Goal: Task Accomplishment & Management: Use online tool/utility

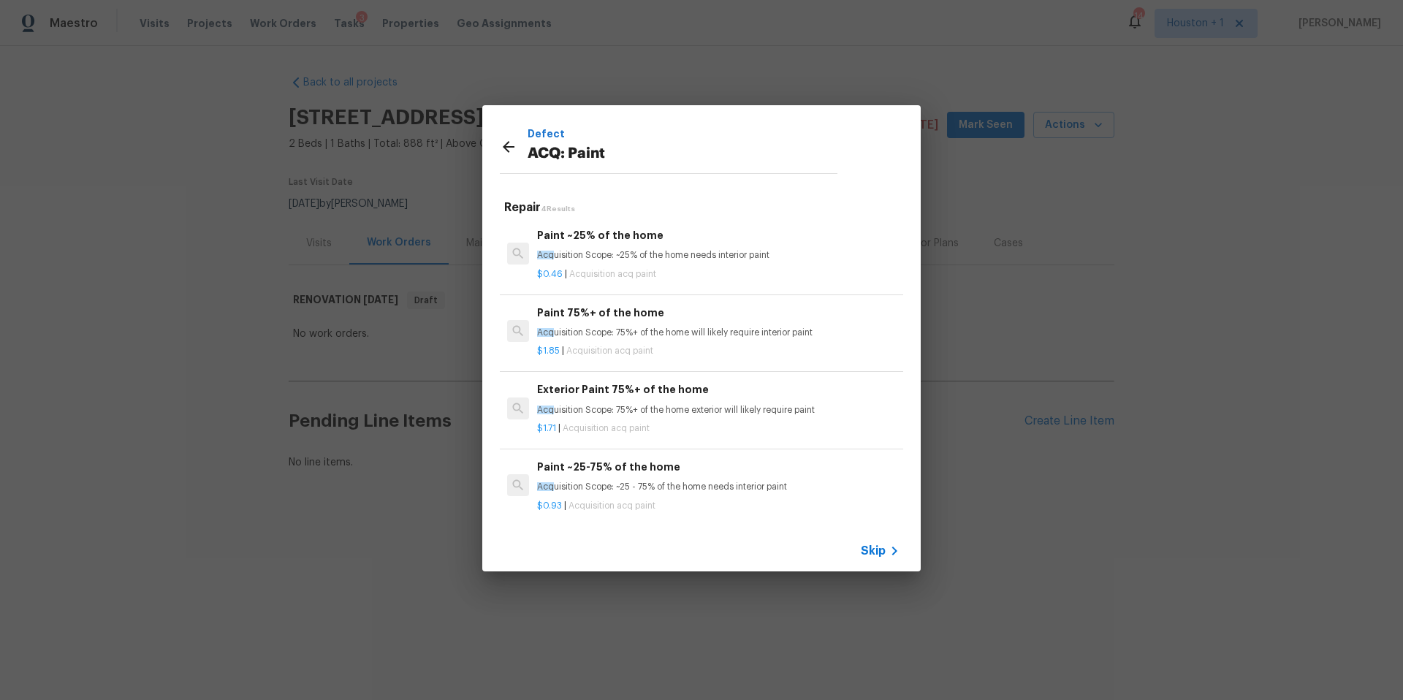
click at [499, 78] on div "Defect ACQ: Paint Repair 4 Results Paint ~25% of the home Acq uisition Scope: ~…" at bounding box center [701, 338] width 1403 height 677
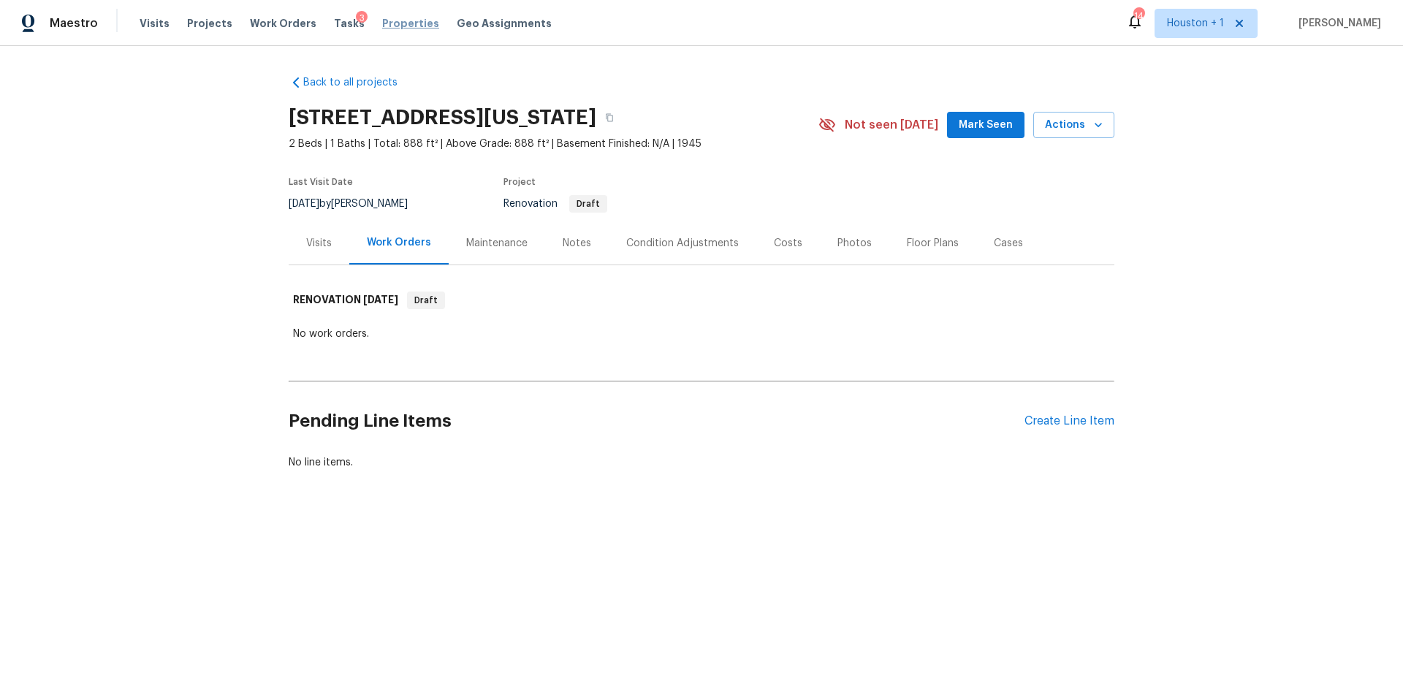
click at [400, 16] on span "Properties" at bounding box center [410, 23] width 57 height 15
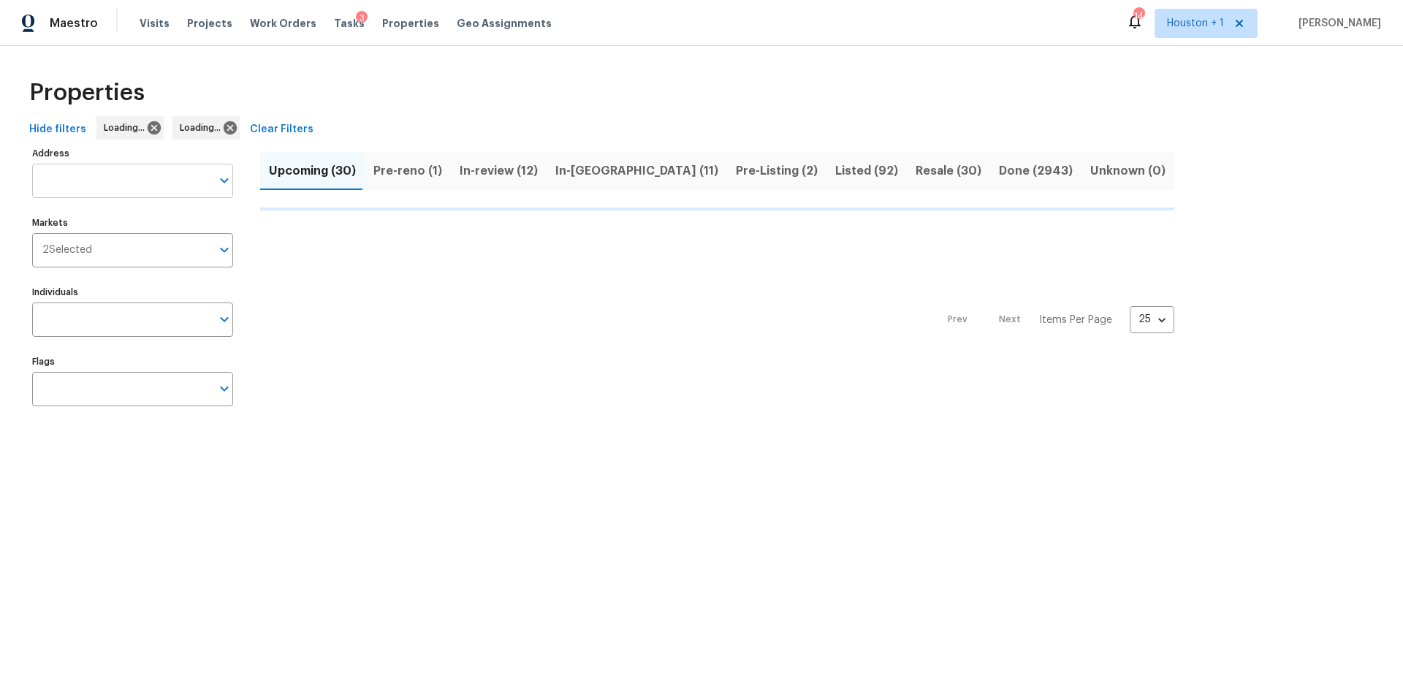
click at [85, 181] on input "Address" at bounding box center [121, 181] width 179 height 34
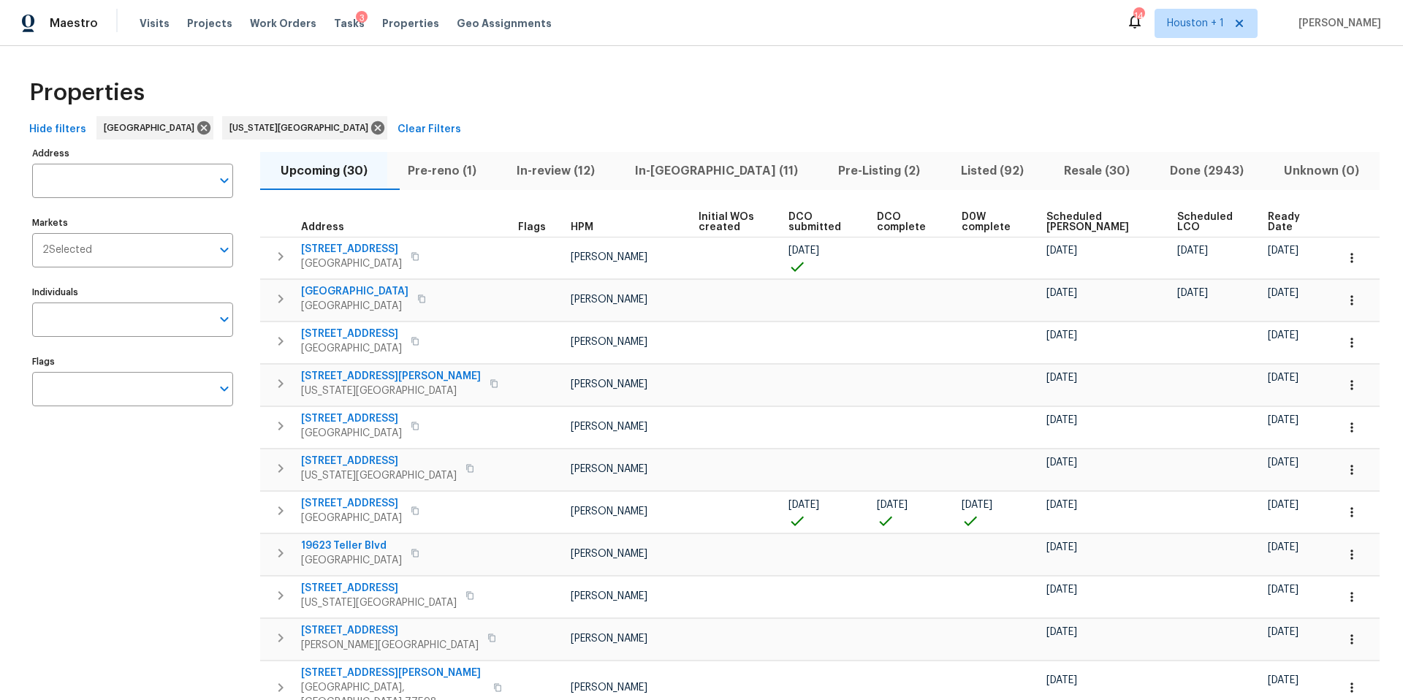
click at [85, 181] on input "Address" at bounding box center [121, 181] width 179 height 34
type input "224 w"
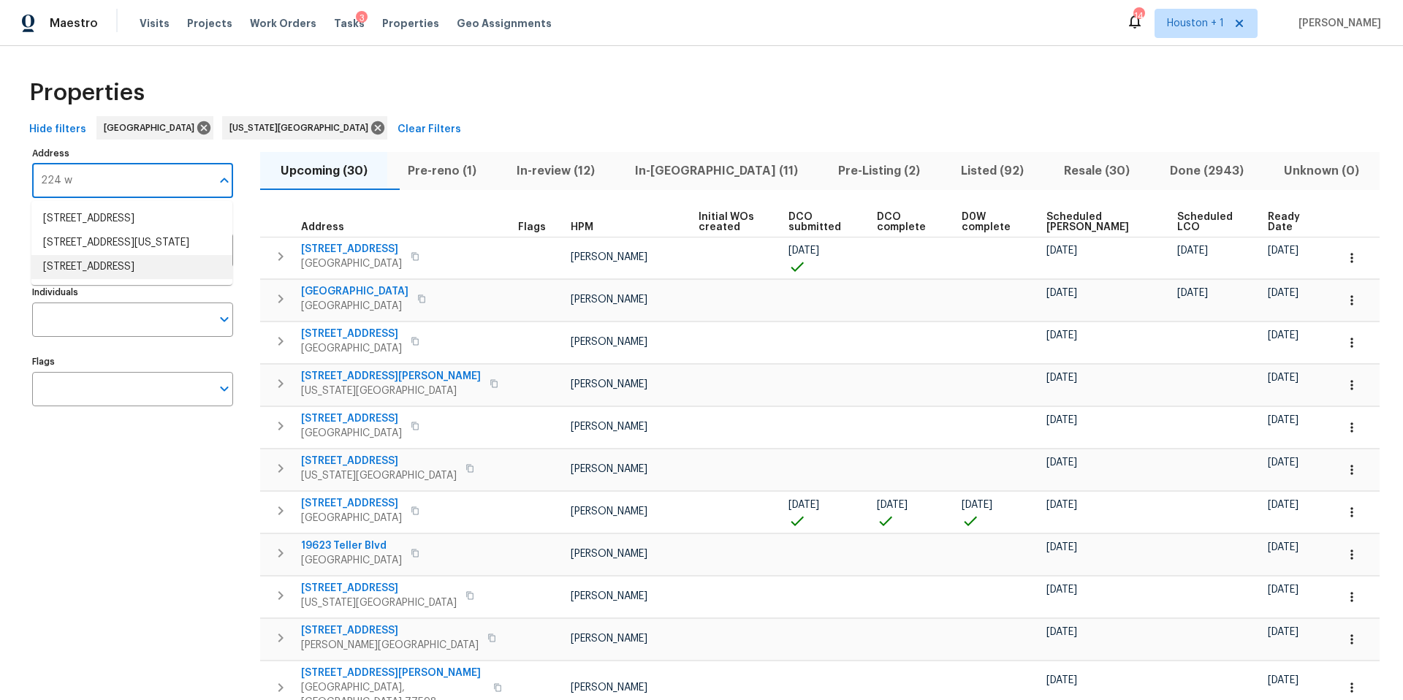
click at [91, 279] on li "224 W Jordan St Alvin TX 77511" at bounding box center [131, 267] width 201 height 24
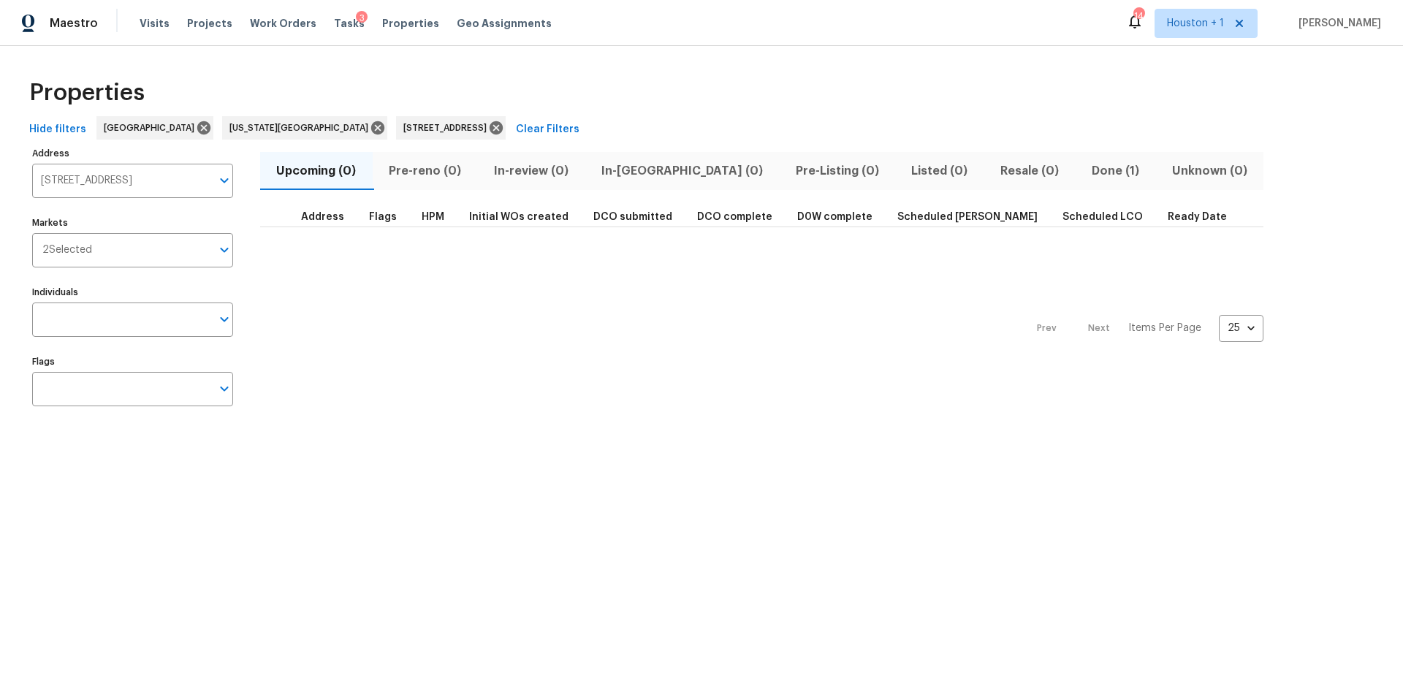
click at [1084, 172] on span "Done (1)" at bounding box center [1115, 171] width 63 height 20
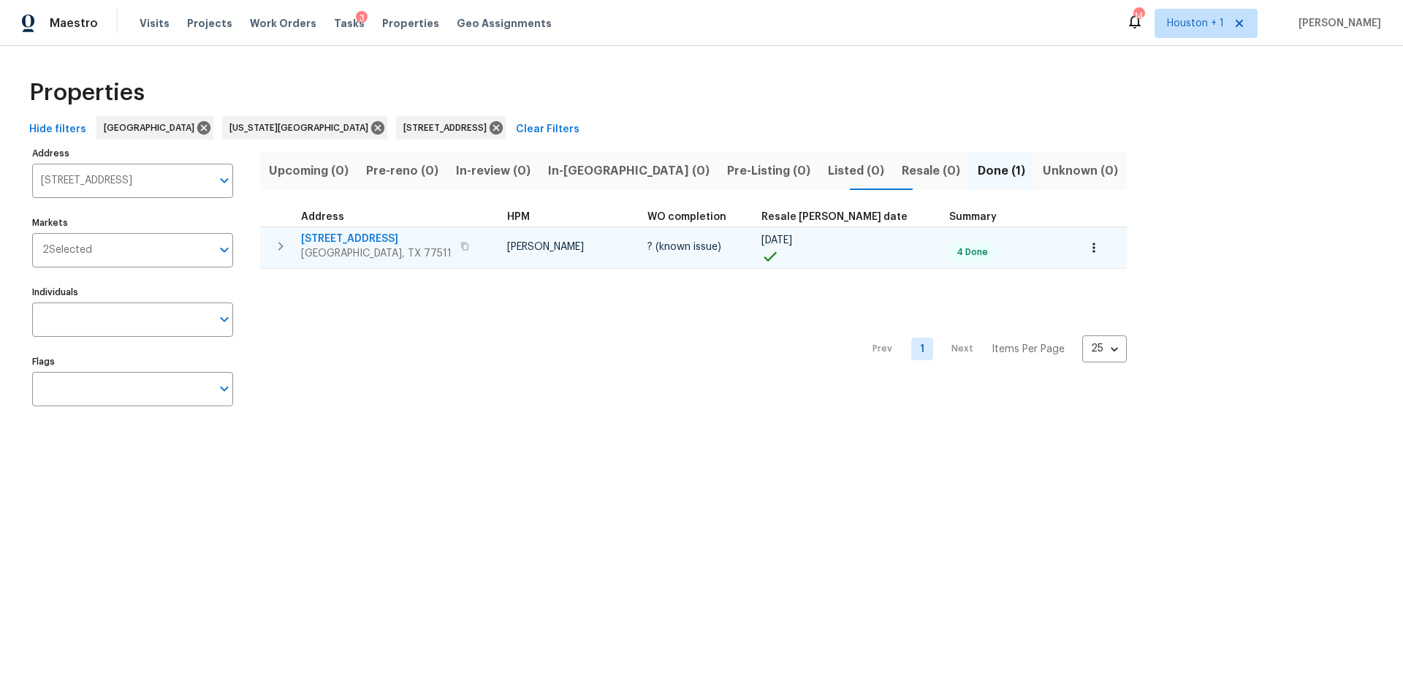
click at [1086, 249] on icon "button" at bounding box center [1093, 247] width 15 height 15
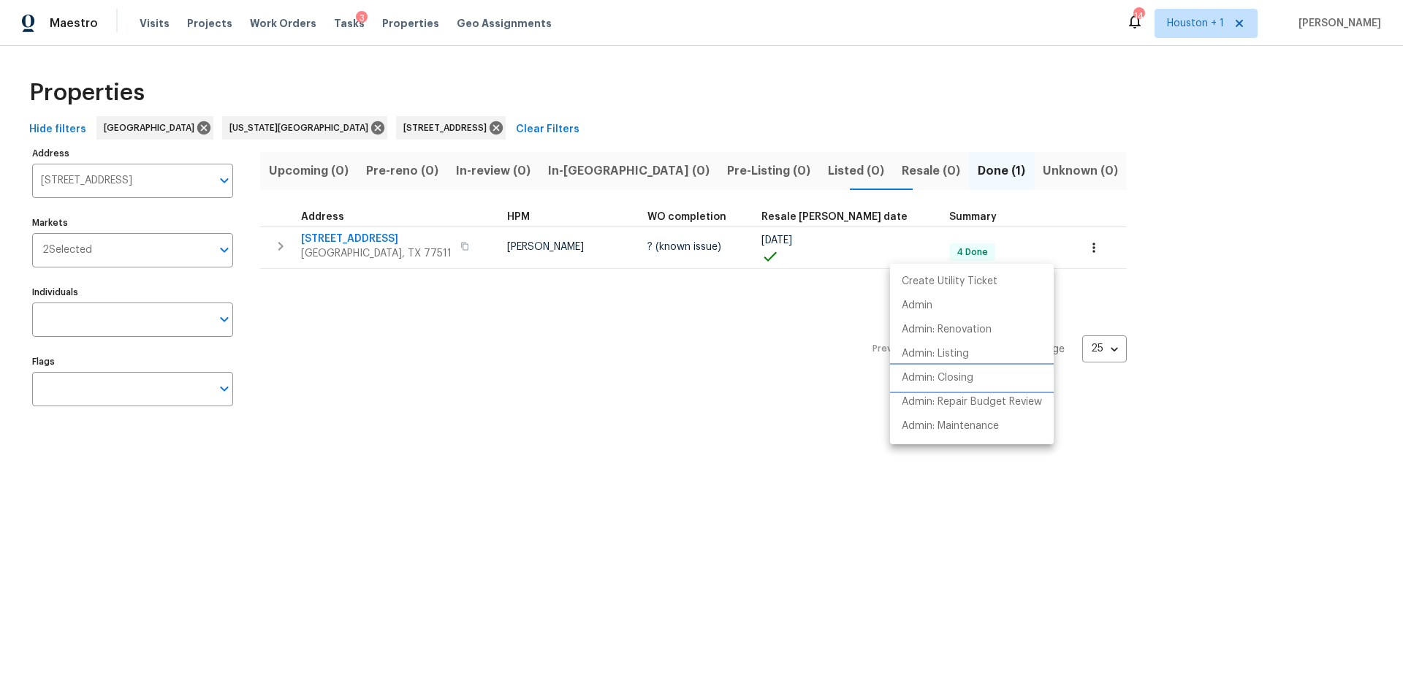
click at [937, 384] on p "Admin: Closing" at bounding box center [938, 377] width 72 height 15
click at [393, 243] on div at bounding box center [701, 350] width 1403 height 700
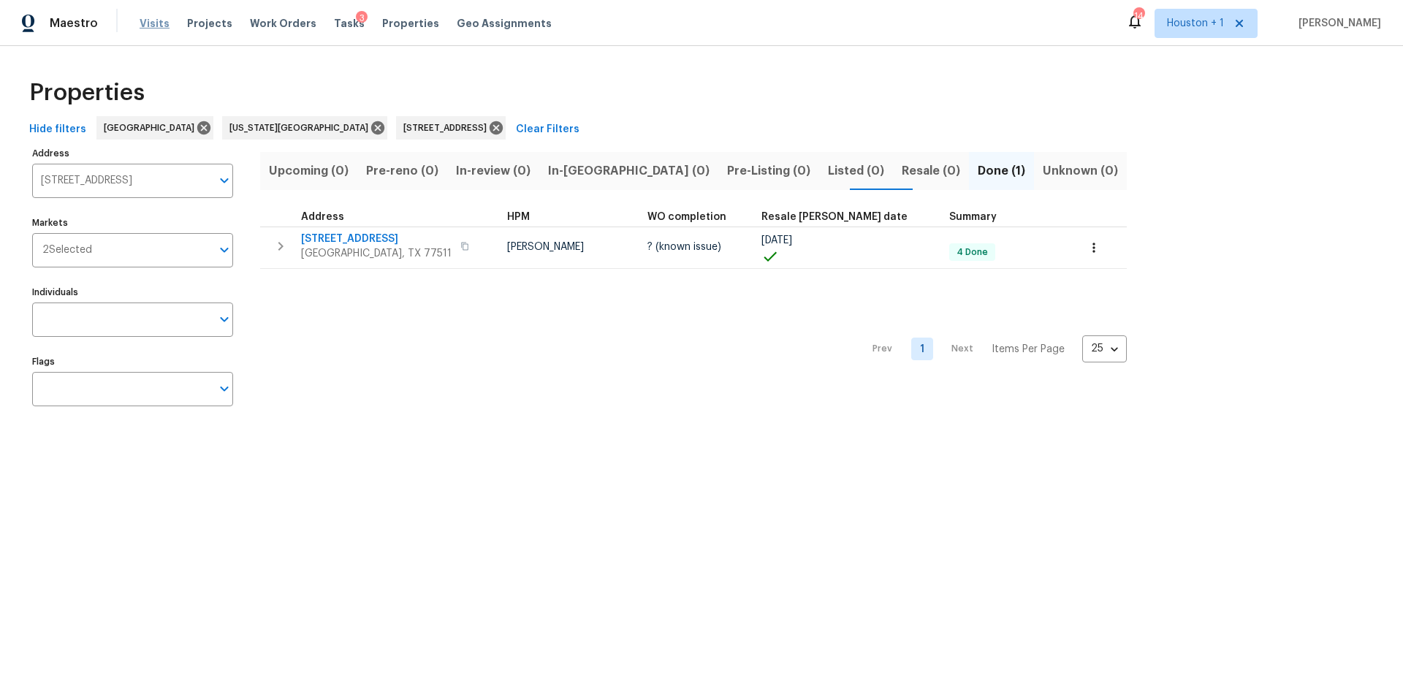
click at [154, 24] on span "Visits" at bounding box center [155, 23] width 30 height 15
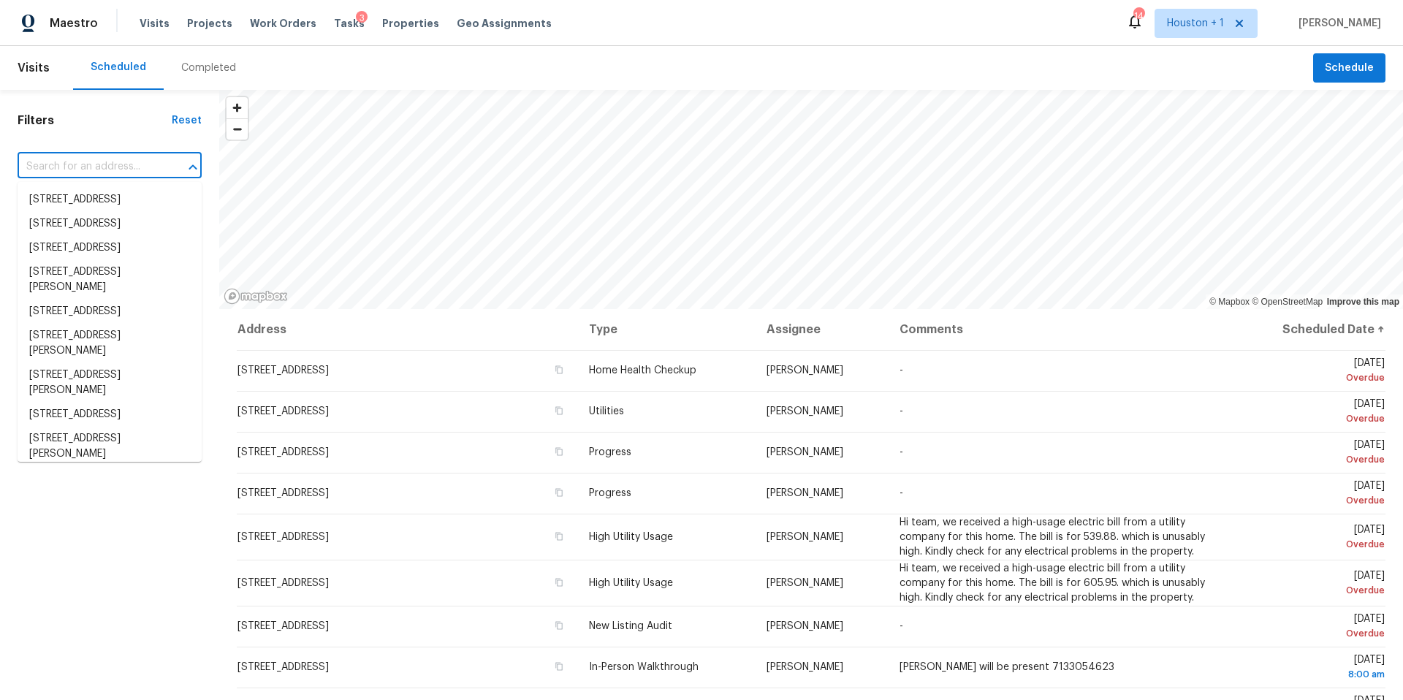
click at [85, 164] on input "text" at bounding box center [89, 167] width 143 height 23
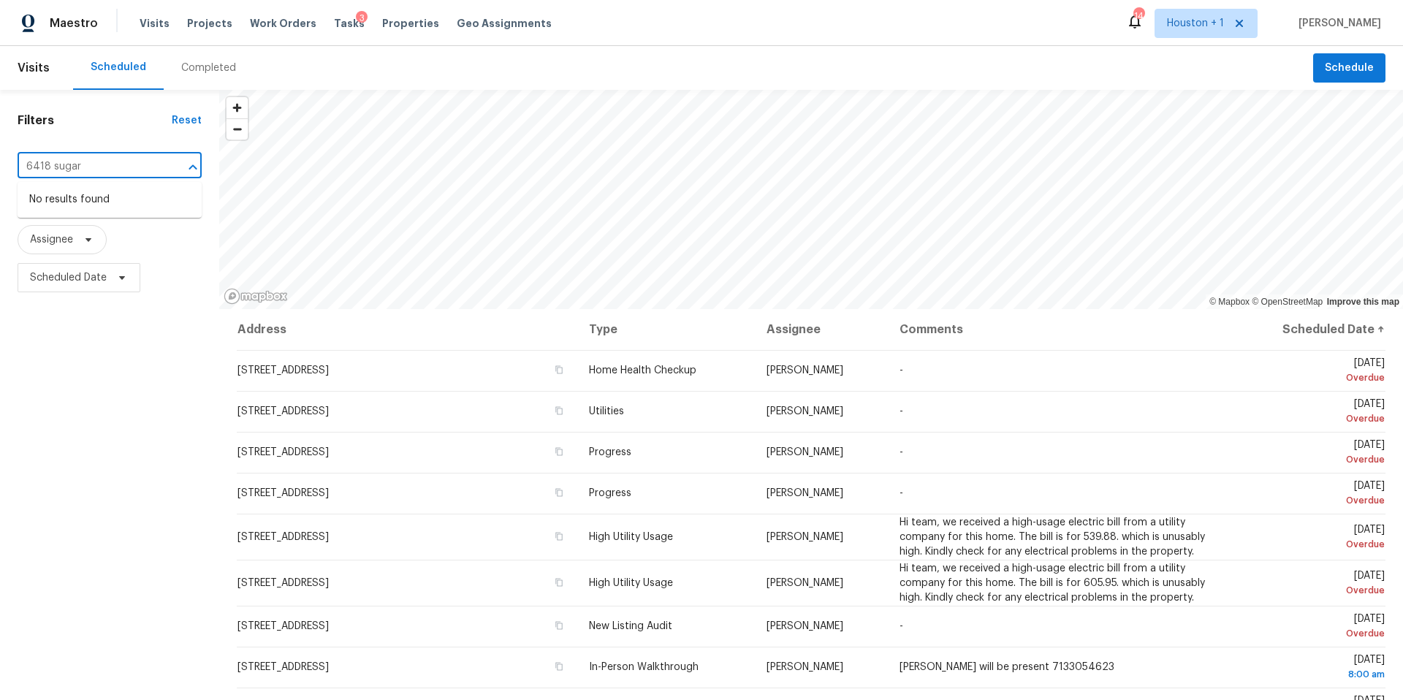
type input "6418 sugar"
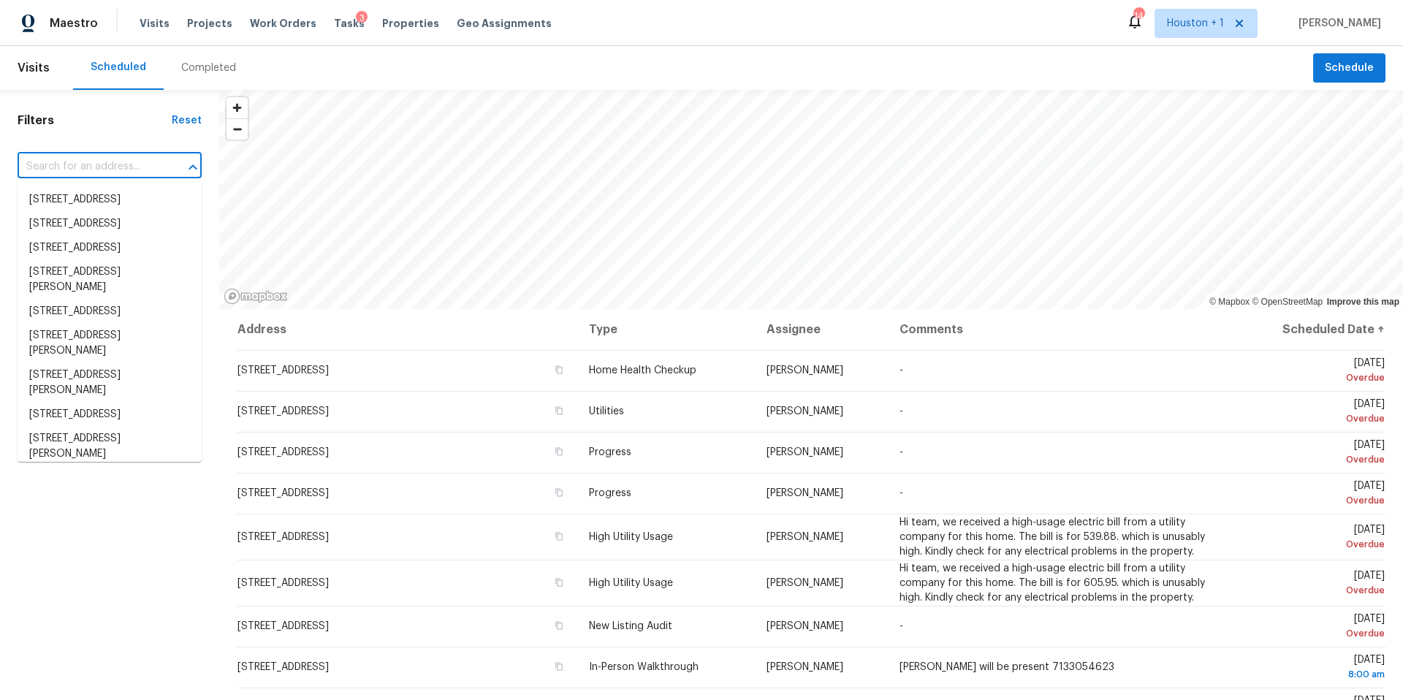
click at [112, 75] on div "Scheduled" at bounding box center [118, 68] width 91 height 44
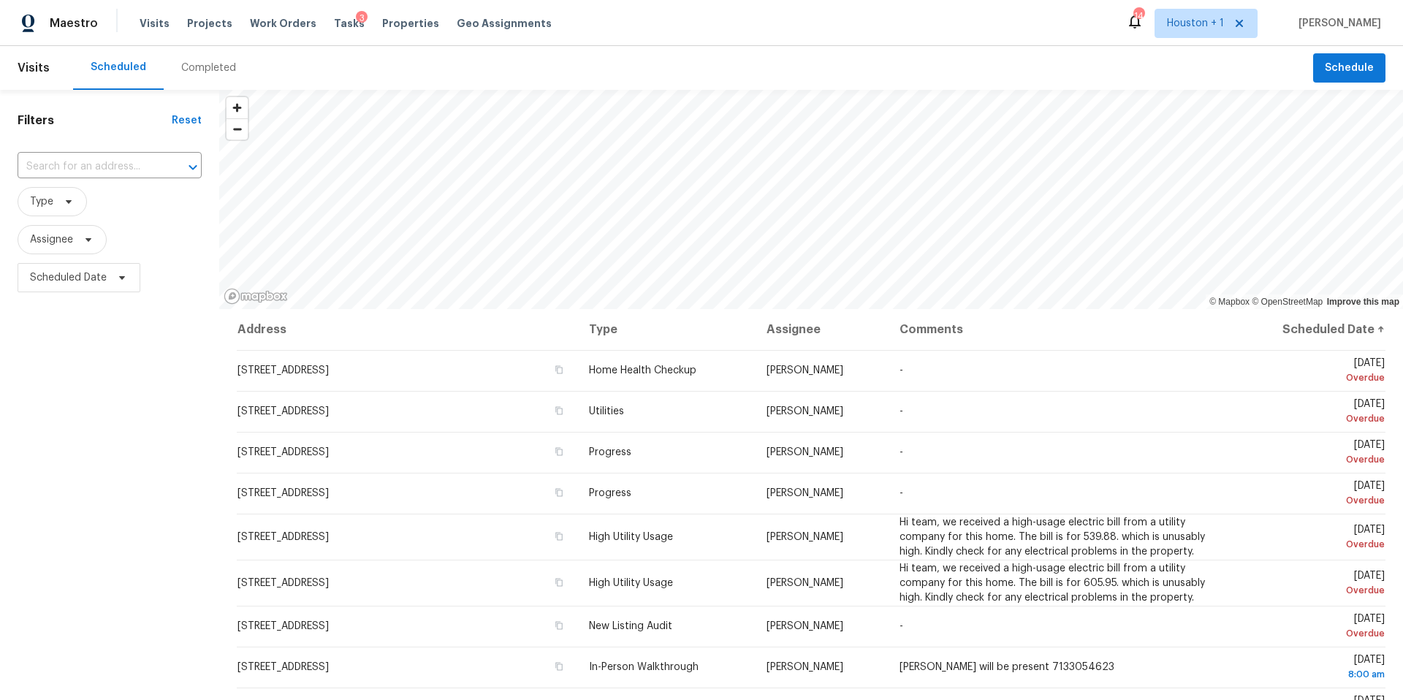
click at [62, 224] on span "Assignee" at bounding box center [110, 240] width 184 height 38
click at [65, 209] on span "Type" at bounding box center [52, 201] width 69 height 29
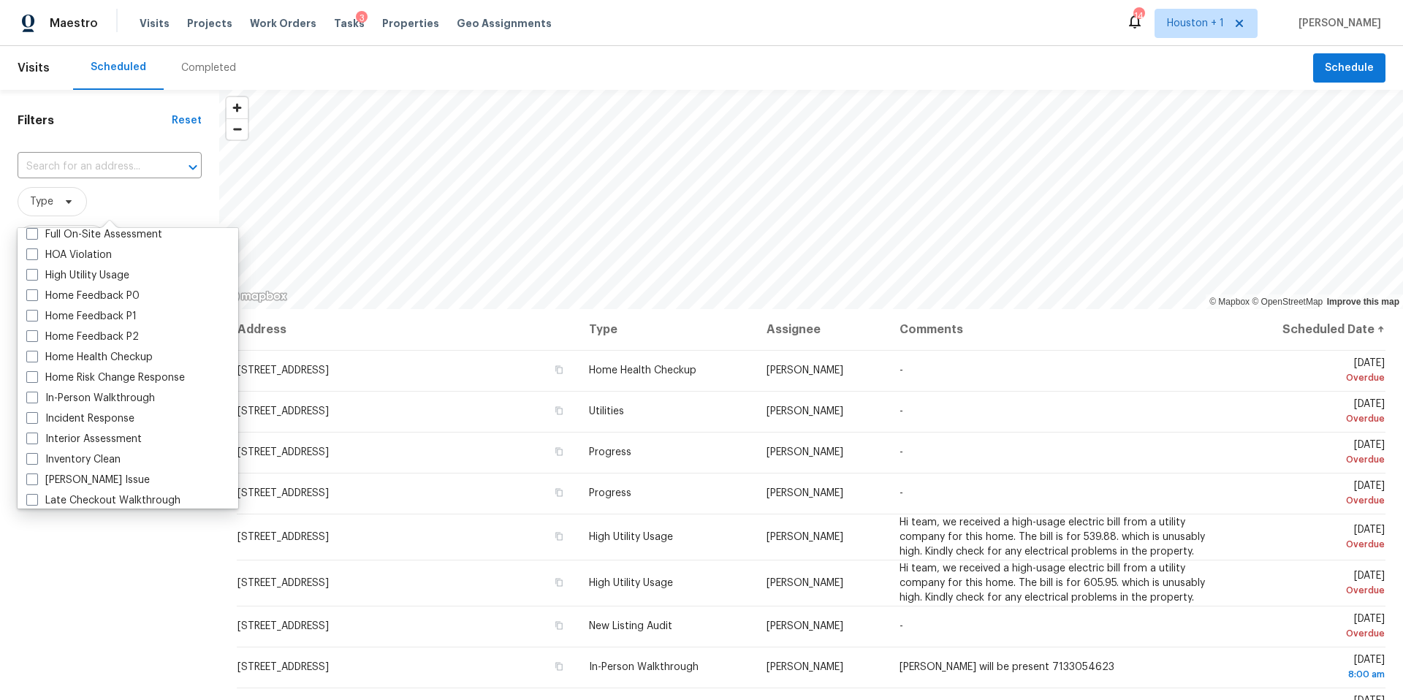
scroll to position [425, 0]
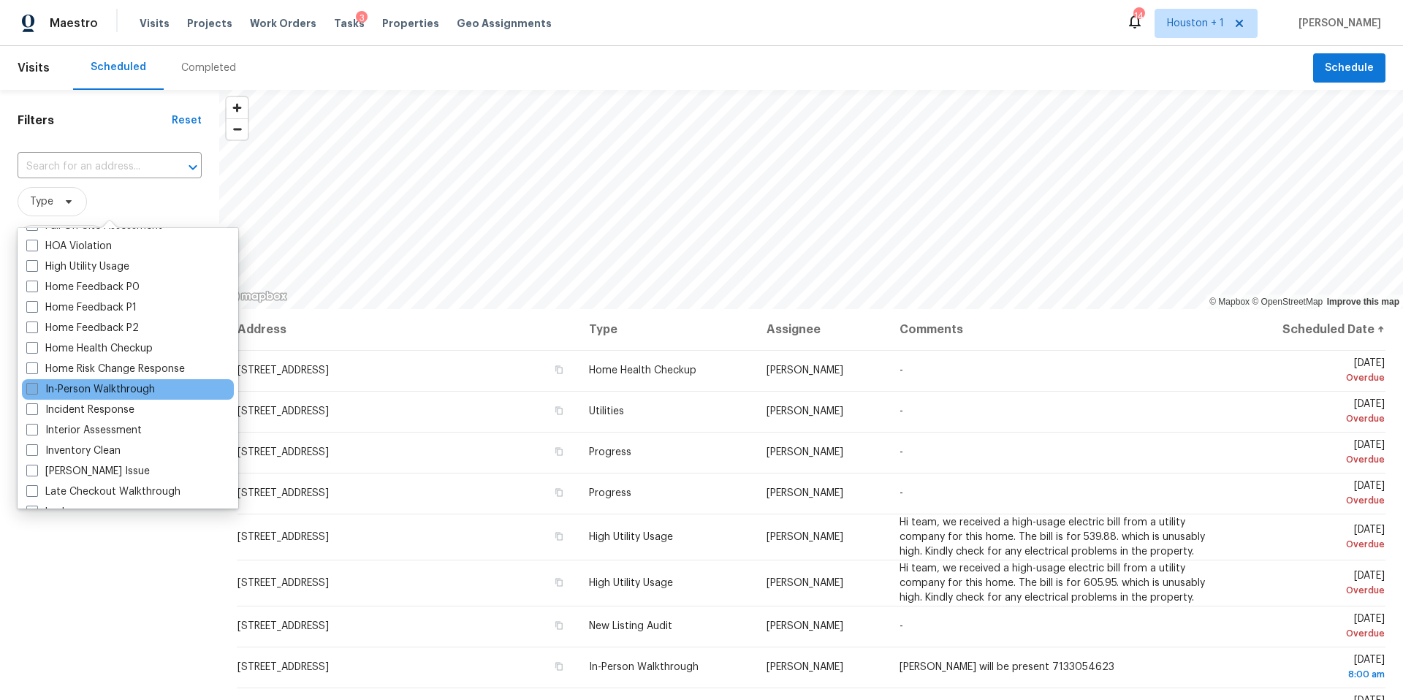
click at [72, 394] on label "In-Person Walkthrough" at bounding box center [90, 389] width 129 height 15
click at [36, 392] on input "In-Person Walkthrough" at bounding box center [30, 386] width 9 height 9
checkbox input "true"
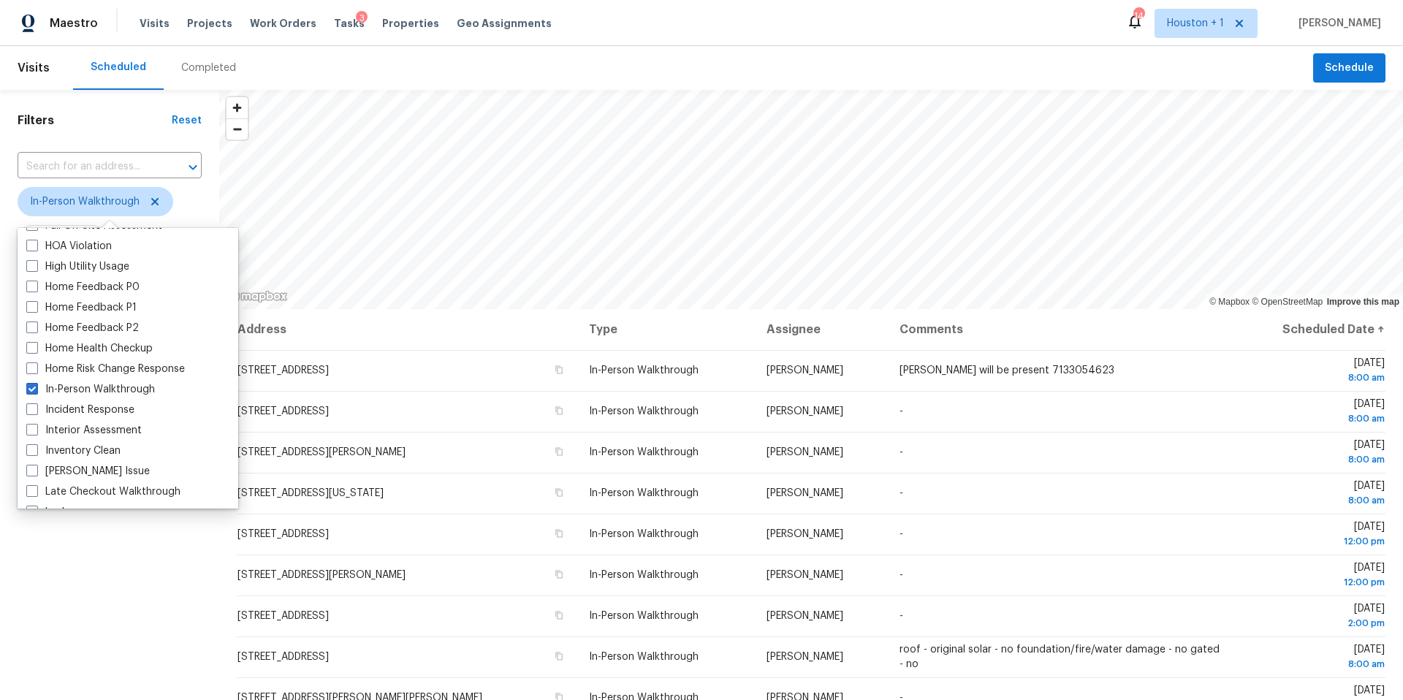
click at [53, 571] on div "Filters Reset ​ In-Person Walkthrough Assignee Scheduled Date" at bounding box center [109, 479] width 219 height 779
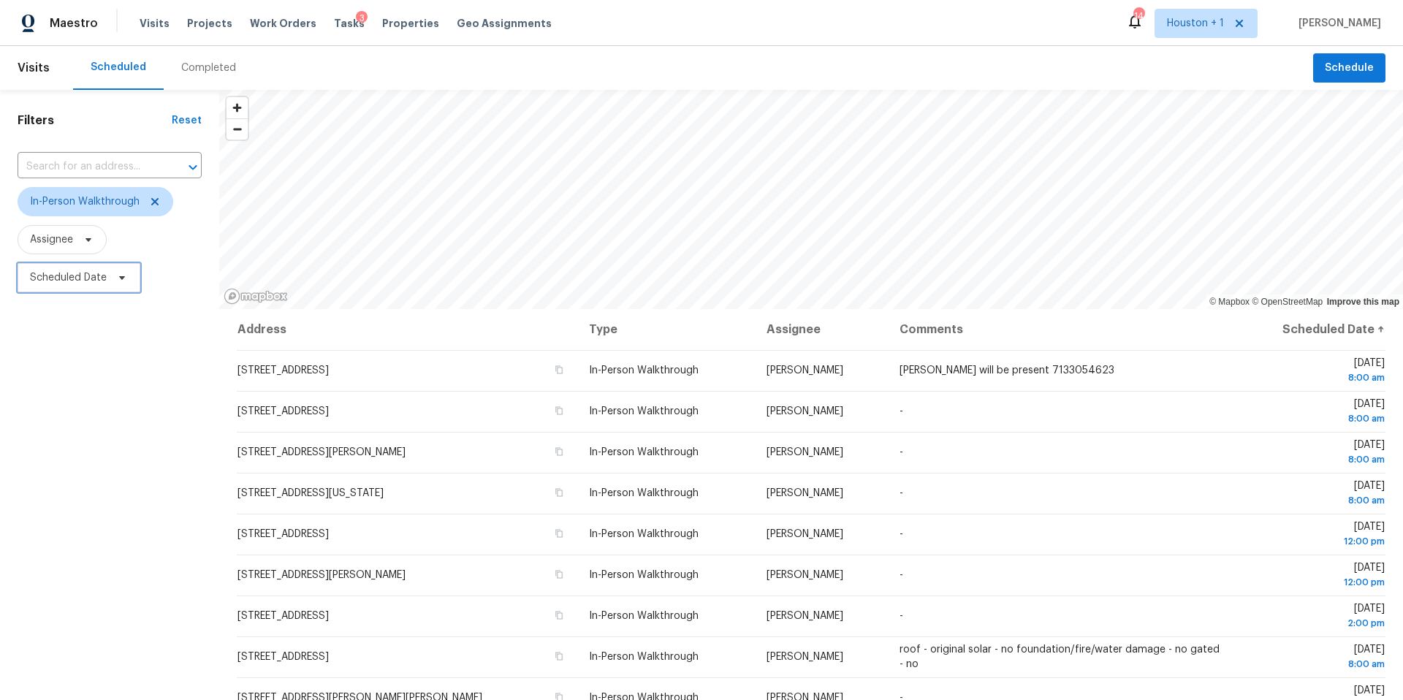
click at [105, 283] on span "Scheduled Date" at bounding box center [68, 277] width 77 height 15
click at [102, 324] on input "text" at bounding box center [98, 327] width 144 height 29
select select "9"
select select "2025"
select select "10"
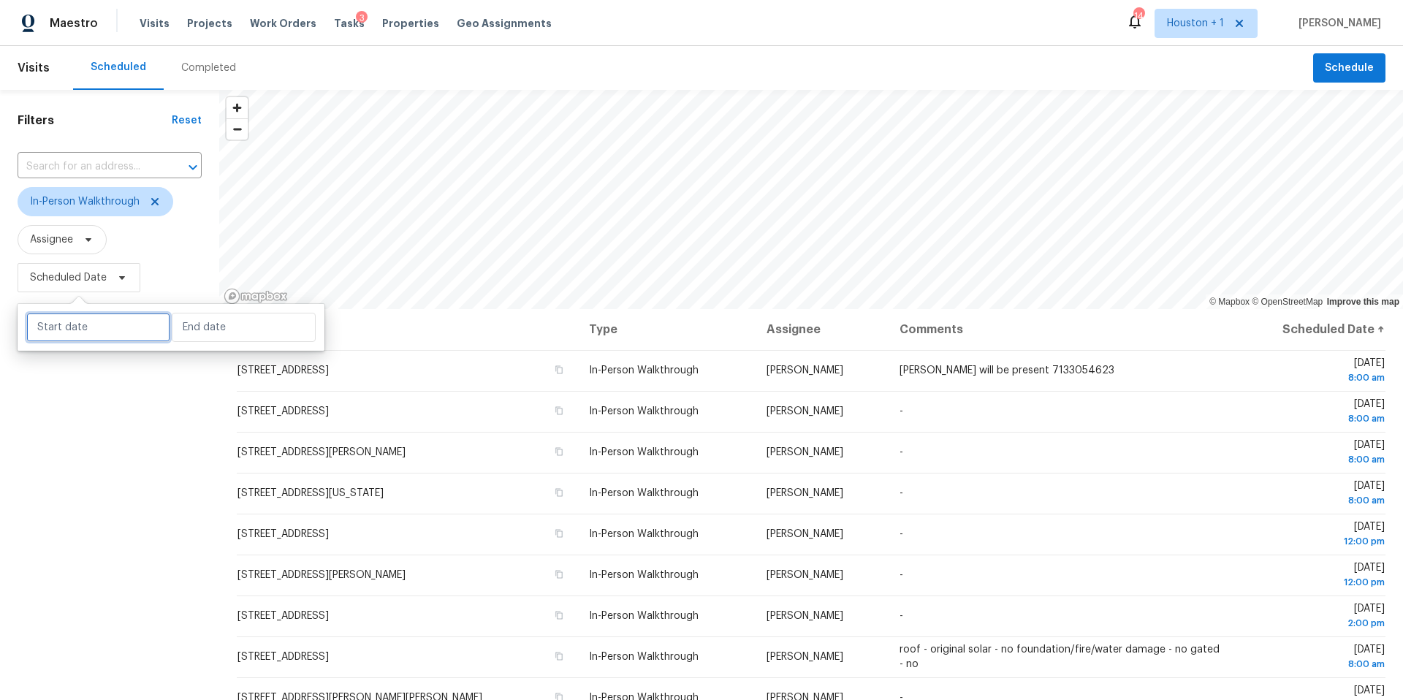
select select "2025"
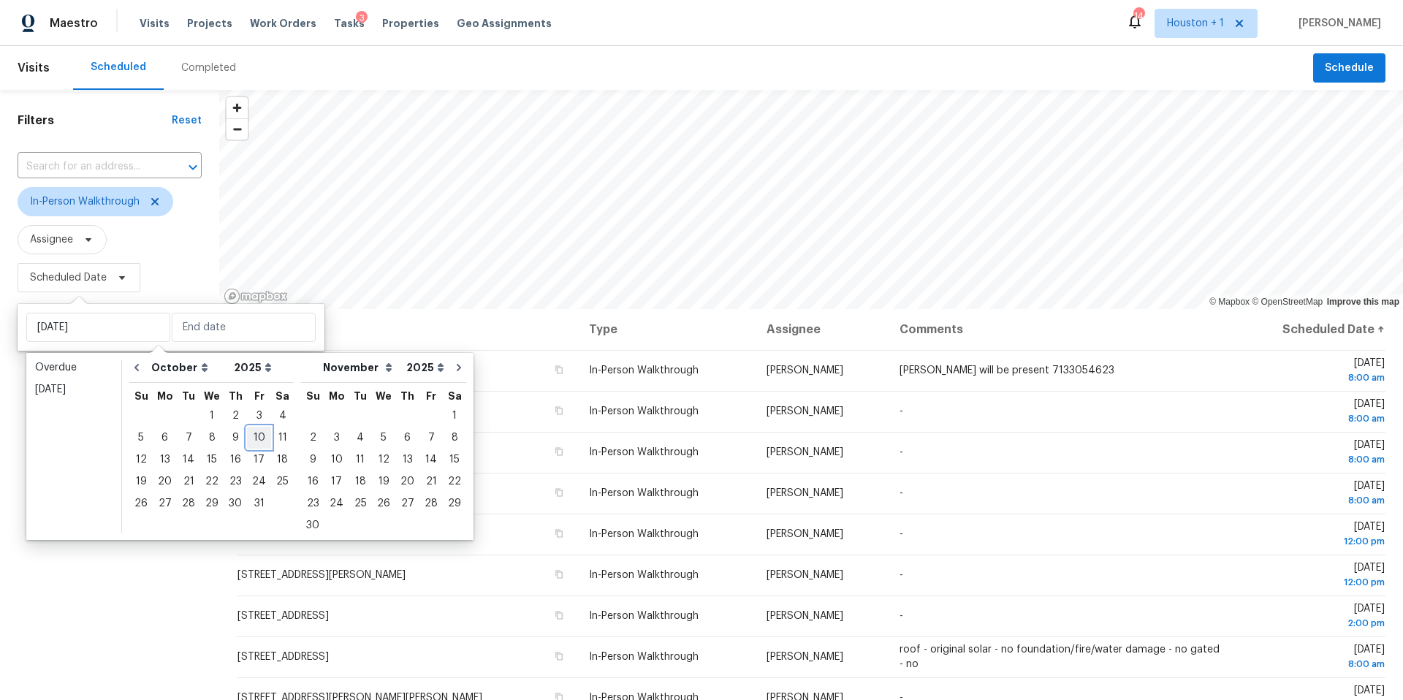
click at [254, 435] on div "10" at bounding box center [259, 437] width 24 height 20
type input "[DATE]"
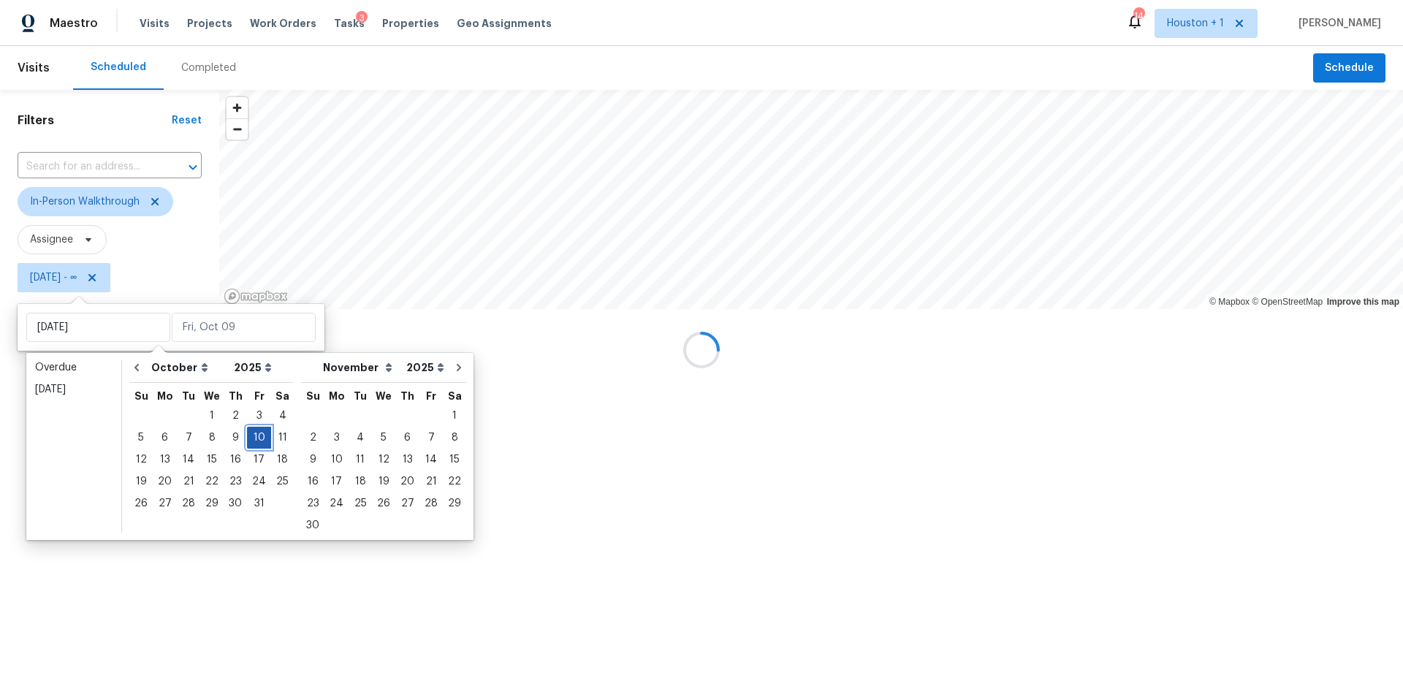
click at [254, 435] on div "10" at bounding box center [259, 437] width 24 height 20
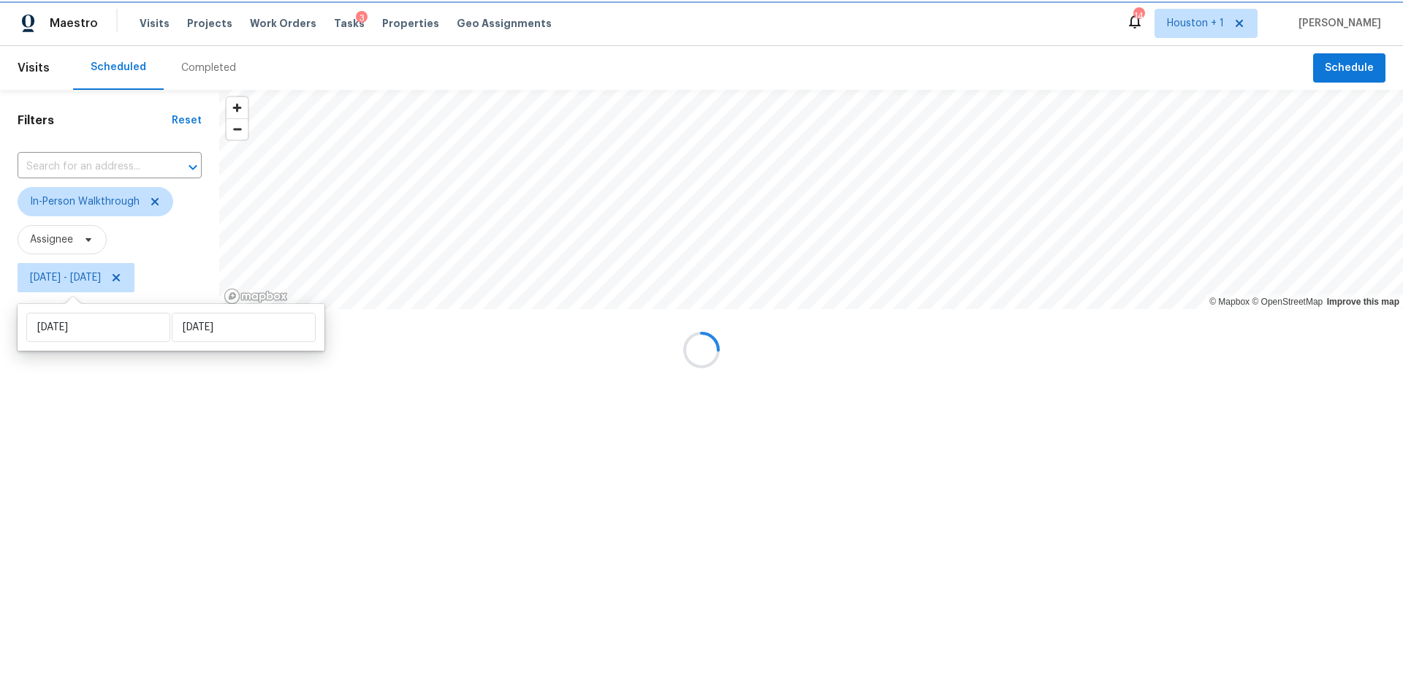
type input "[DATE]"
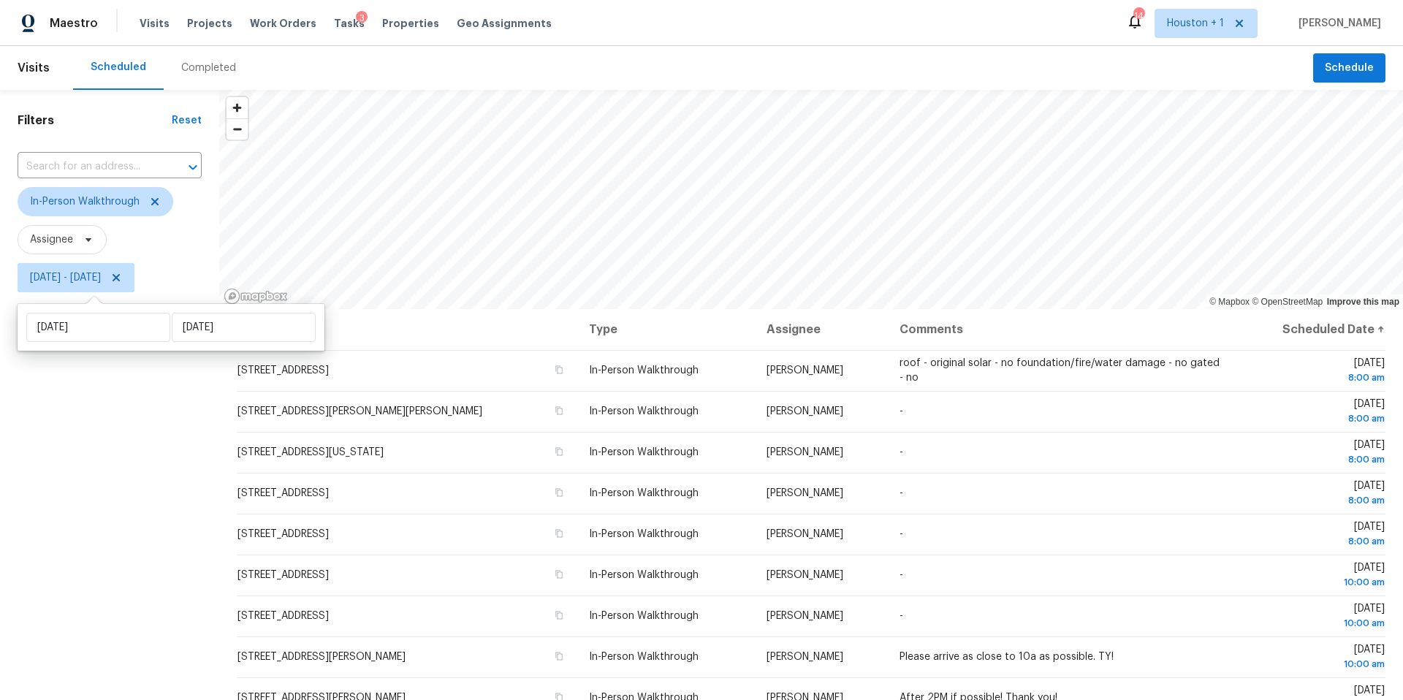
click at [73, 539] on div "Filters Reset ​ In-Person Walkthrough Assignee Fri, Oct 10 - Fri, Oct 10" at bounding box center [109, 479] width 219 height 779
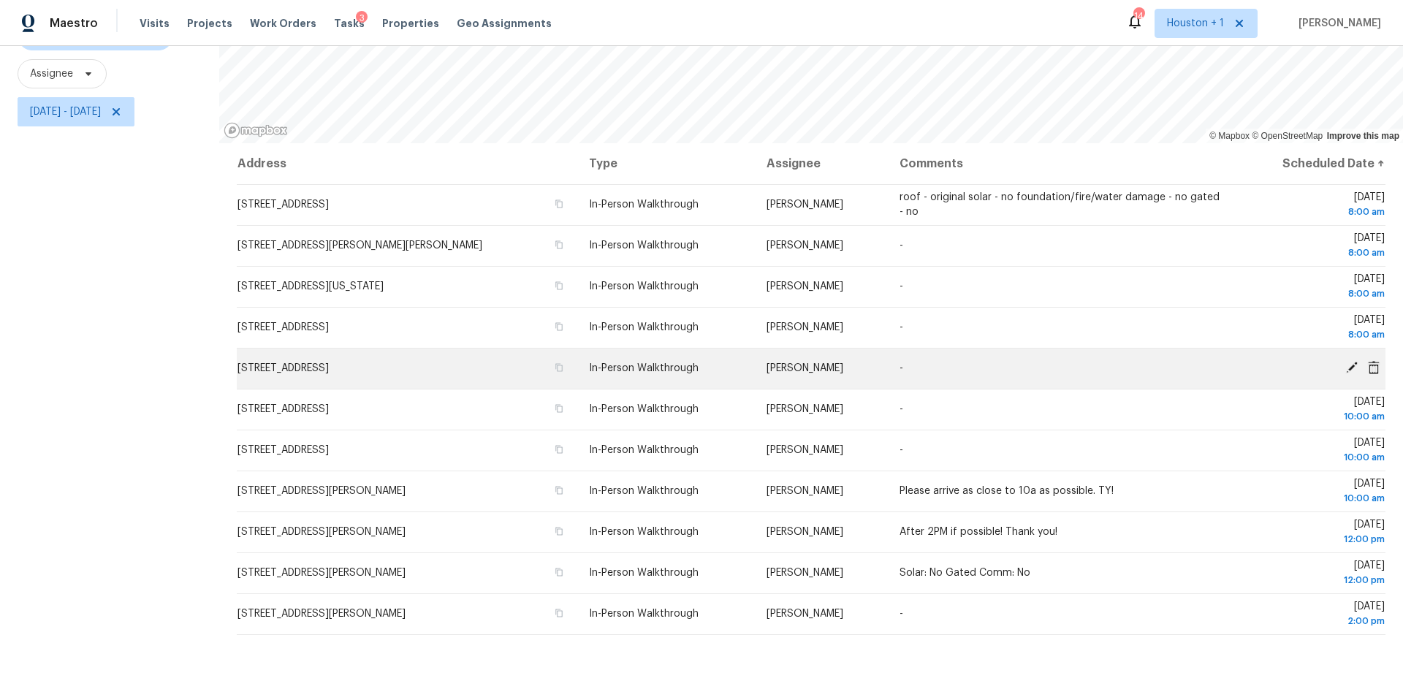
scroll to position [169, 0]
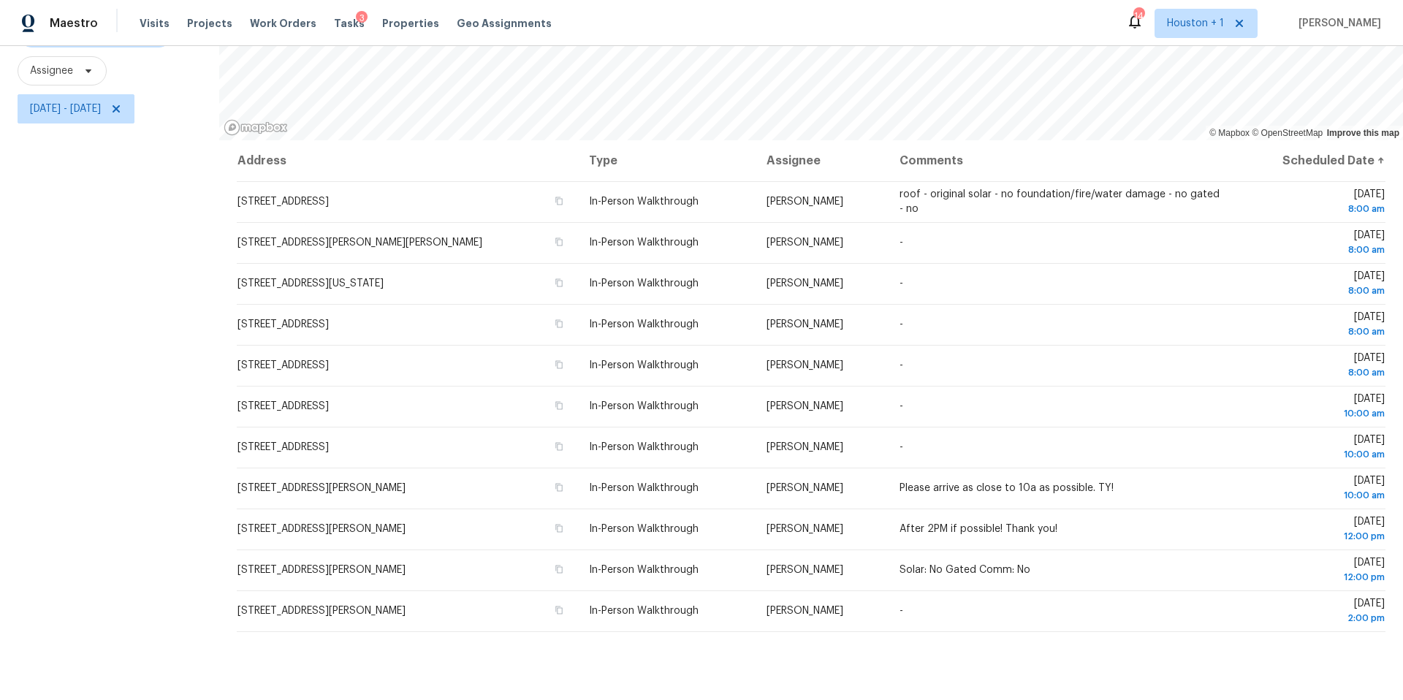
click at [1219, 41] on div "Maestro Visits Projects Work Orders Tasks 3 Properties Geo Assignments 14 Houst…" at bounding box center [701, 23] width 1403 height 46
click at [1219, 33] on span "Houston + 1" at bounding box center [1205, 23] width 103 height 29
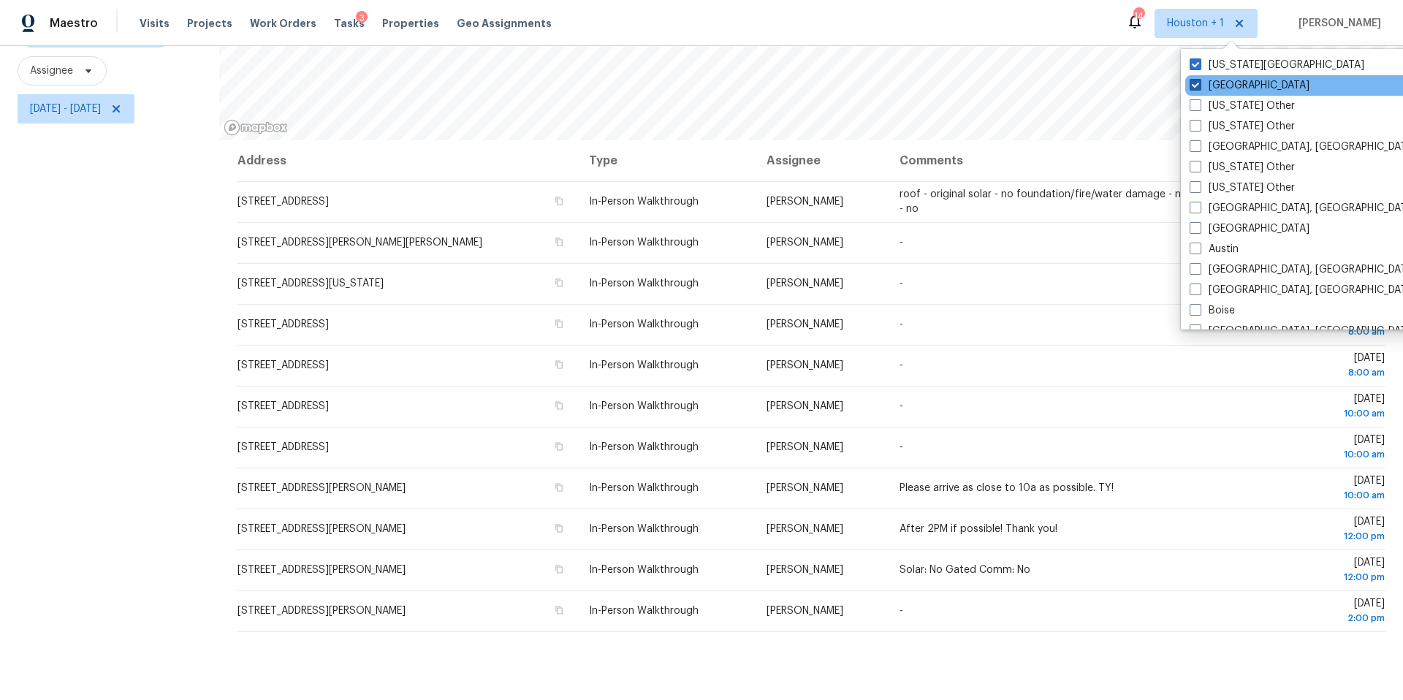
click at [1203, 79] on label "[GEOGRAPHIC_DATA]" at bounding box center [1249, 85] width 120 height 15
click at [1199, 79] on input "[GEOGRAPHIC_DATA]" at bounding box center [1193, 82] width 9 height 9
checkbox input "false"
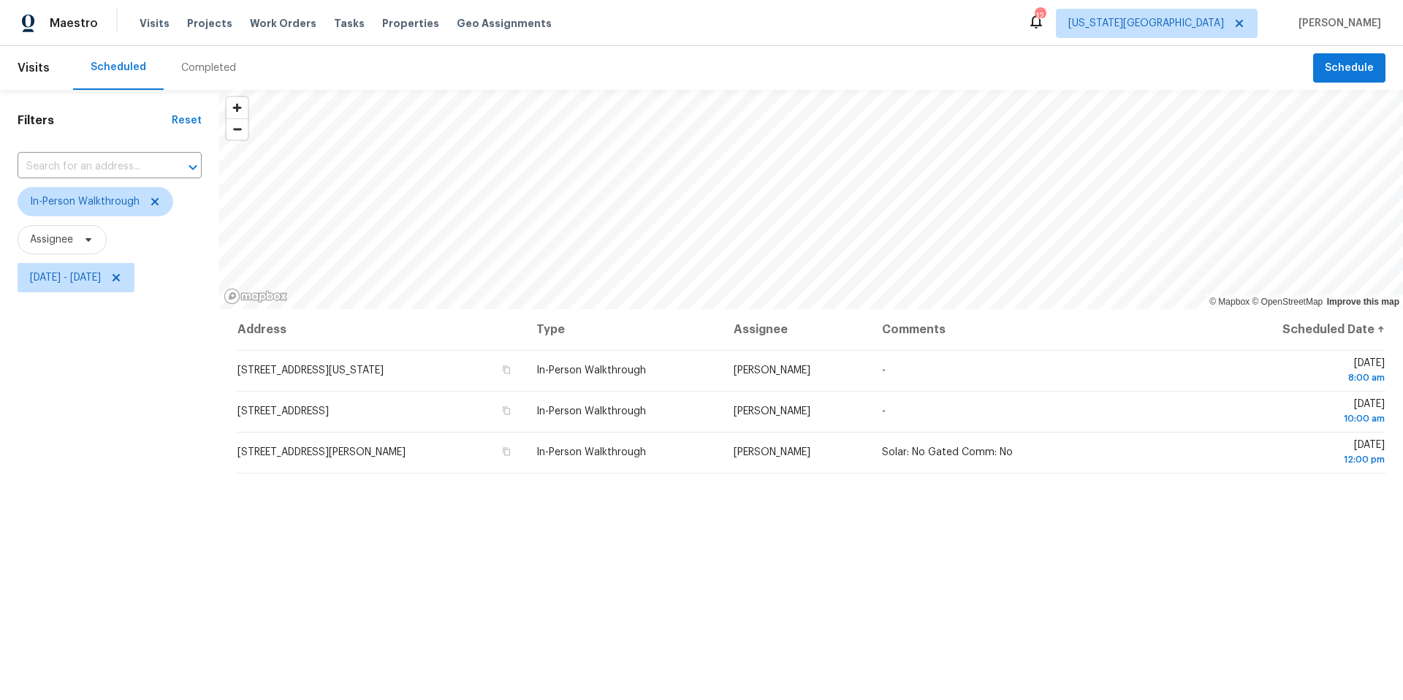
click at [1037, 38] on div "Maestro Visits Projects Work Orders Tasks Properties Geo Assignments 12 Kansas …" at bounding box center [701, 23] width 1403 height 46
click at [1219, 28] on span "Kansas City" at bounding box center [1146, 23] width 156 height 15
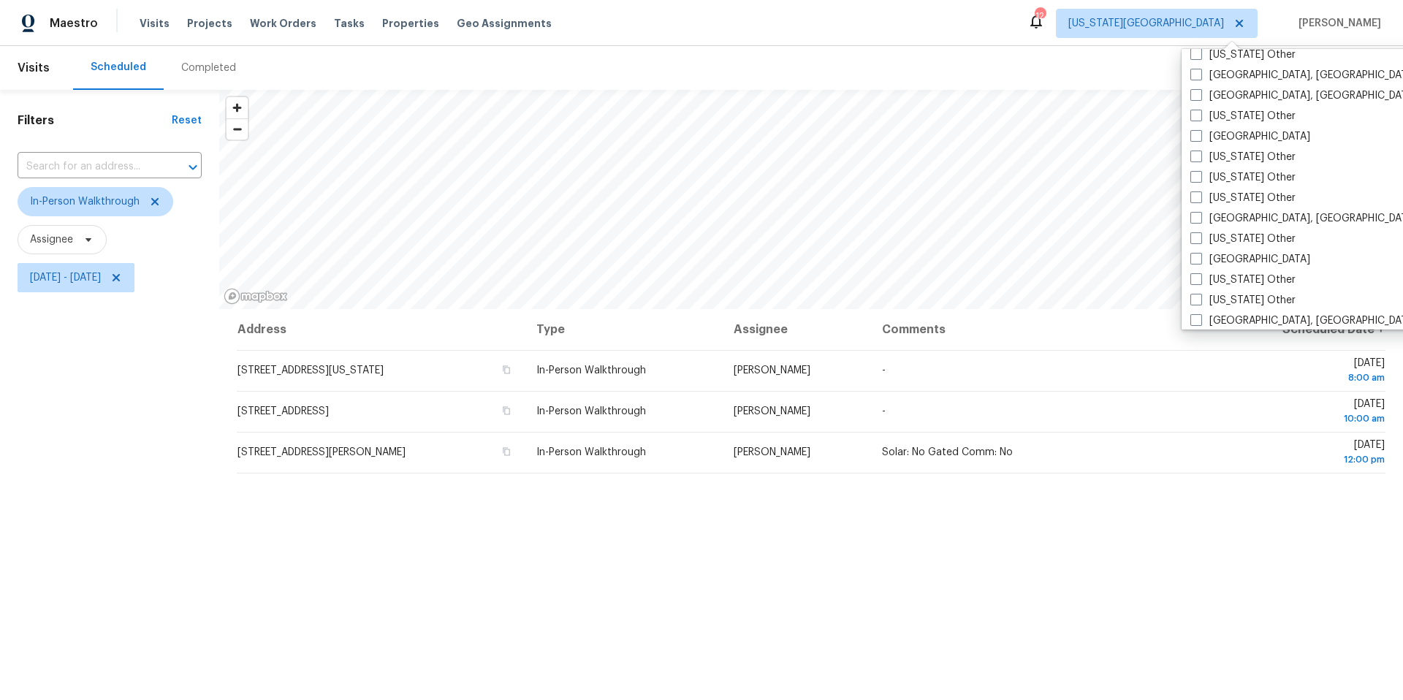
scroll to position [709, 0]
click at [1198, 136] on span at bounding box center [1196, 132] width 12 height 12
click at [1198, 135] on input "[GEOGRAPHIC_DATA]" at bounding box center [1194, 130] width 9 height 9
checkbox input "true"
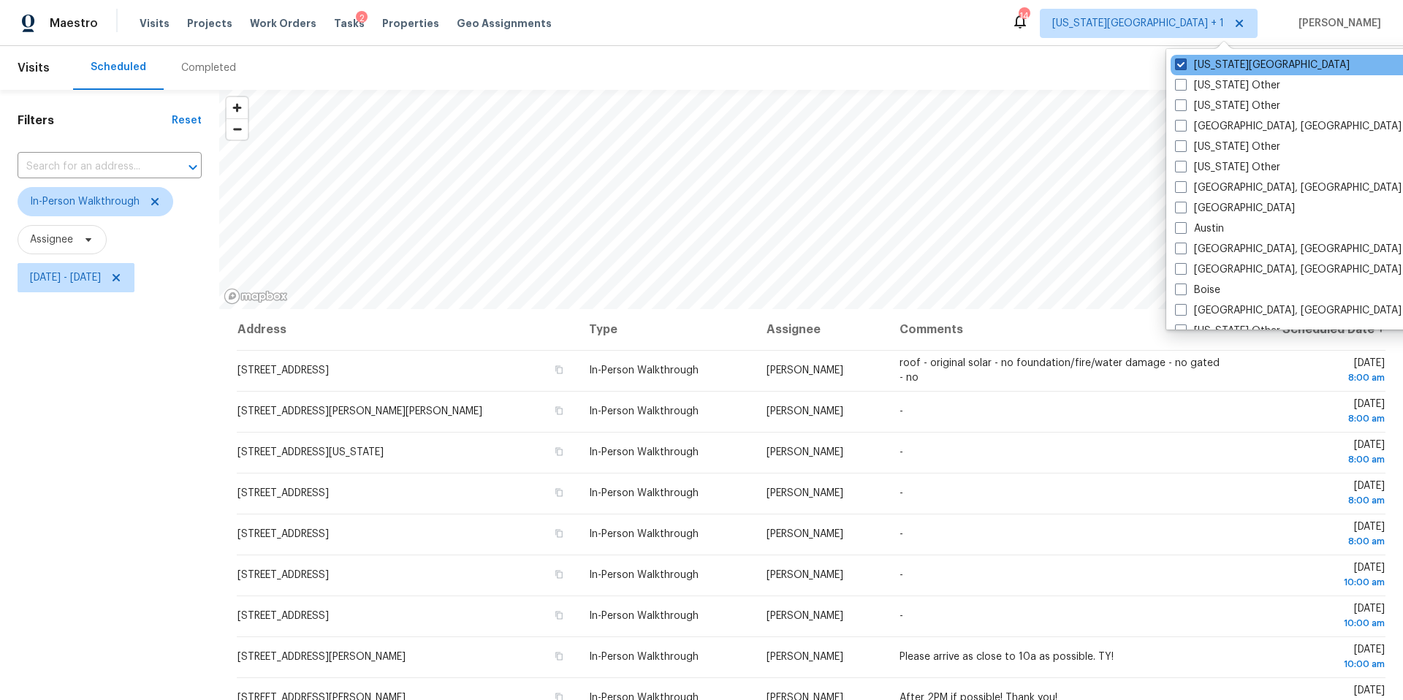
click at [1185, 64] on span at bounding box center [1181, 64] width 12 height 12
click at [1184, 64] on input "Kansas City" at bounding box center [1179, 62] width 9 height 9
checkbox input "false"
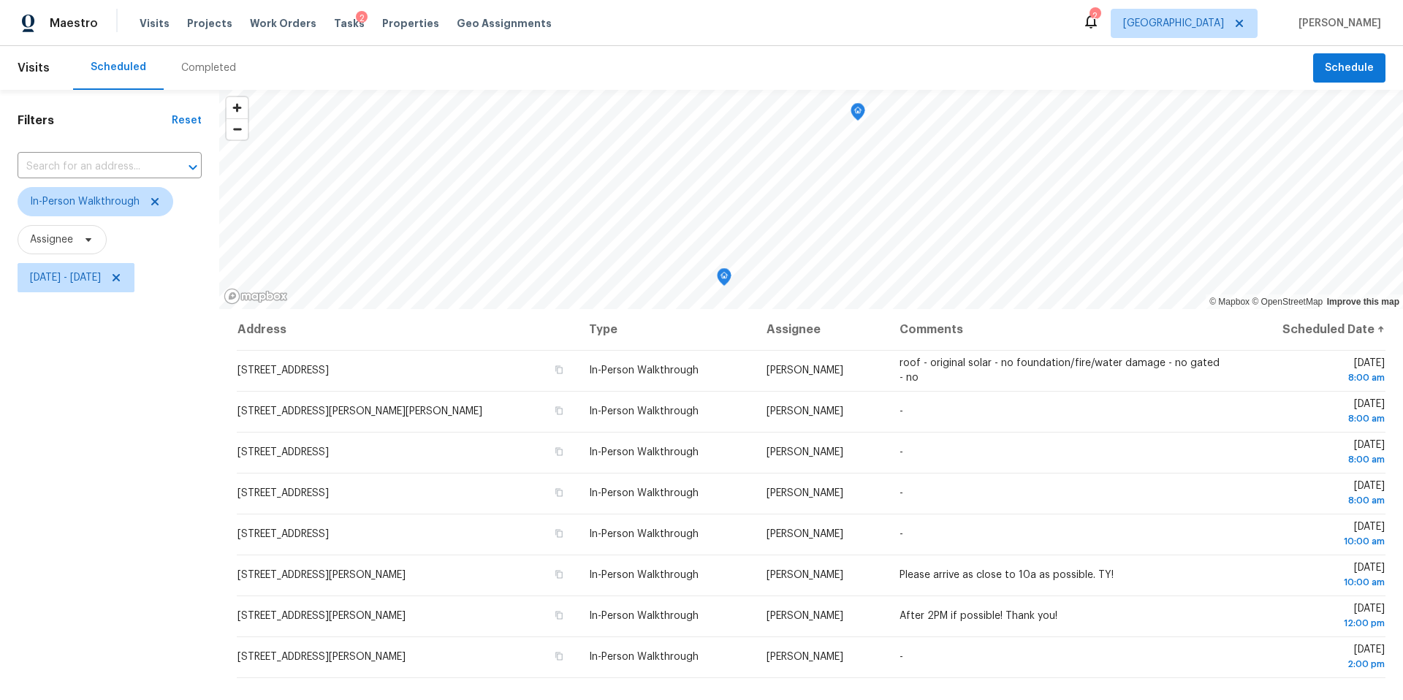
click at [1057, 37] on div "Maestro Visits Projects Work Orders Tasks 2 Properties Geo Assignments 2 Housto…" at bounding box center [701, 23] width 1403 height 46
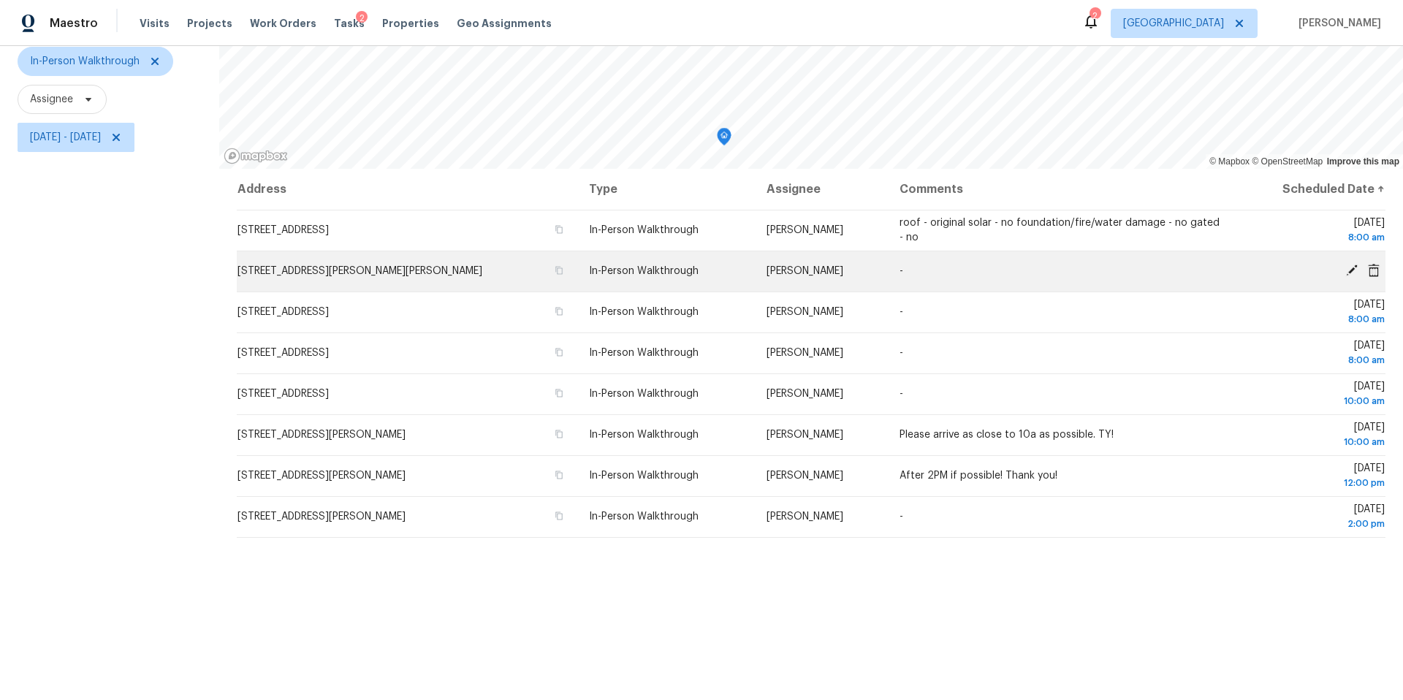
scroll to position [142, 0]
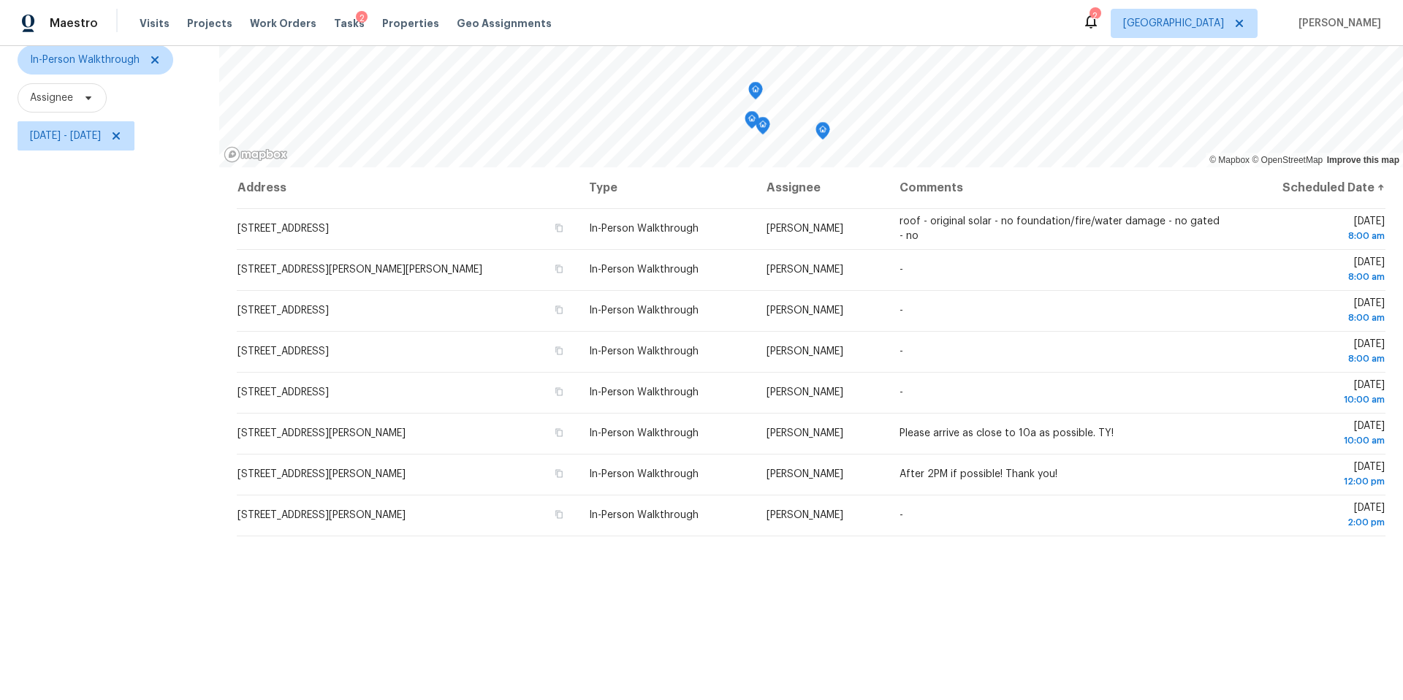
click at [756, 95] on icon "Map marker" at bounding box center [755, 91] width 13 height 17
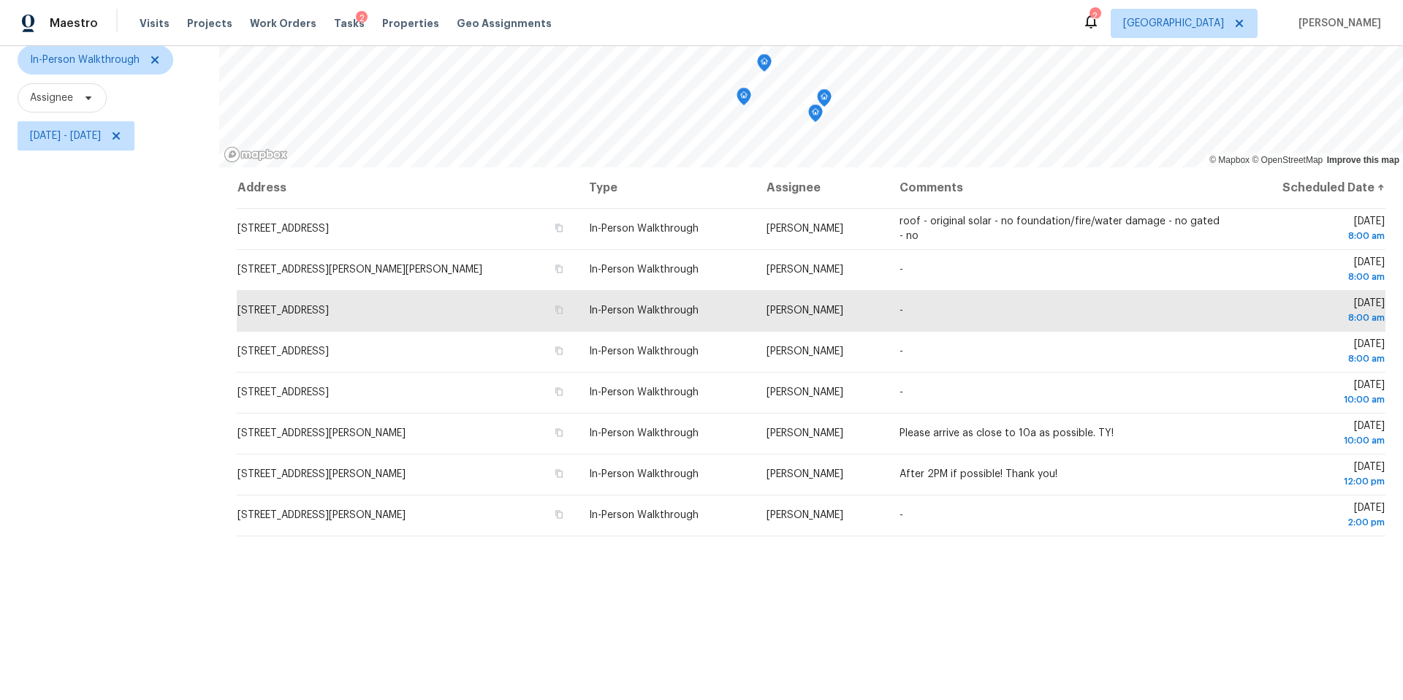
click at [745, 99] on icon "Map marker" at bounding box center [743, 96] width 13 height 17
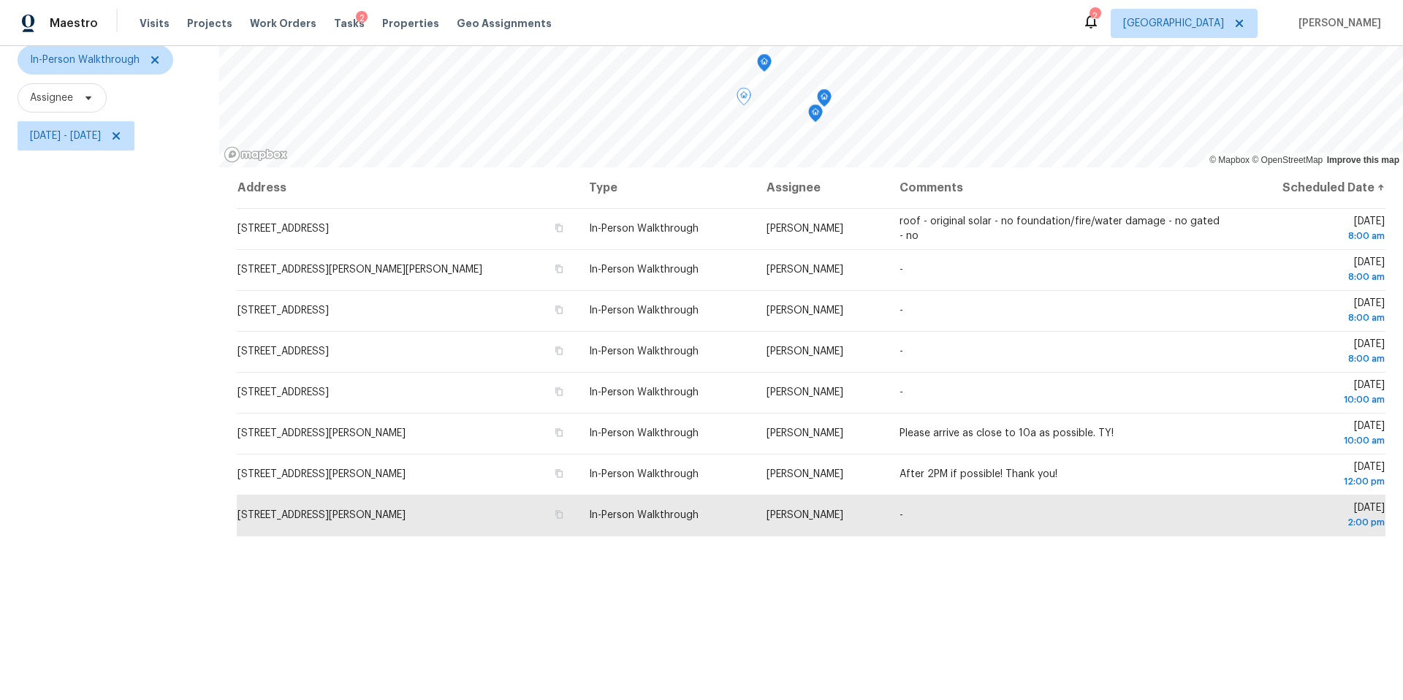
click at [767, 63] on icon "Map marker" at bounding box center [764, 63] width 13 height 17
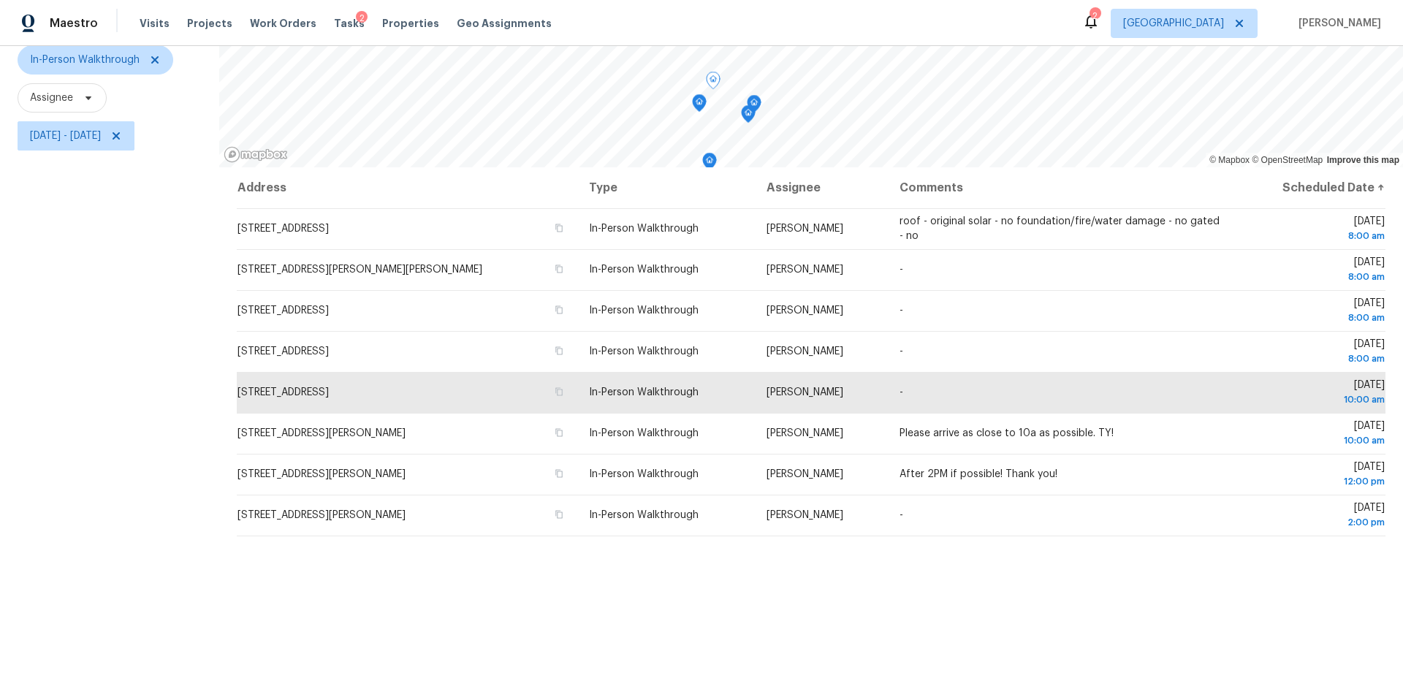
click at [758, 102] on icon "Map marker" at bounding box center [753, 104] width 13 height 17
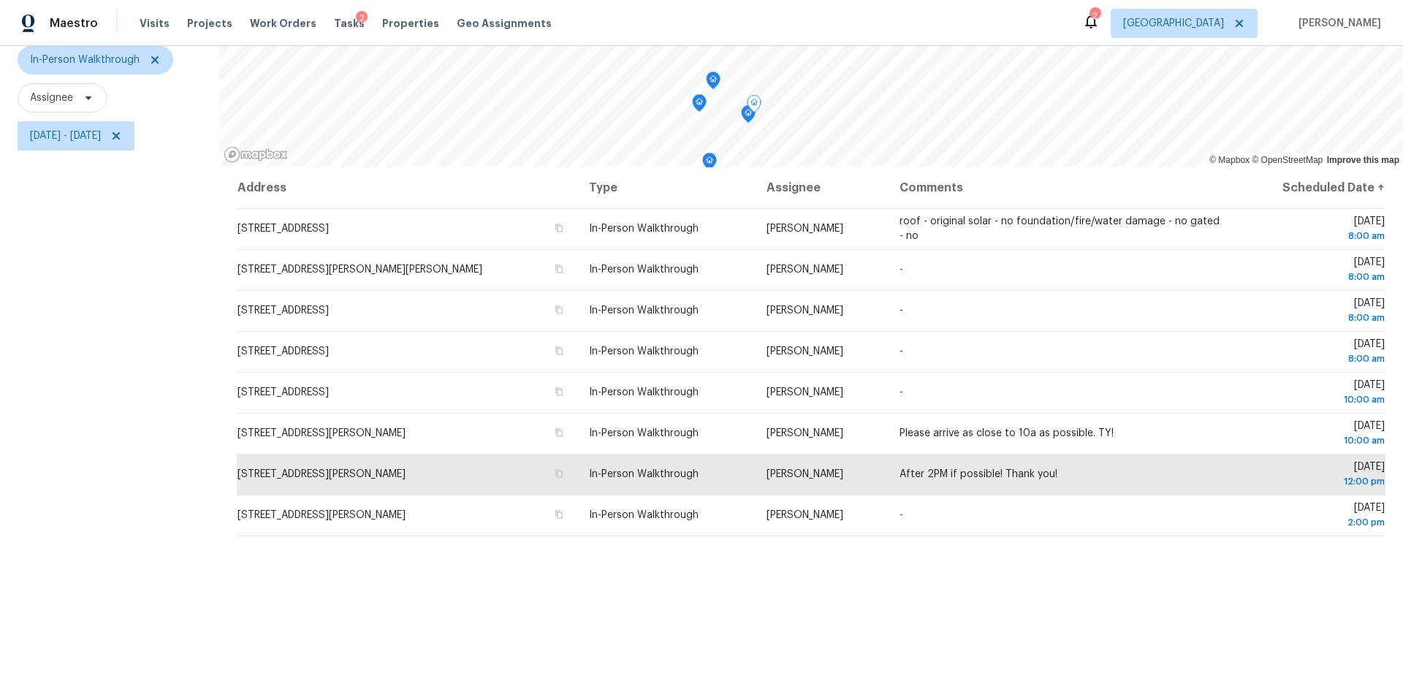
click at [747, 116] on div "Map marker" at bounding box center [754, 106] width 15 height 23
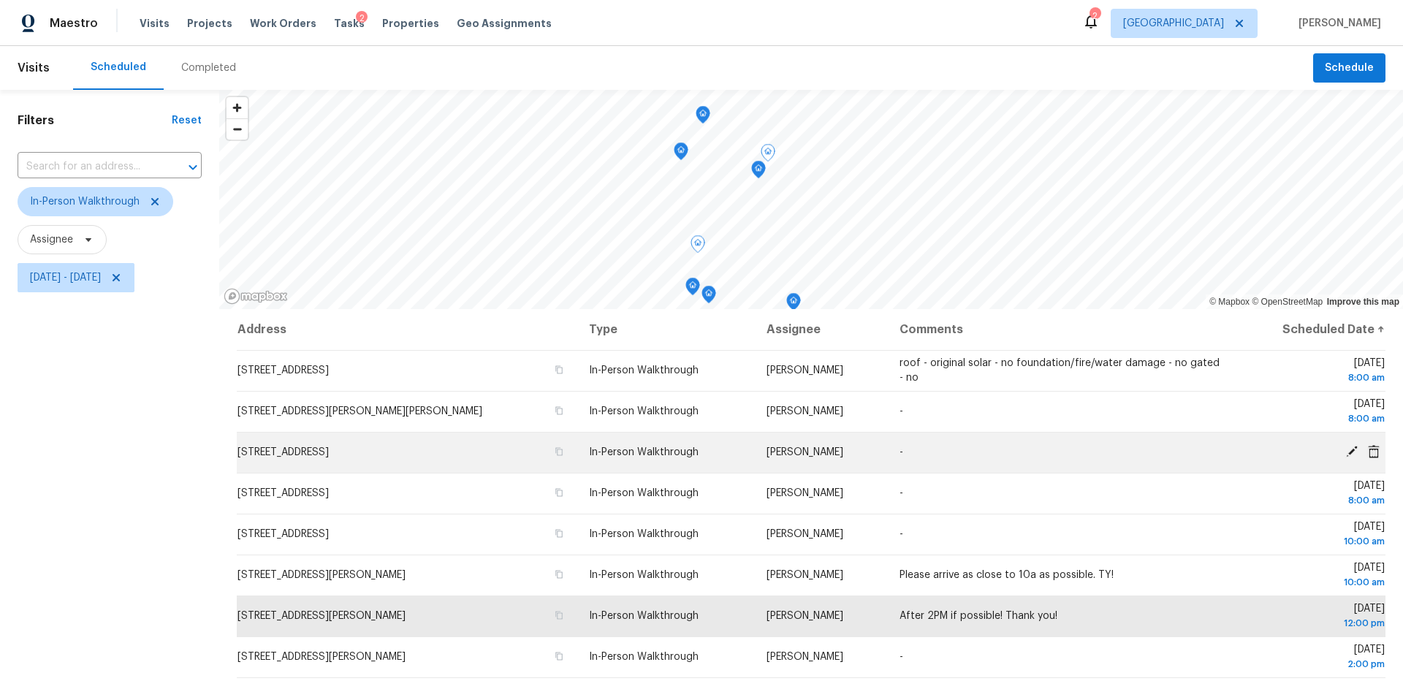
click at [1349, 449] on icon at bounding box center [1351, 451] width 13 height 13
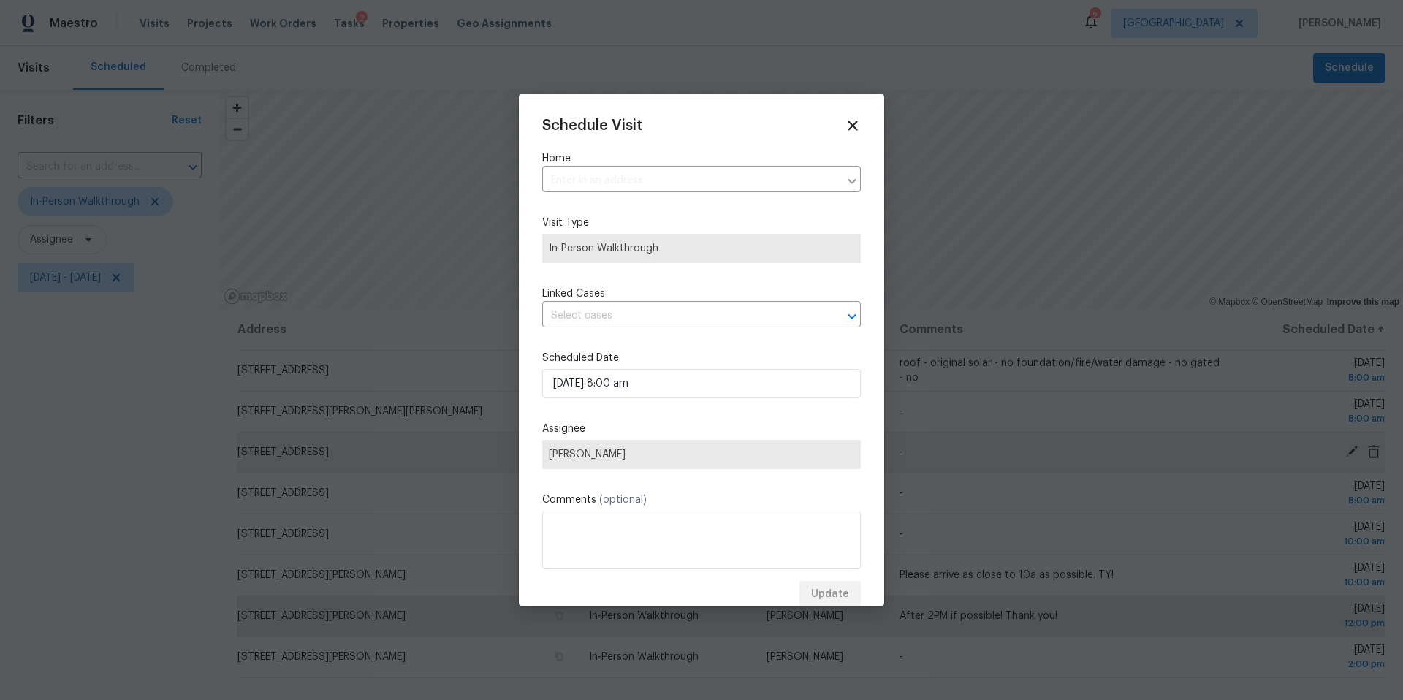
type input "[STREET_ADDRESS]"
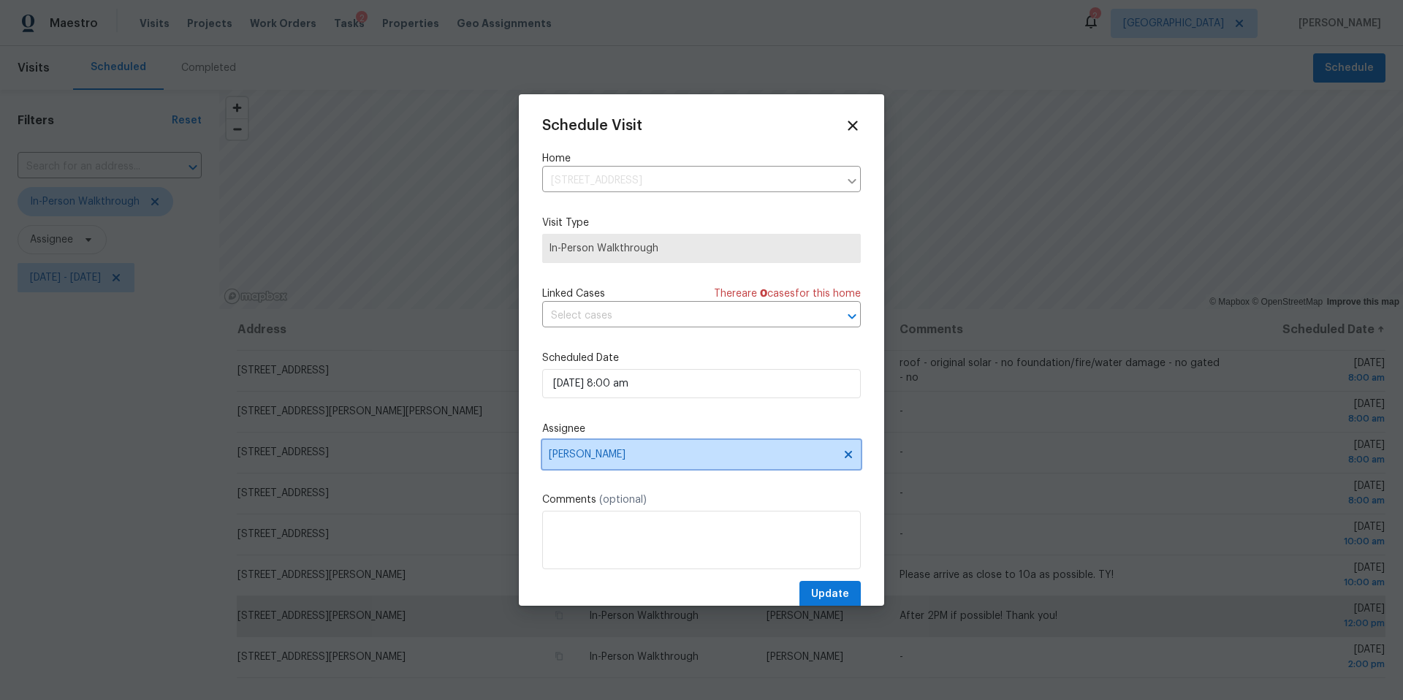
click at [569, 460] on span "[PERSON_NAME]" at bounding box center [692, 455] width 286 height 12
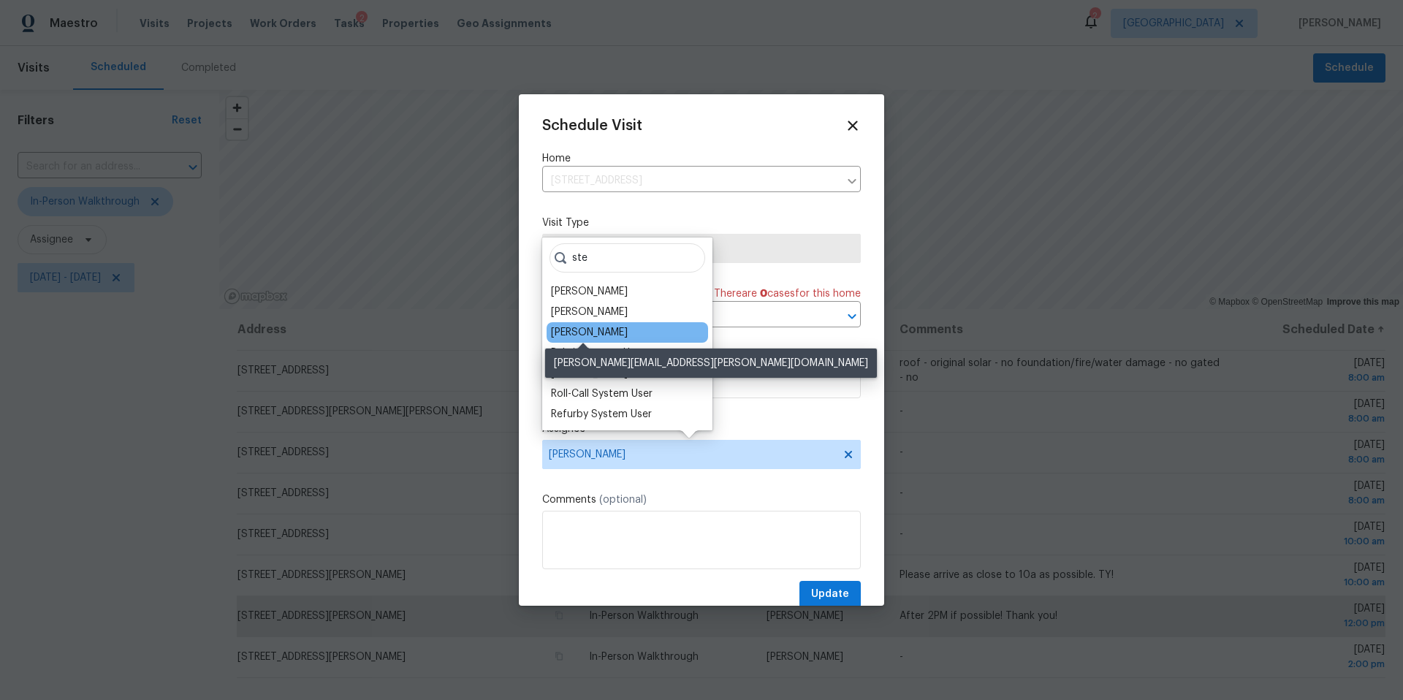
type input "ste"
click at [581, 335] on div "[PERSON_NAME]" at bounding box center [589, 332] width 77 height 15
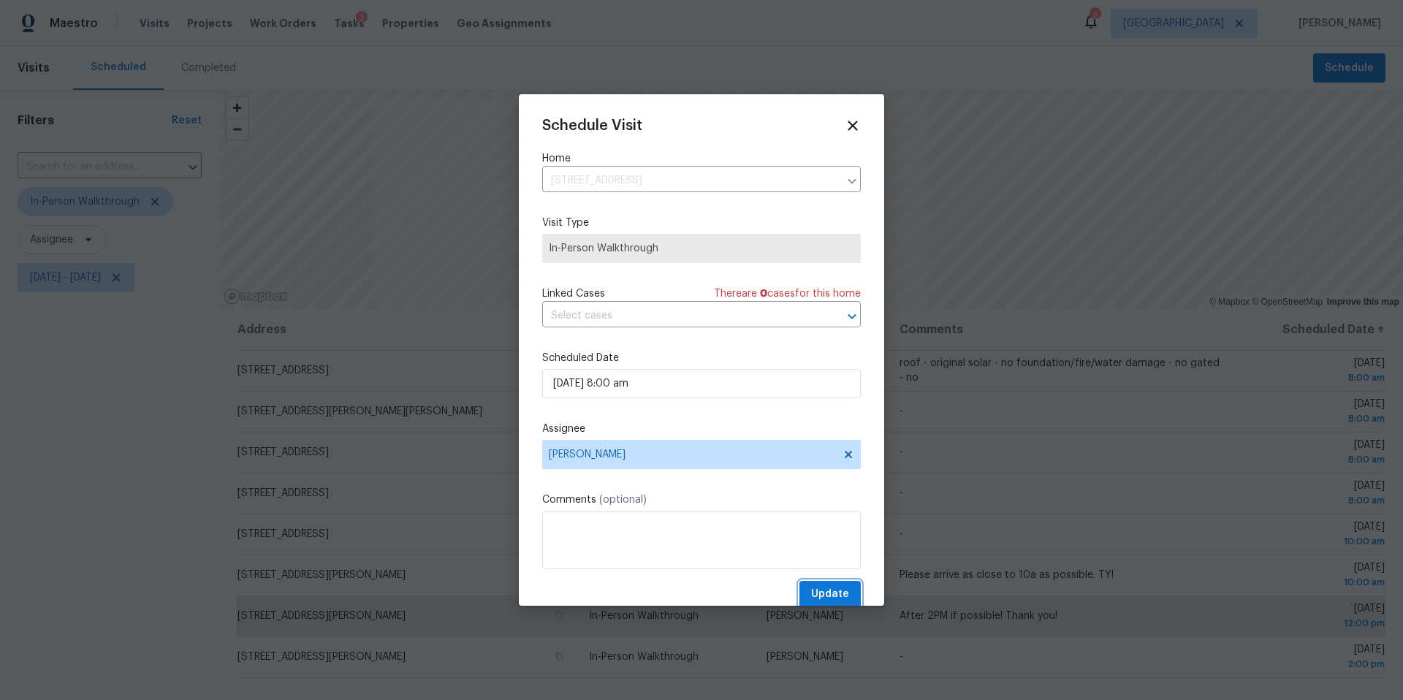
click at [830, 593] on span "Update" at bounding box center [830, 594] width 38 height 18
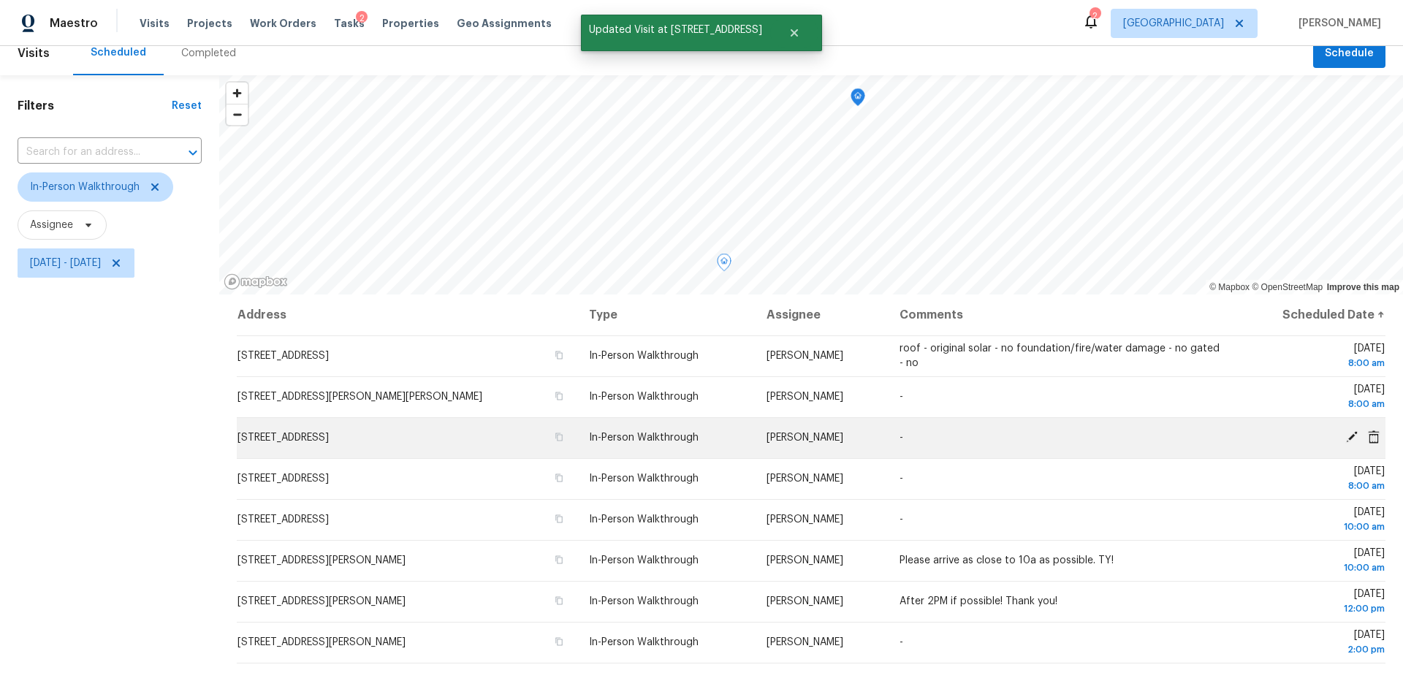
scroll to position [20, 0]
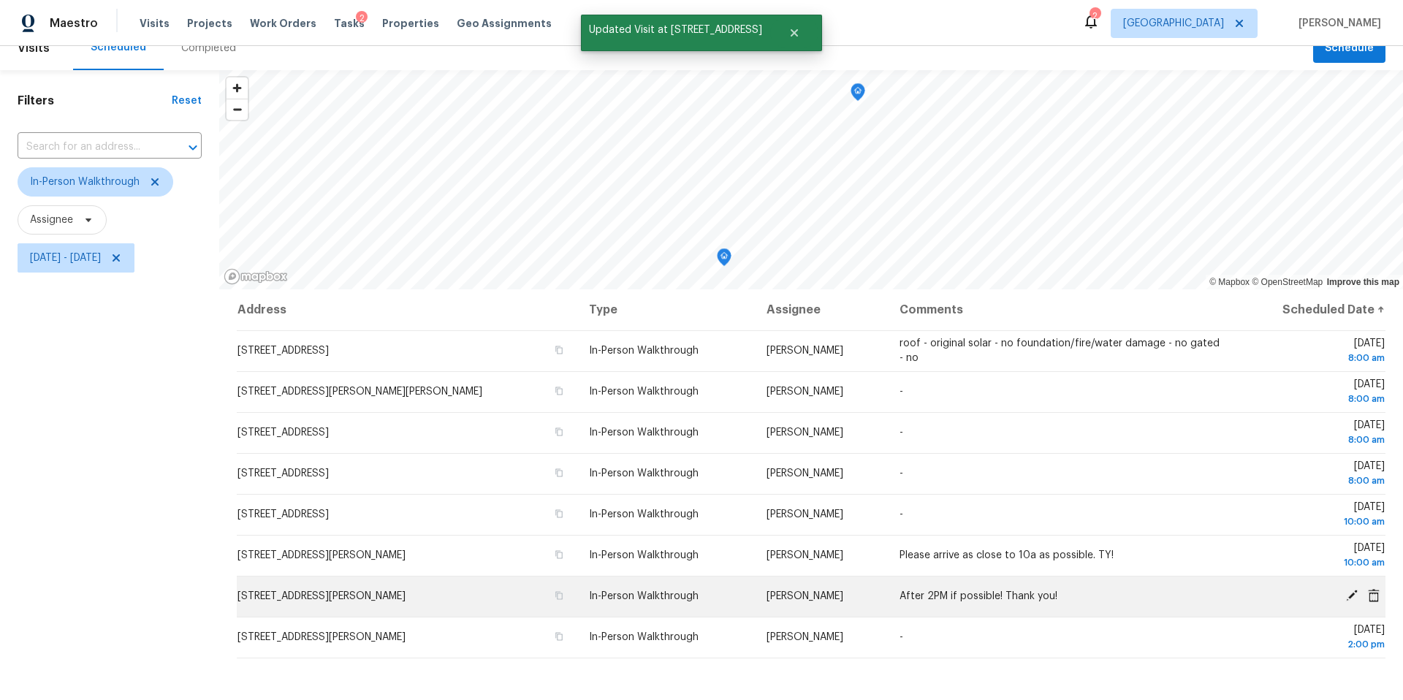
click at [1350, 598] on icon at bounding box center [1351, 595] width 13 height 13
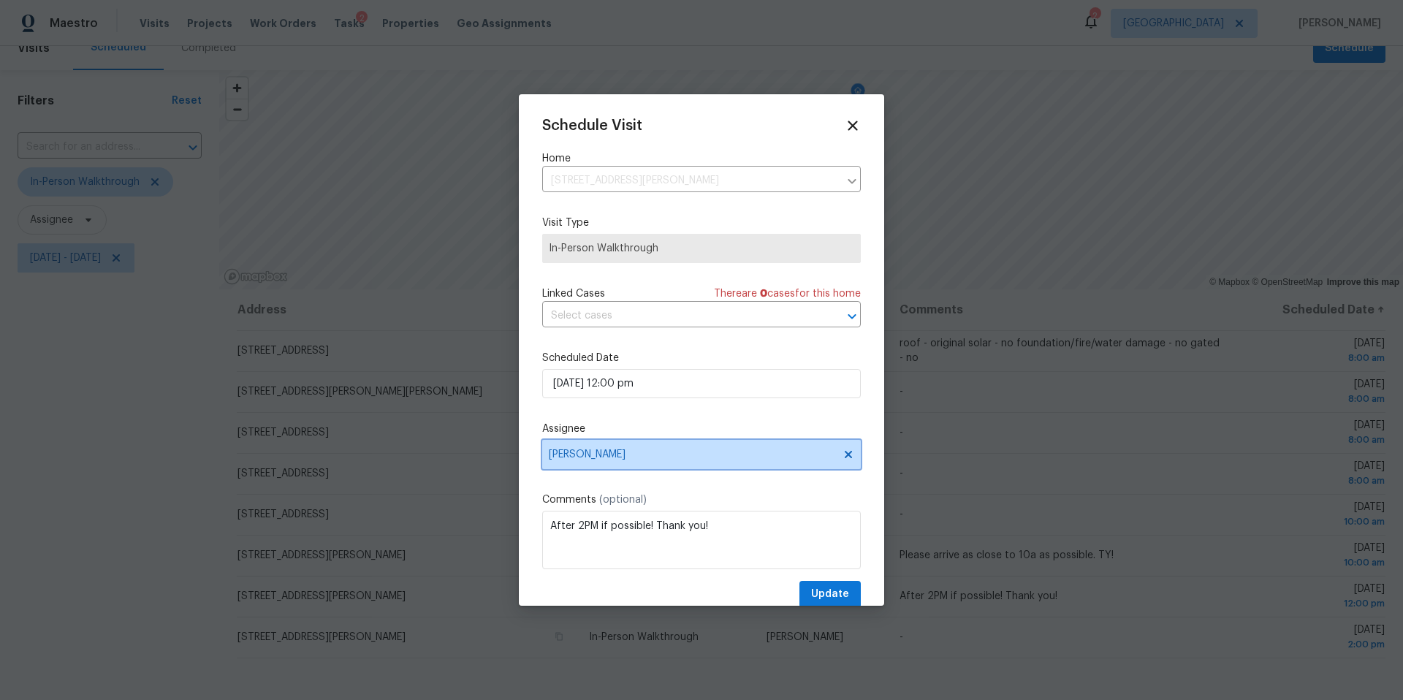
click at [603, 455] on span "[PERSON_NAME]" at bounding box center [692, 455] width 286 height 12
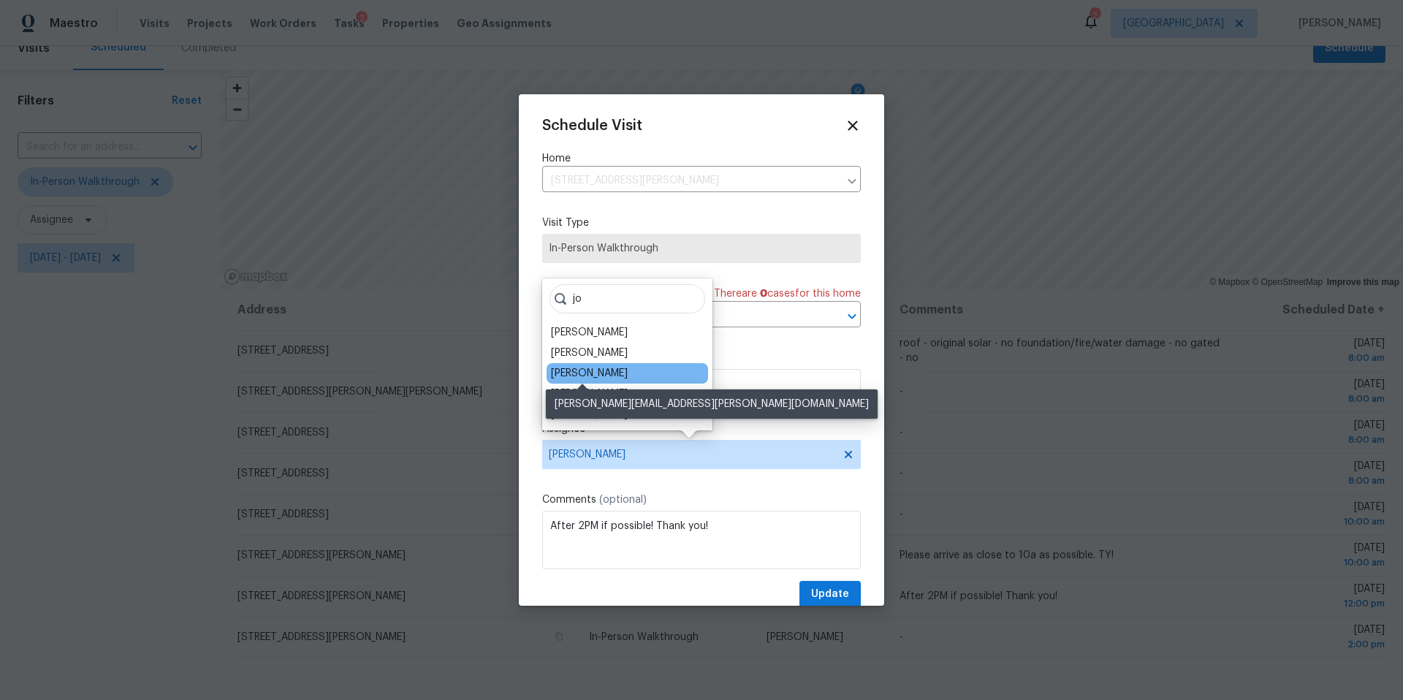
type input "jo"
click at [590, 370] on div "[PERSON_NAME]" at bounding box center [589, 373] width 77 height 15
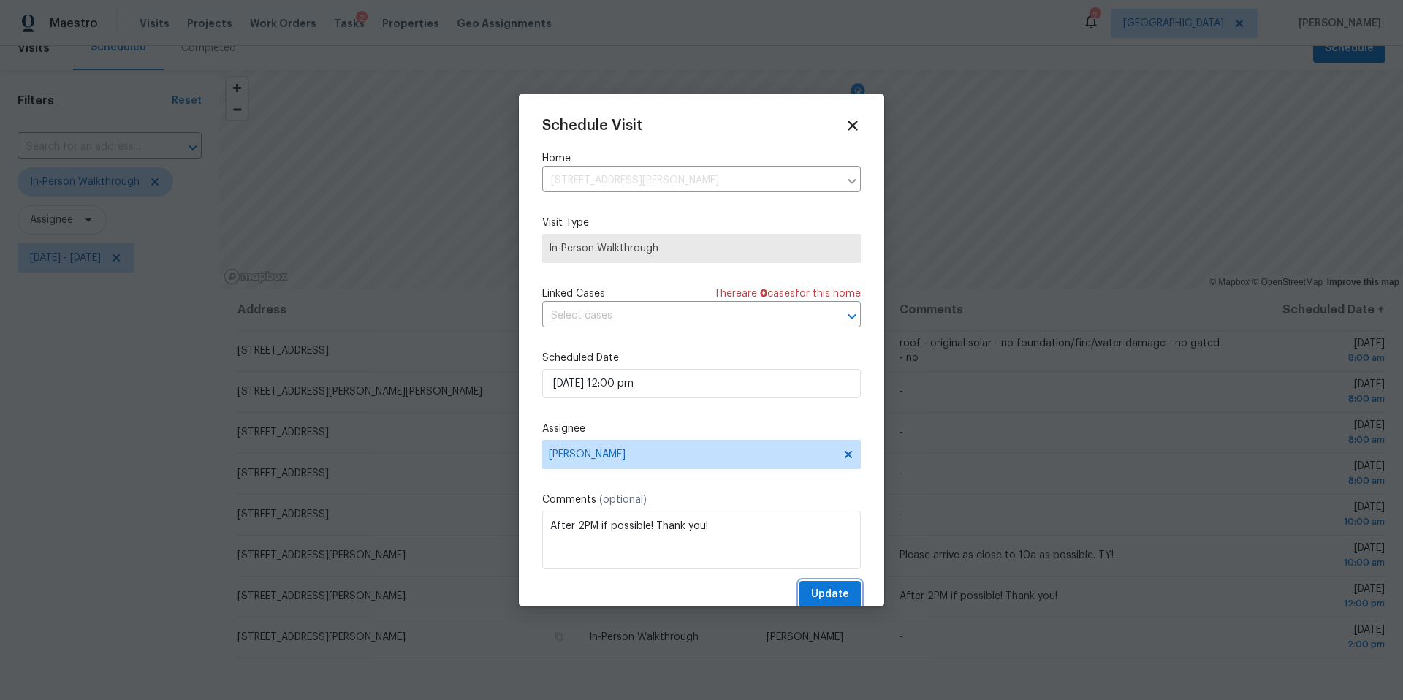
click at [829, 595] on span "Update" at bounding box center [830, 594] width 38 height 18
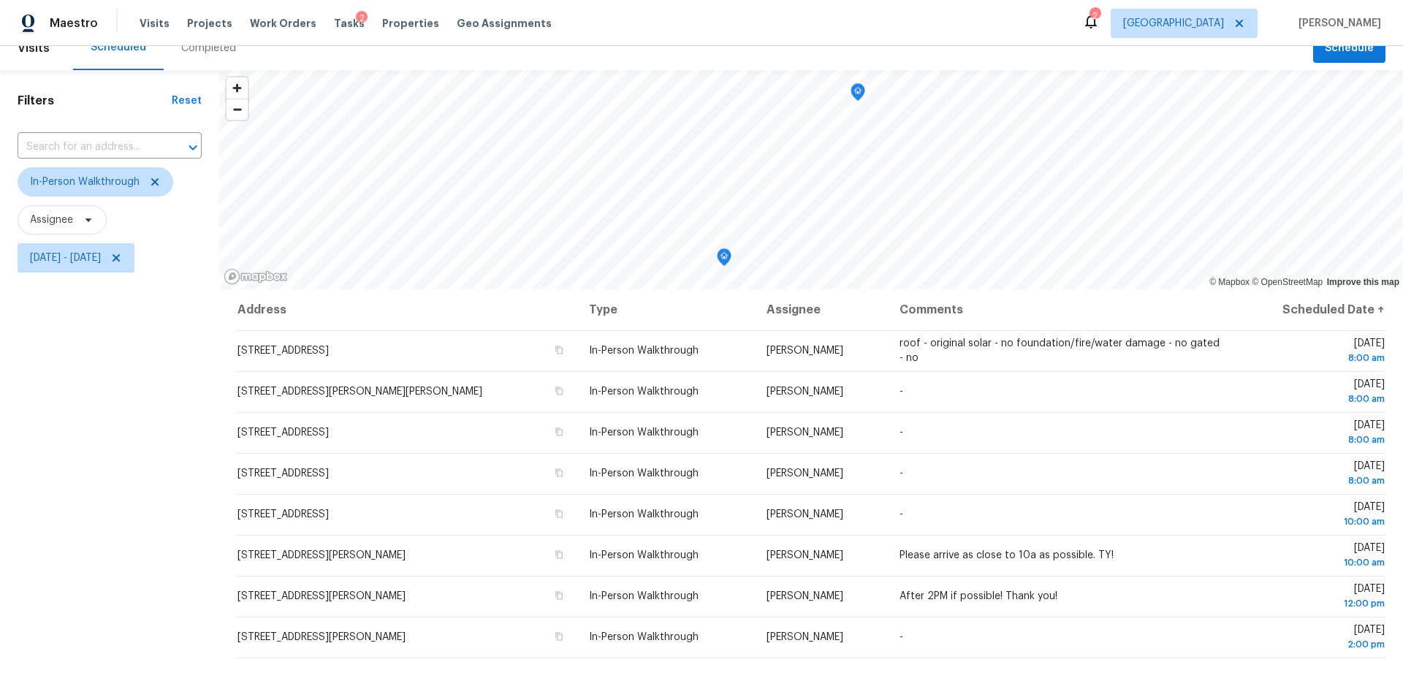
scroll to position [0, 0]
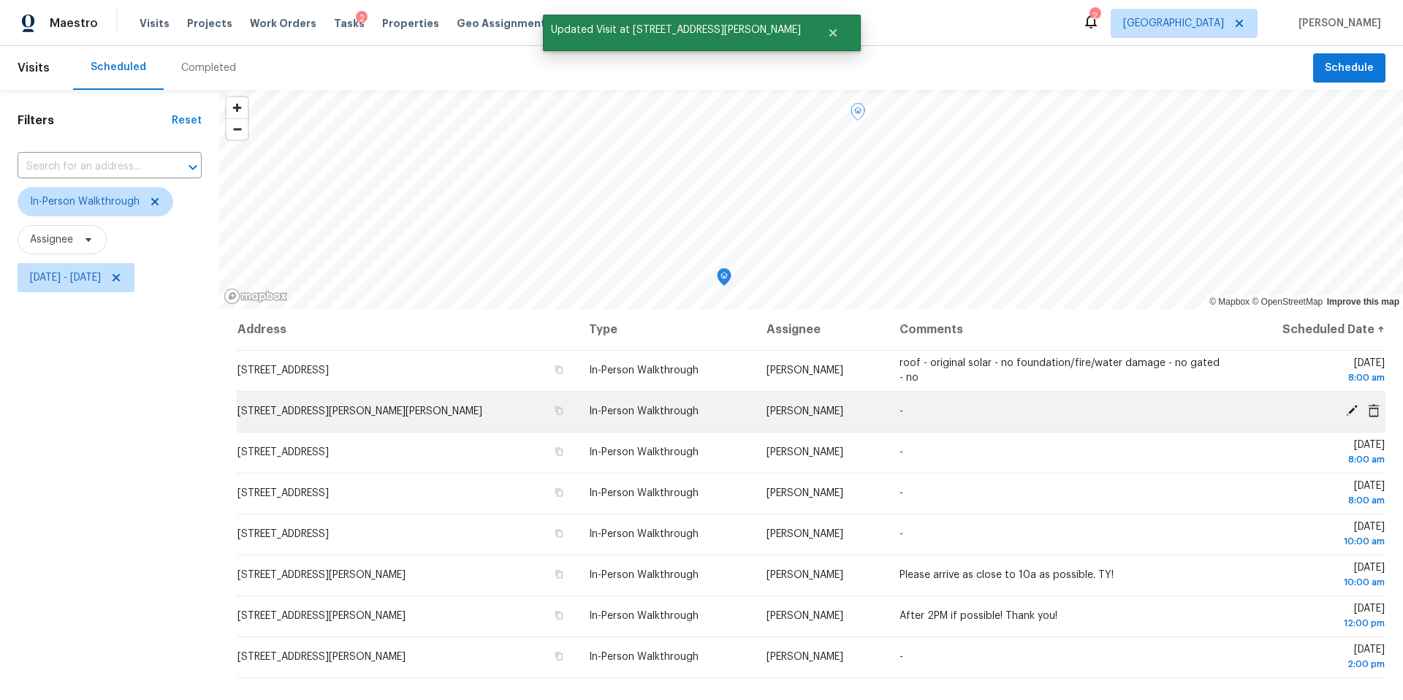
click at [1350, 411] on icon at bounding box center [1352, 411] width 12 height 12
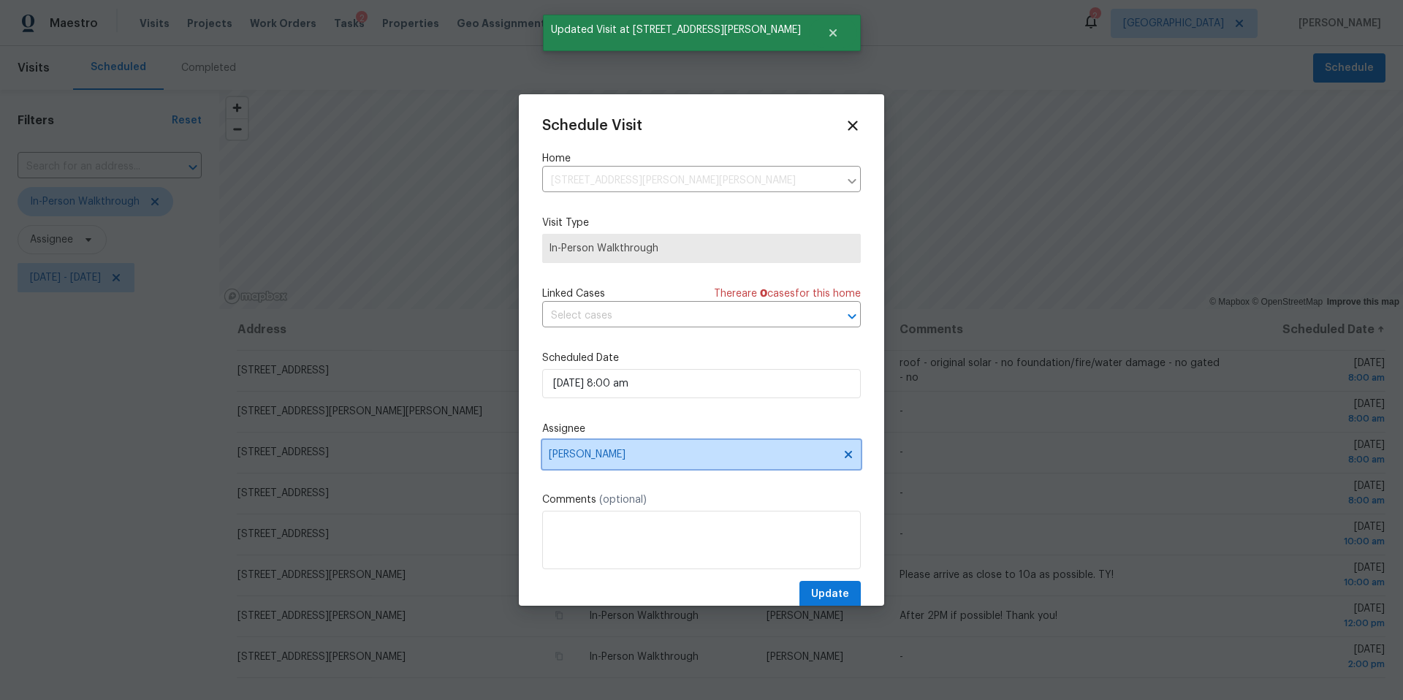
click at [601, 449] on span "[PERSON_NAME]" at bounding box center [701, 454] width 319 height 29
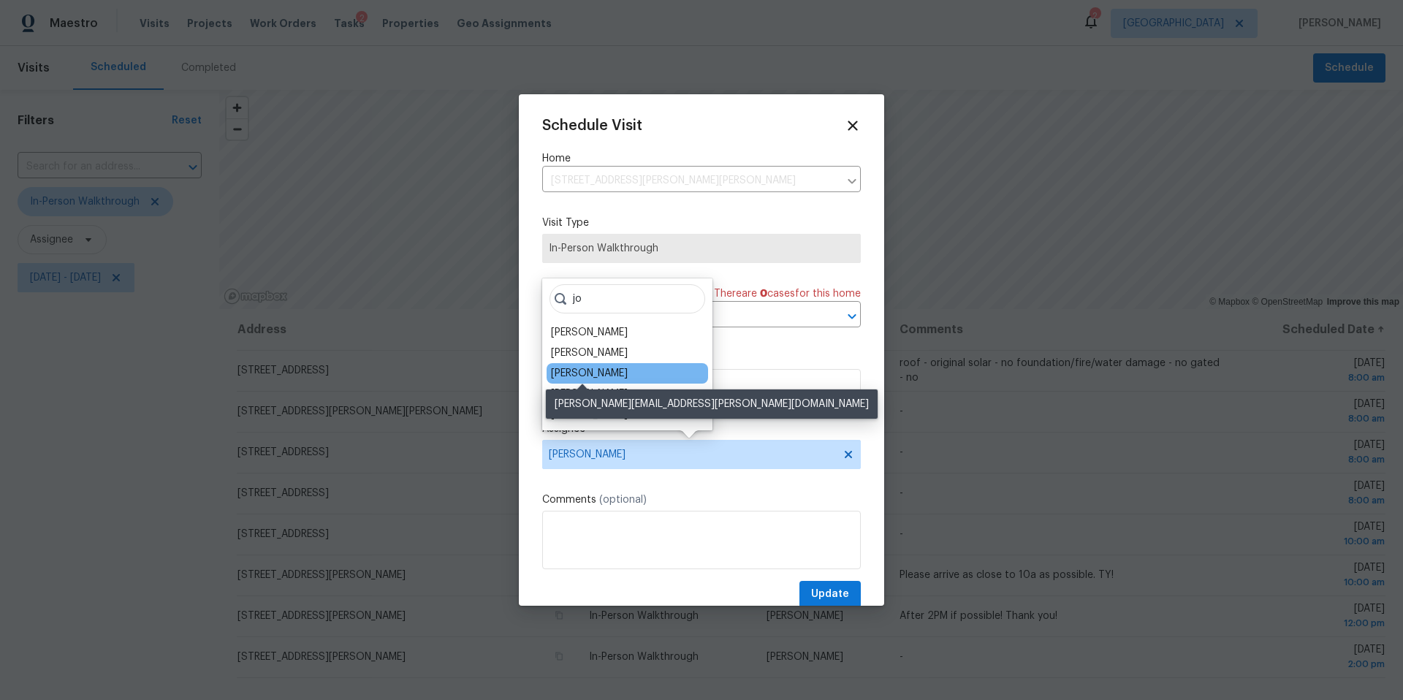
type input "jo"
click at [593, 371] on div "[PERSON_NAME]" at bounding box center [589, 373] width 77 height 15
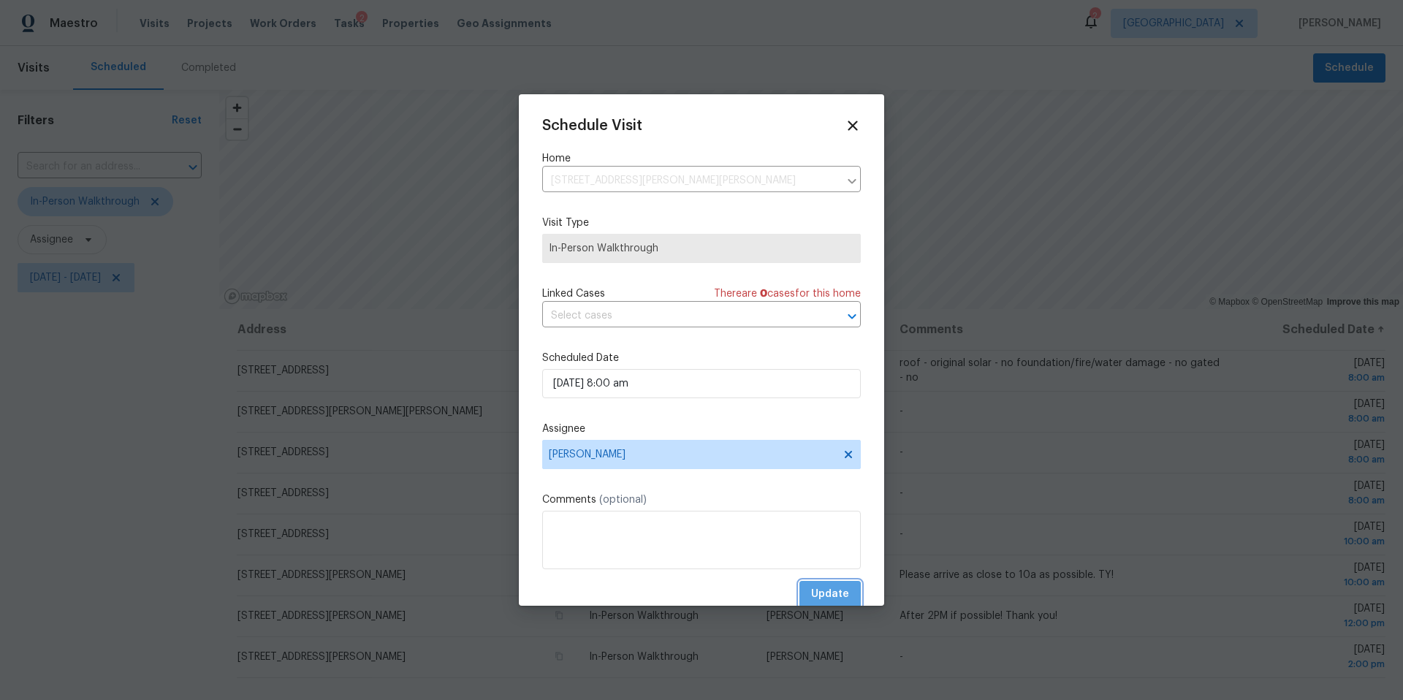
click at [827, 597] on span "Update" at bounding box center [830, 594] width 38 height 18
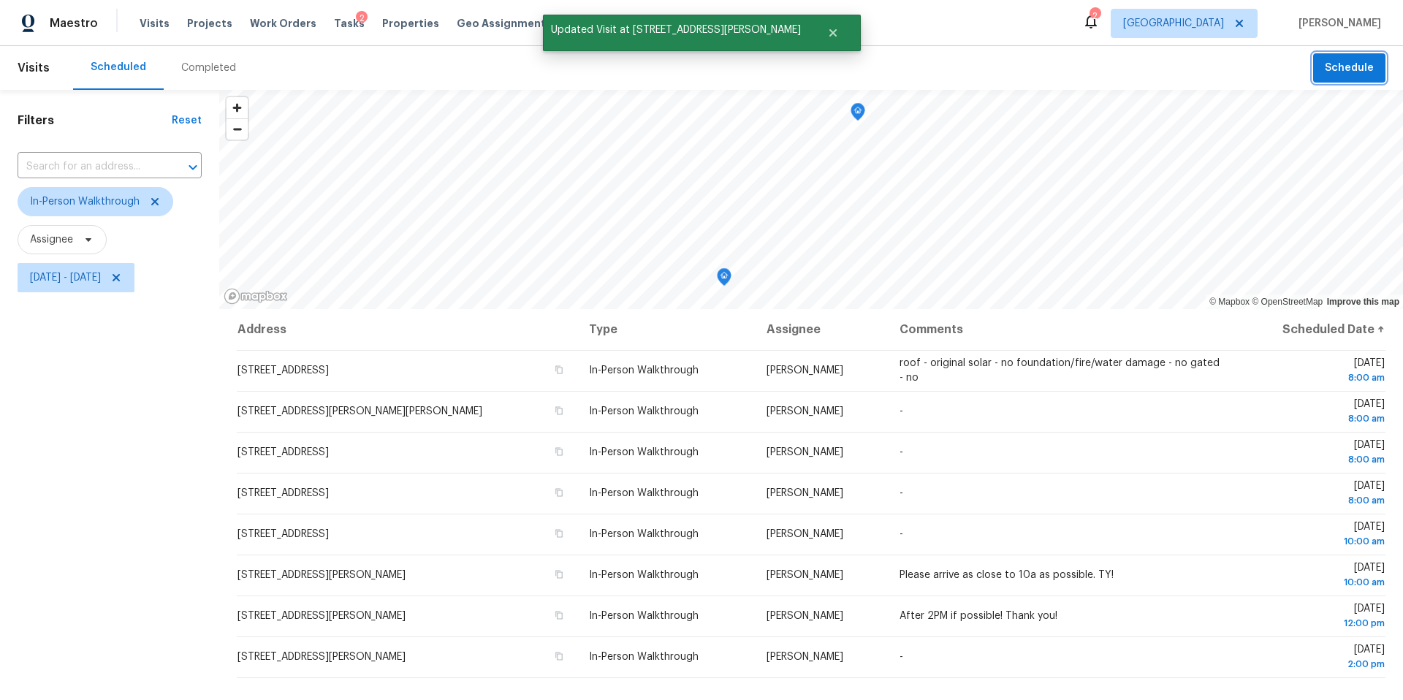
click at [1370, 68] on span "Schedule" at bounding box center [1349, 68] width 49 height 18
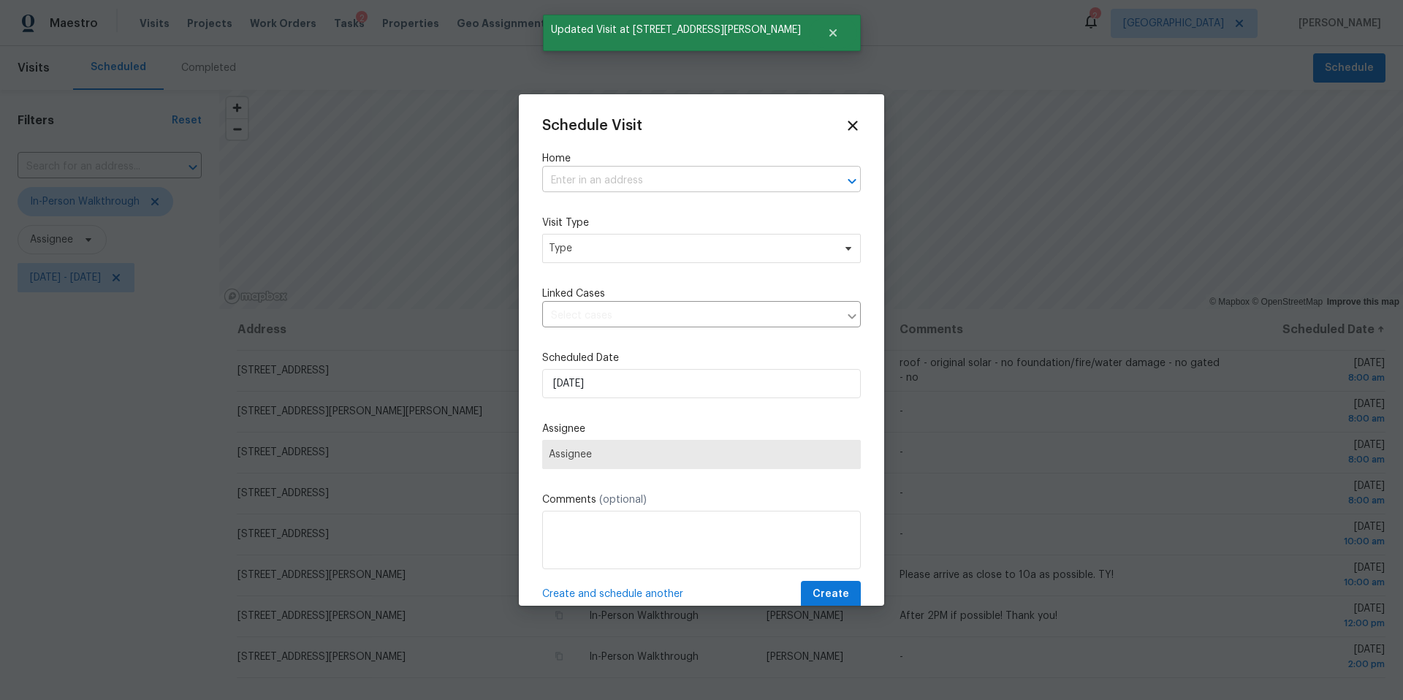
click at [606, 176] on input "text" at bounding box center [681, 181] width 278 height 23
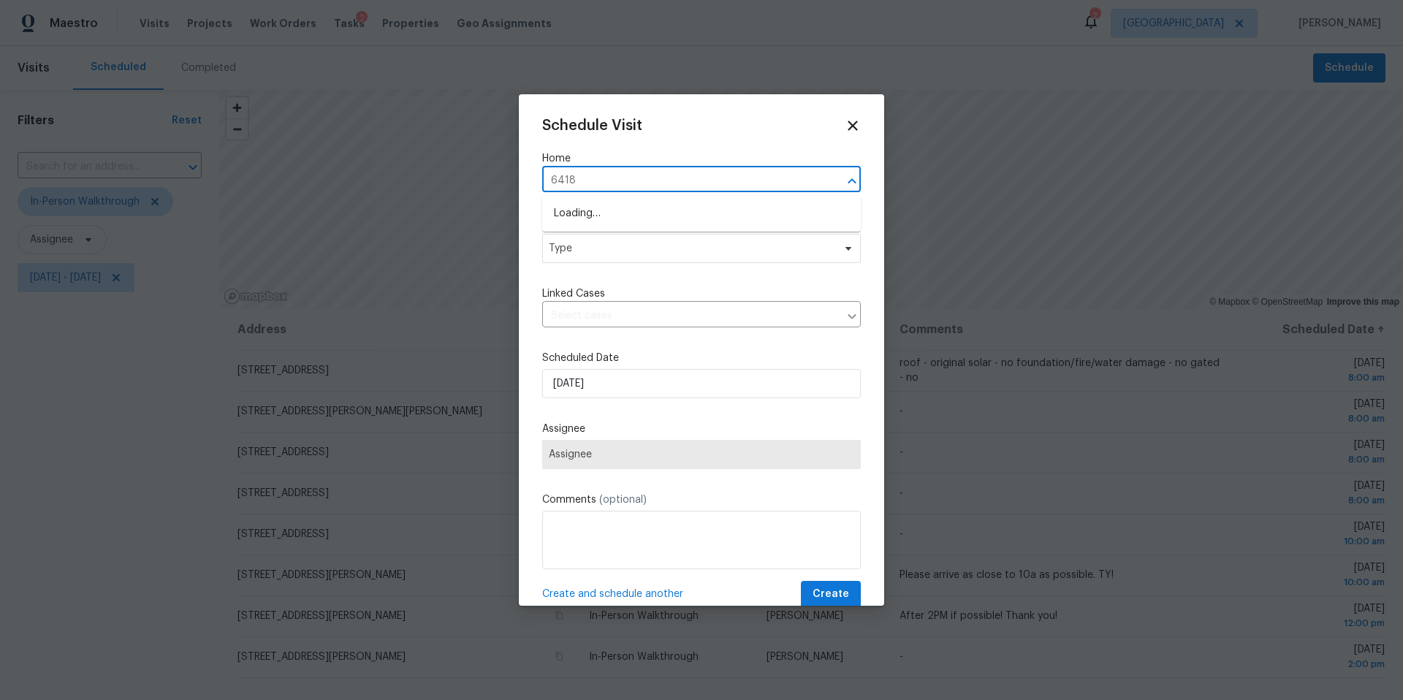
type input "6418"
click at [134, 117] on div at bounding box center [701, 350] width 1403 height 700
click at [589, 178] on input "text" at bounding box center [681, 181] width 278 height 23
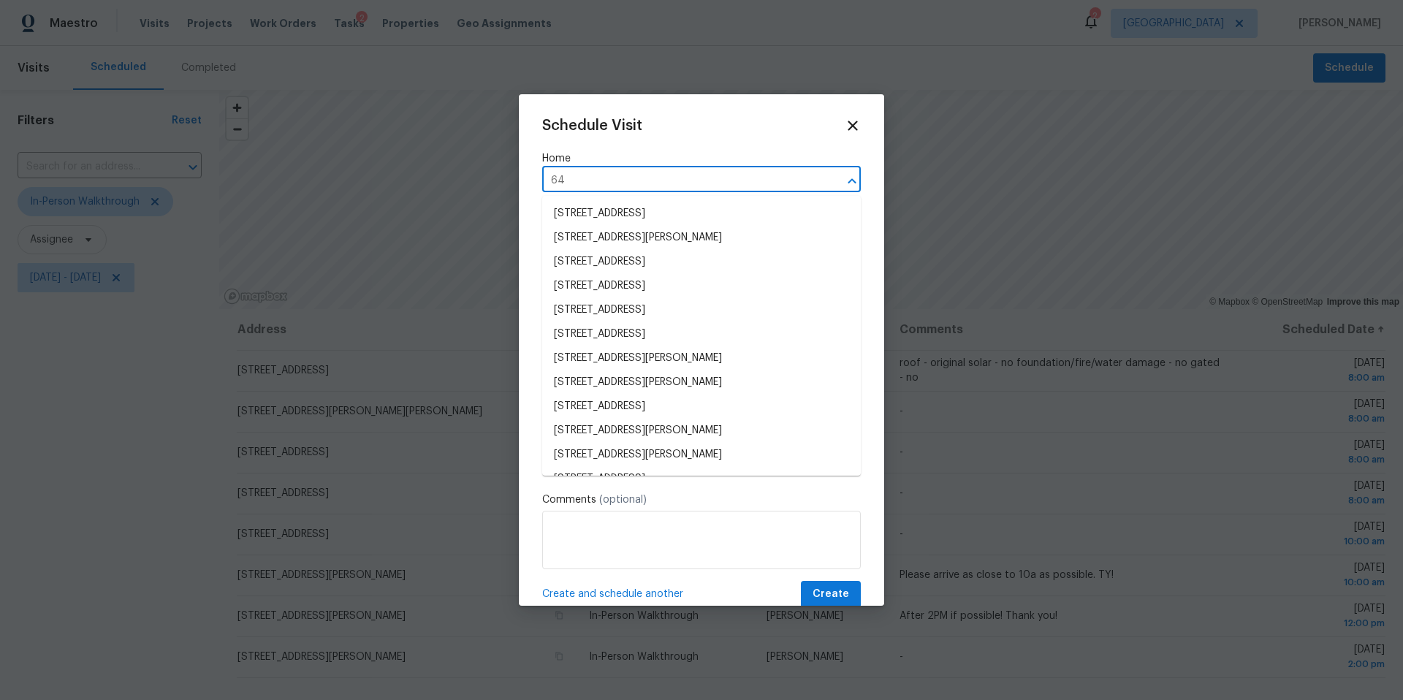
type input "6"
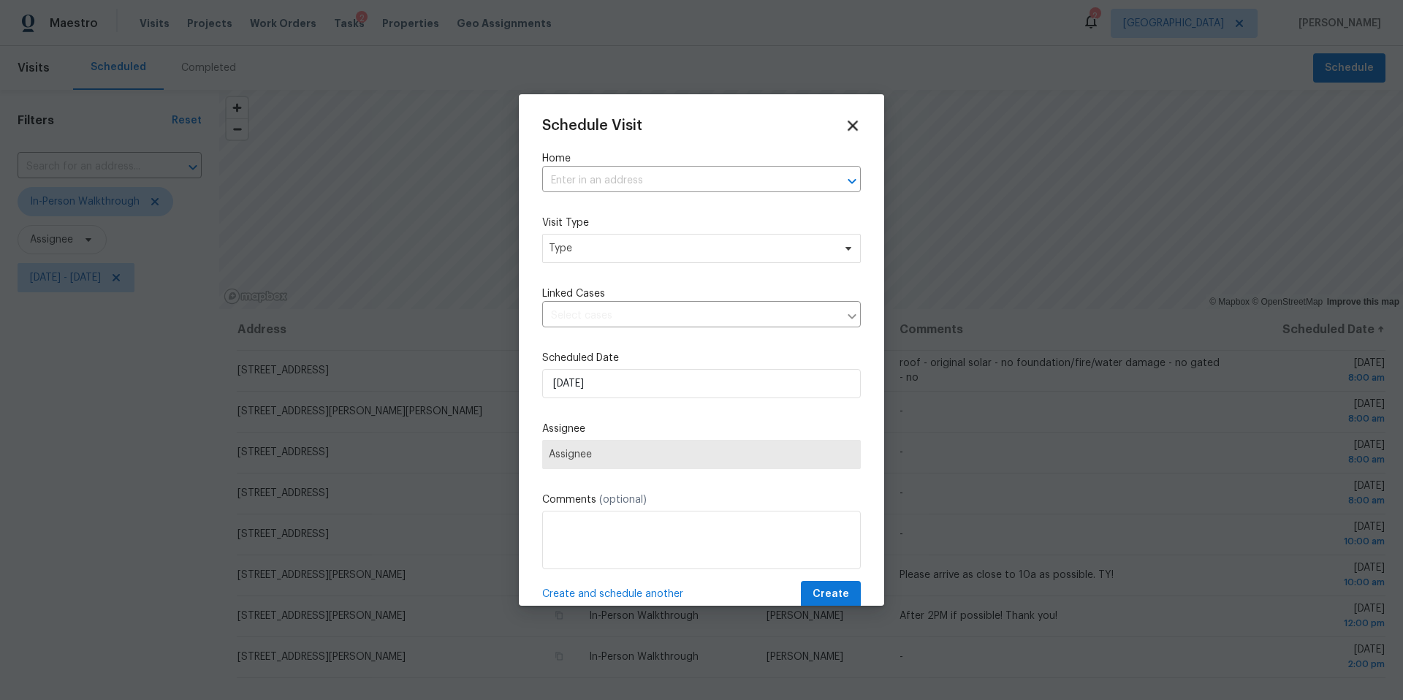
click at [849, 126] on icon at bounding box center [852, 125] width 17 height 17
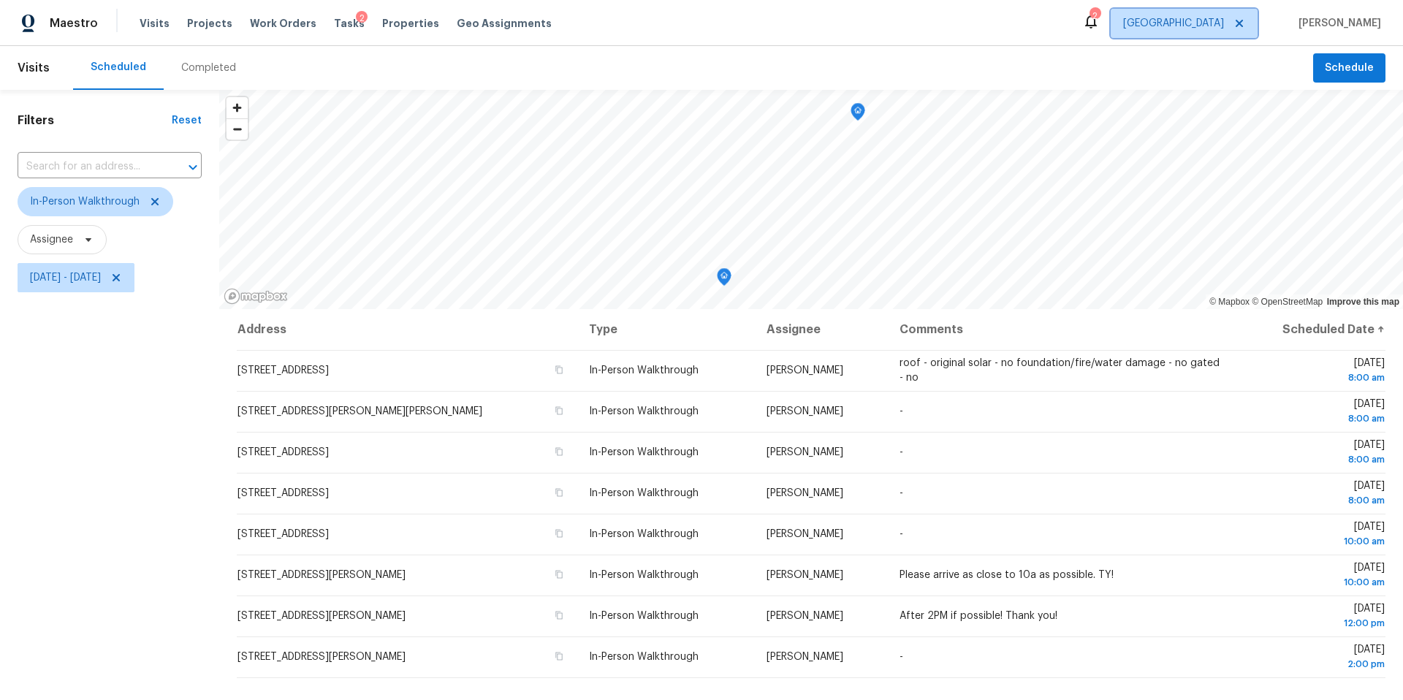
click at [1224, 26] on span "[GEOGRAPHIC_DATA]" at bounding box center [1173, 23] width 101 height 15
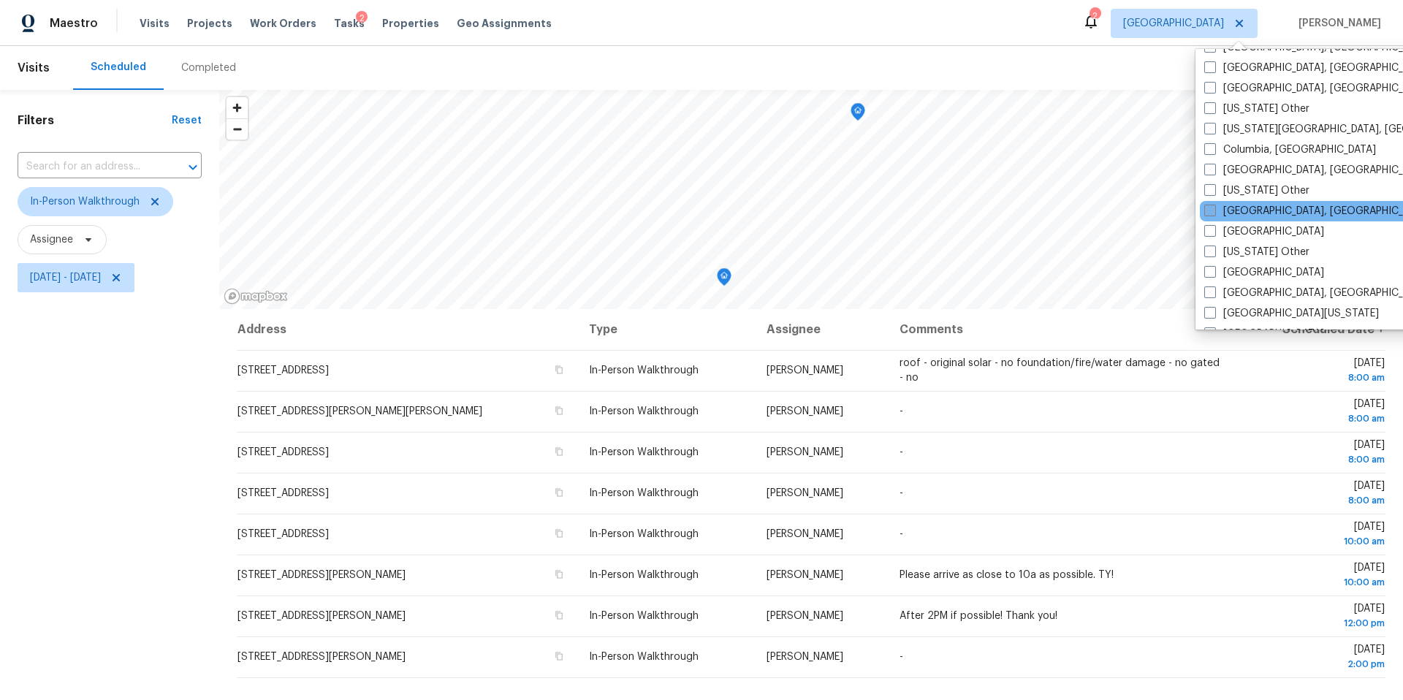
scroll to position [387, 0]
click at [1210, 230] on span at bounding box center [1210, 230] width 12 height 12
click at [1210, 230] on input "Dallas" at bounding box center [1208, 227] width 9 height 9
checkbox input "true"
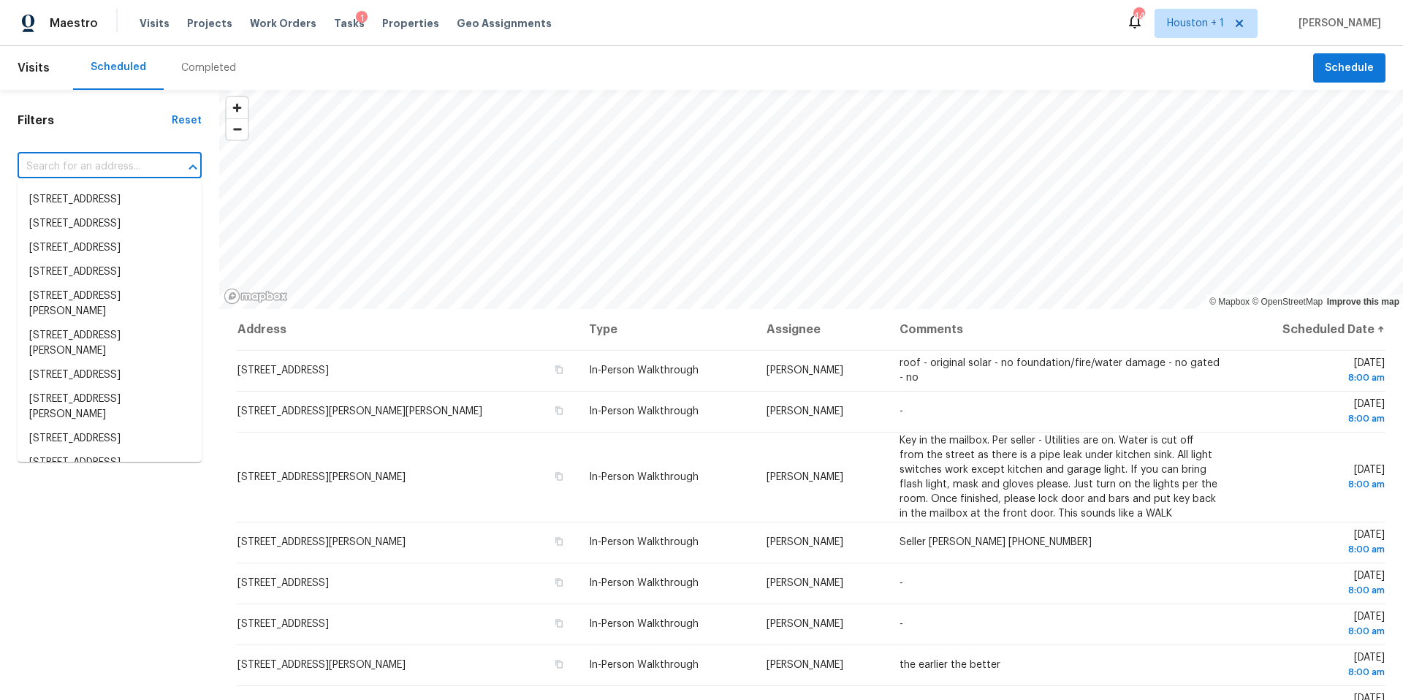
click at [102, 159] on input "text" at bounding box center [89, 167] width 143 height 23
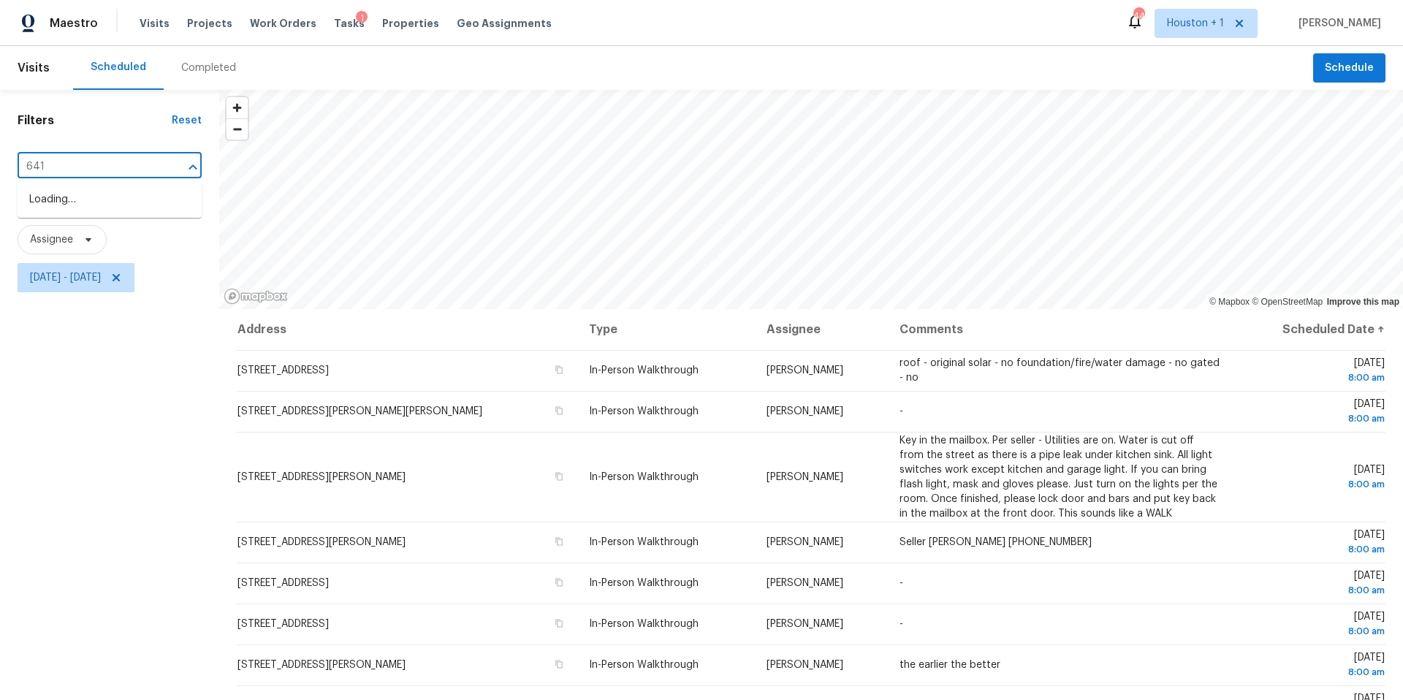
type input "6418"
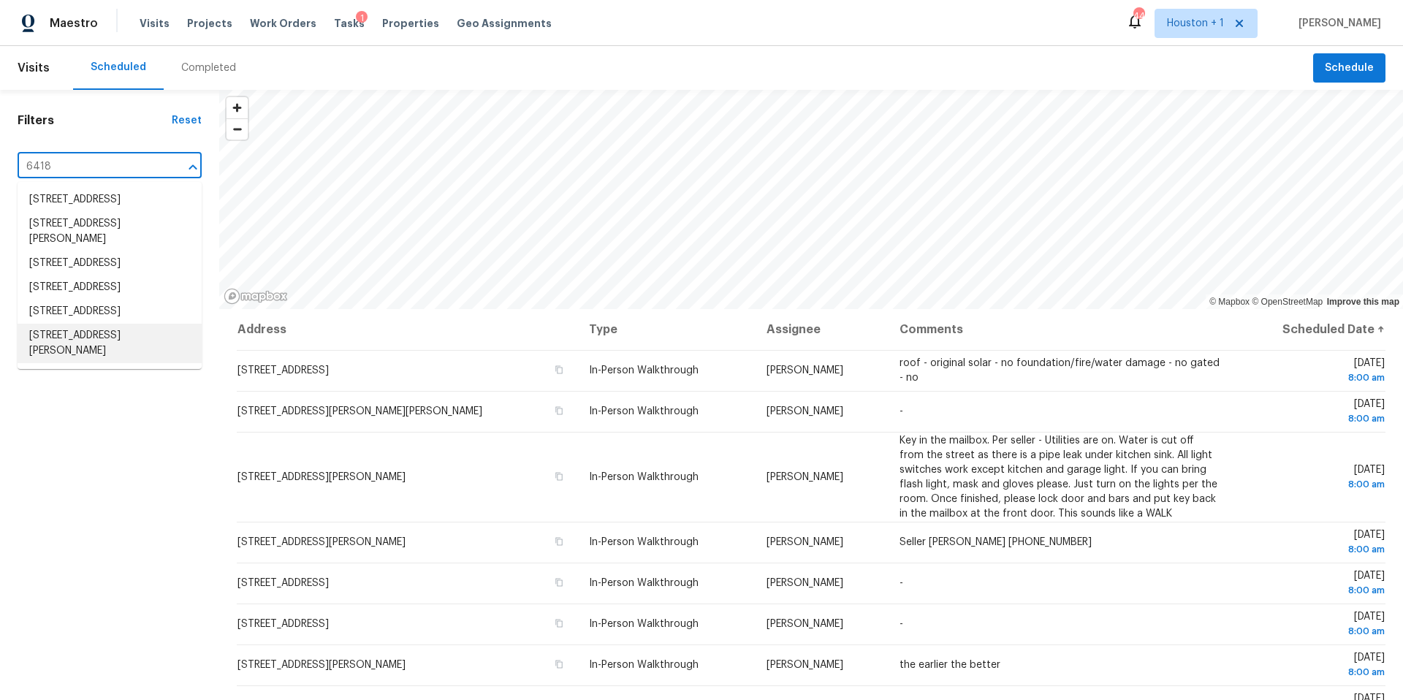
click at [58, 363] on li "6418 Sugar Bush Dr, Magnolia, TX 77354" at bounding box center [110, 343] width 184 height 39
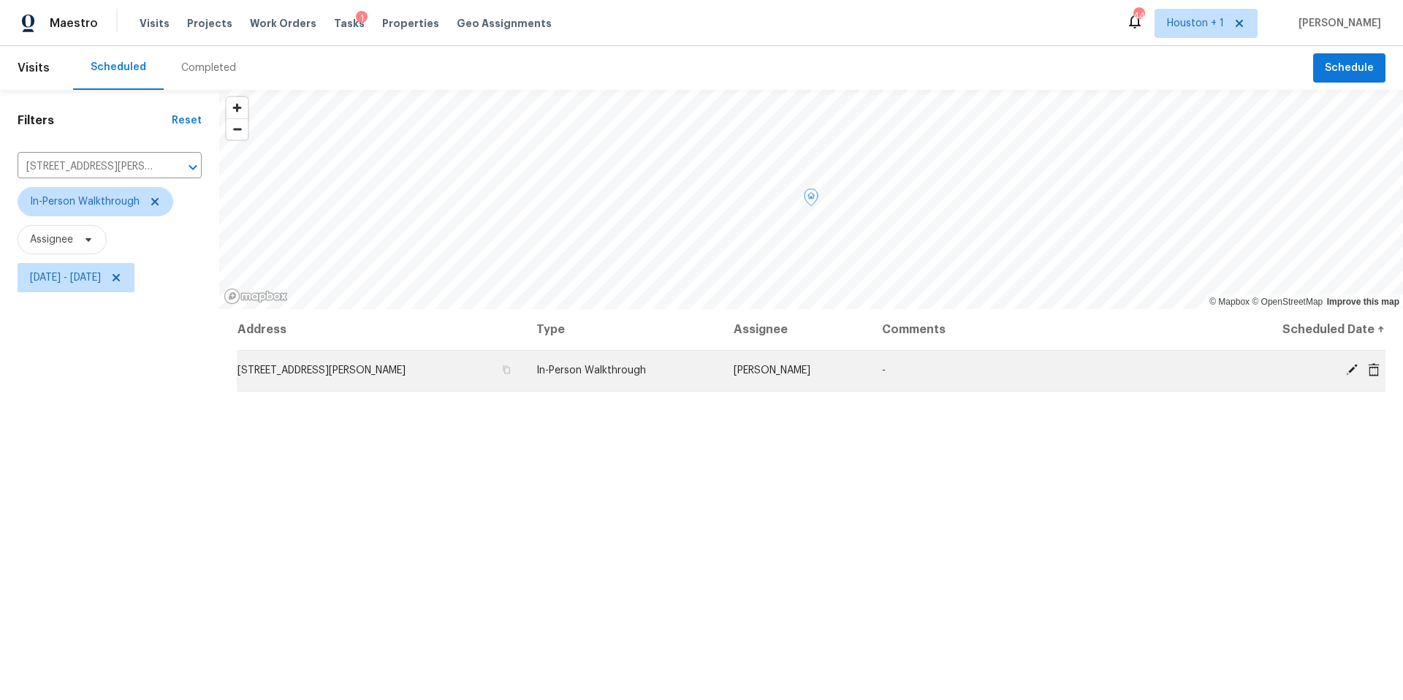
click at [1352, 370] on icon at bounding box center [1352, 370] width 12 height 12
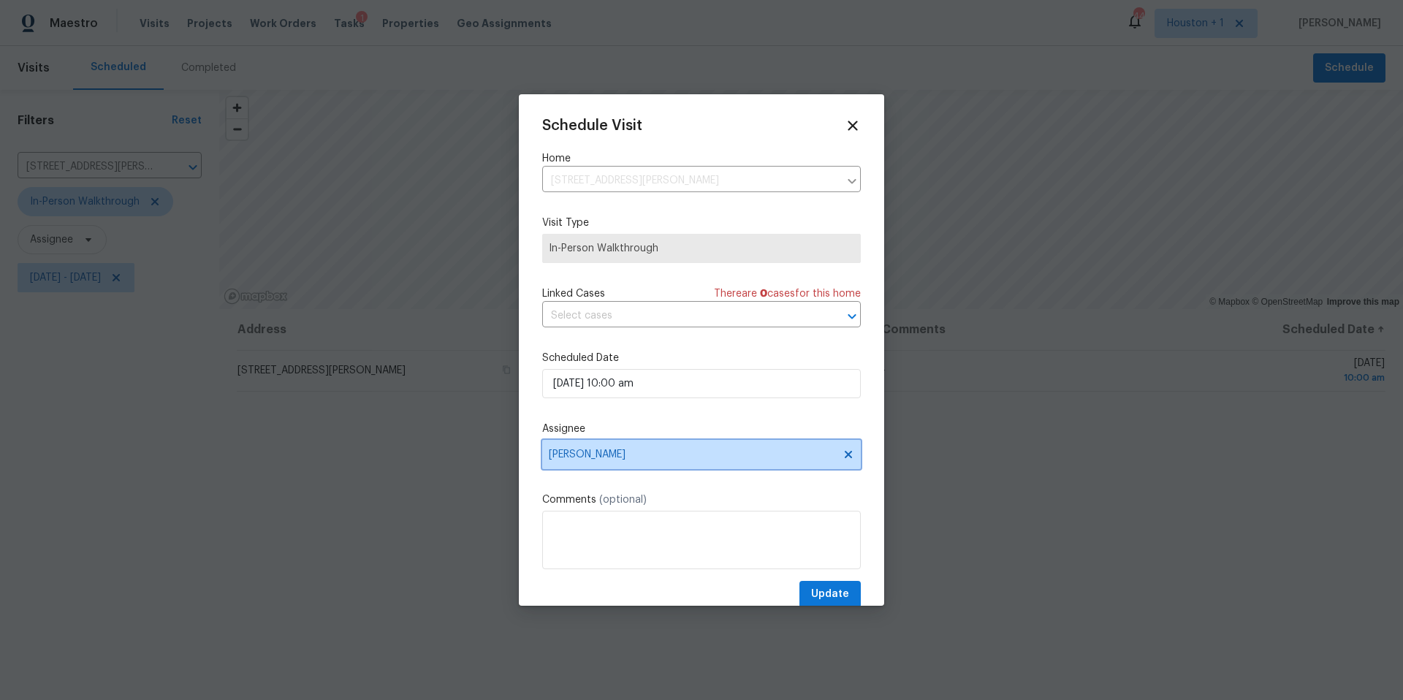
click at [661, 457] on span "RonDerrick Jackson" at bounding box center [692, 455] width 286 height 12
type input "tyler"
click at [565, 534] on div "[PERSON_NAME]" at bounding box center [589, 535] width 77 height 15
click at [832, 596] on span "Update" at bounding box center [830, 594] width 38 height 18
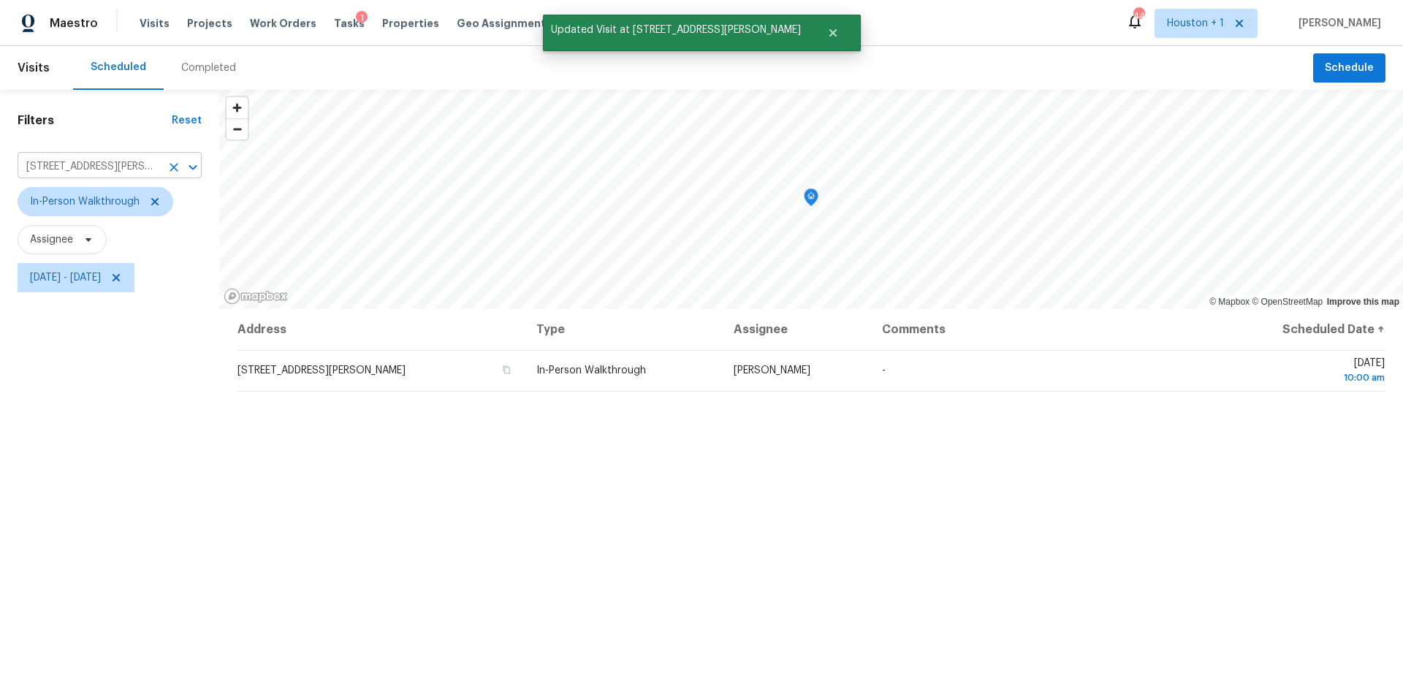
click at [171, 170] on icon "Clear" at bounding box center [174, 167] width 9 height 9
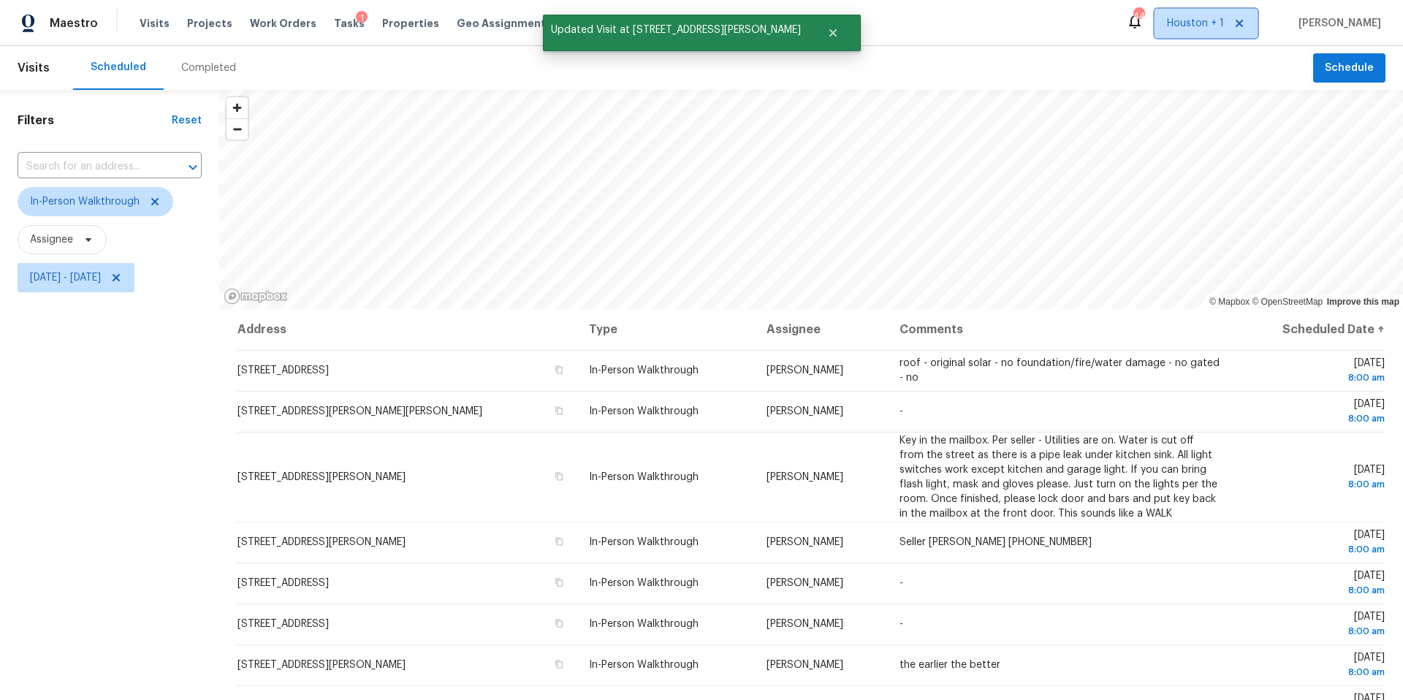
click at [1224, 27] on span "Houston + 1" at bounding box center [1195, 23] width 57 height 15
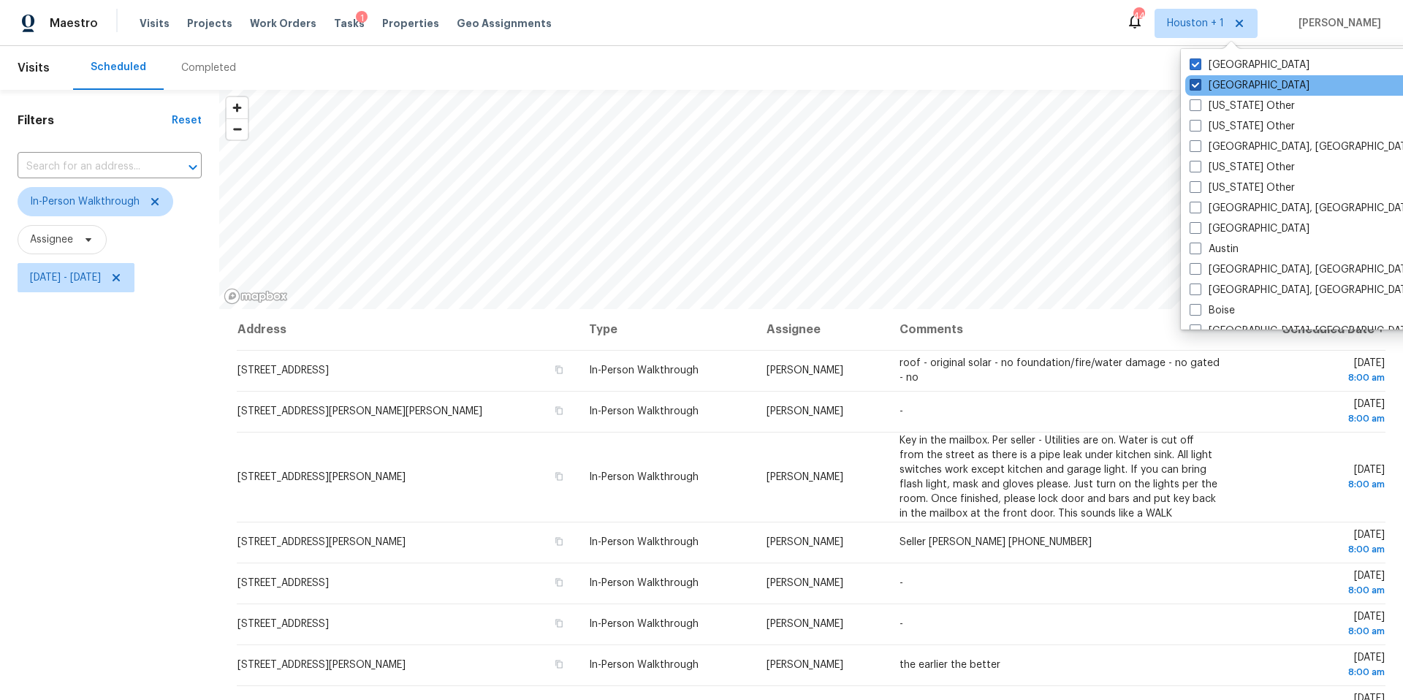
click at [1194, 85] on span at bounding box center [1195, 85] width 12 height 12
click at [1194, 85] on input "Dallas" at bounding box center [1193, 82] width 9 height 9
checkbox input "false"
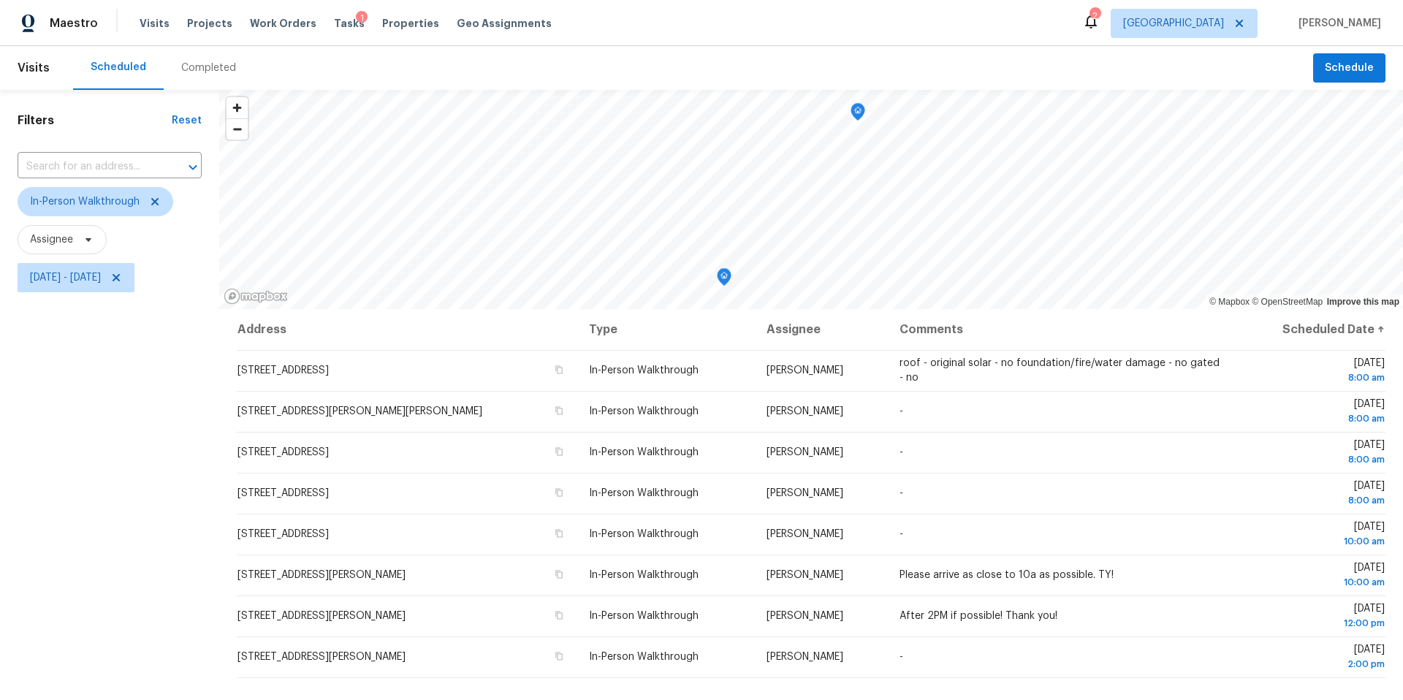
click at [985, 64] on div "Scheduled Completed" at bounding box center [693, 68] width 1240 height 44
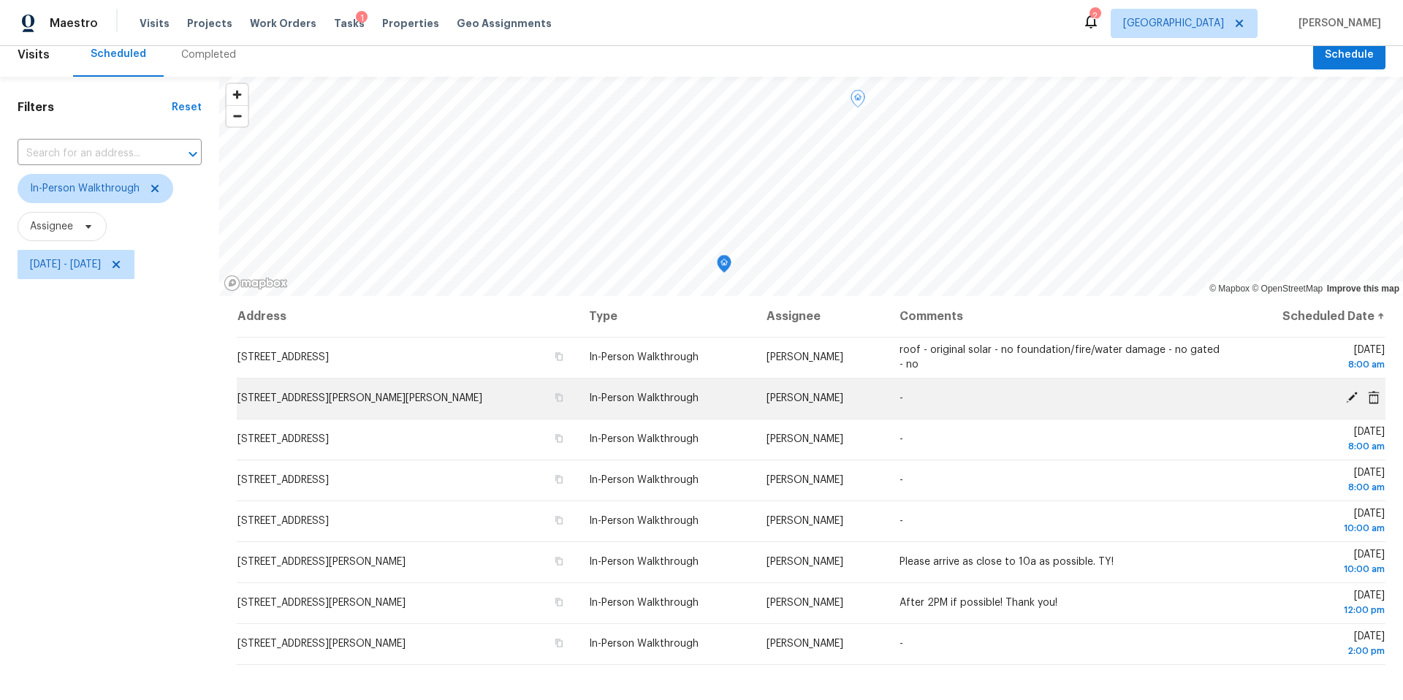
scroll to position [14, 0]
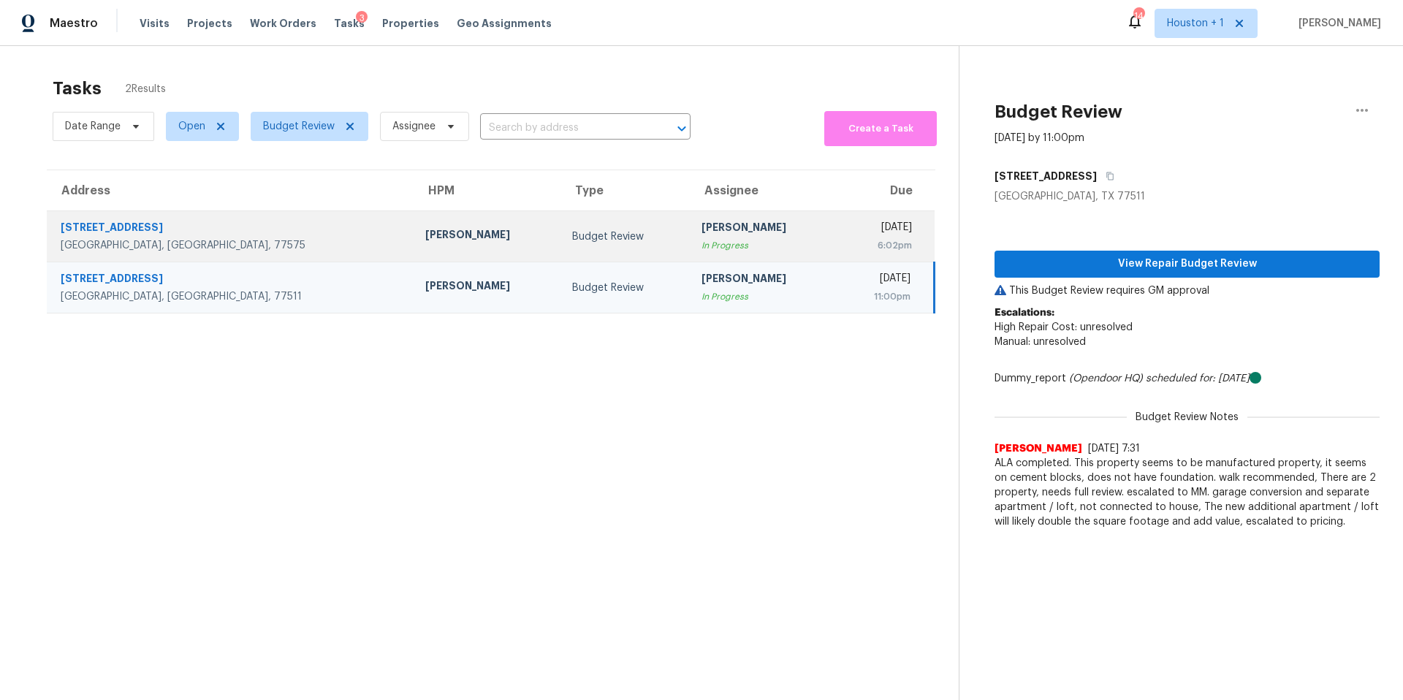
click at [425, 241] on div "[PERSON_NAME]" at bounding box center [486, 236] width 123 height 18
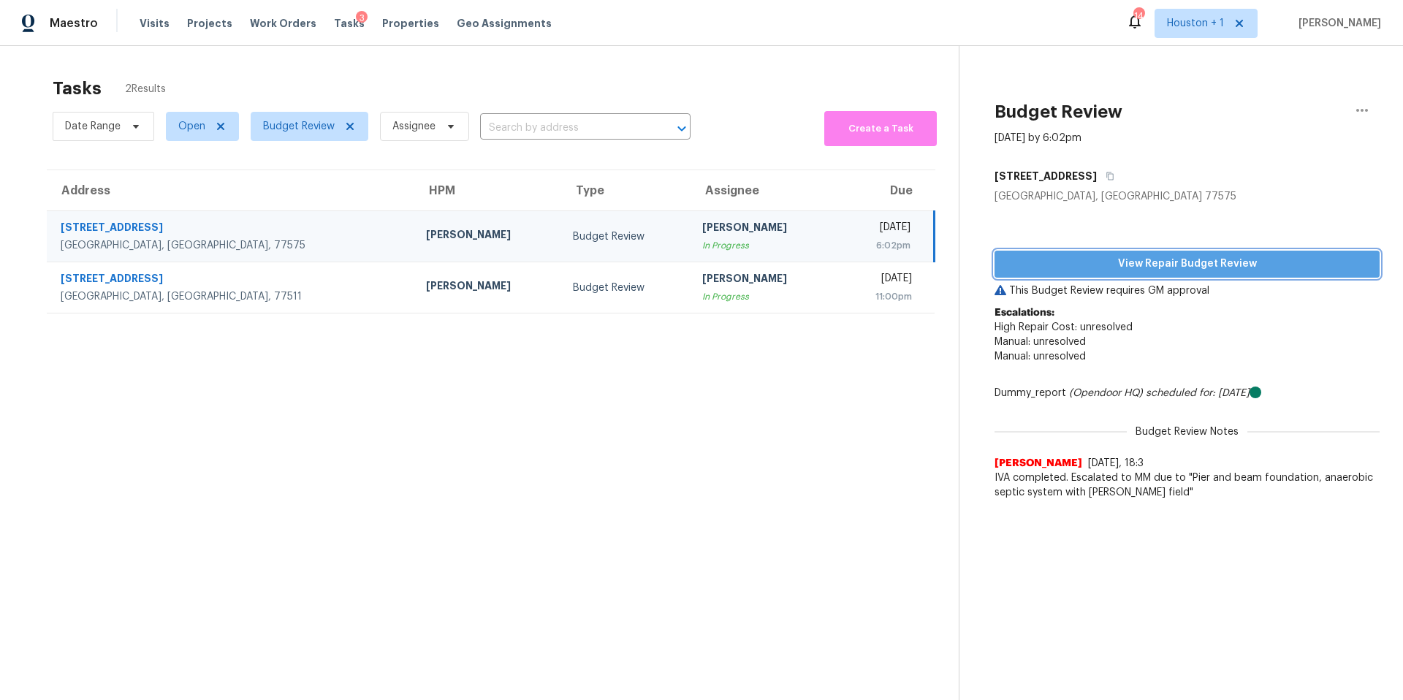
click at [1057, 266] on span "View Repair Budget Review" at bounding box center [1187, 264] width 362 height 18
click at [1114, 178] on icon "button" at bounding box center [1109, 176] width 9 height 9
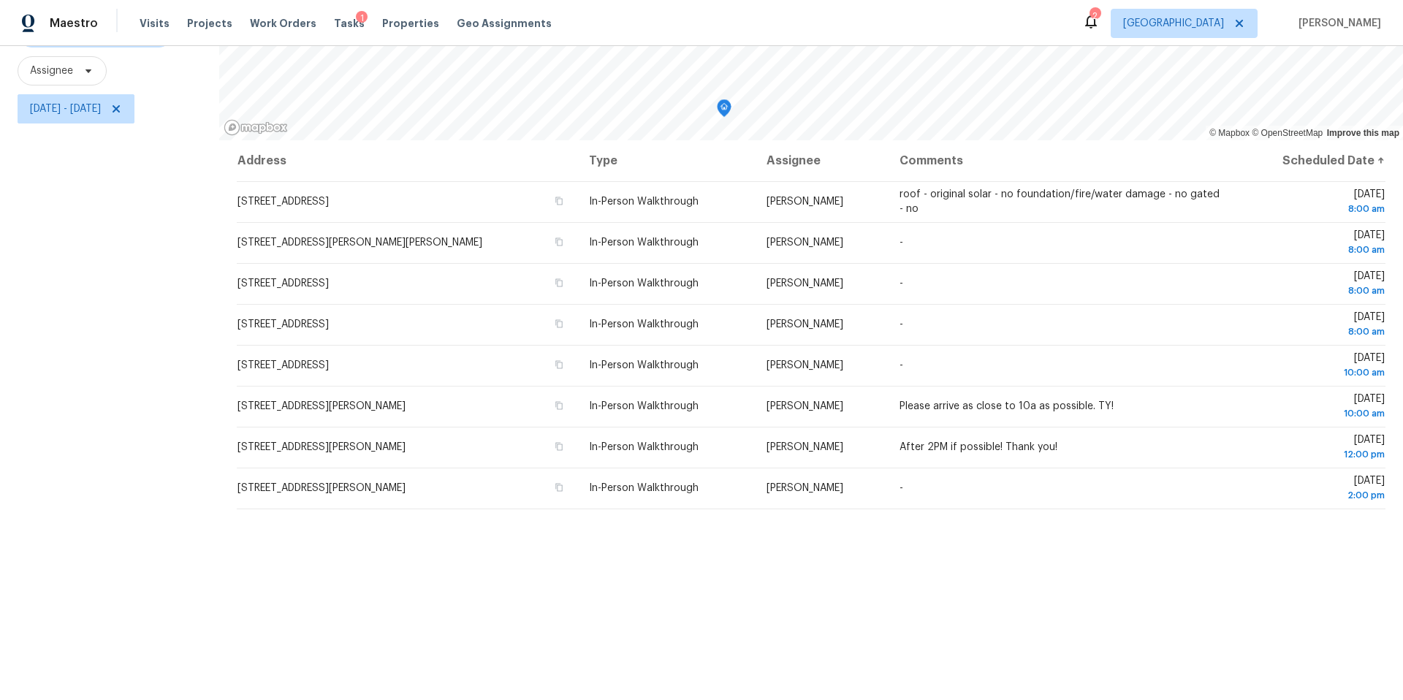
scroll to position [169, 0]
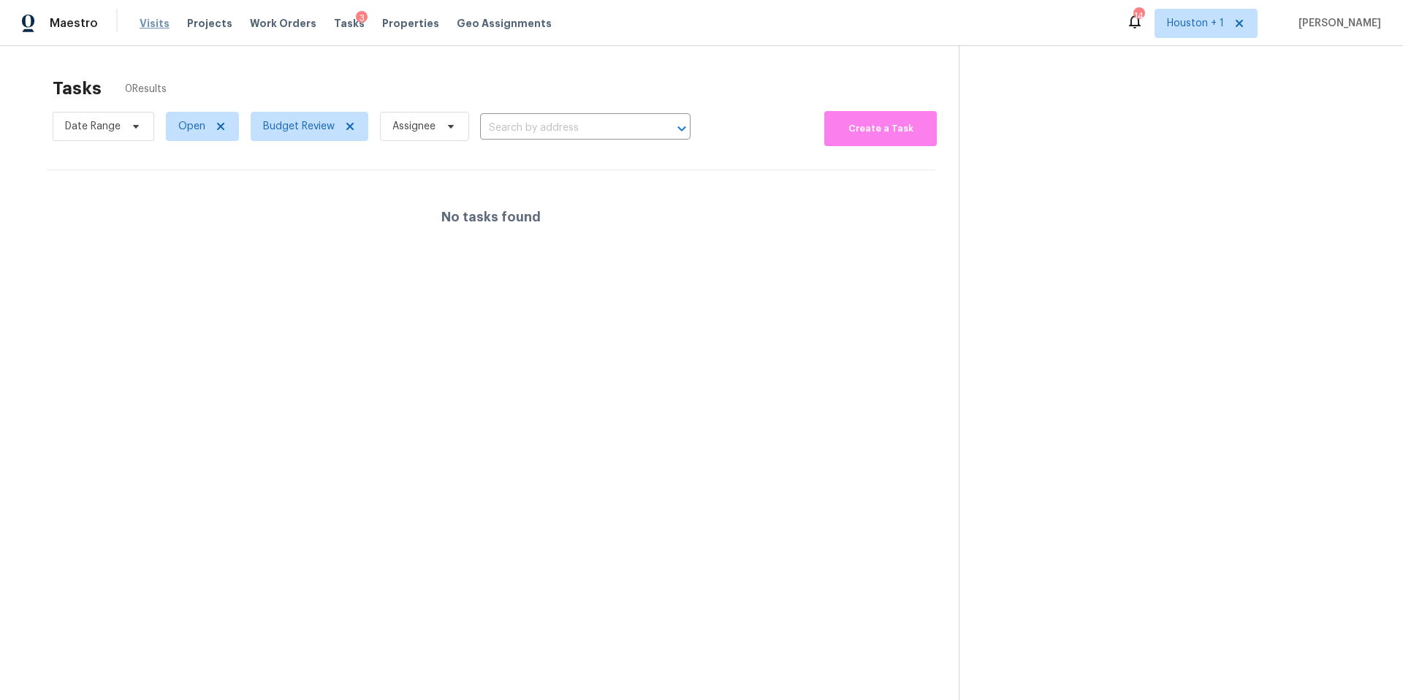
click at [151, 20] on span "Visits" at bounding box center [155, 23] width 30 height 15
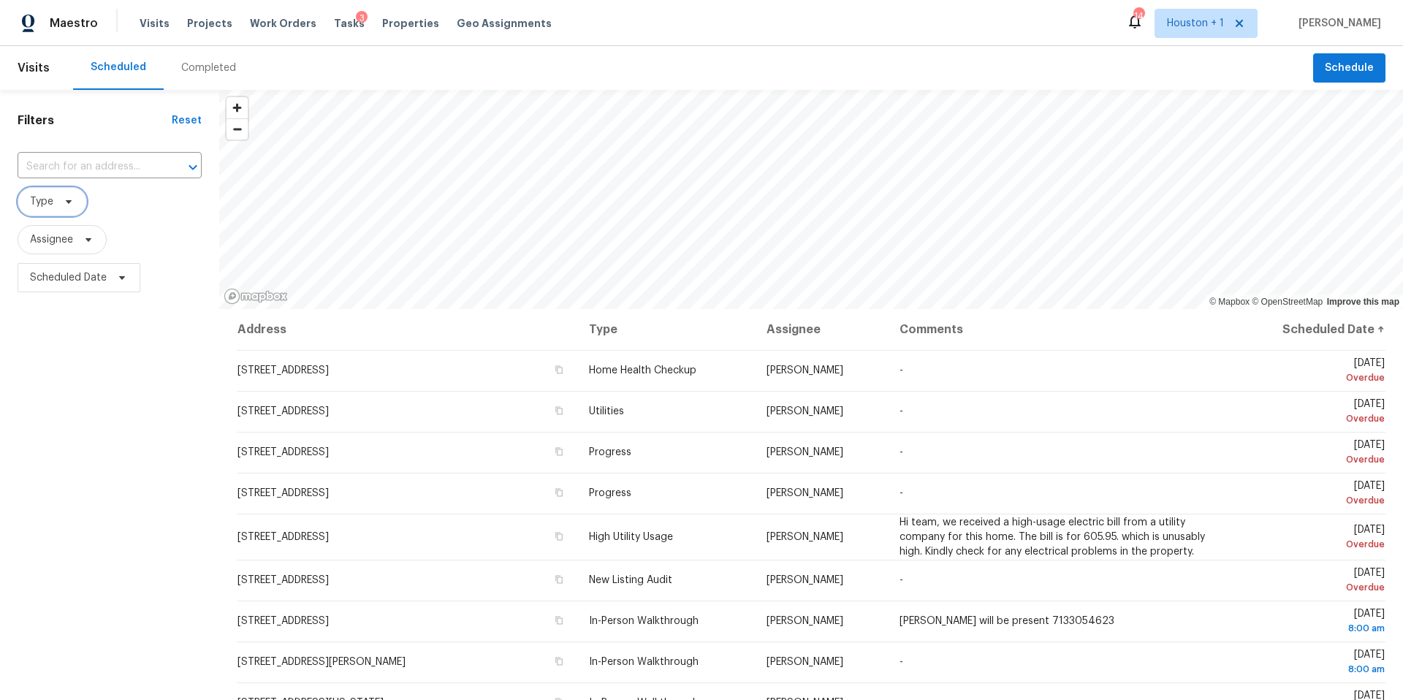
click at [65, 207] on icon at bounding box center [69, 202] width 12 height 12
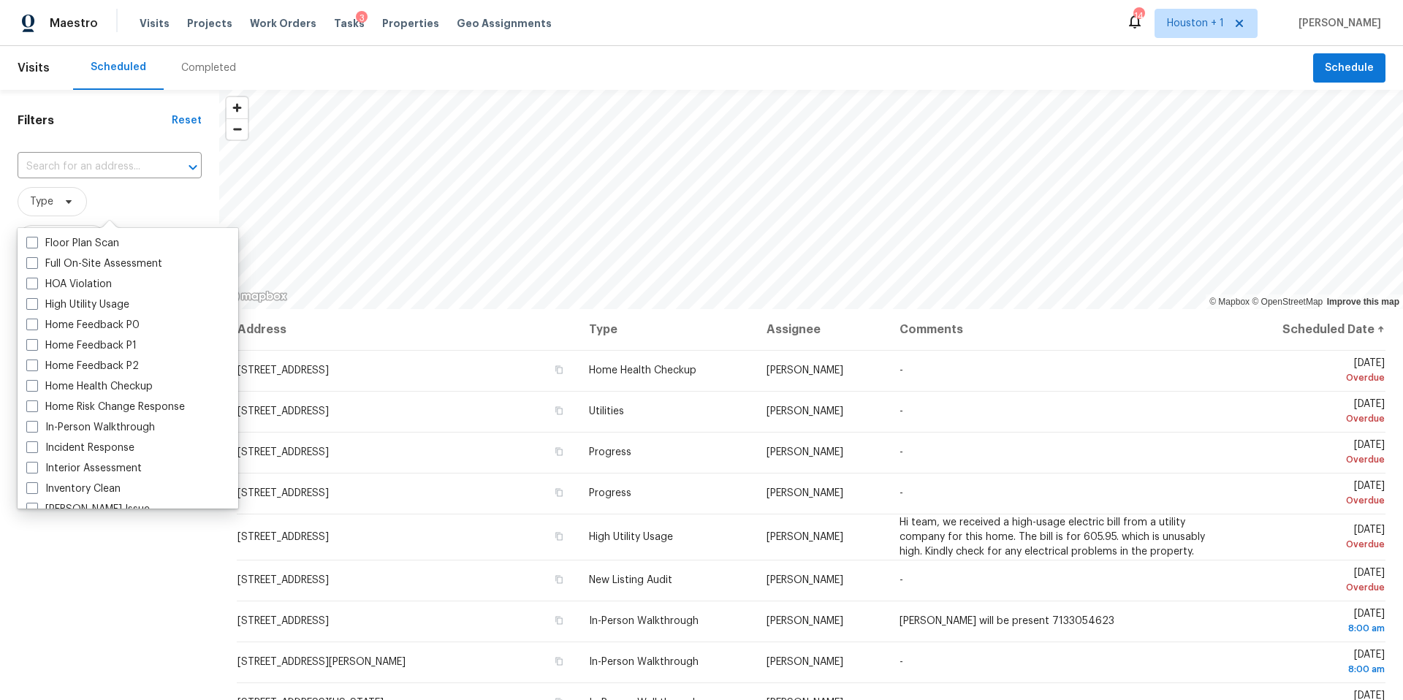
scroll to position [387, 0]
click at [61, 425] on label "In-Person Walkthrough" at bounding box center [90, 426] width 129 height 15
click at [36, 425] on input "In-Person Walkthrough" at bounding box center [30, 423] width 9 height 9
checkbox input "true"
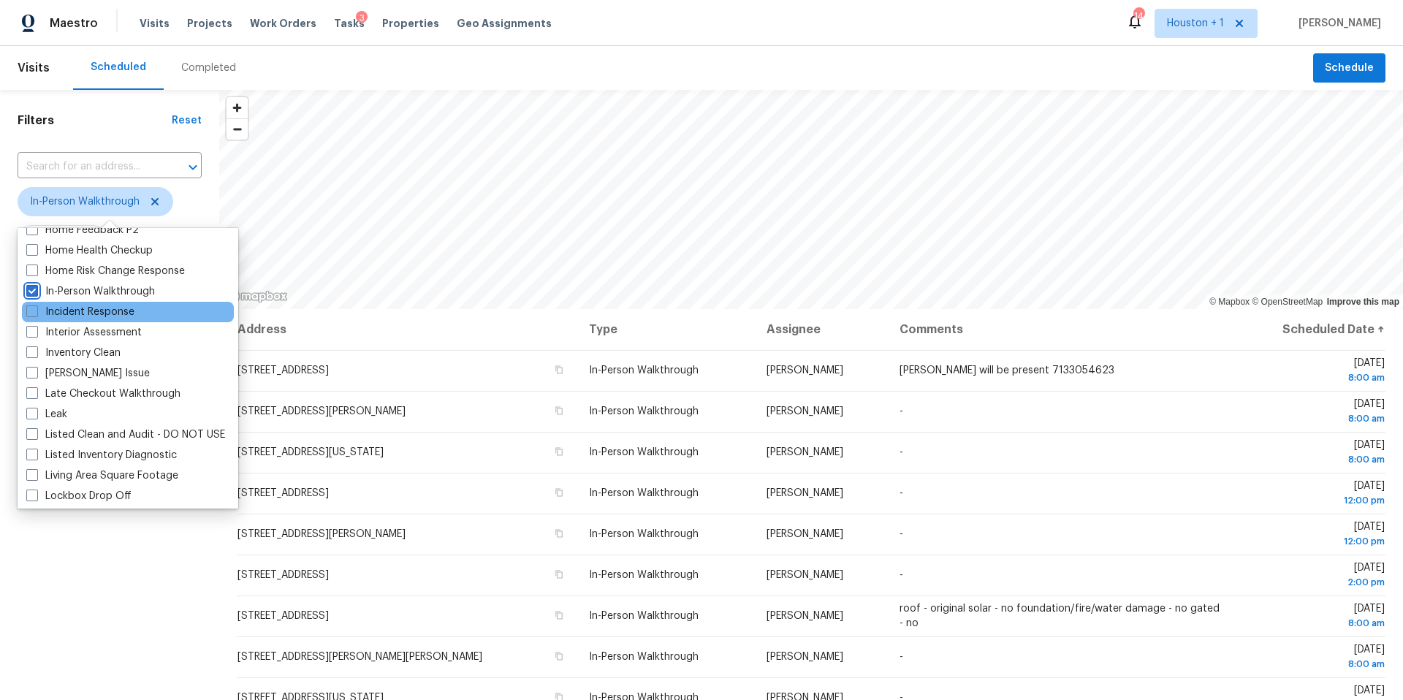
scroll to position [524, 0]
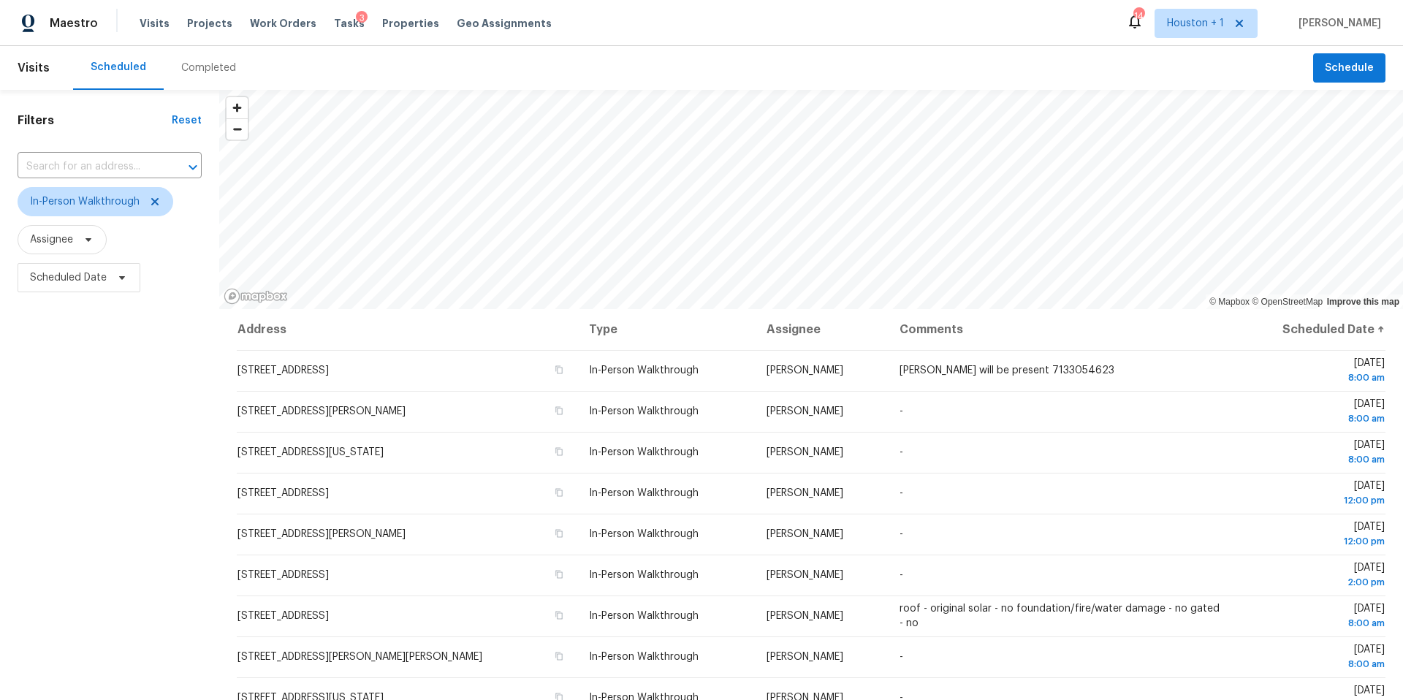
click at [72, 631] on div "Filters Reset ​ In-Person Walkthrough Assignee Scheduled Date" at bounding box center [109, 479] width 219 height 779
click at [119, 283] on icon at bounding box center [122, 278] width 12 height 12
click at [180, 327] on input "text" at bounding box center [244, 327] width 144 height 29
select select "9"
select select "2025"
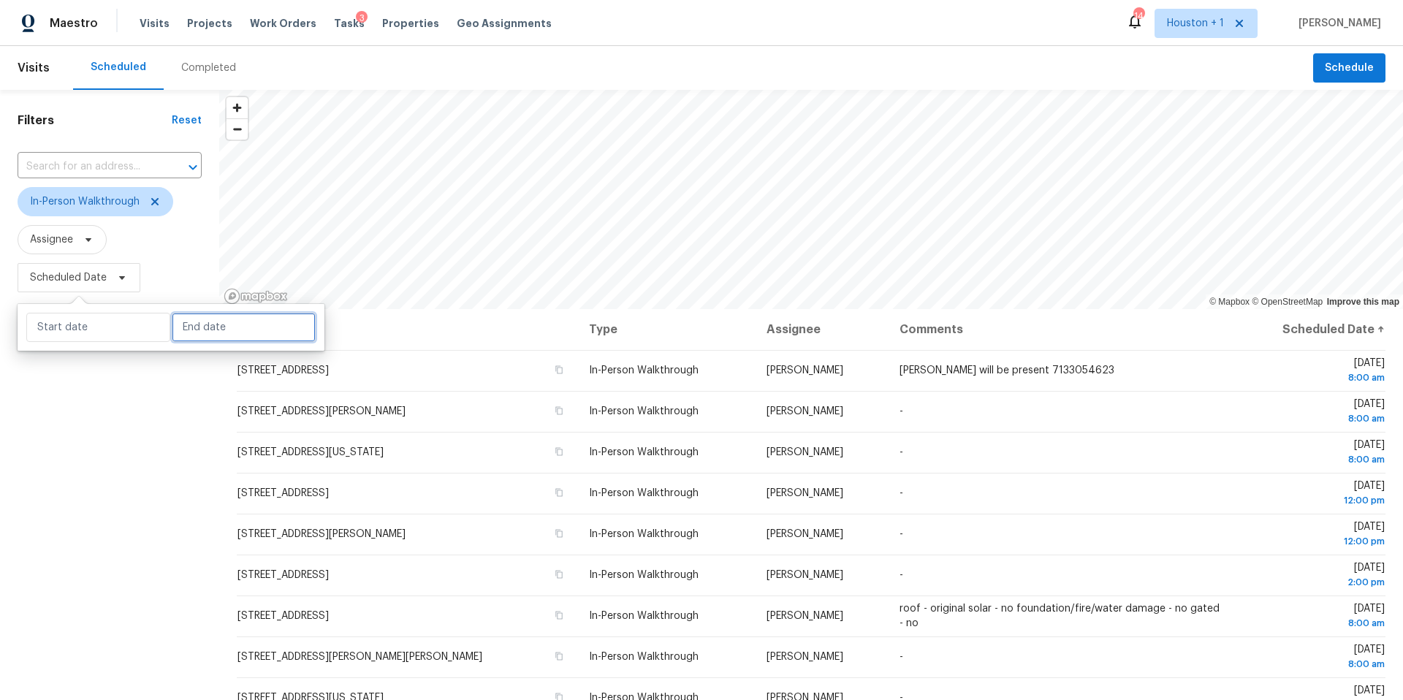
select select "10"
select select "2025"
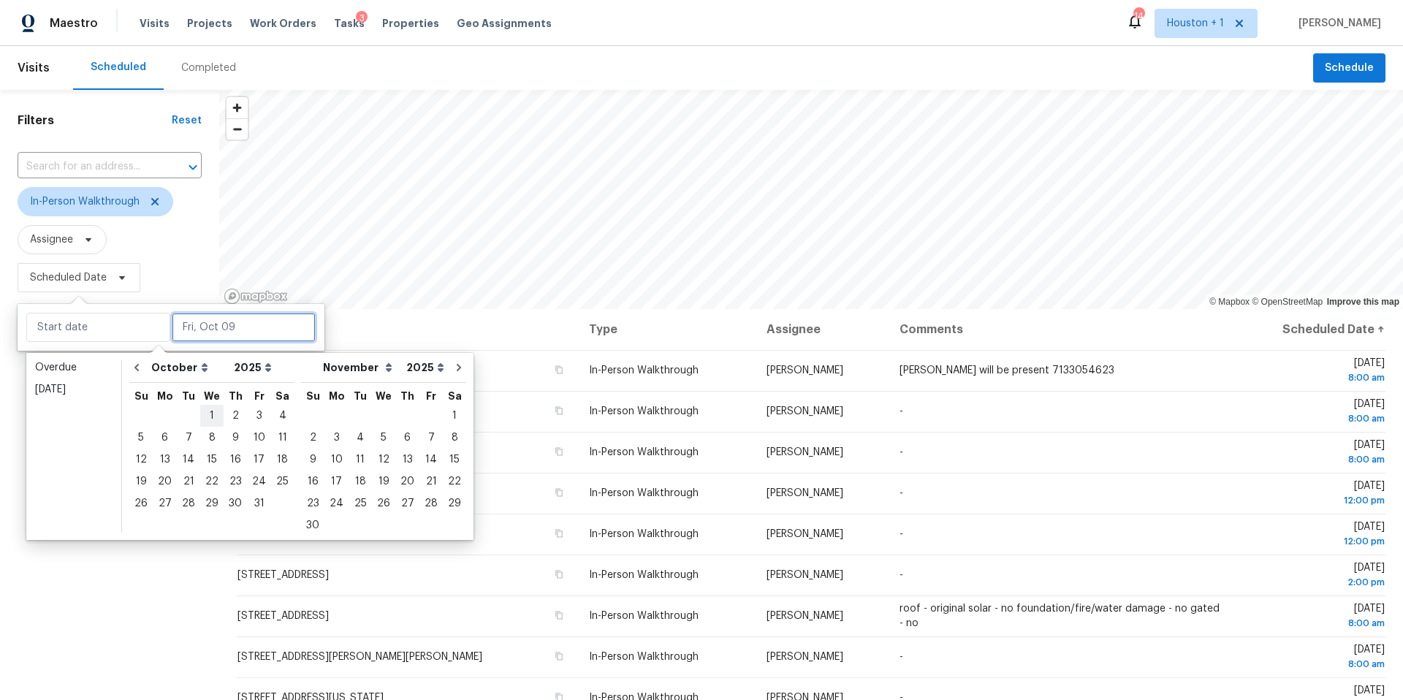
type input "Wed, Oct 01"
click at [251, 434] on div "10" at bounding box center [259, 437] width 24 height 20
type input "[DATE]"
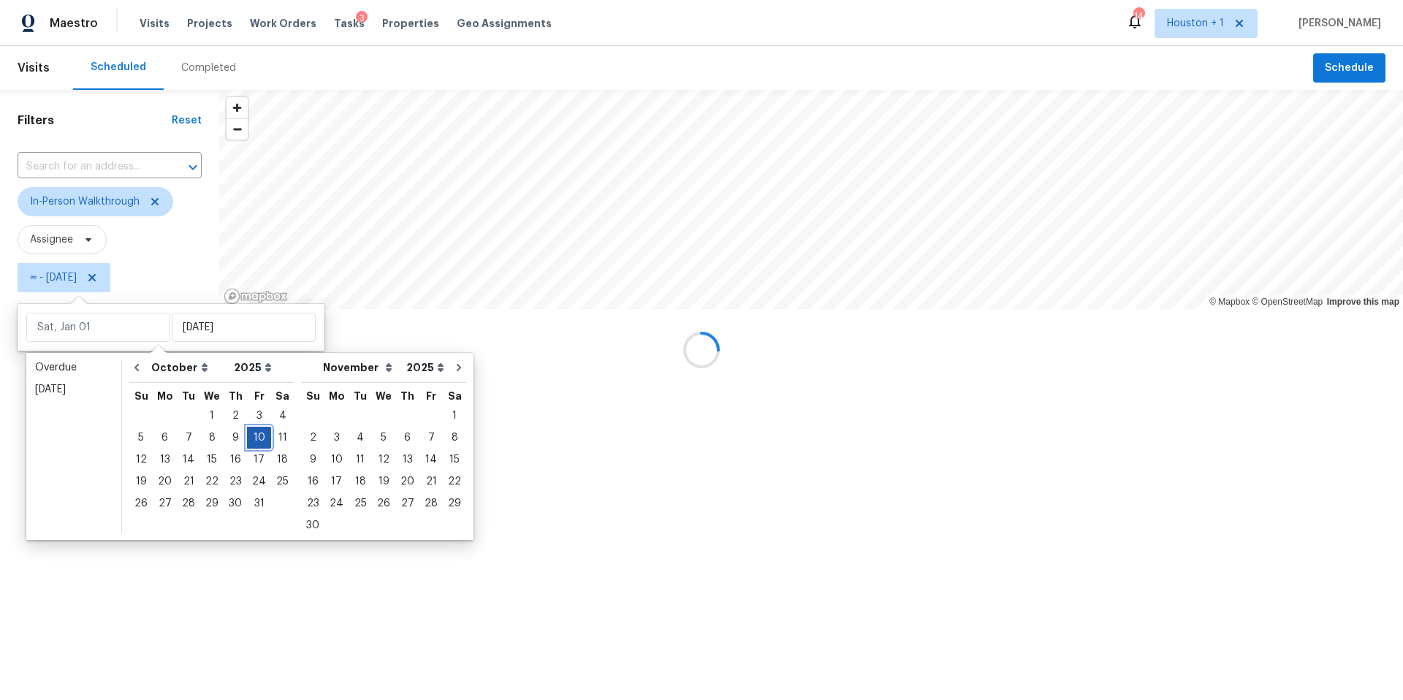
click at [251, 434] on div "10" at bounding box center [259, 437] width 24 height 20
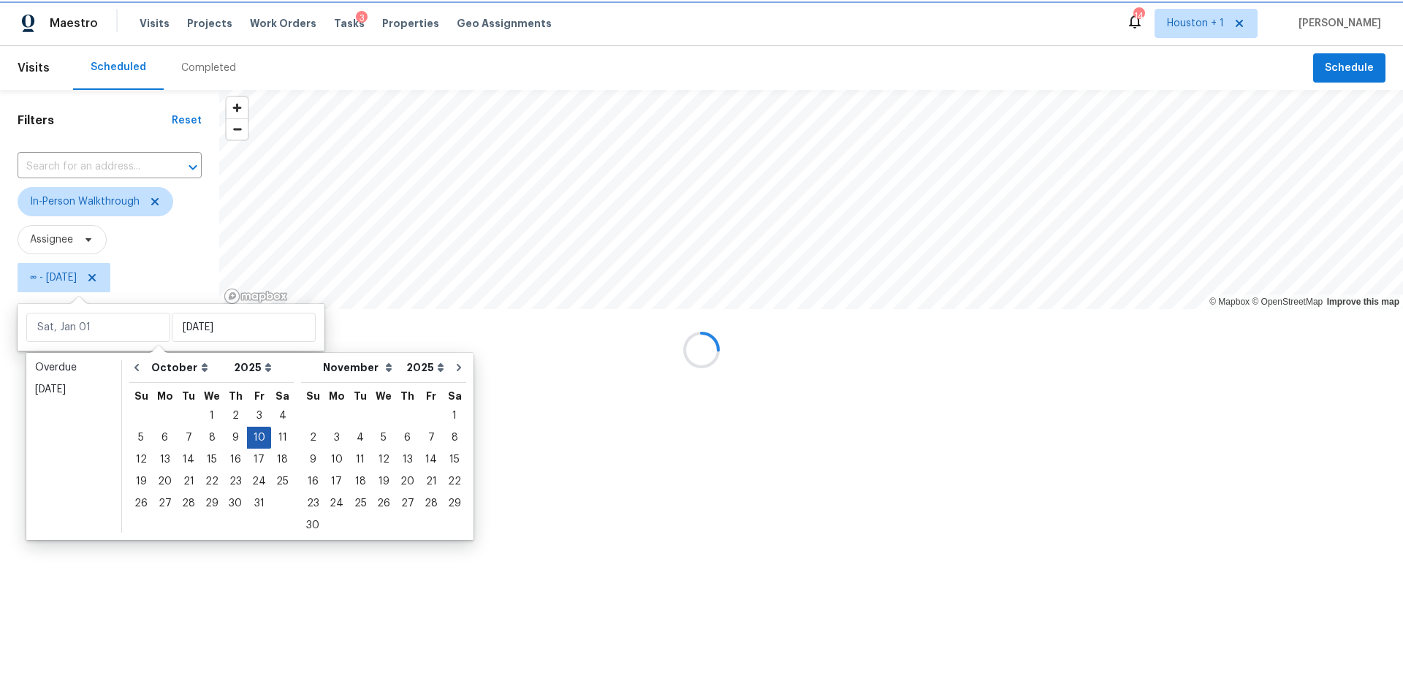
type input "[DATE]"
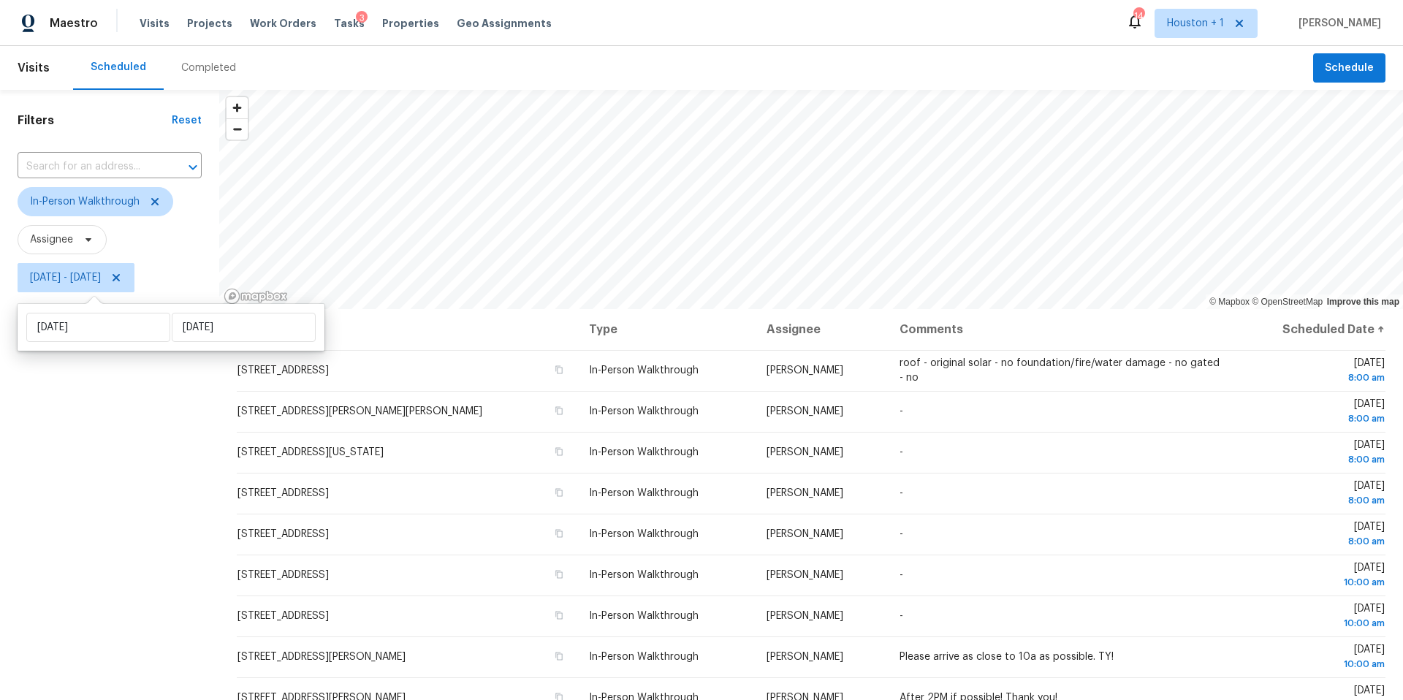
click at [111, 518] on div "Filters Reset ​ In-Person Walkthrough Assignee Fri, Oct 10 - Fri, Oct 10" at bounding box center [109, 479] width 219 height 779
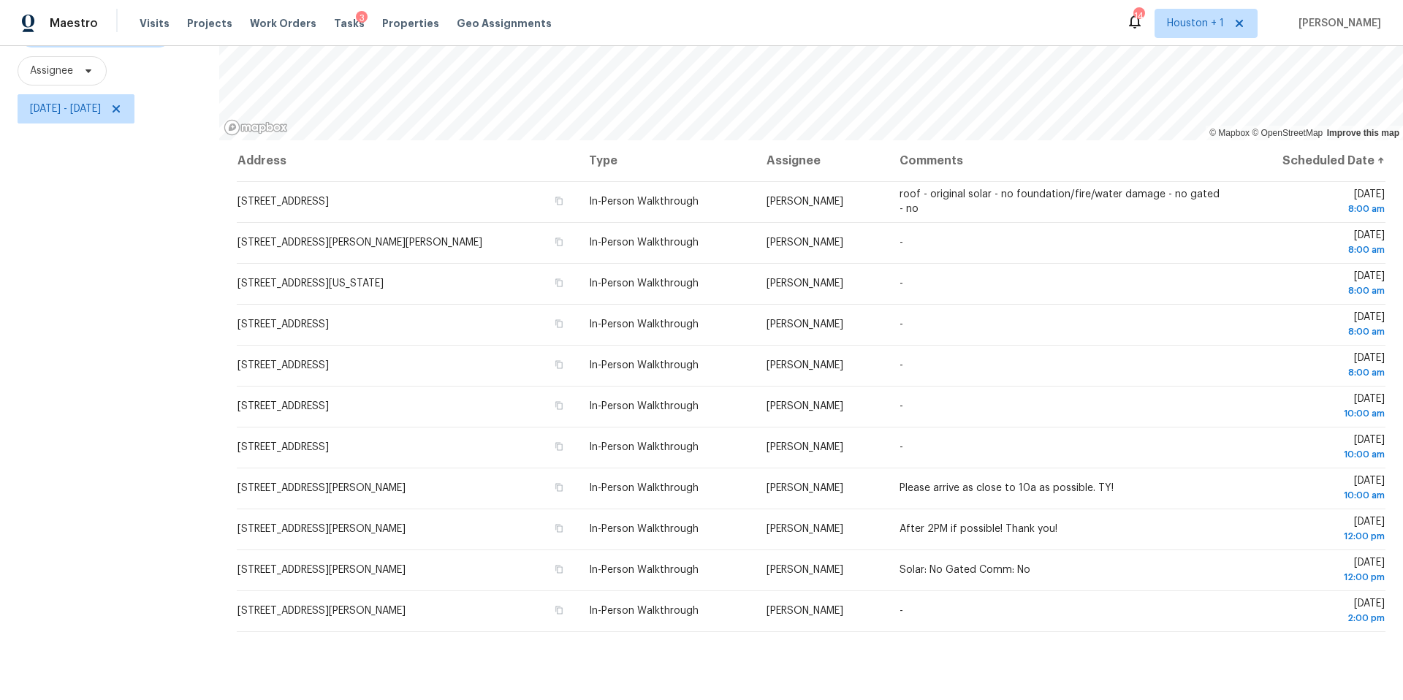
scroll to position [169, 0]
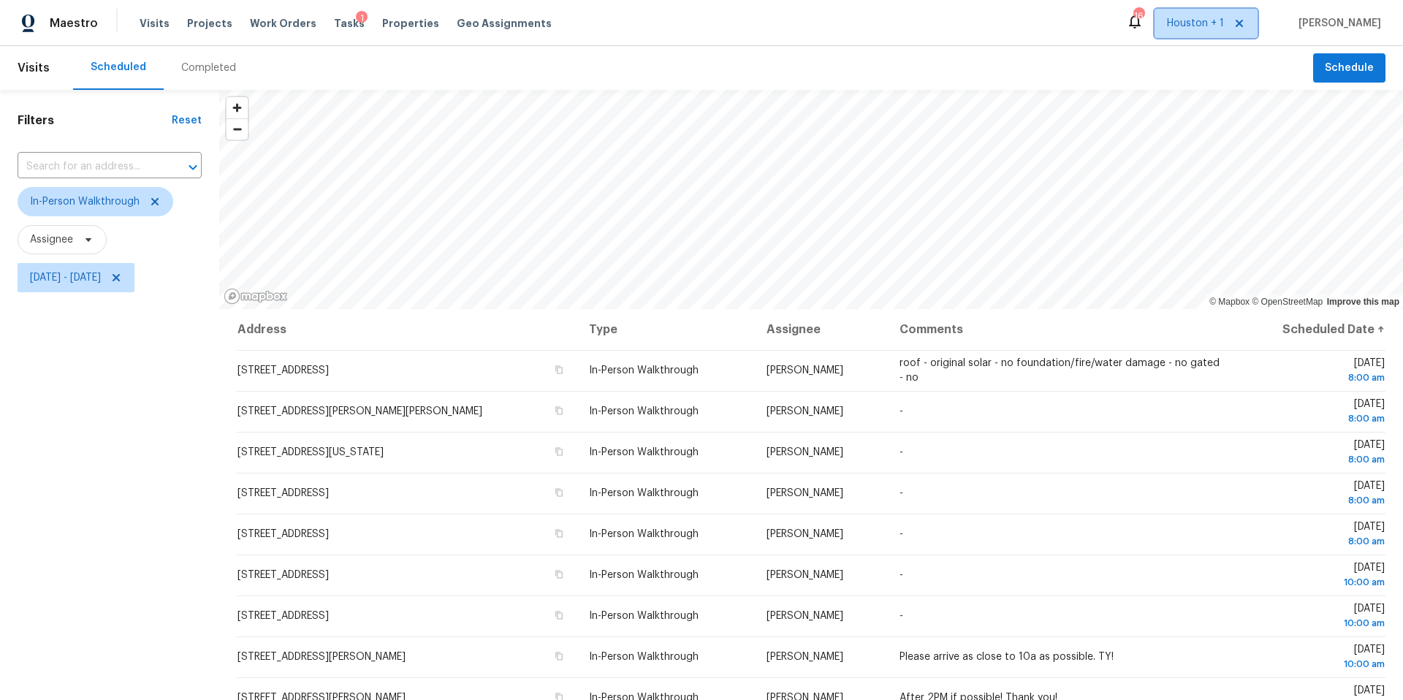
click at [1213, 22] on span "Houston + 1" at bounding box center [1195, 23] width 57 height 15
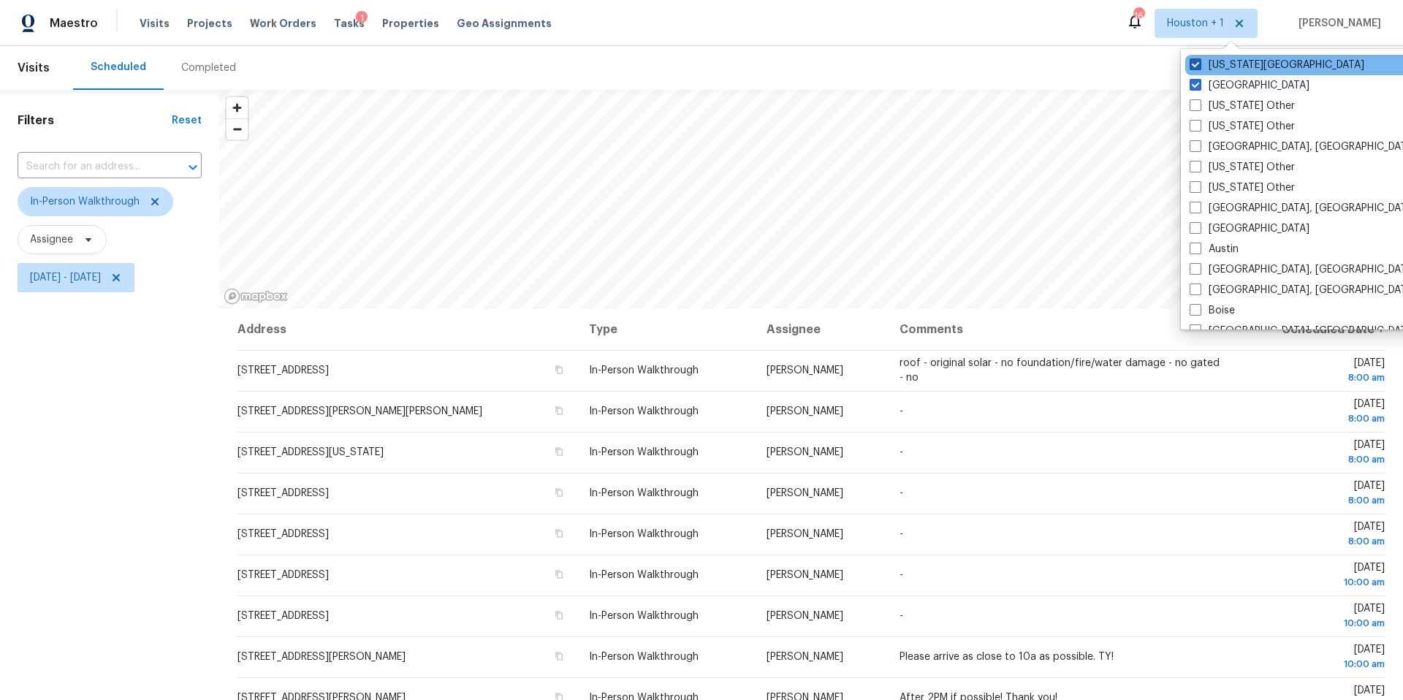
click at [1199, 64] on span at bounding box center [1195, 64] width 12 height 12
click at [1199, 64] on input "Kansas City" at bounding box center [1193, 62] width 9 height 9
checkbox input "false"
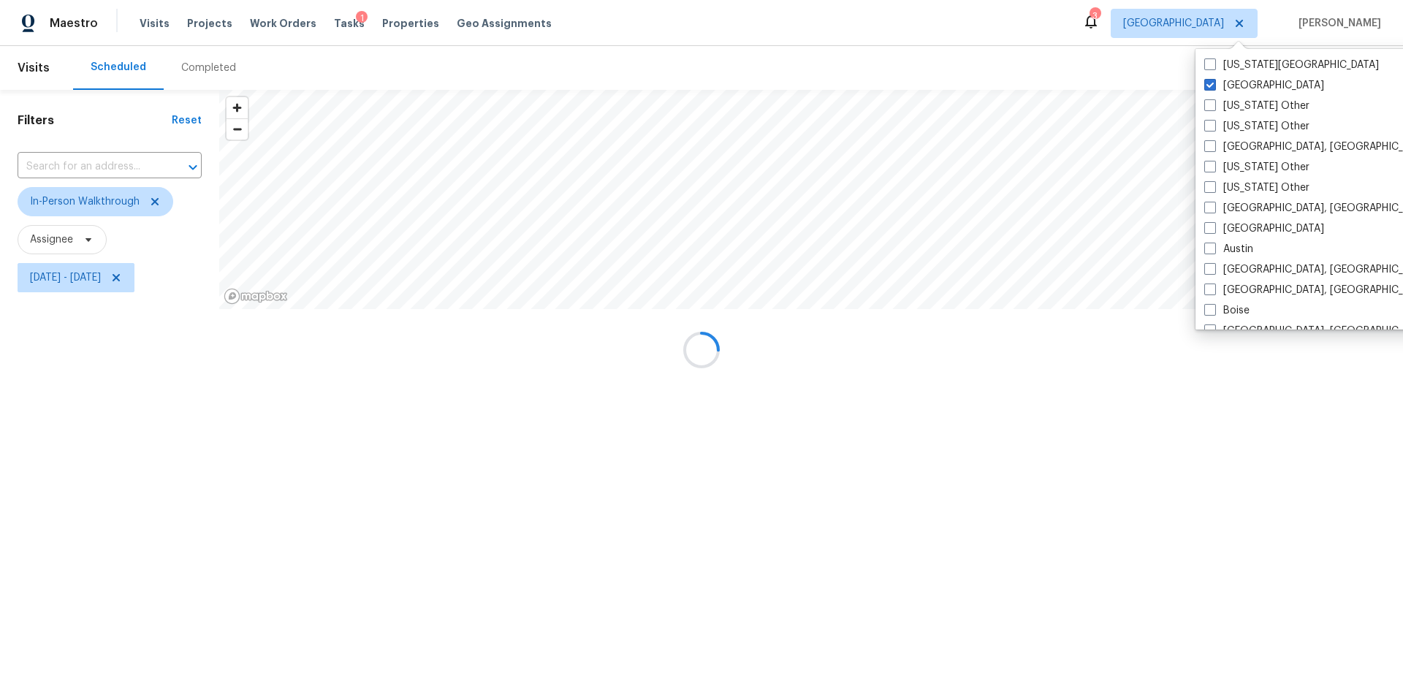
click at [966, 39] on div "Maestro Visits Projects Work Orders Tasks 1 Properties Geo Assignments 3 Housto…" at bounding box center [701, 23] width 1403 height 46
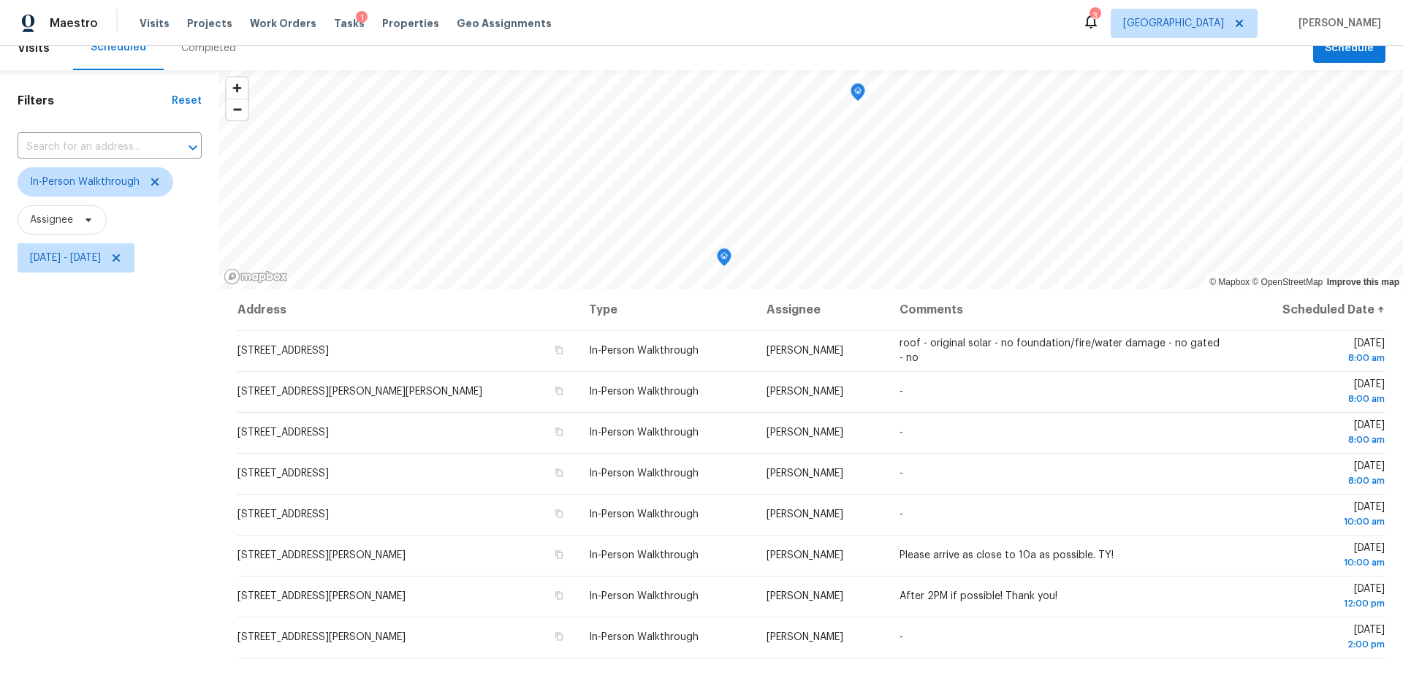
scroll to position [24, 0]
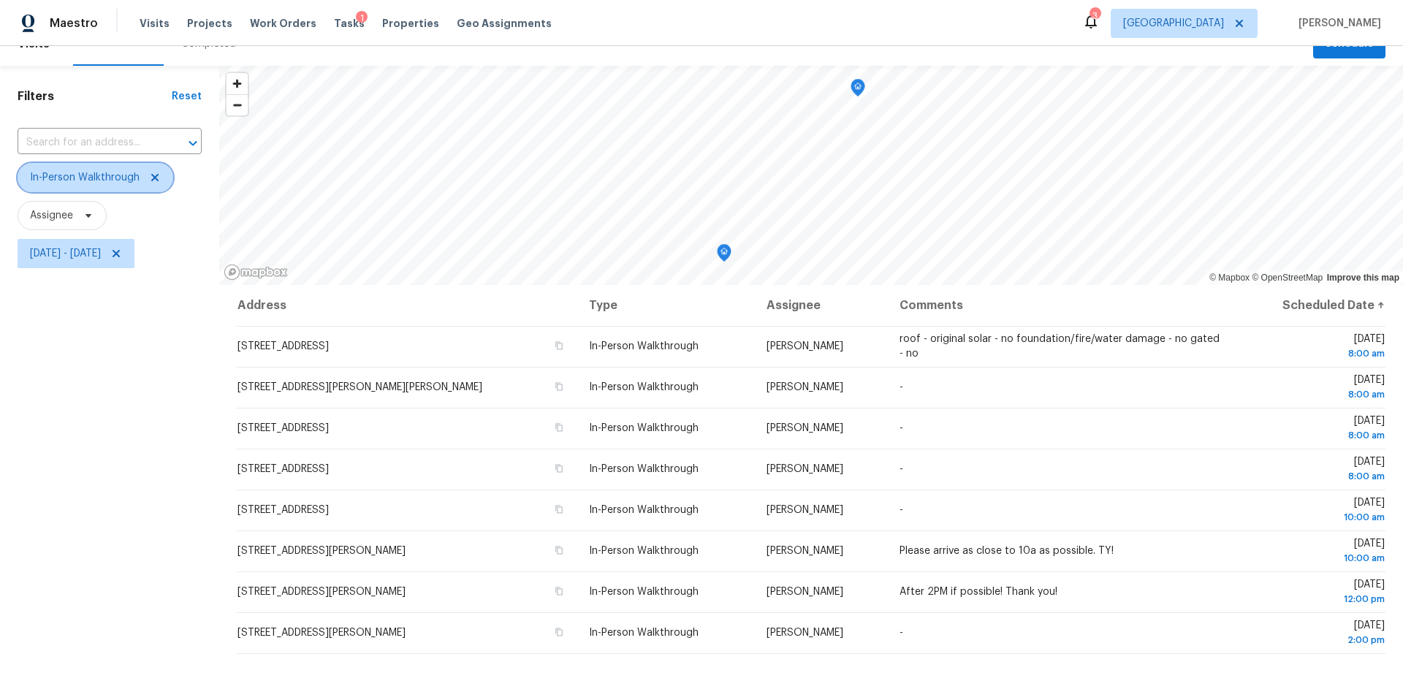
click at [158, 179] on icon at bounding box center [155, 178] width 12 height 12
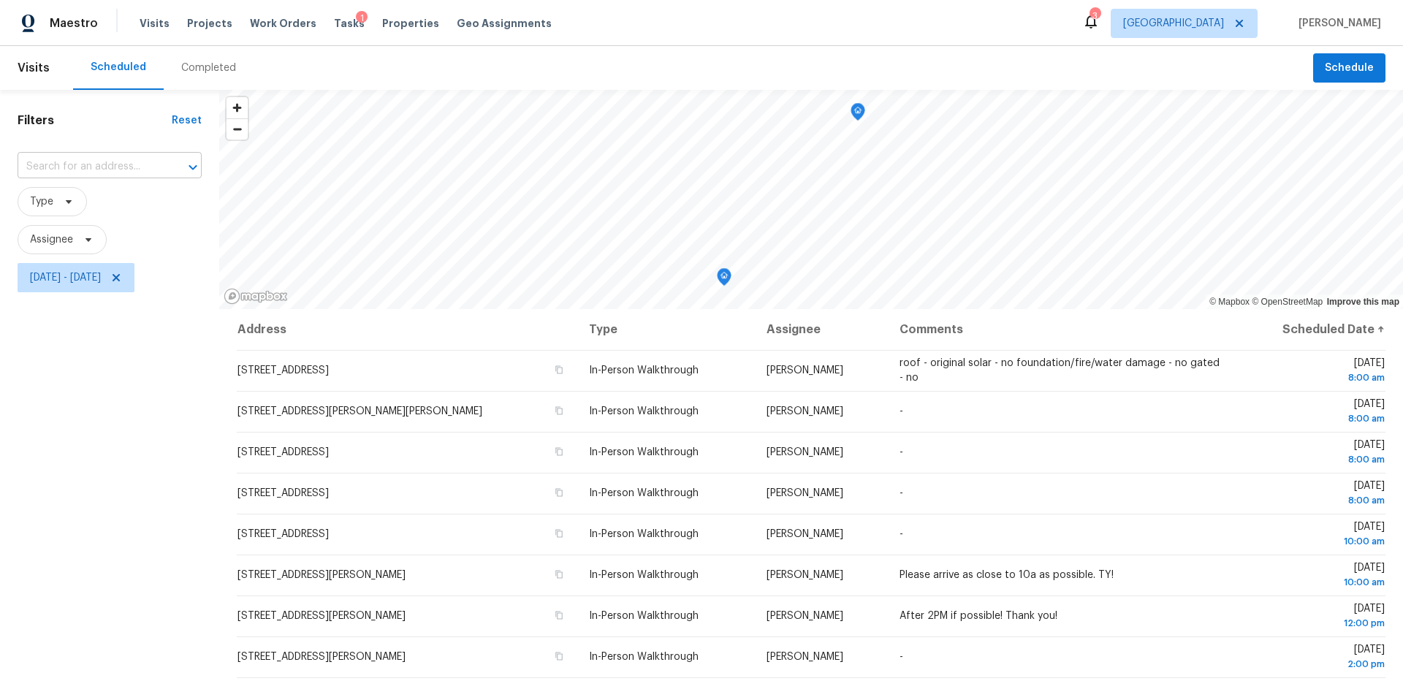
click at [113, 167] on input "text" at bounding box center [89, 167] width 143 height 23
type input "6418"
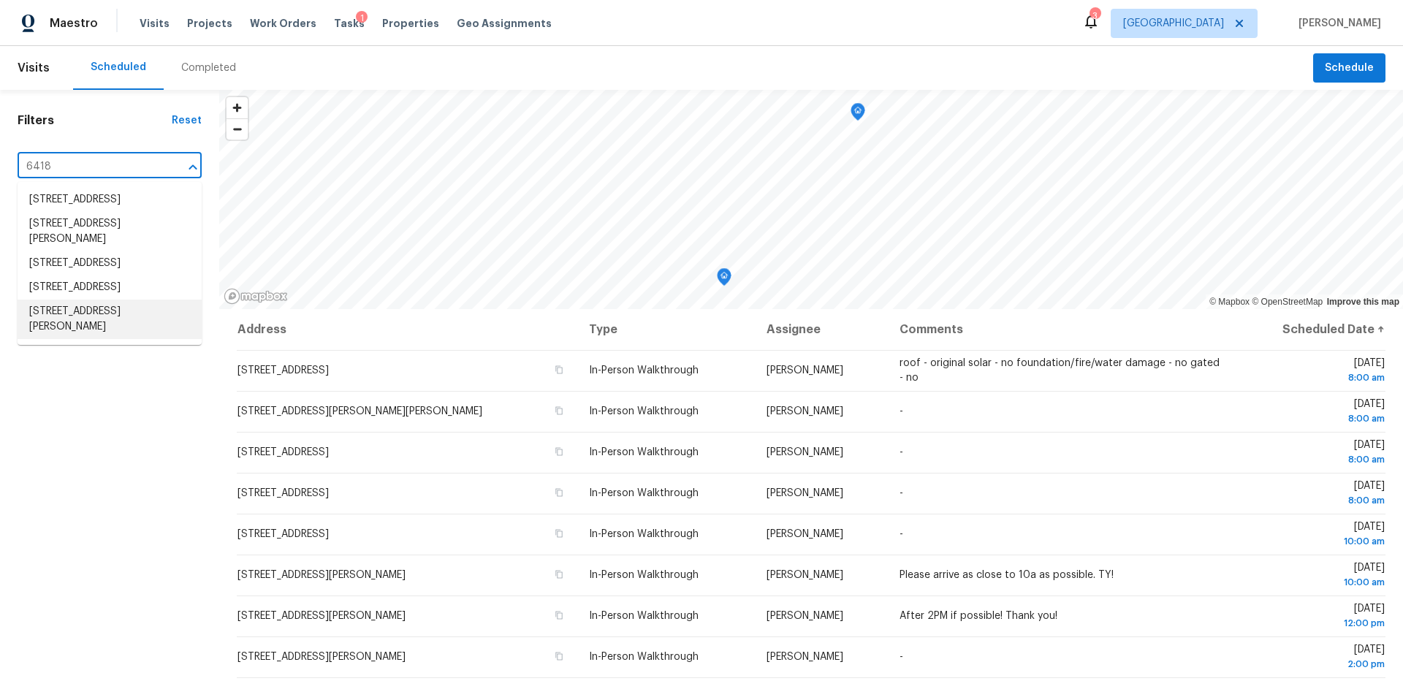
click at [66, 339] on li "6418 Sugar Bush Dr, Magnolia, TX 77354" at bounding box center [110, 319] width 184 height 39
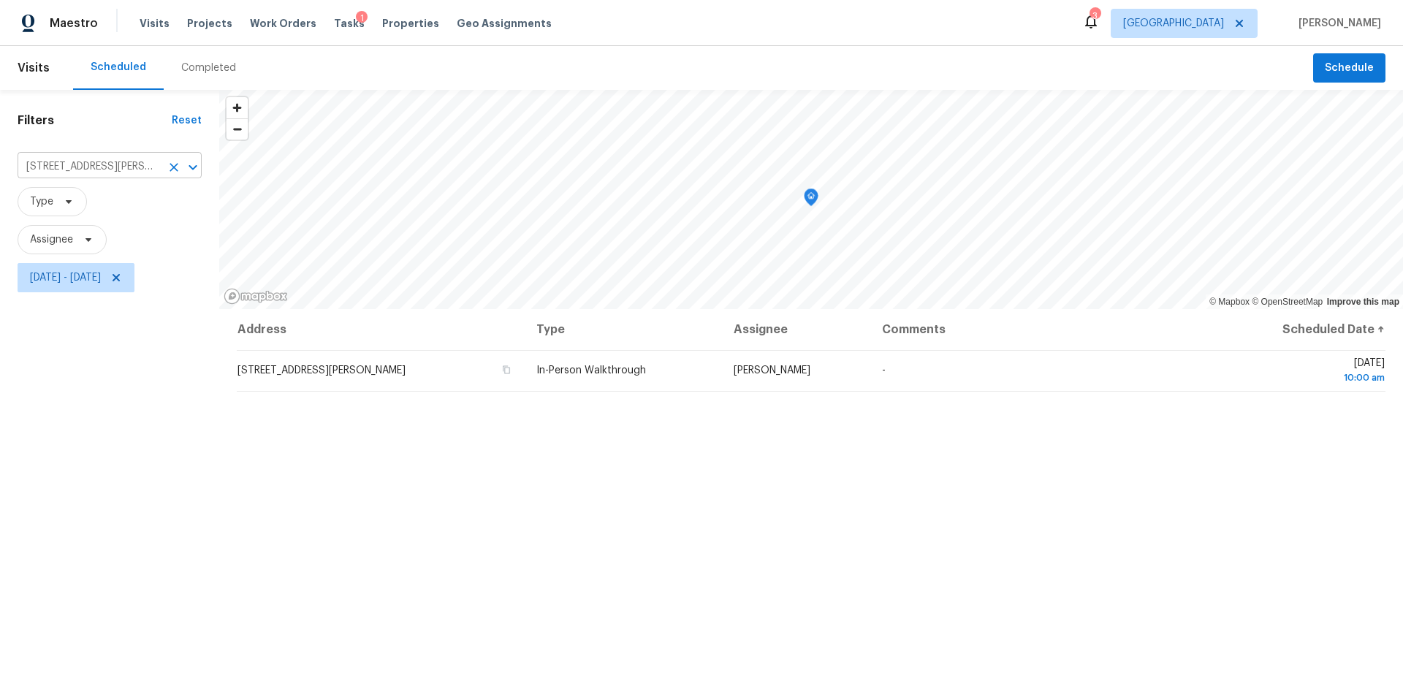
click at [179, 164] on icon "Clear" at bounding box center [174, 167] width 15 height 15
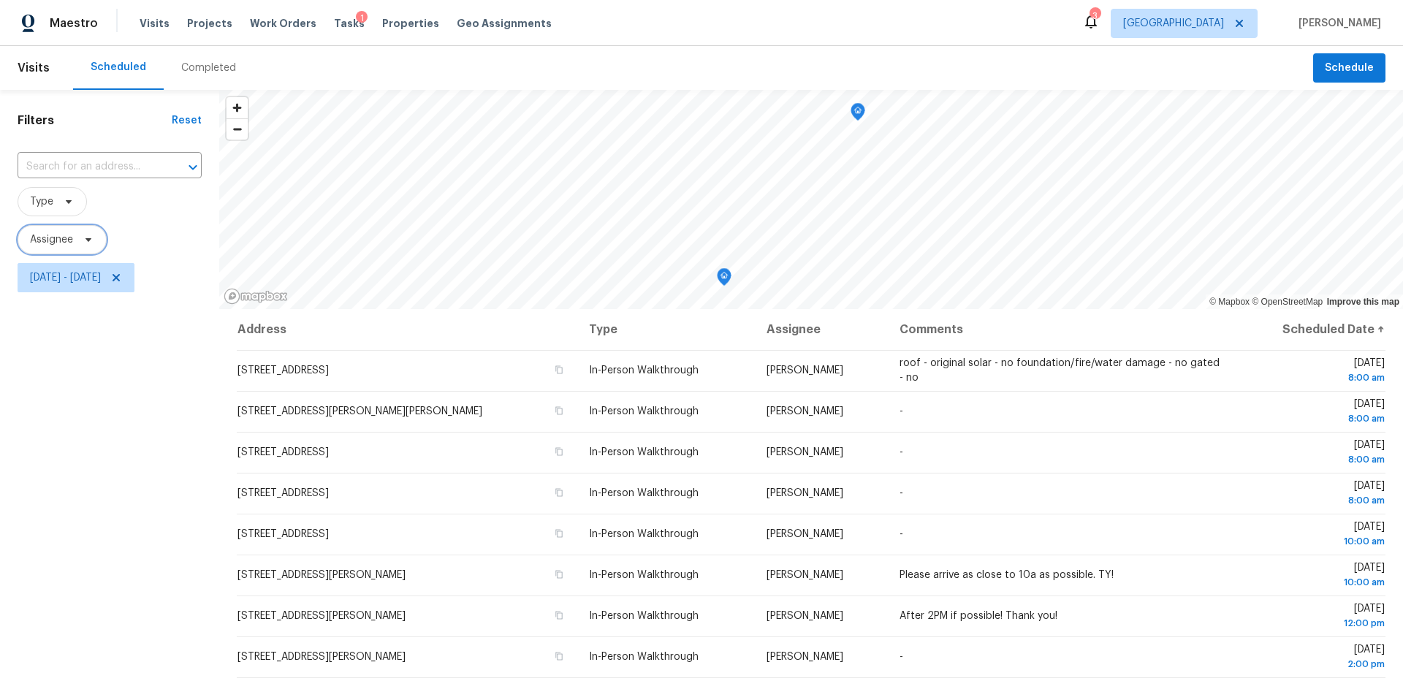
click at [86, 245] on icon at bounding box center [89, 240] width 12 height 12
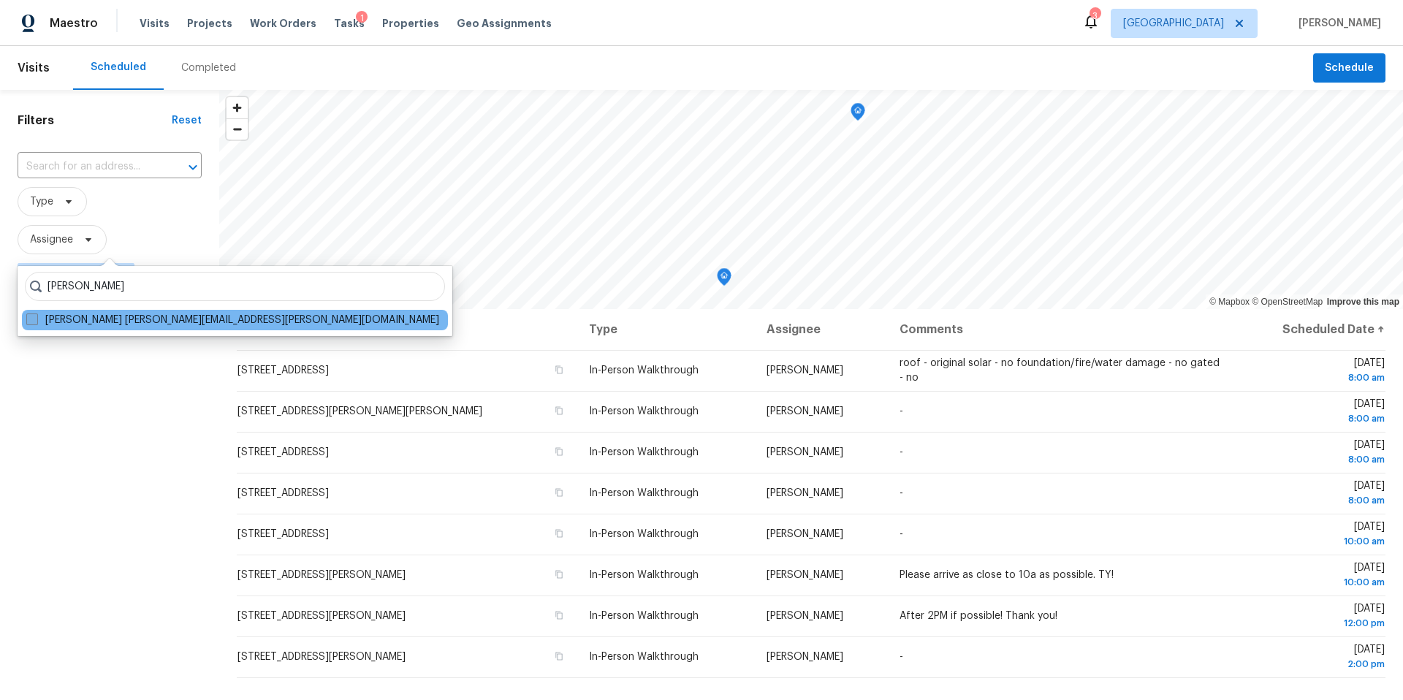
type input "tyler waltz"
click at [34, 321] on span at bounding box center [32, 319] width 12 height 12
click at [34, 321] on input "Tyler Waltz tyler.waltz@opendoor.com" at bounding box center [30, 317] width 9 height 9
checkbox input "true"
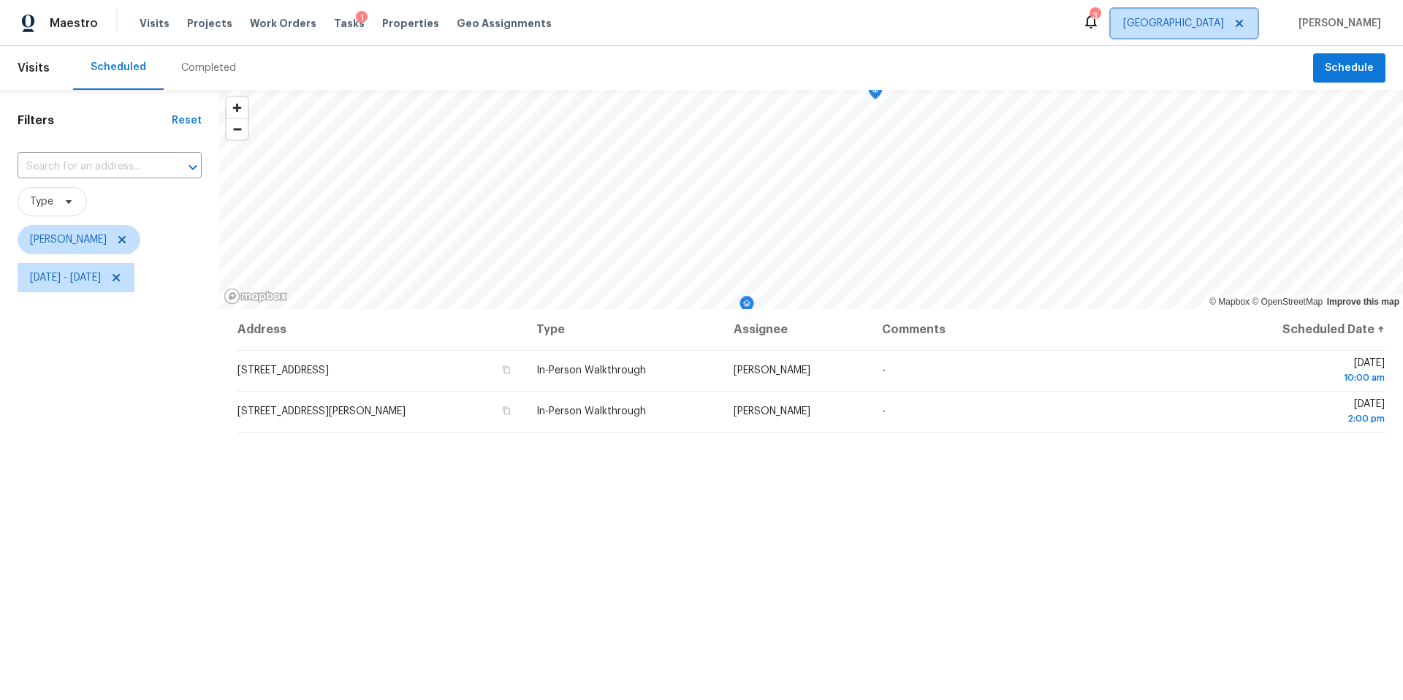
click at [1229, 35] on span "[GEOGRAPHIC_DATA]" at bounding box center [1184, 23] width 147 height 29
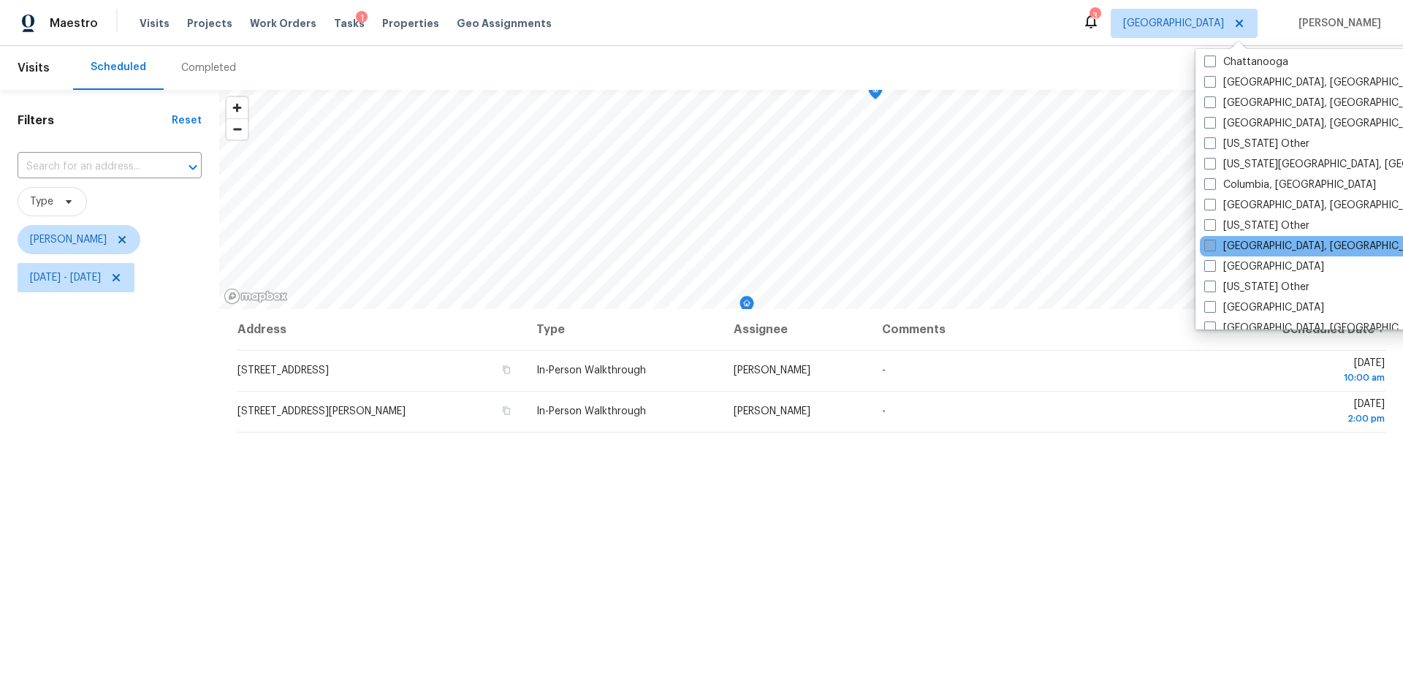
scroll to position [358, 0]
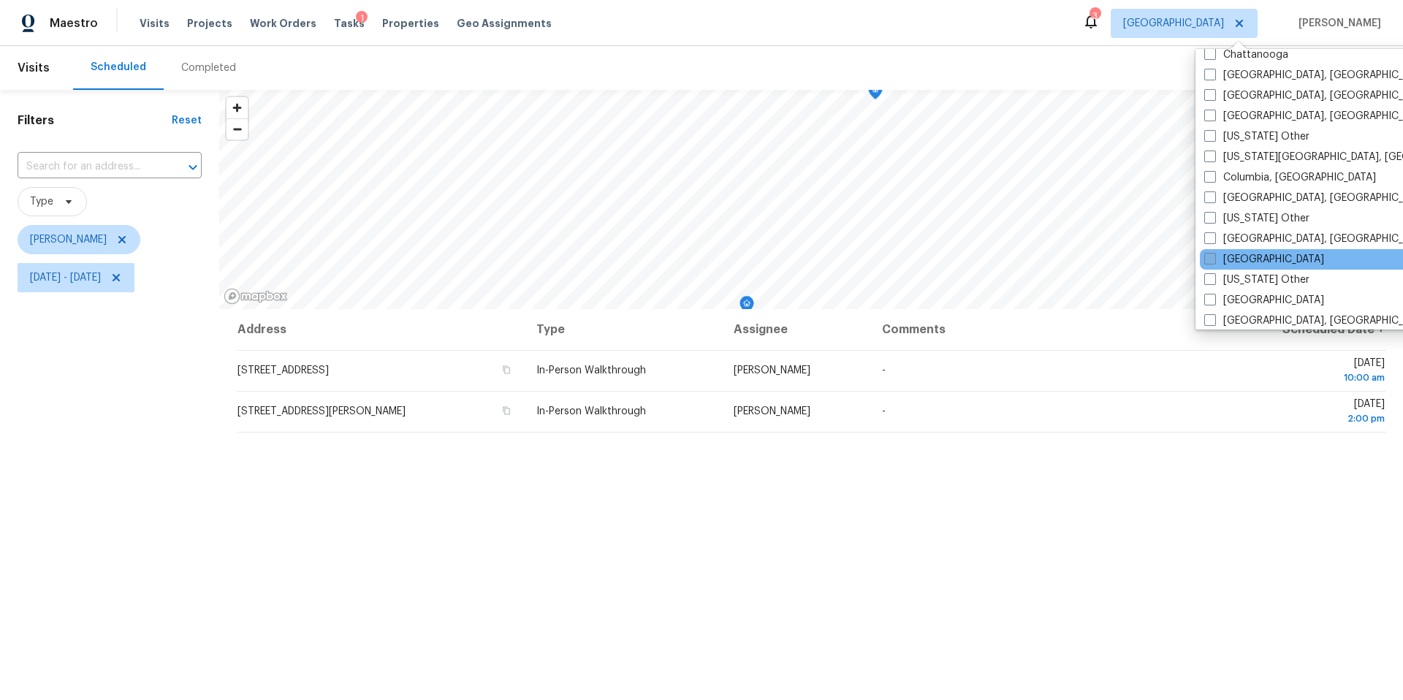
click at [1228, 261] on label "Dallas" at bounding box center [1264, 259] width 120 height 15
click at [1214, 261] on input "Dallas" at bounding box center [1208, 256] width 9 height 9
checkbox input "true"
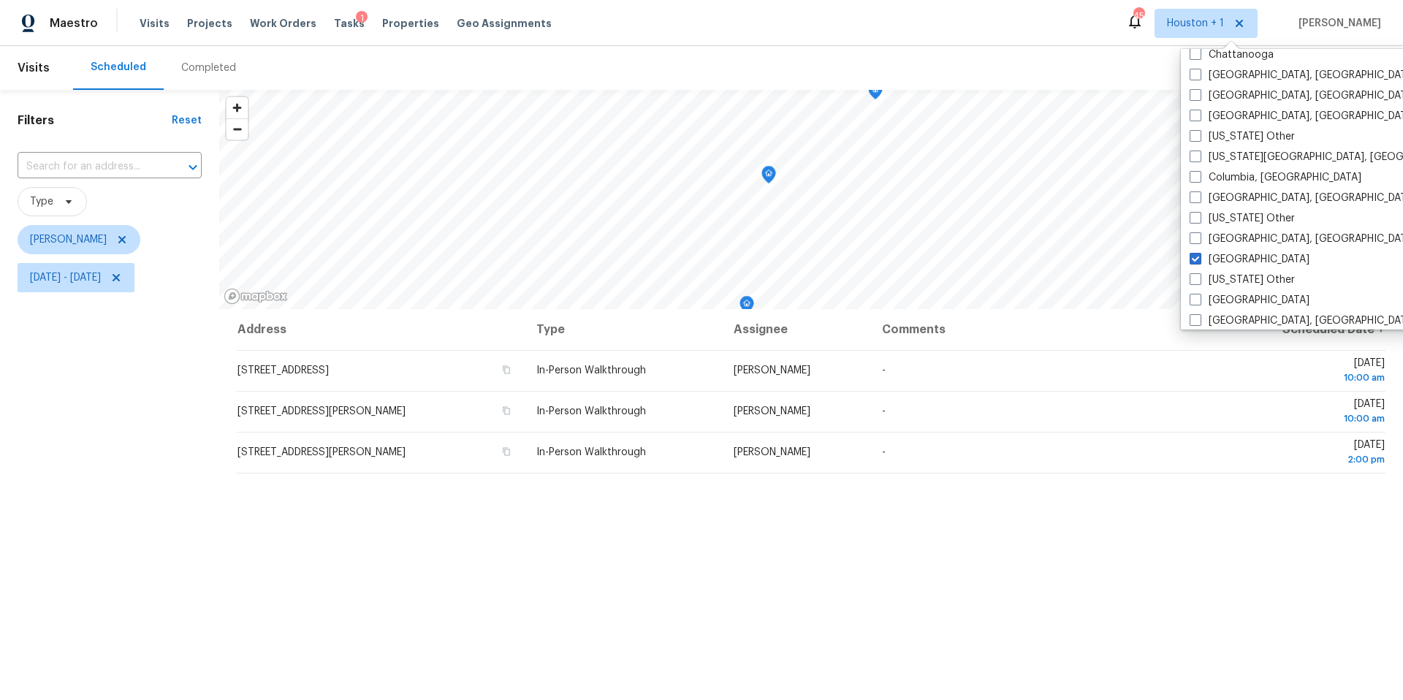
click at [972, 522] on div "Address Type Assignee Comments Scheduled Date ↑ 1159 Clonmore Ct, Conroe, TX 77…" at bounding box center [811, 589] width 1184 height 560
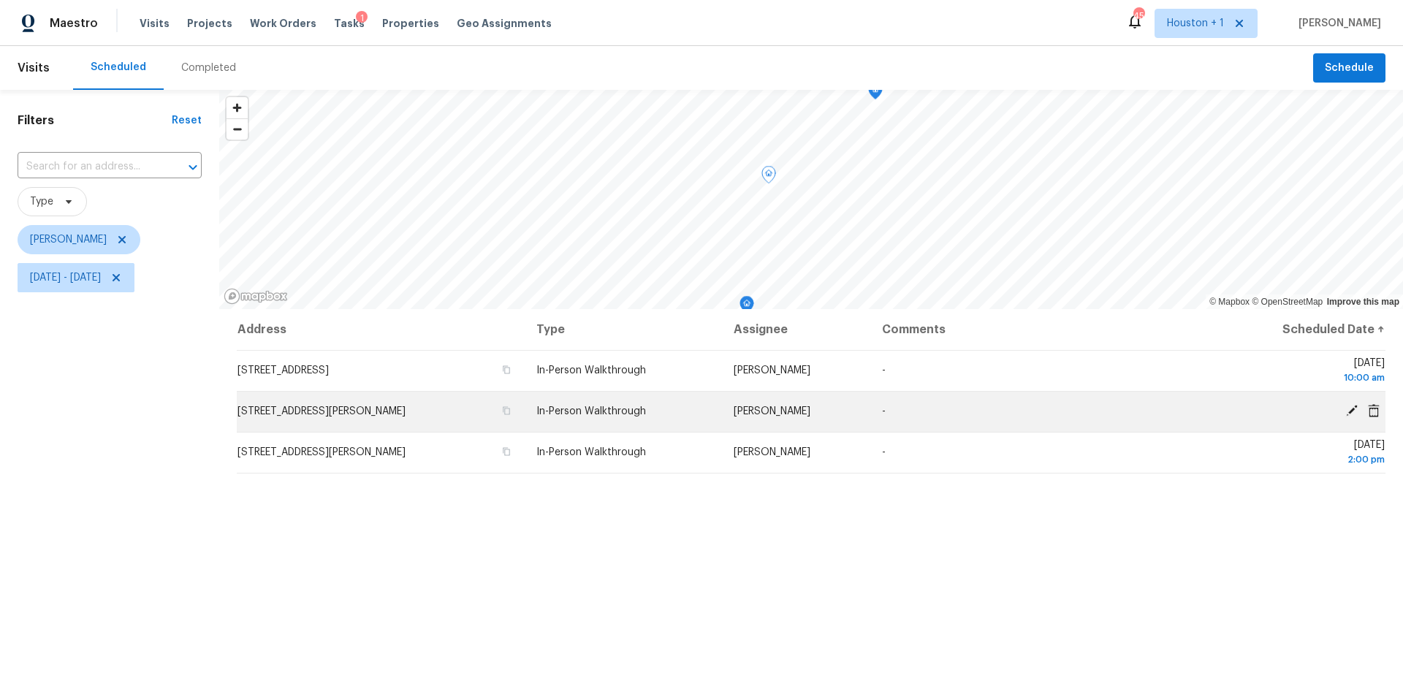
click at [1354, 411] on icon at bounding box center [1351, 410] width 13 height 13
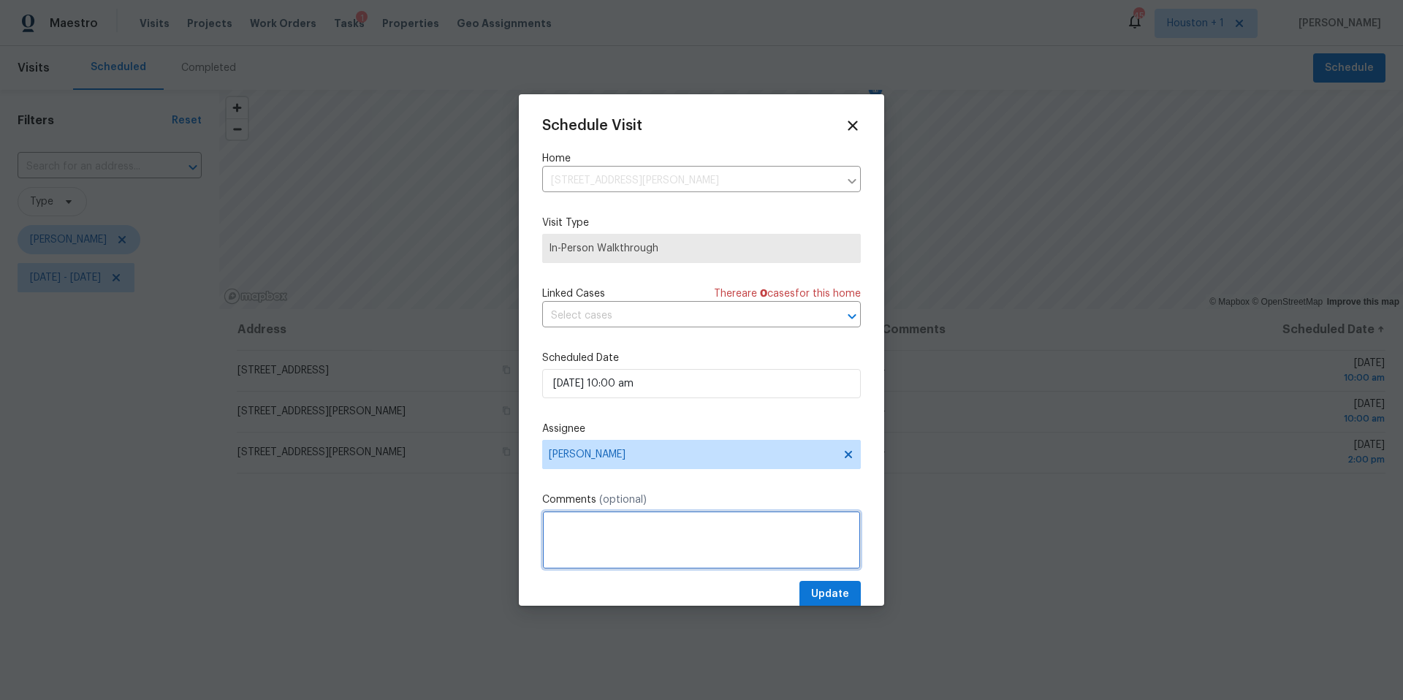
click at [593, 541] on textarea at bounding box center [701, 540] width 319 height 58
type textarea "seller is available any time during the day"
click at [827, 596] on span "Update" at bounding box center [830, 594] width 38 height 18
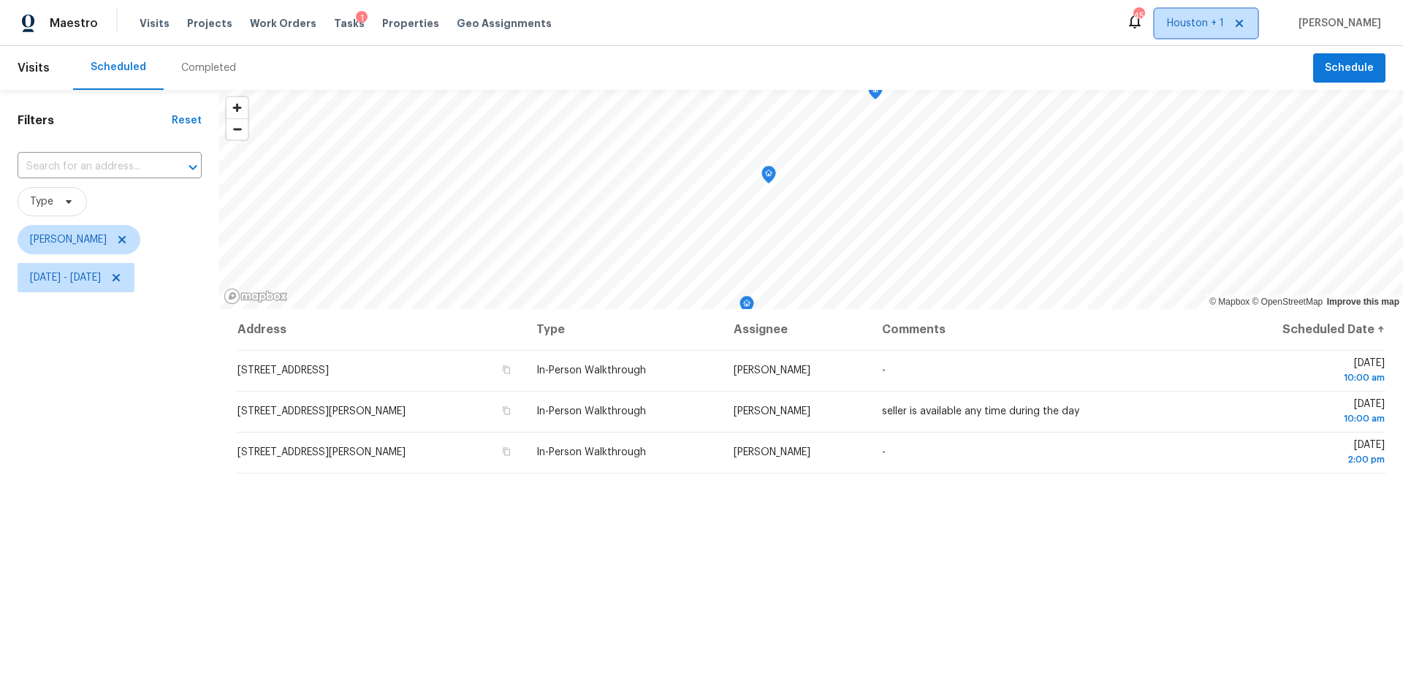
click at [1206, 26] on span "Houston + 1" at bounding box center [1195, 23] width 57 height 15
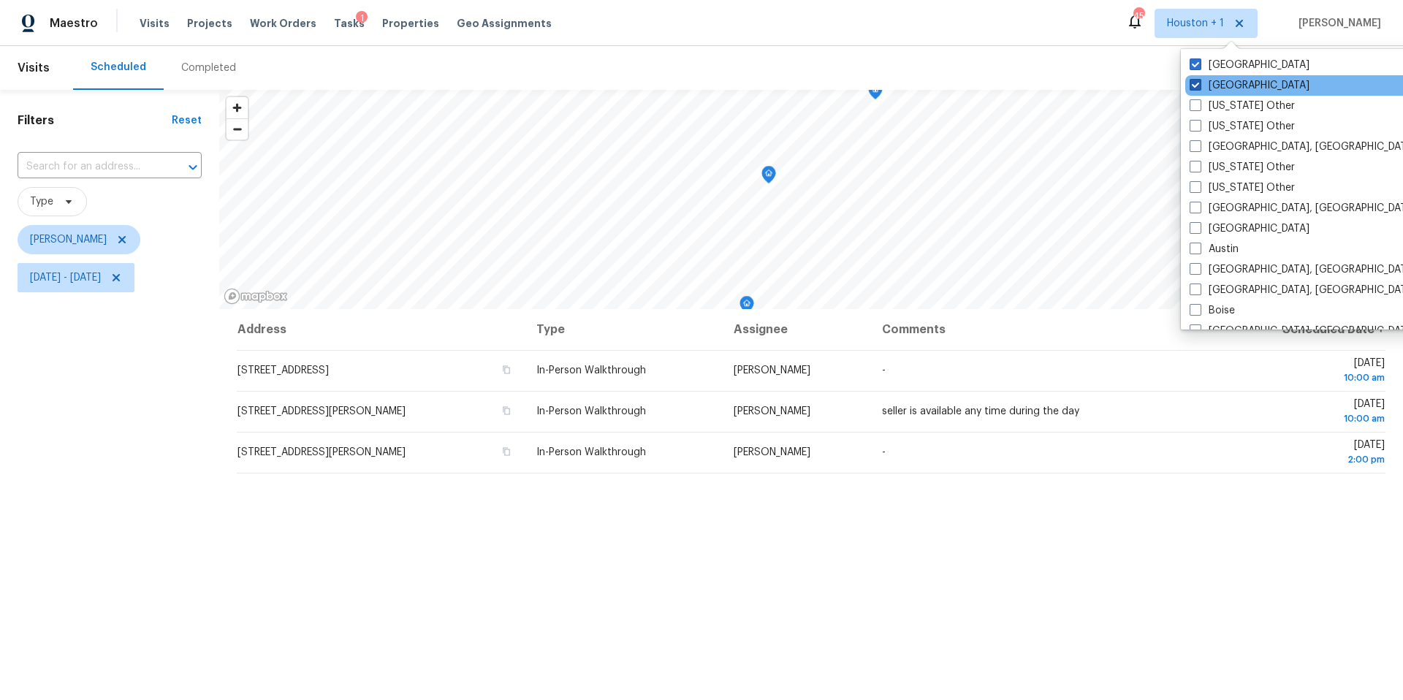
click at [1197, 86] on span at bounding box center [1195, 85] width 12 height 12
click at [1197, 86] on input "Dallas" at bounding box center [1193, 82] width 9 height 9
checkbox input "false"
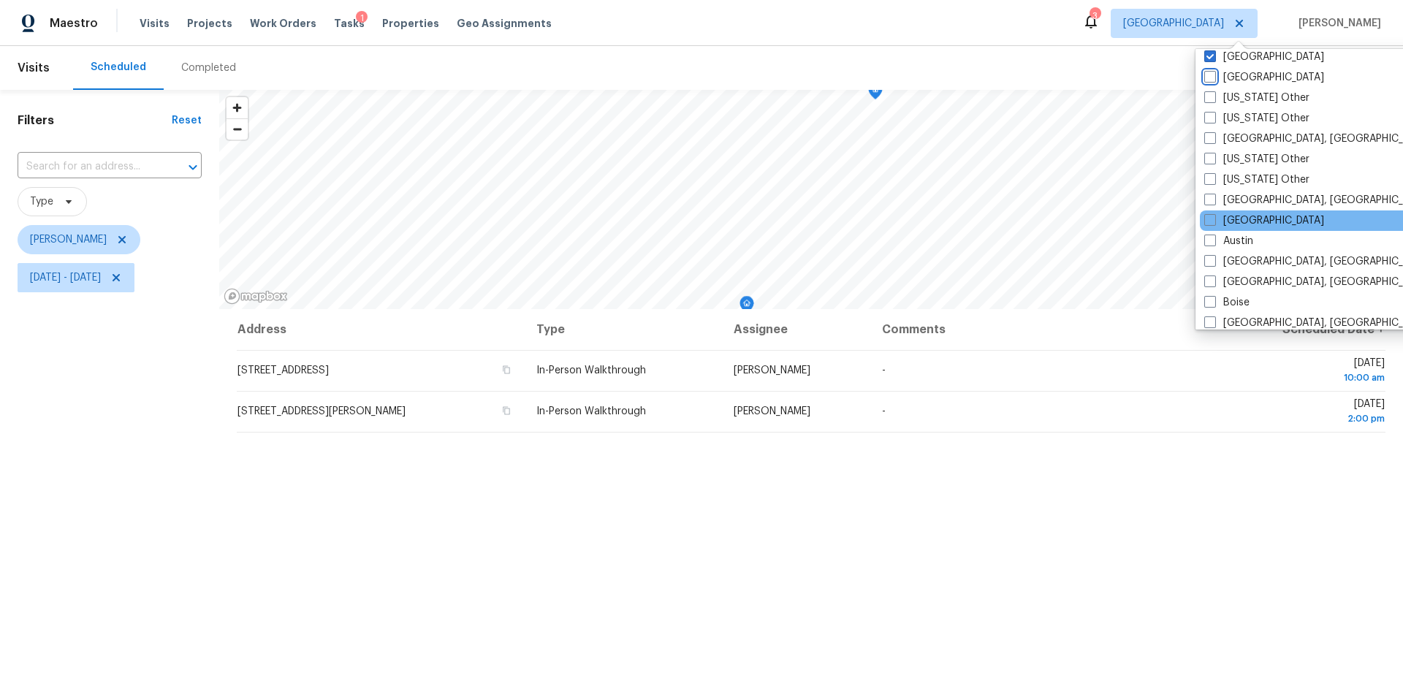
scroll to position [9, 0]
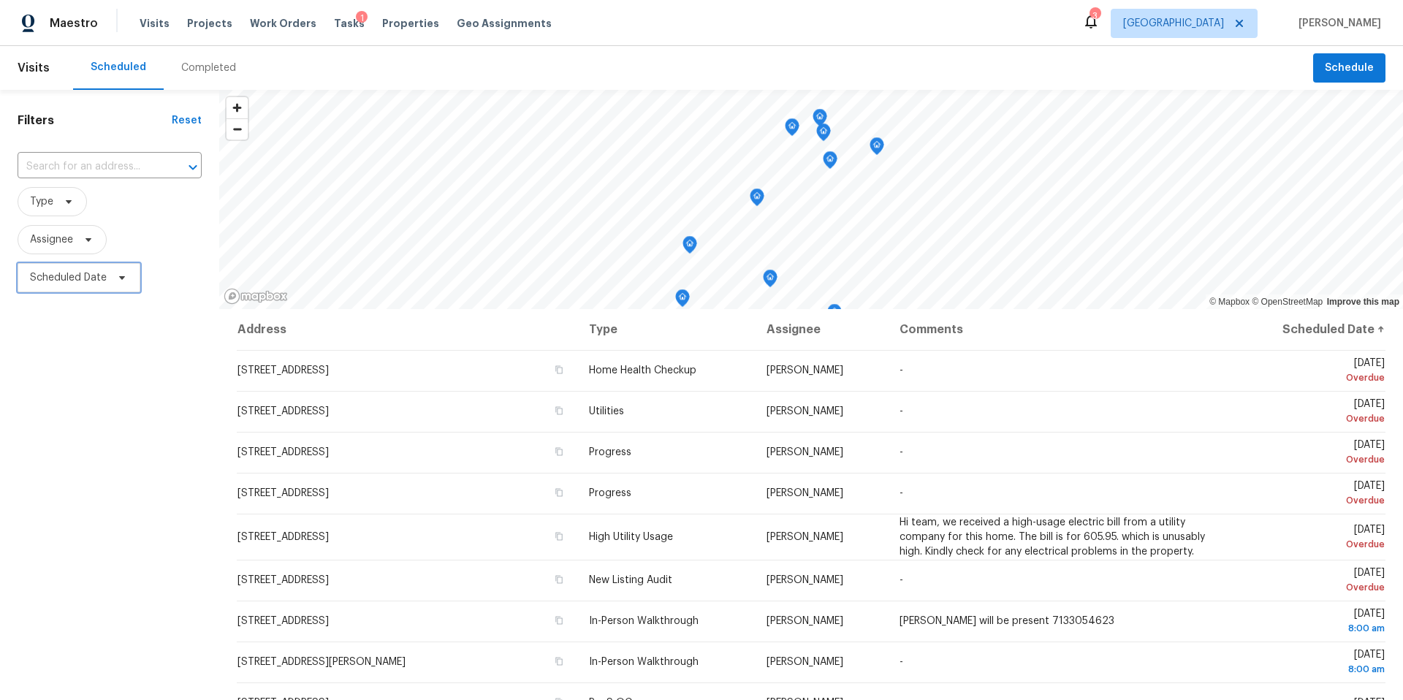
click at [110, 277] on span "Scheduled Date" at bounding box center [79, 277] width 123 height 29
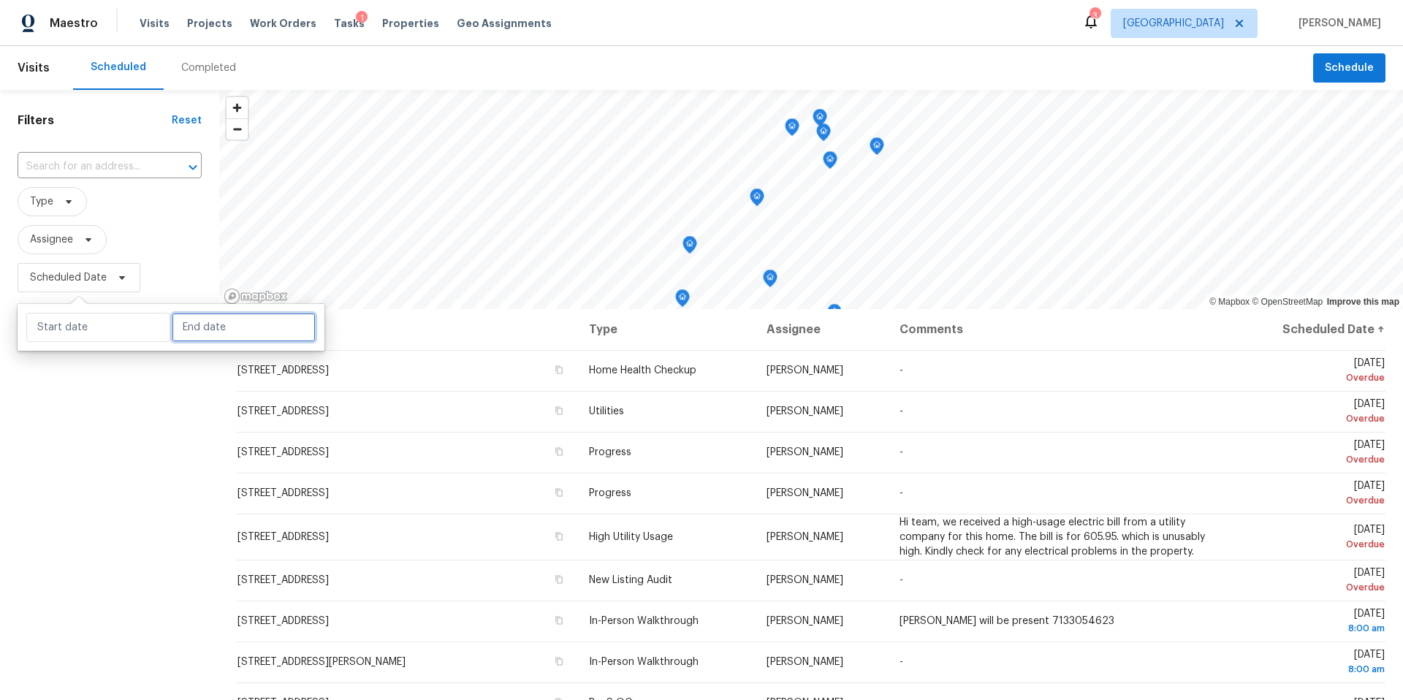
select select "9"
select select "2025"
select select "10"
select select "2025"
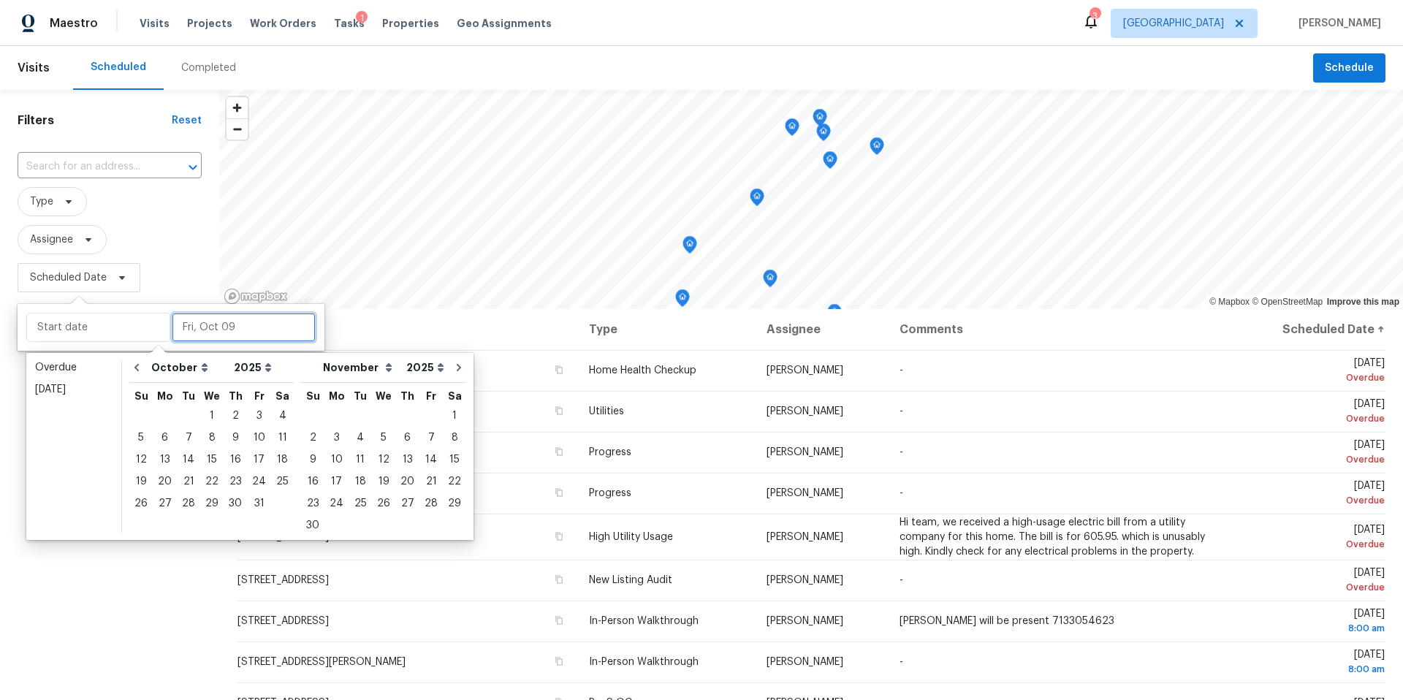
click at [208, 328] on input "text" at bounding box center [244, 327] width 144 height 29
click at [256, 437] on div "10" at bounding box center [259, 437] width 24 height 20
type input "[DATE]"
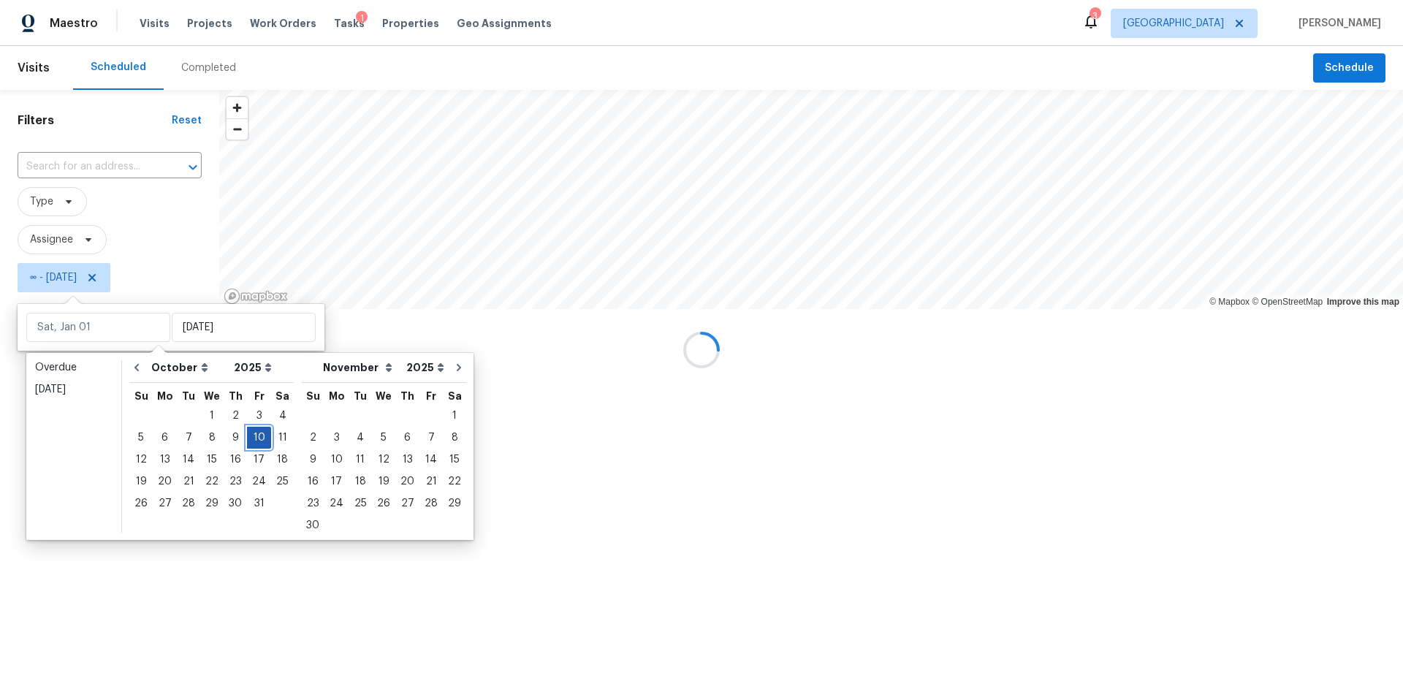
click at [256, 437] on div "10" at bounding box center [259, 437] width 24 height 20
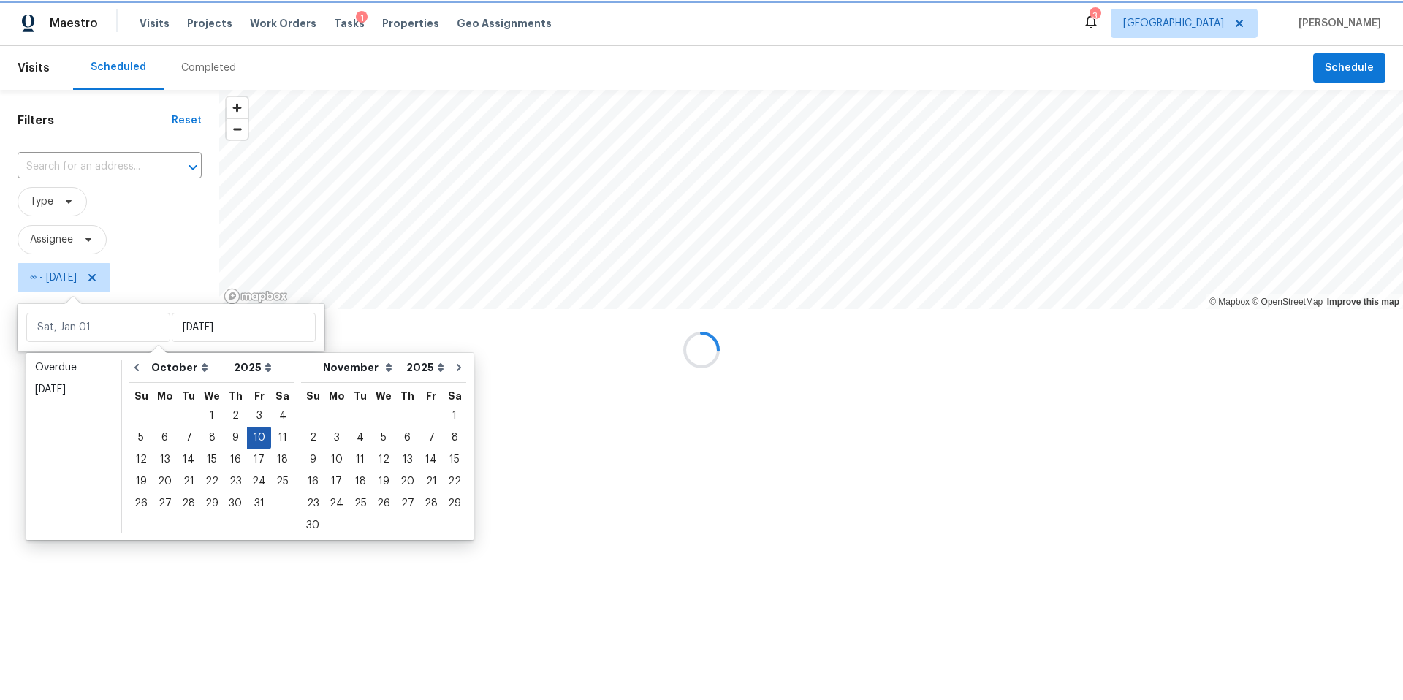
type input "[DATE]"
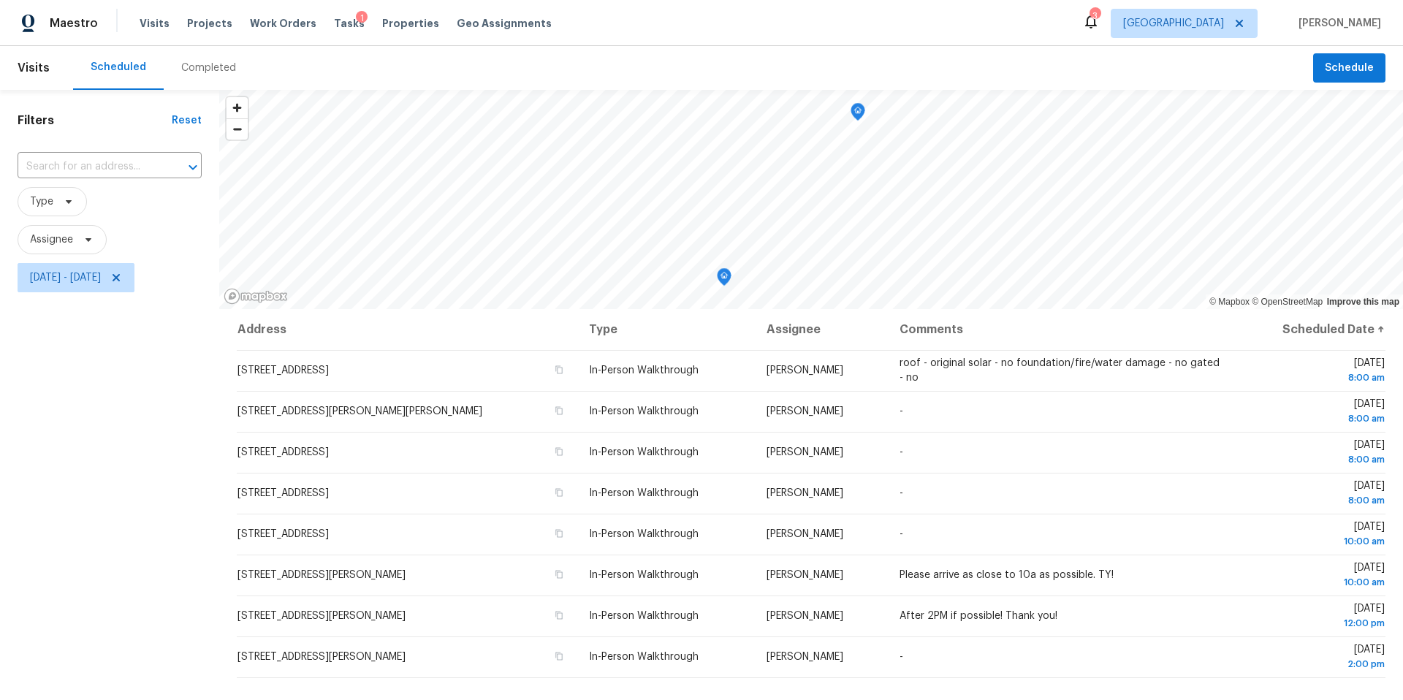
click at [87, 551] on div "Filters Reset ​ Type Assignee [DATE] - [DATE]" at bounding box center [109, 479] width 219 height 779
click at [1336, 77] on button "Schedule" at bounding box center [1349, 68] width 72 height 30
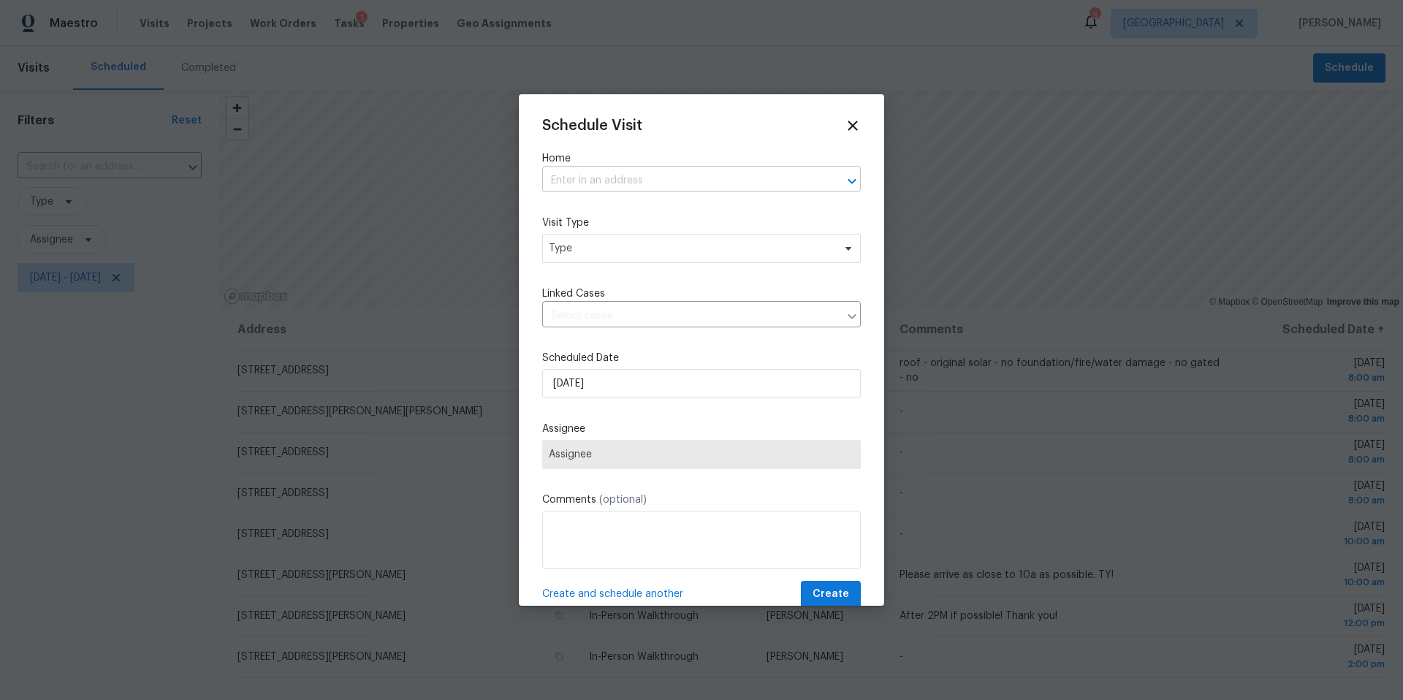
click at [585, 178] on input "text" at bounding box center [681, 181] width 278 height 23
type input "1762 [GEOGRAPHIC_DATA]"
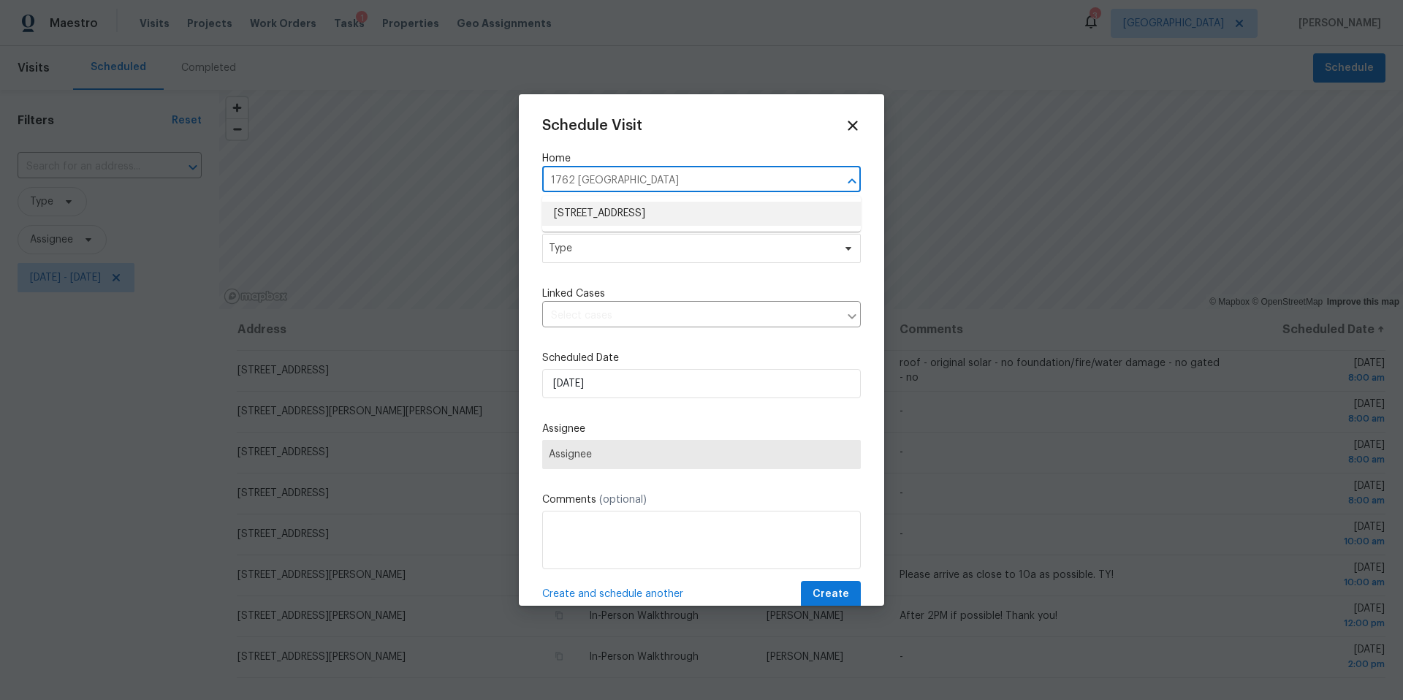
click at [578, 212] on li "[STREET_ADDRESS]" at bounding box center [701, 214] width 319 height 24
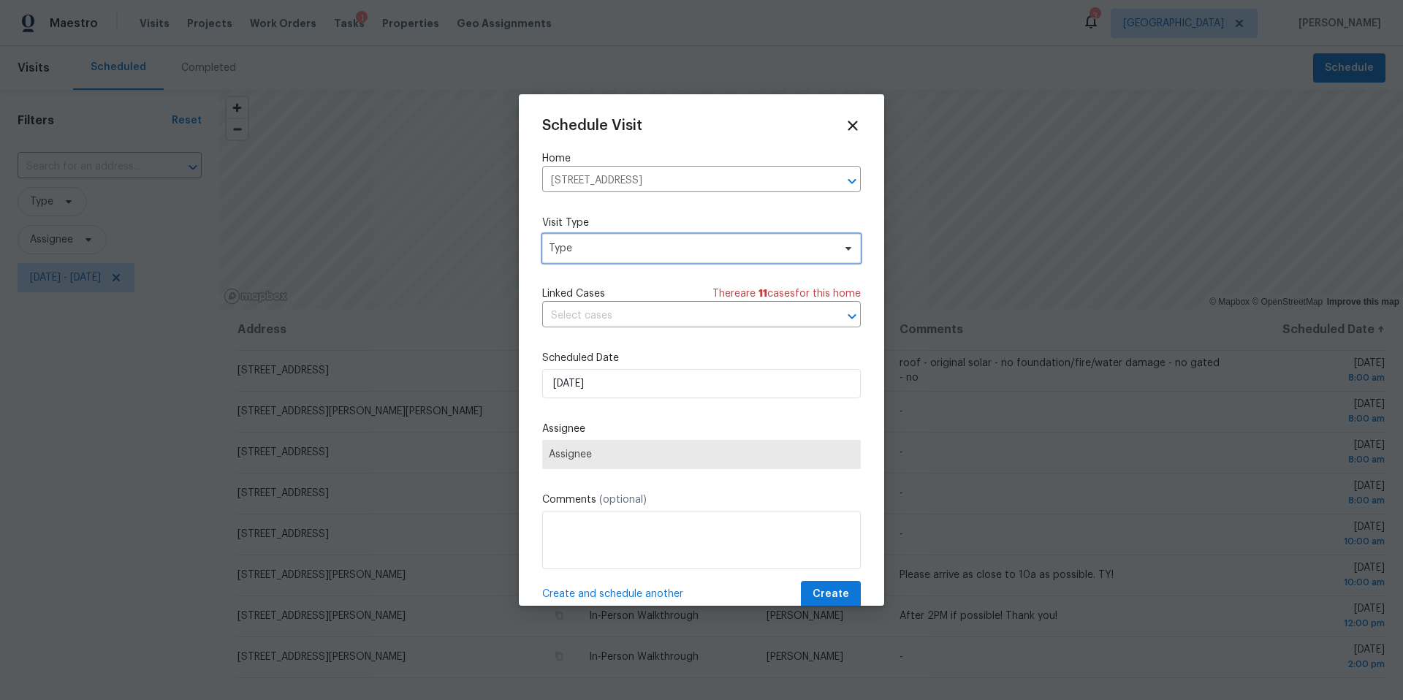
click at [595, 241] on span "Type" at bounding box center [701, 248] width 319 height 29
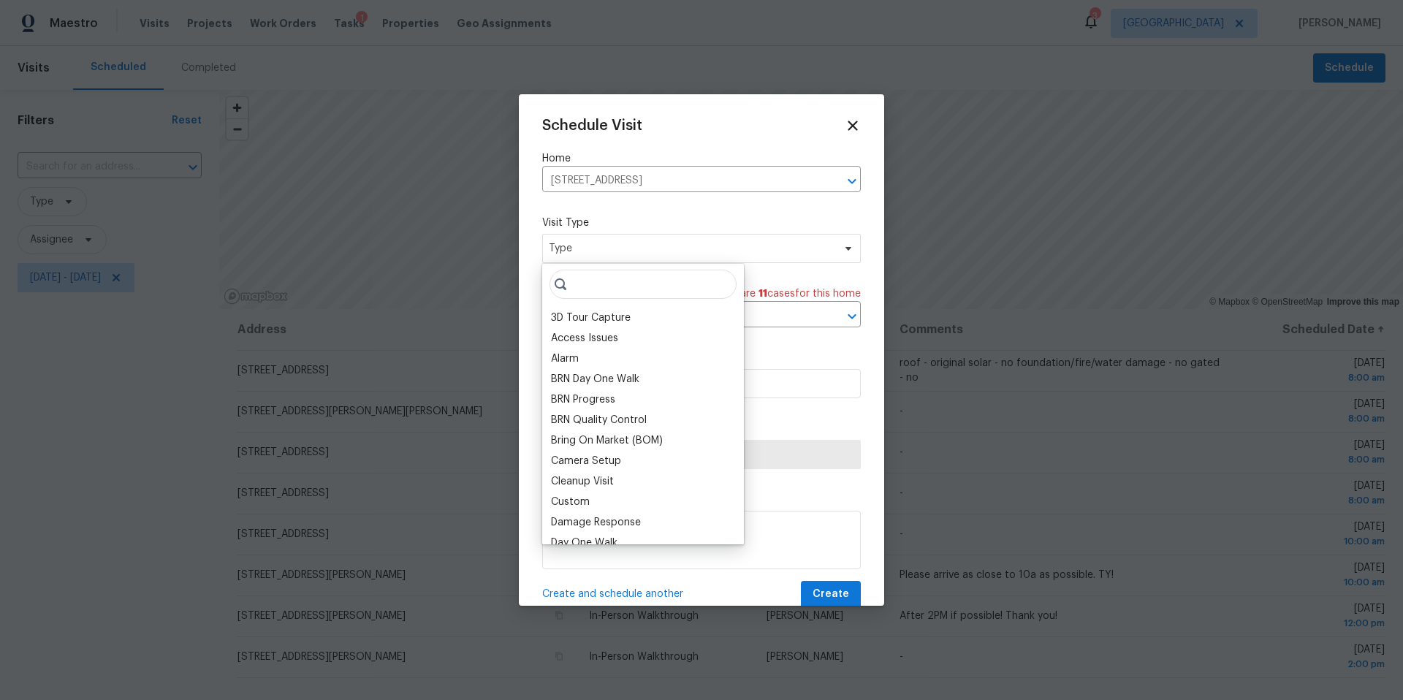
type input "m"
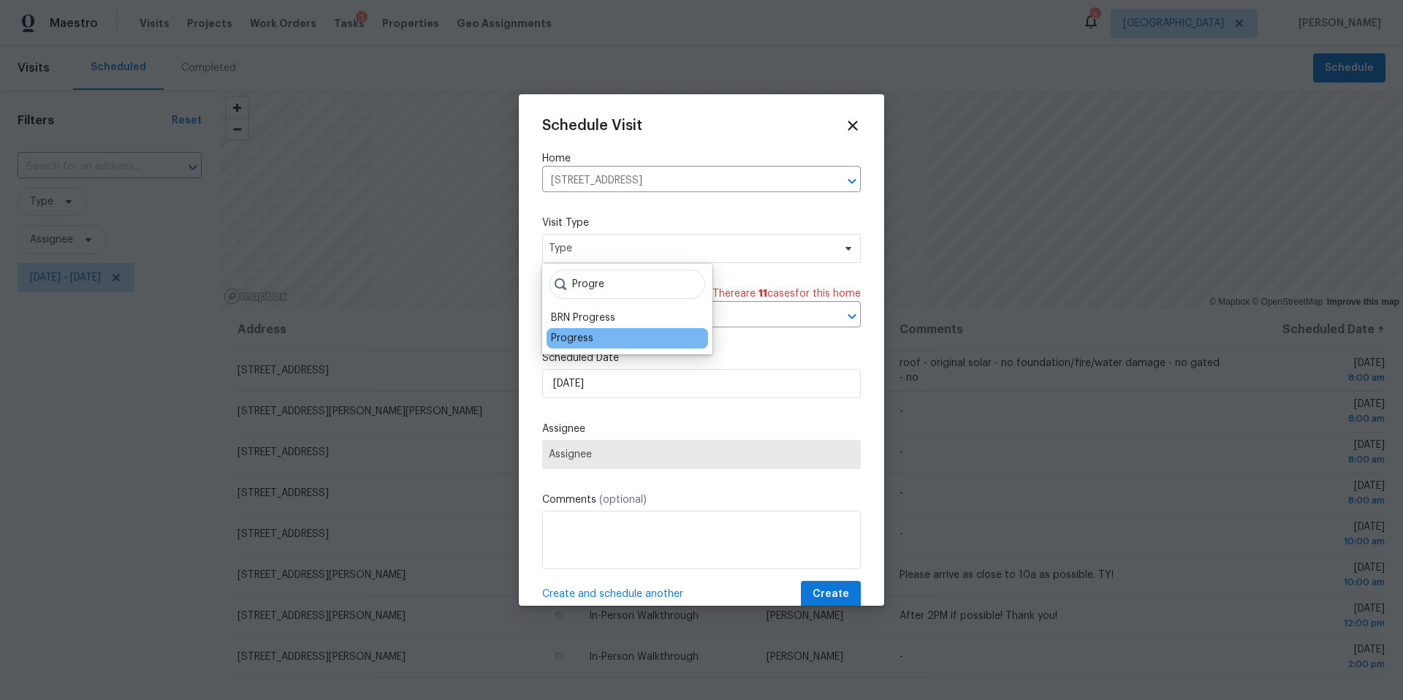
type input "Progre"
click at [574, 340] on div "Progress" at bounding box center [572, 338] width 42 height 15
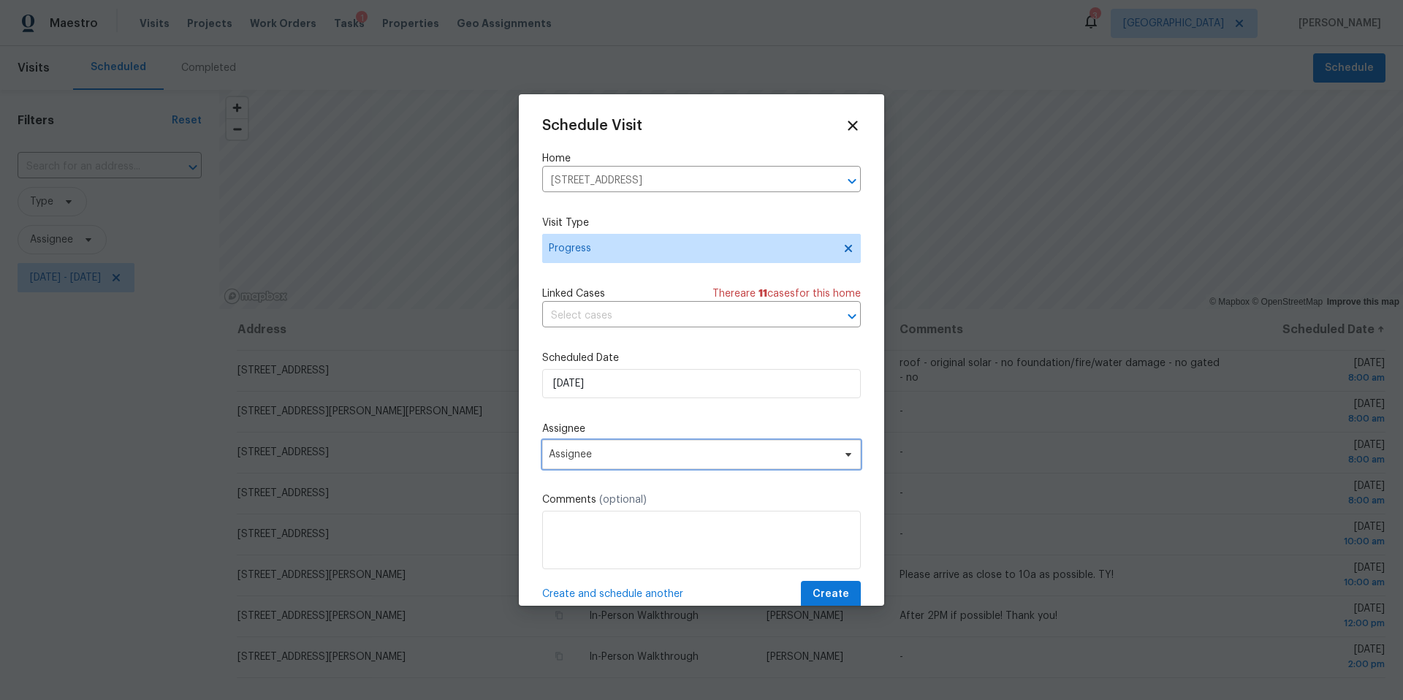
click at [587, 454] on span "Assignee" at bounding box center [692, 455] width 286 height 12
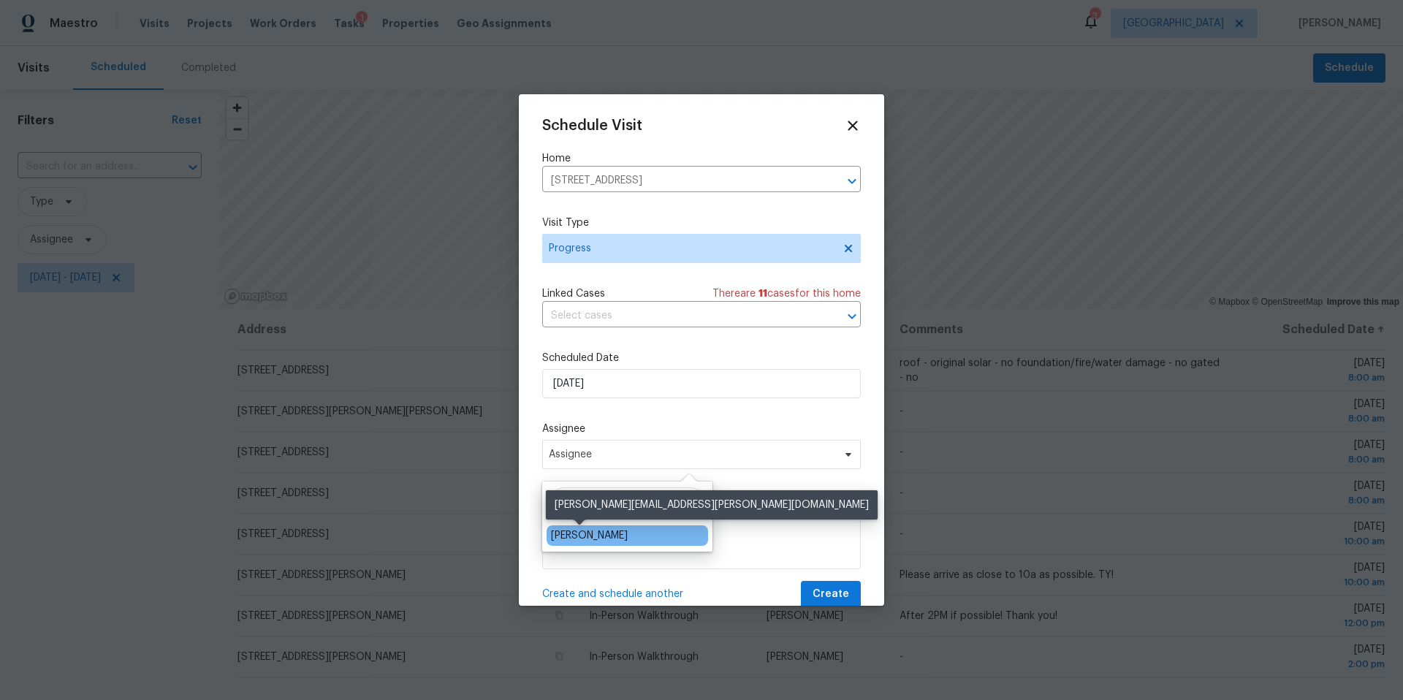
type input "[PERSON_NAME]"
click at [559, 537] on div "[PERSON_NAME]" at bounding box center [589, 535] width 77 height 15
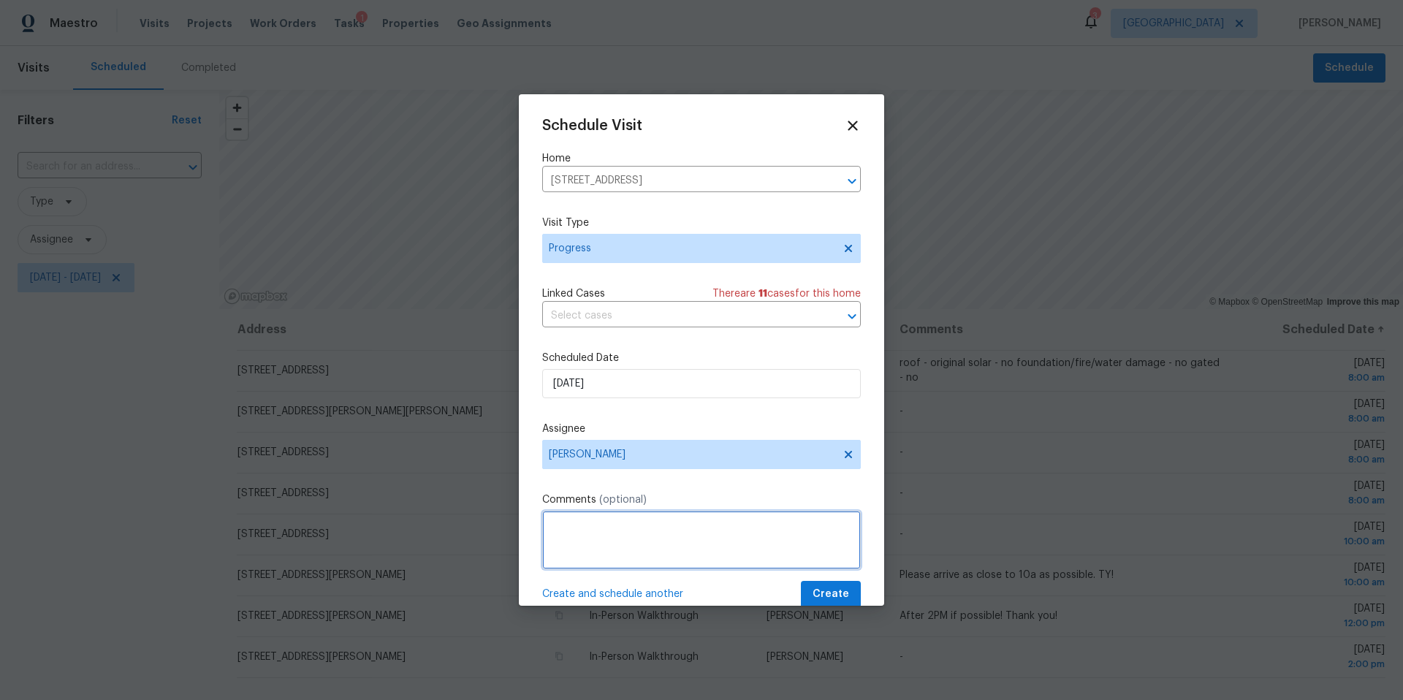
click at [571, 536] on textarea at bounding box center [701, 540] width 319 height 58
type textarea "D1"
click at [830, 609] on div at bounding box center [701, 350] width 1403 height 700
click at [832, 598] on span "Create" at bounding box center [830, 594] width 37 height 18
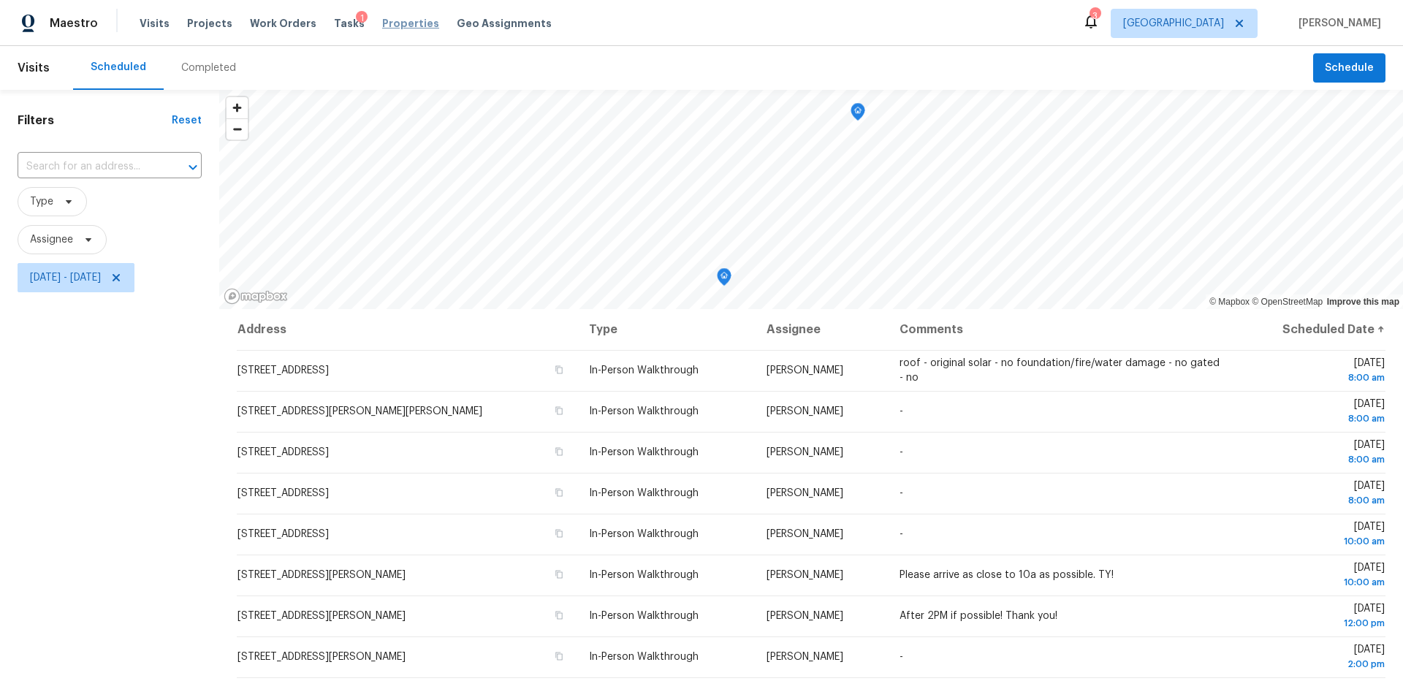
click at [391, 22] on span "Properties" at bounding box center [410, 23] width 57 height 15
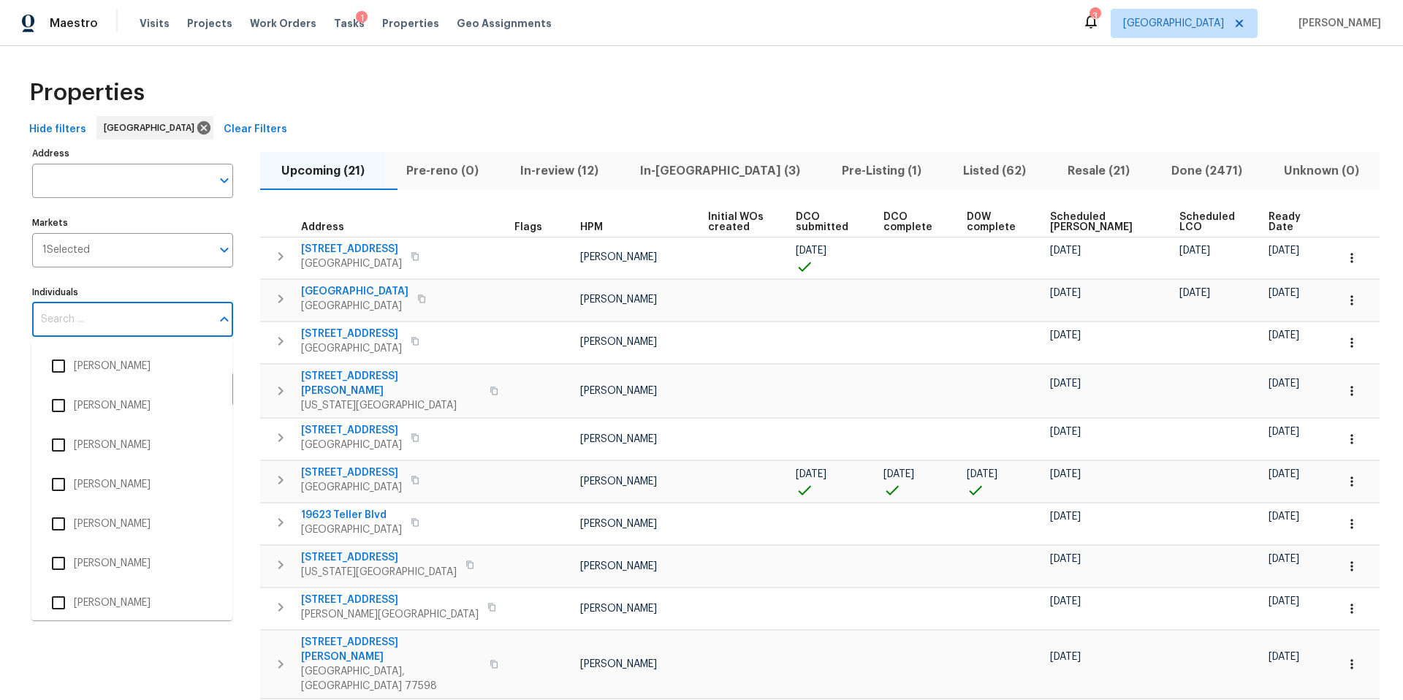
click at [94, 321] on input "Individuals" at bounding box center [121, 319] width 179 height 34
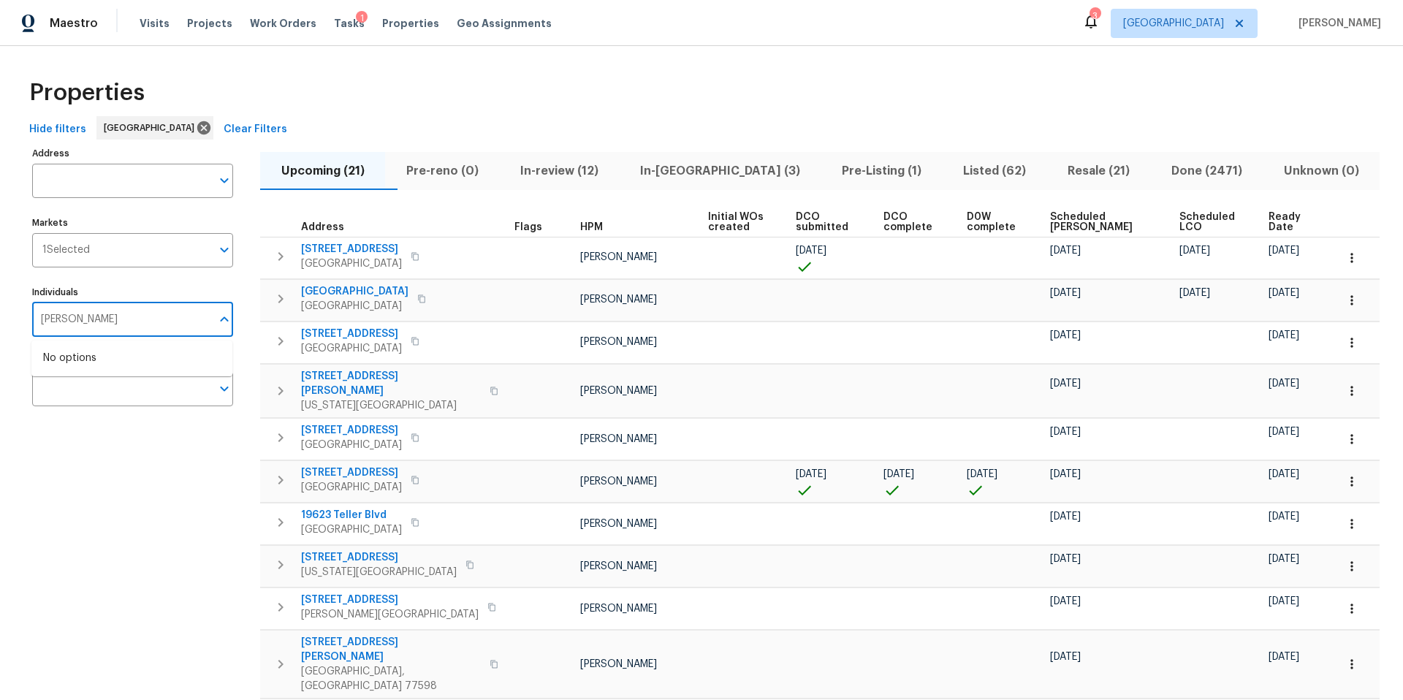
type input "[PERSON_NAME]"
click at [65, 367] on input "checkbox" at bounding box center [58, 366] width 31 height 31
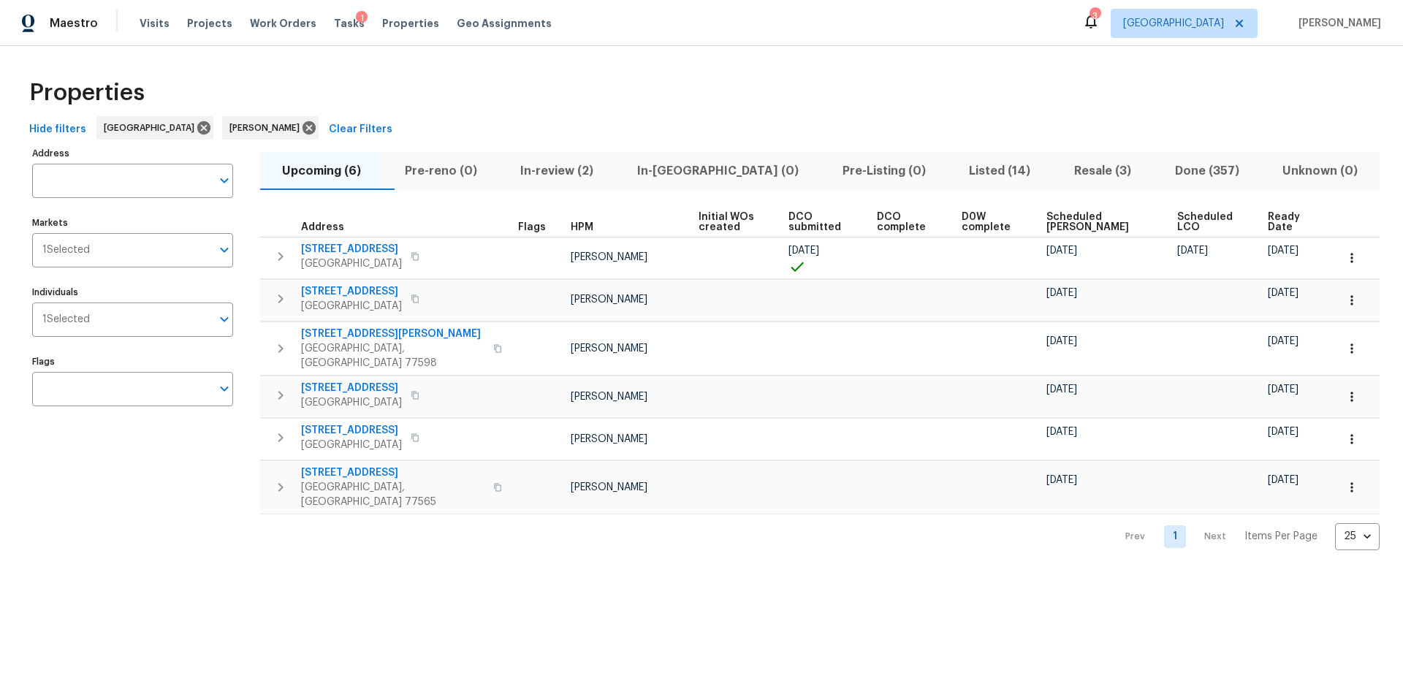
click at [956, 172] on span "Listed (14)" at bounding box center [1000, 171] width 88 height 20
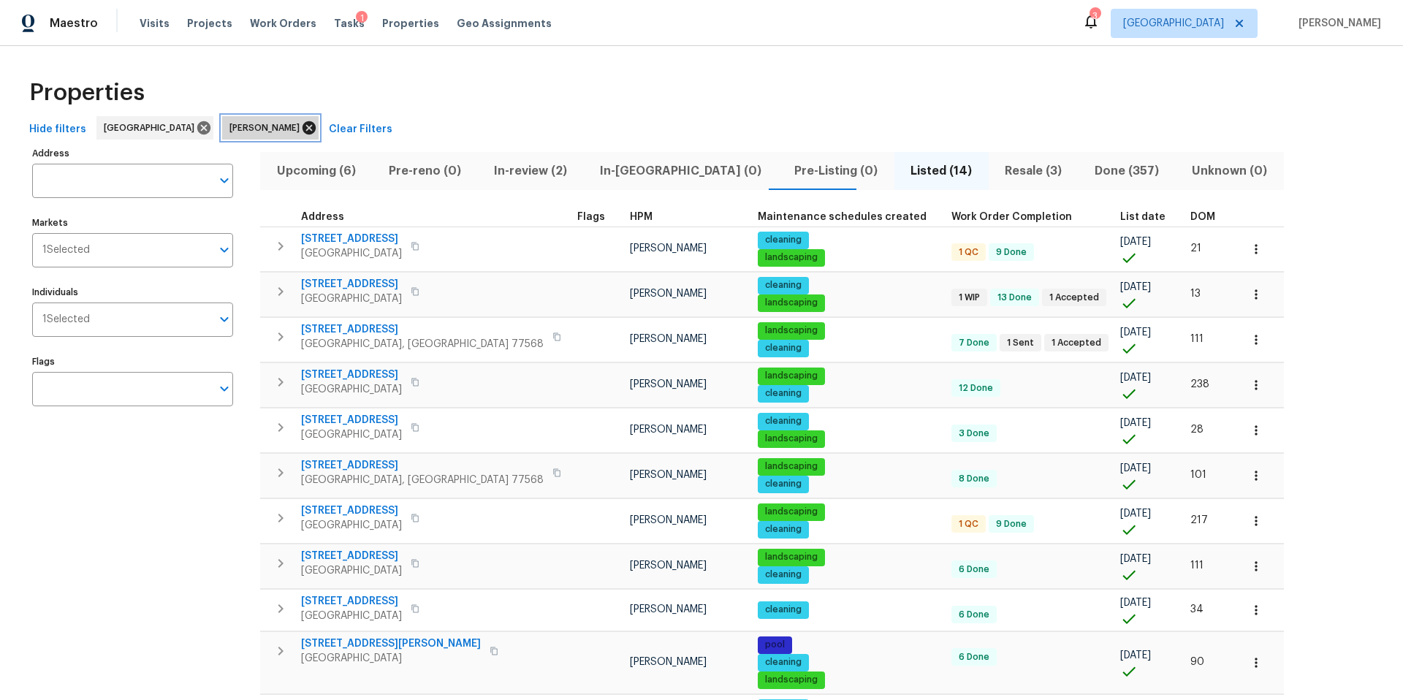
click at [301, 126] on icon at bounding box center [309, 128] width 16 height 16
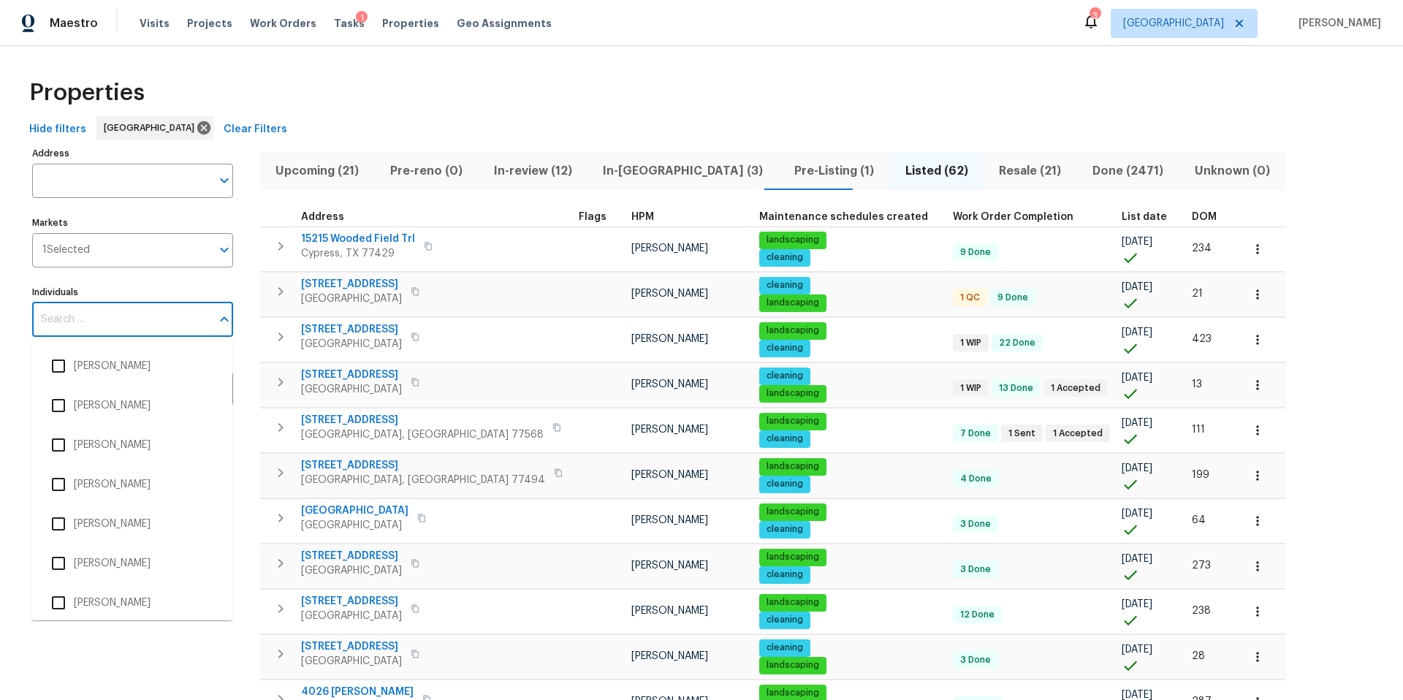
click at [71, 326] on input "Individuals" at bounding box center [121, 319] width 179 height 34
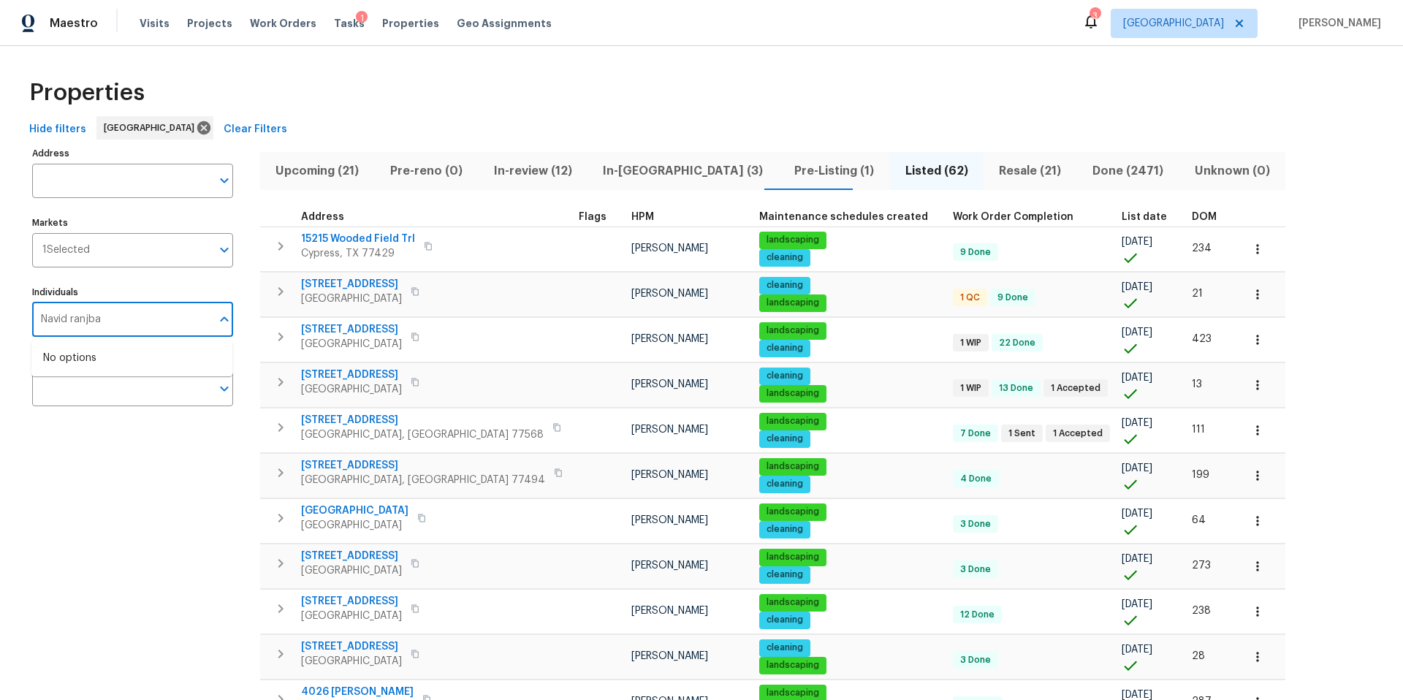
type input "[PERSON_NAME]"
click at [69, 369] on input "checkbox" at bounding box center [58, 366] width 31 height 31
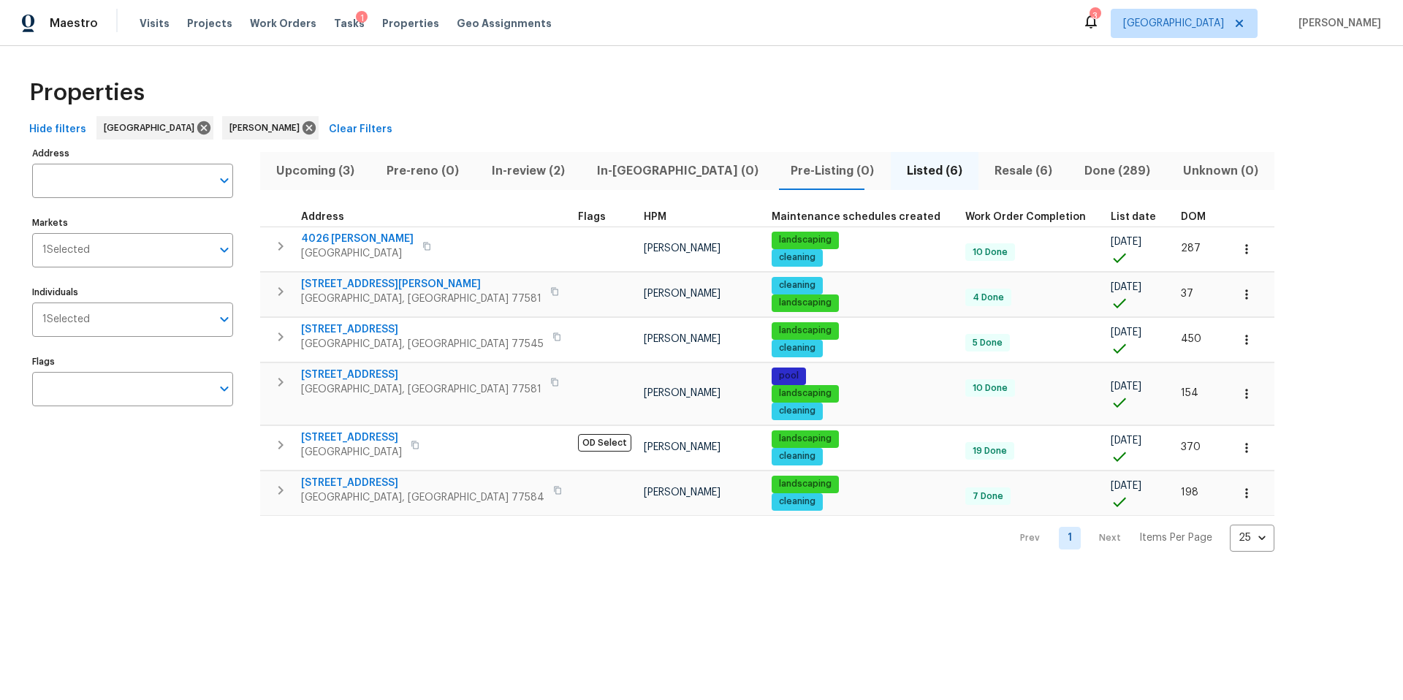
click at [987, 169] on span "Resale (6)" at bounding box center [1023, 171] width 72 height 20
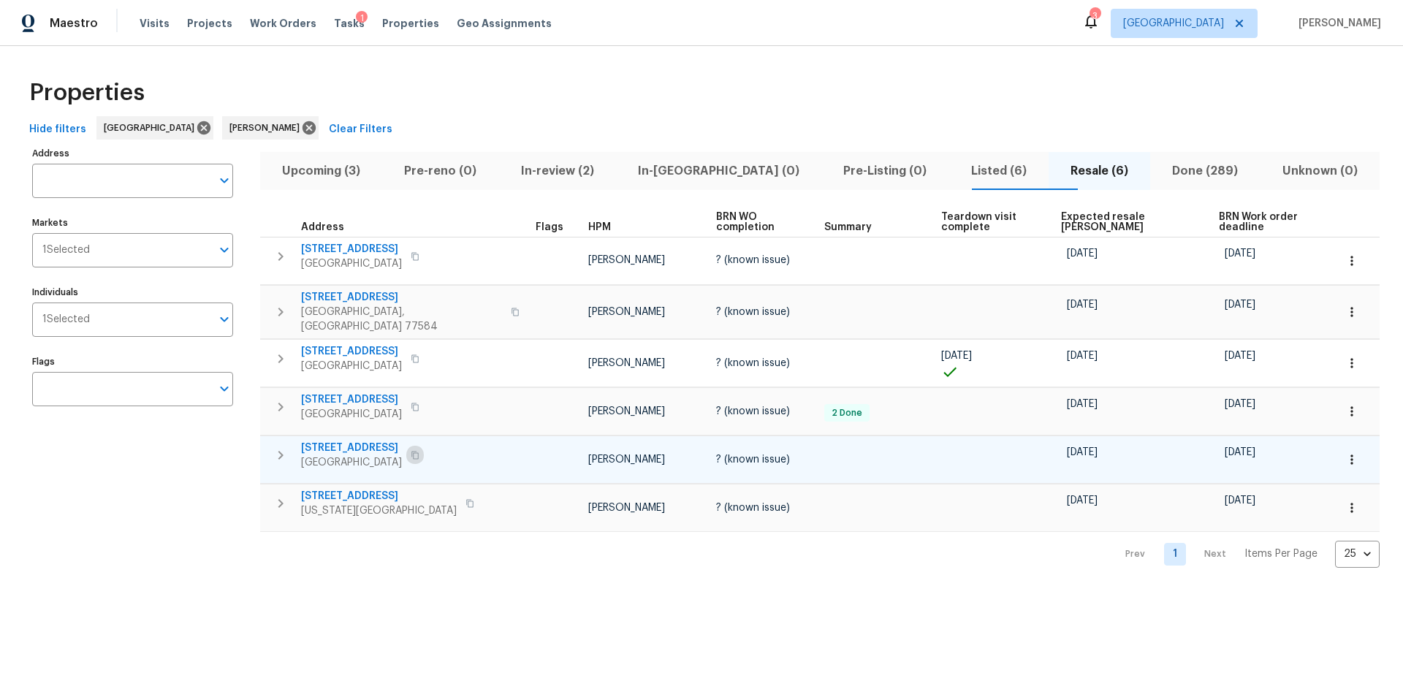
click at [406, 445] on button "button" at bounding box center [415, 455] width 18 height 20
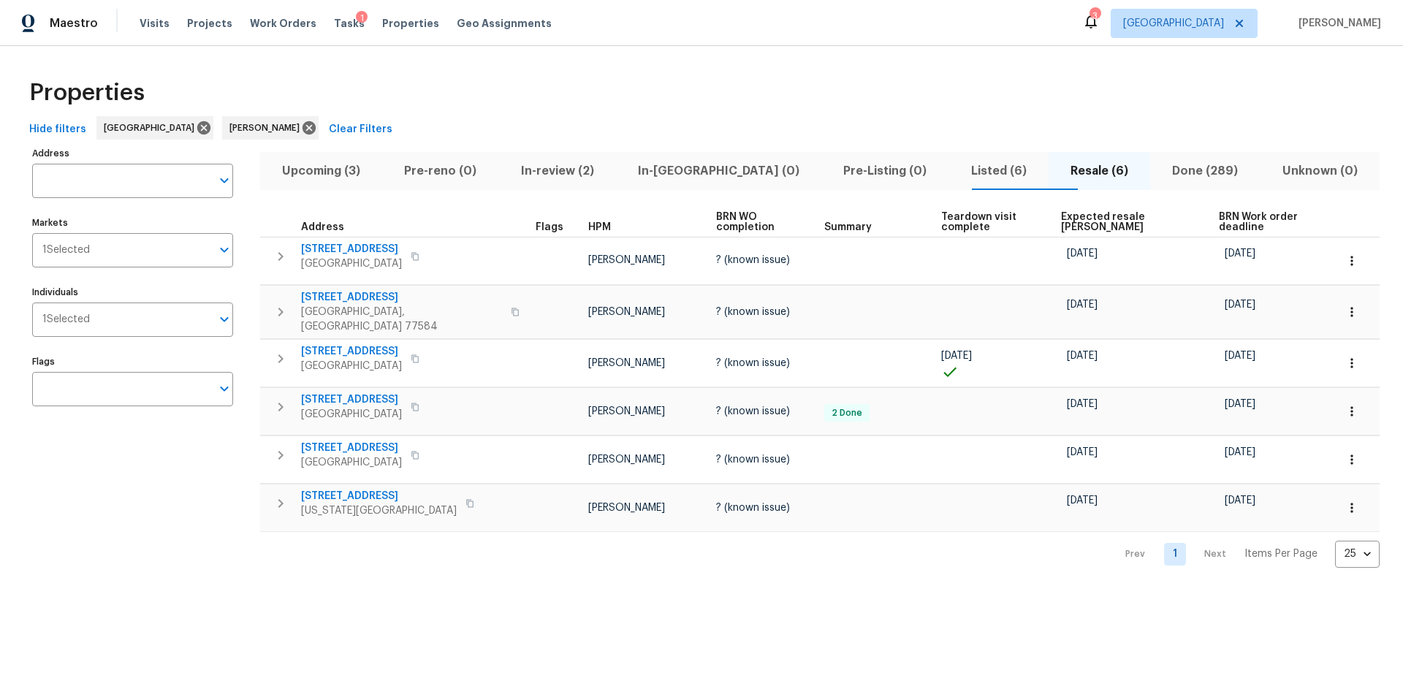
click at [958, 175] on span "Listed (6)" at bounding box center [999, 171] width 82 height 20
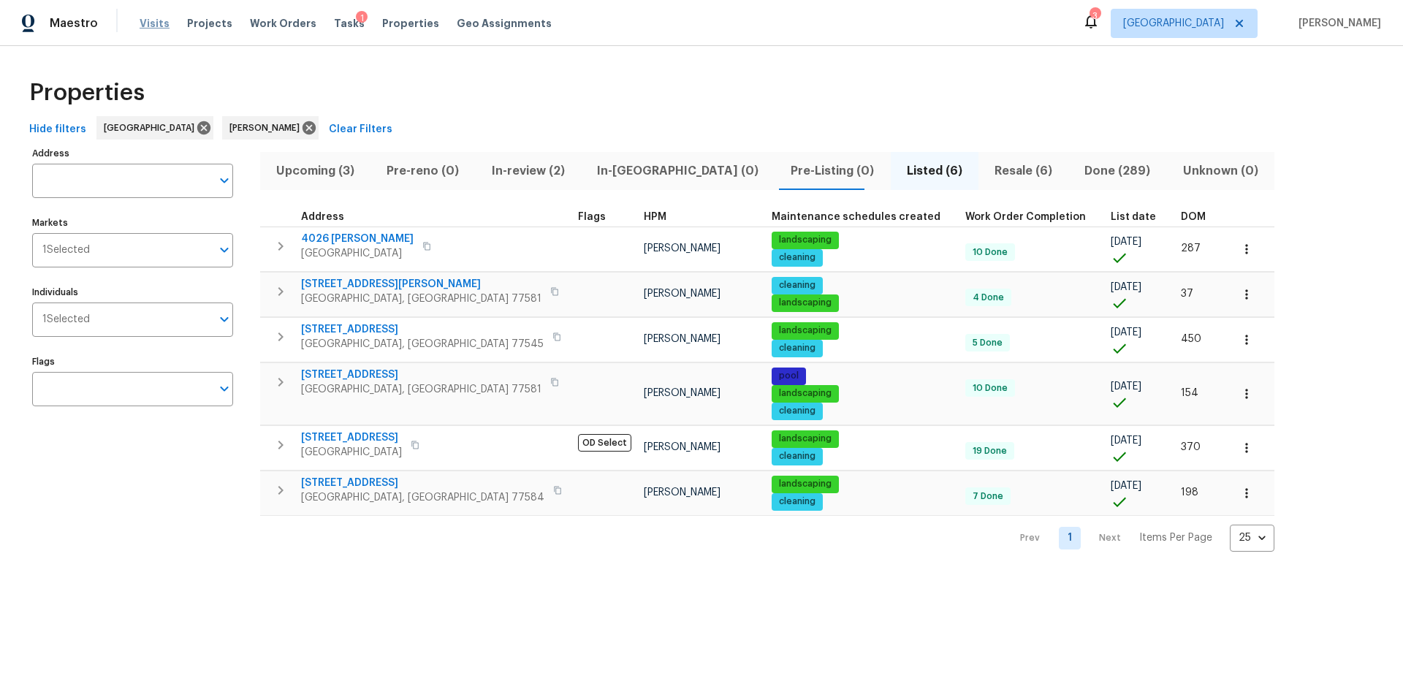
click at [146, 24] on span "Visits" at bounding box center [155, 23] width 30 height 15
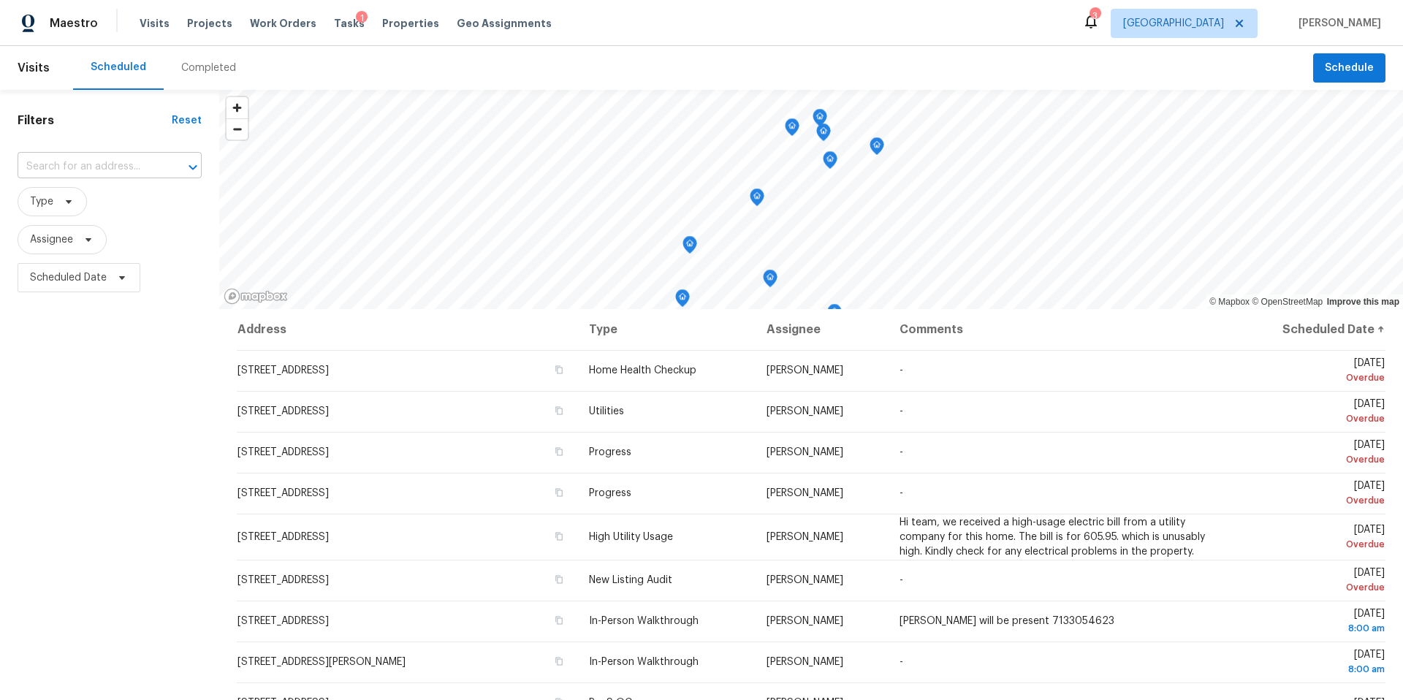
click at [105, 170] on input "text" at bounding box center [89, 167] width 143 height 23
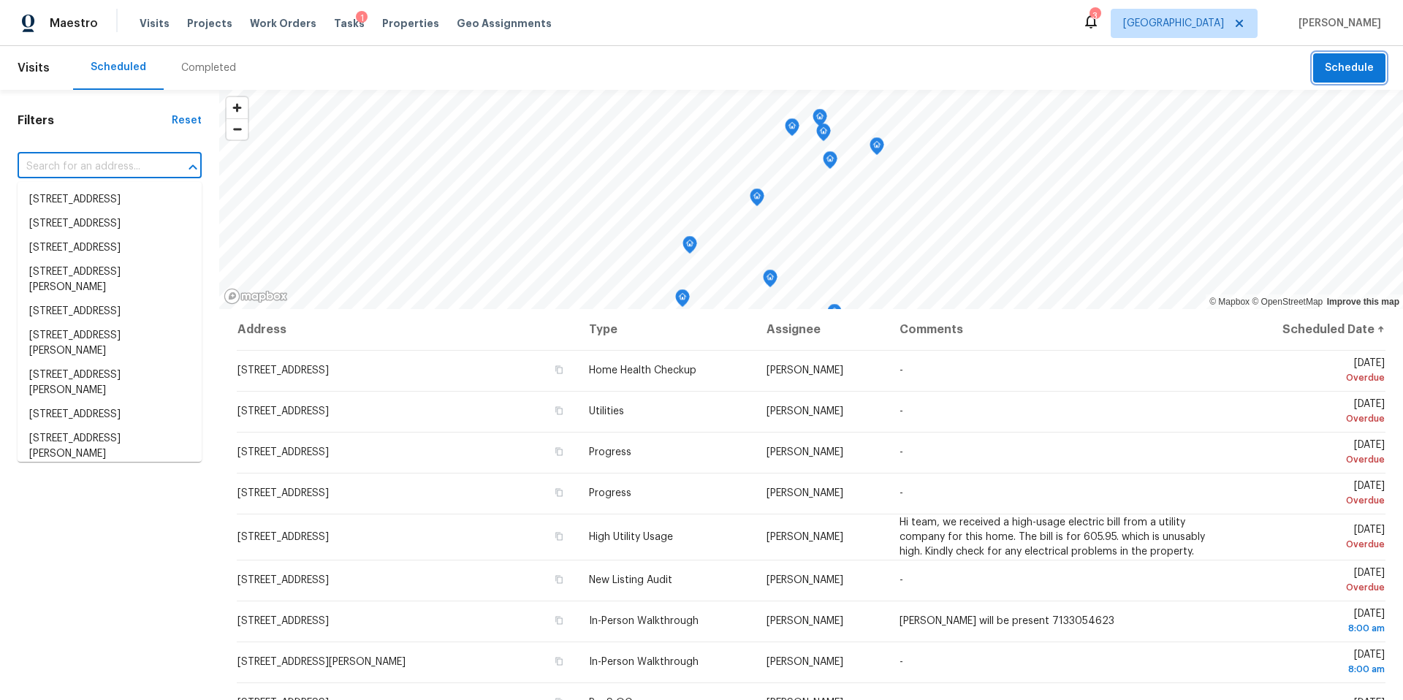
click at [1354, 73] on span "Schedule" at bounding box center [1349, 68] width 49 height 18
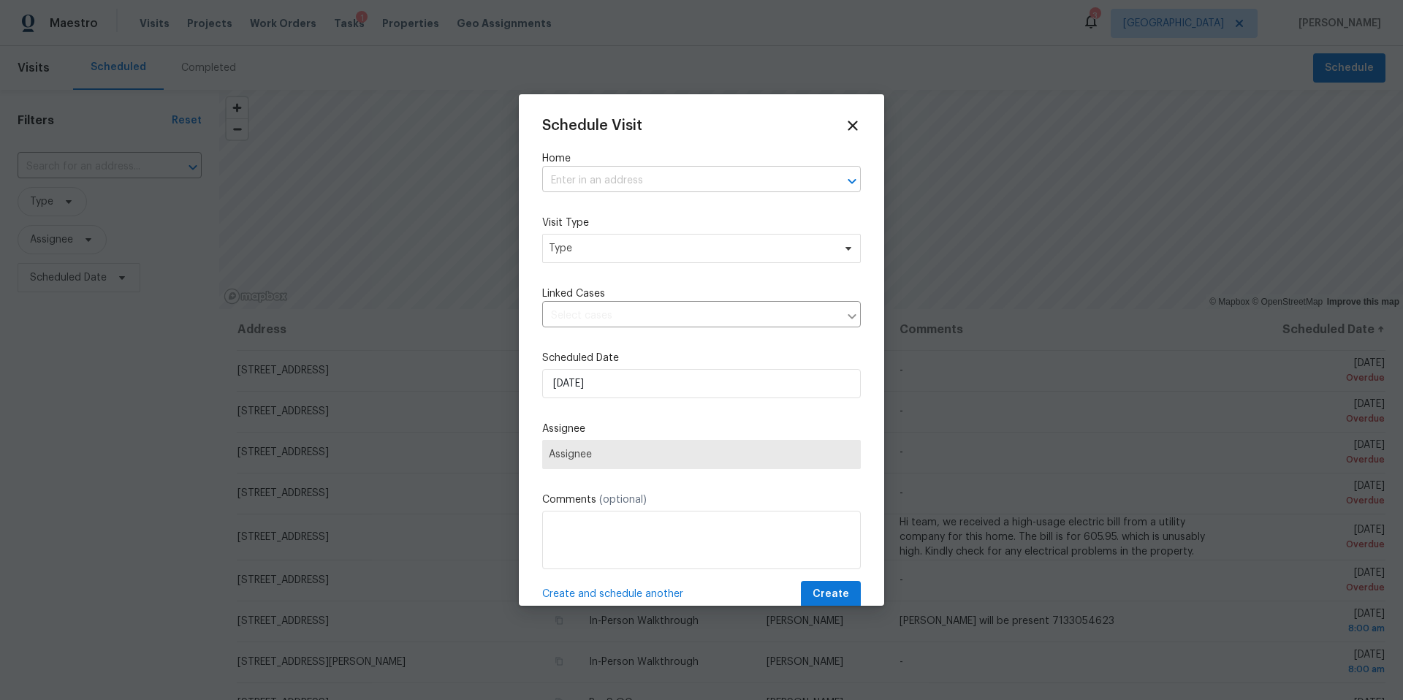
click at [576, 184] on input "text" at bounding box center [681, 181] width 278 height 23
paste input "[STREET_ADDRESS]"
type input "[STREET_ADDRESS]"
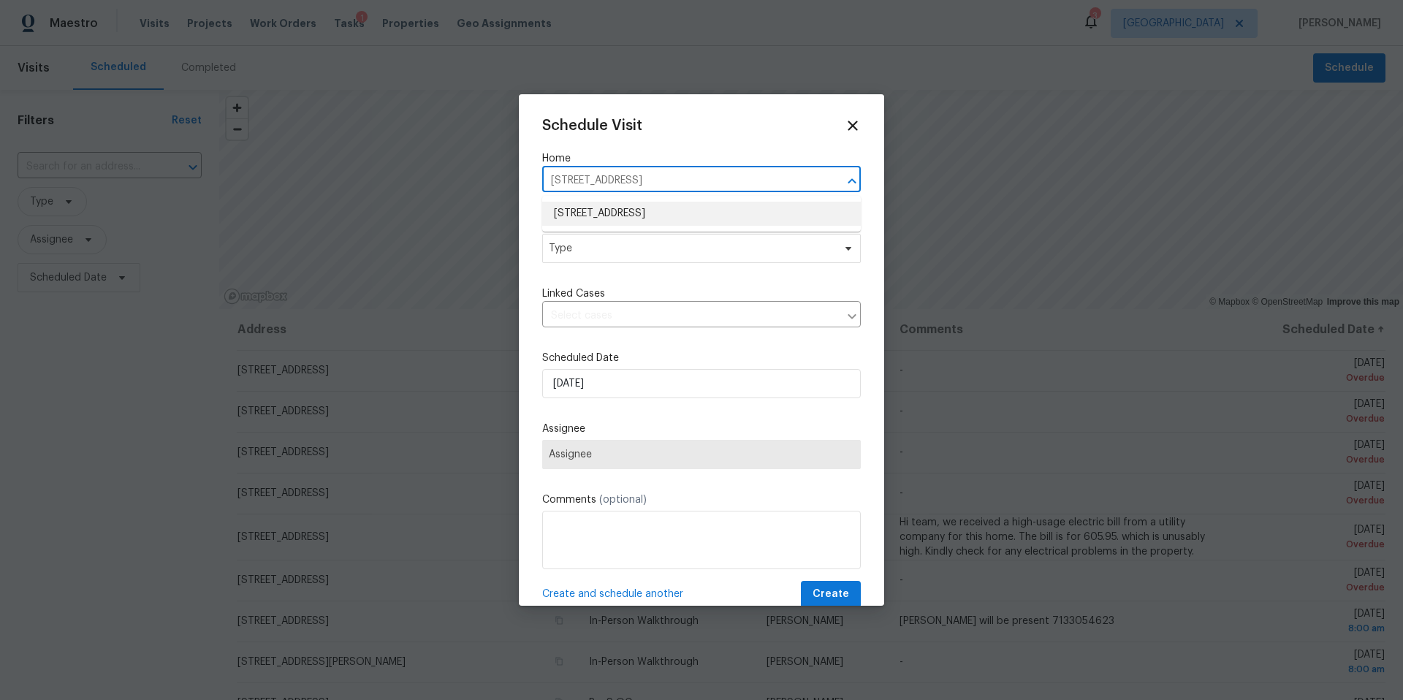
click at [601, 211] on li "[STREET_ADDRESS]" at bounding box center [701, 214] width 319 height 24
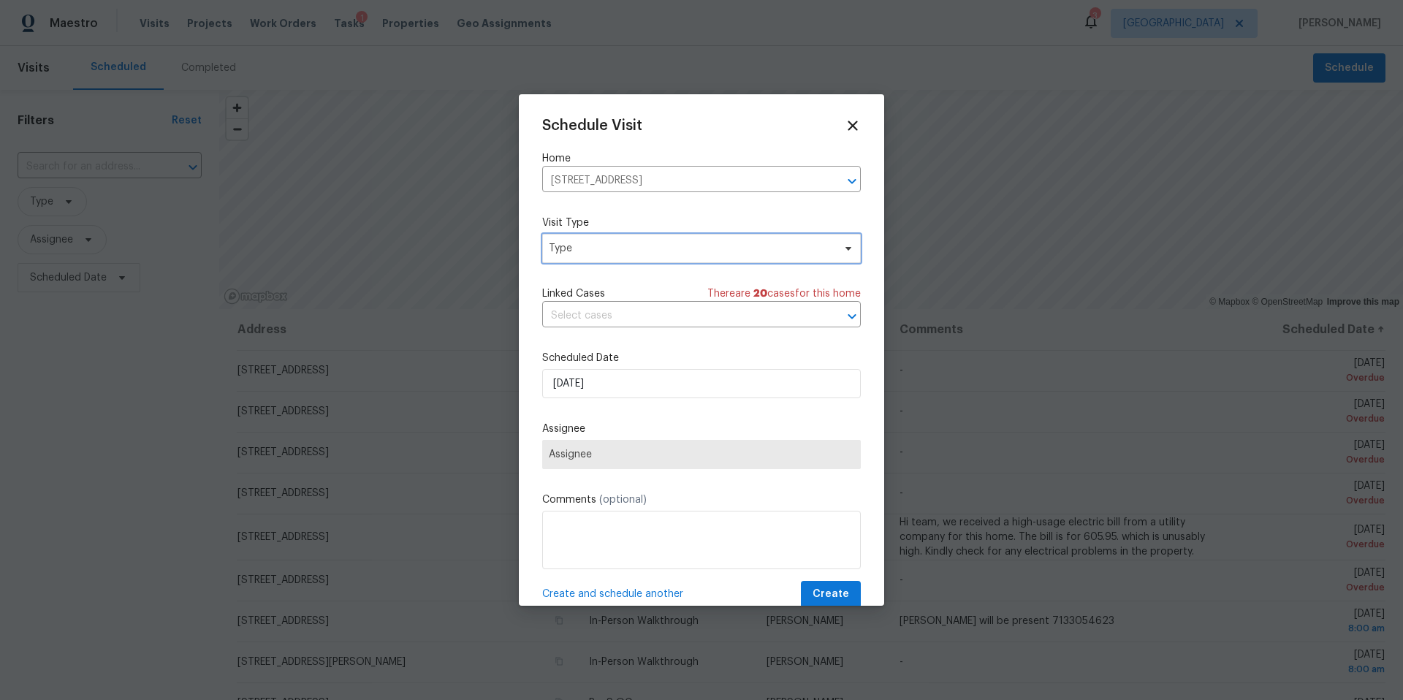
click at [579, 255] on span "Type" at bounding box center [691, 248] width 284 height 15
type input "progres"
click at [563, 337] on div "Progress" at bounding box center [572, 338] width 42 height 15
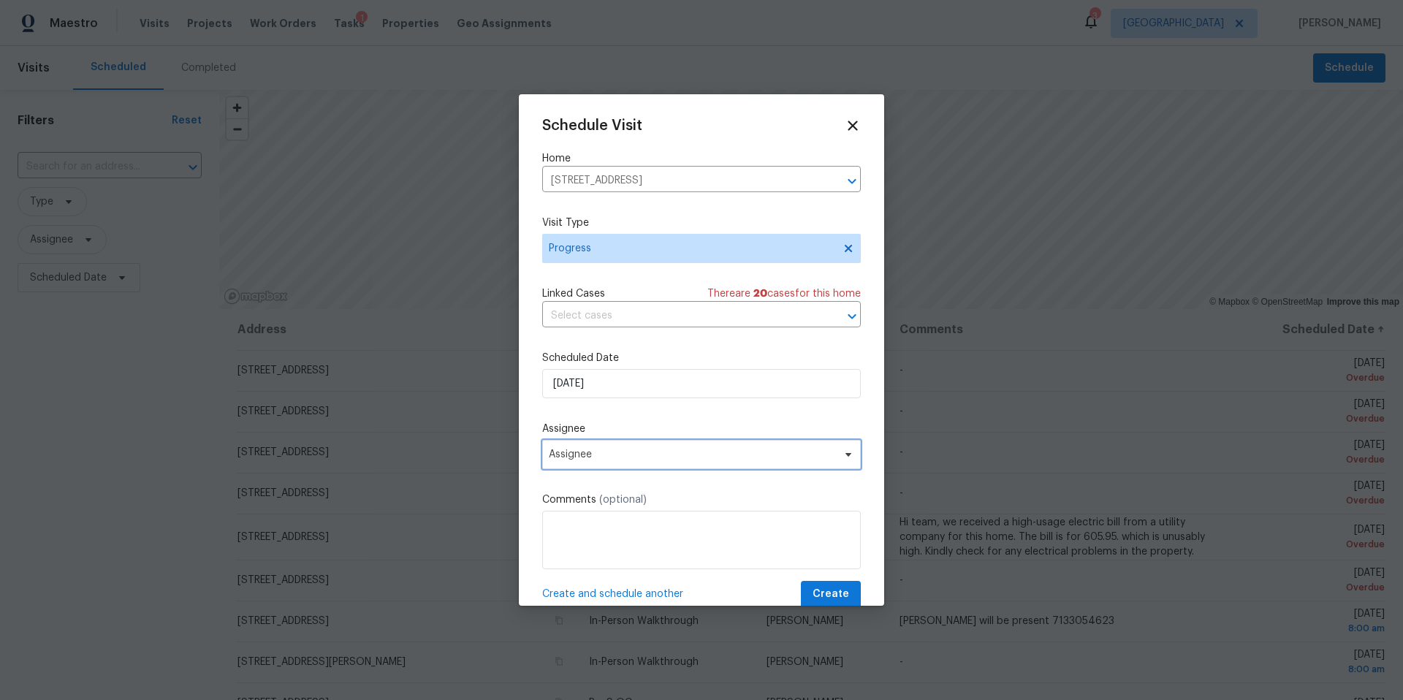
click at [594, 458] on span "Assignee" at bounding box center [692, 455] width 286 height 12
type input "lui"
click at [575, 531] on div "[PERSON_NAME]" at bounding box center [589, 535] width 77 height 15
click at [825, 592] on span "Create" at bounding box center [830, 594] width 37 height 18
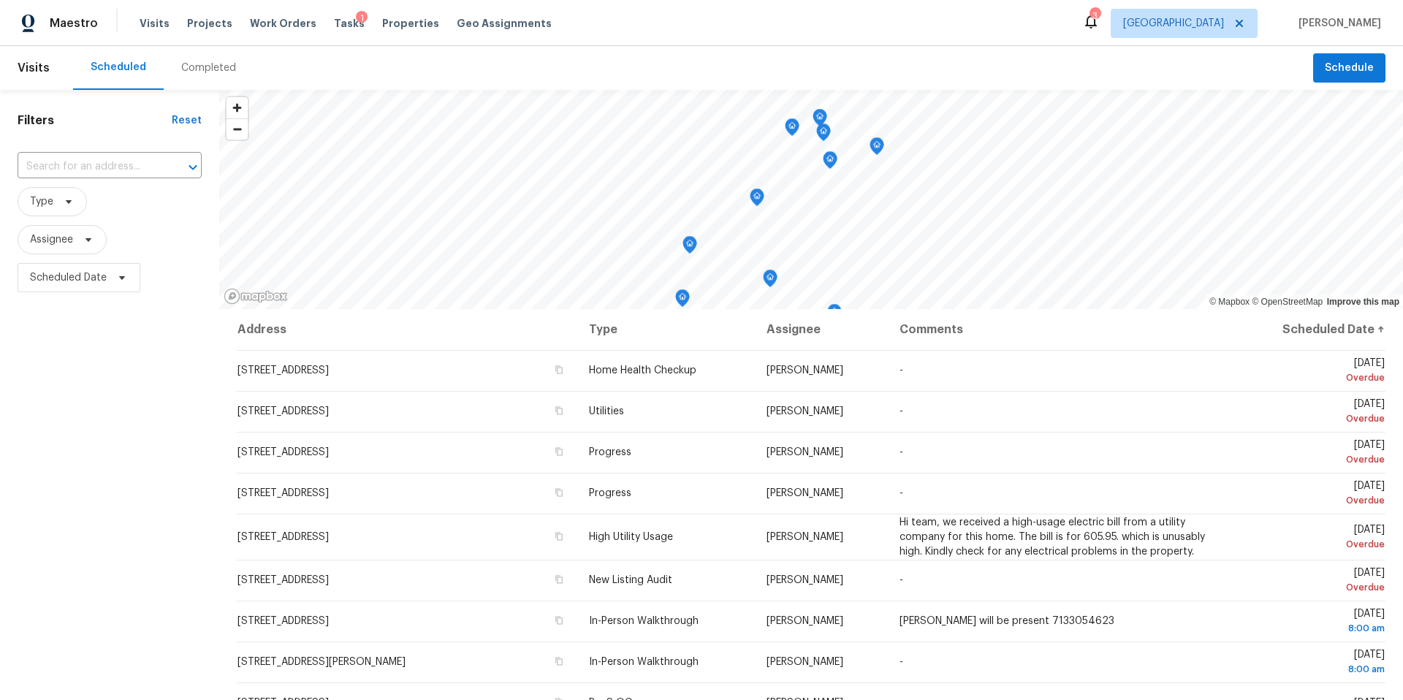
click at [203, 65] on div "Completed" at bounding box center [208, 68] width 55 height 15
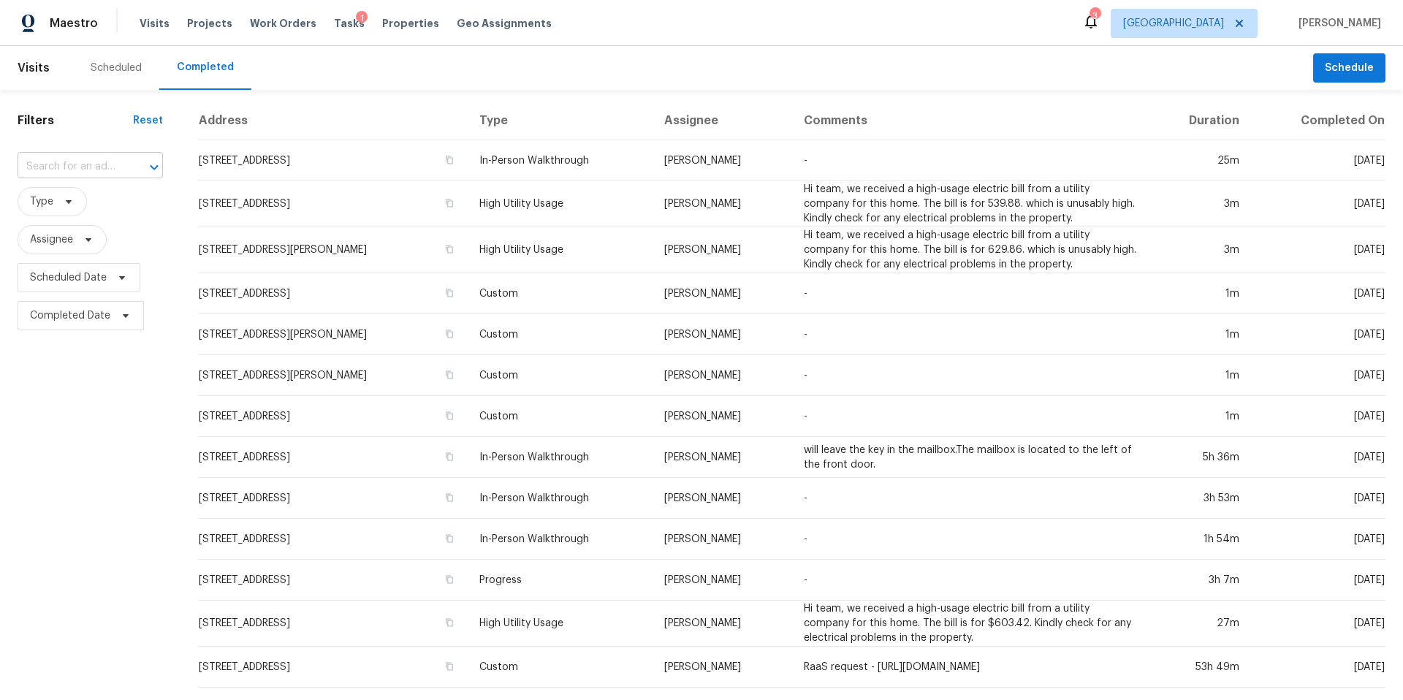
click at [86, 164] on input "text" at bounding box center [70, 167] width 104 height 23
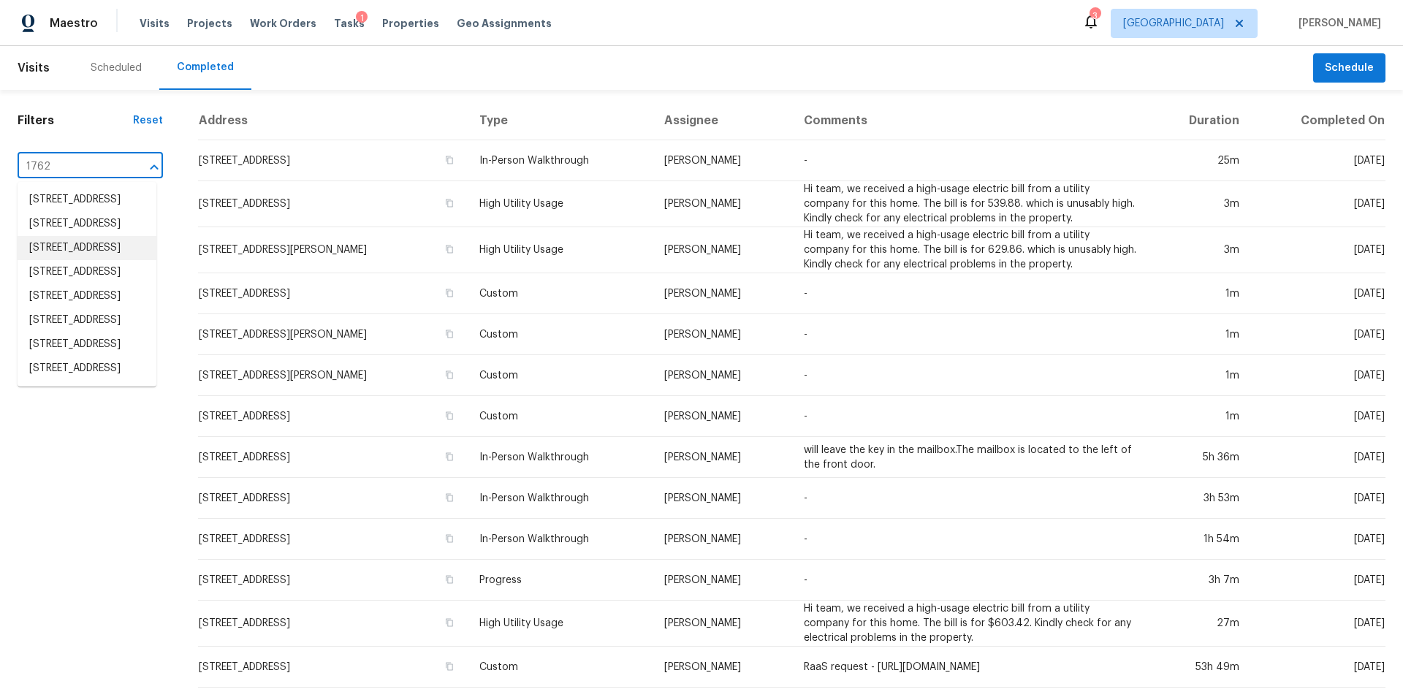
scroll to position [34, 0]
type input "1762 [GEOGRAPHIC_DATA]"
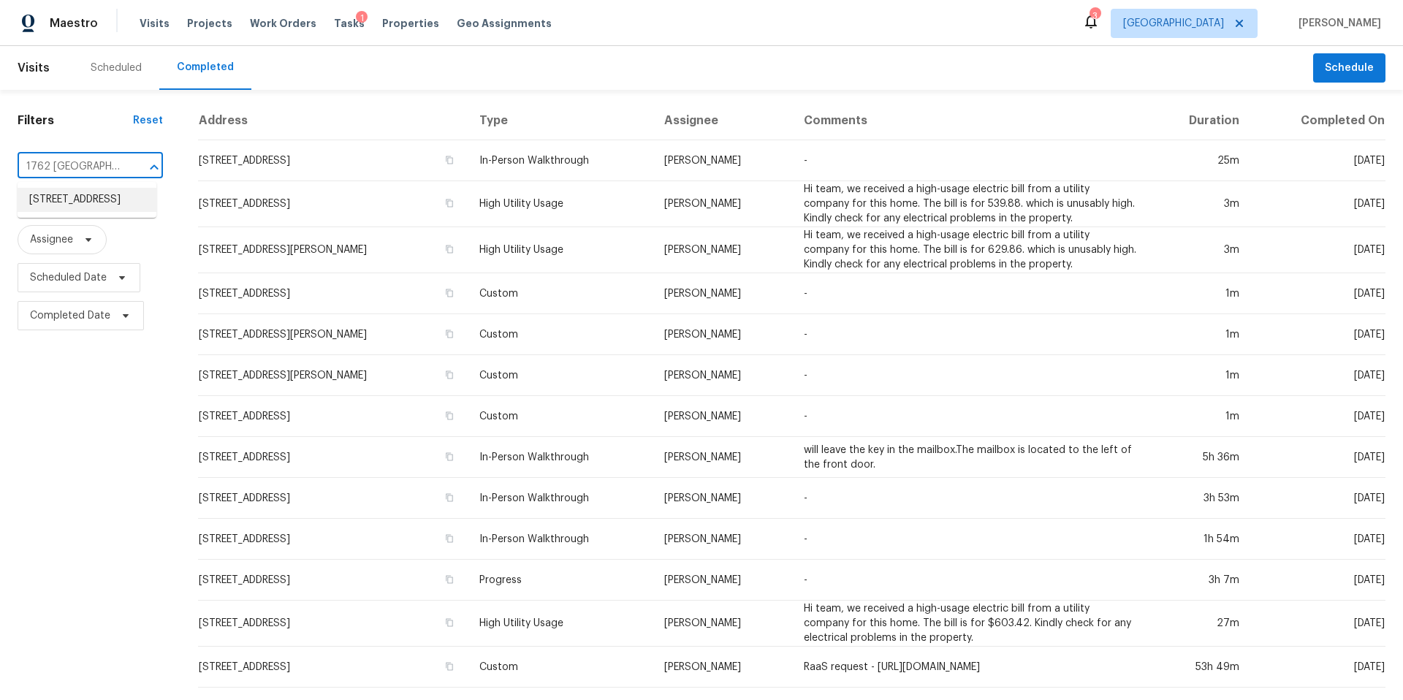
click at [66, 211] on li "[STREET_ADDRESS]" at bounding box center [87, 200] width 139 height 24
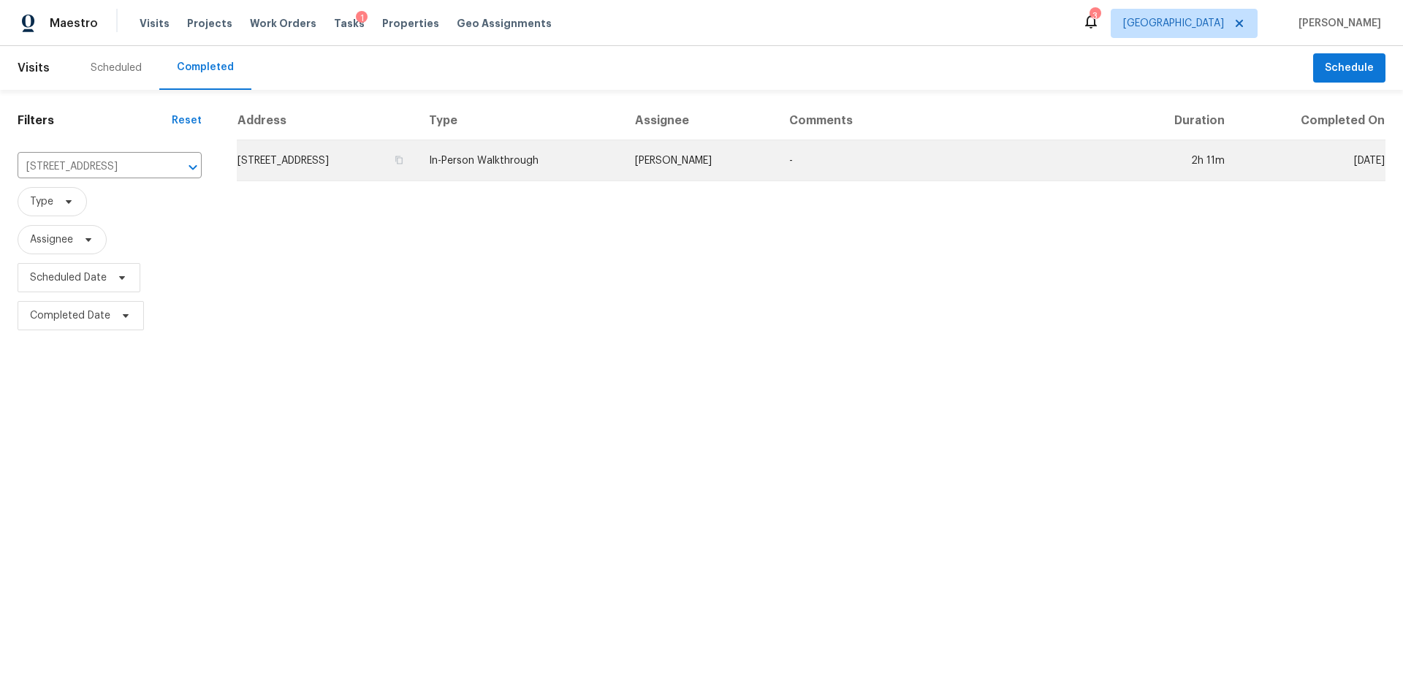
click at [325, 170] on td "[STREET_ADDRESS]" at bounding box center [327, 160] width 180 height 41
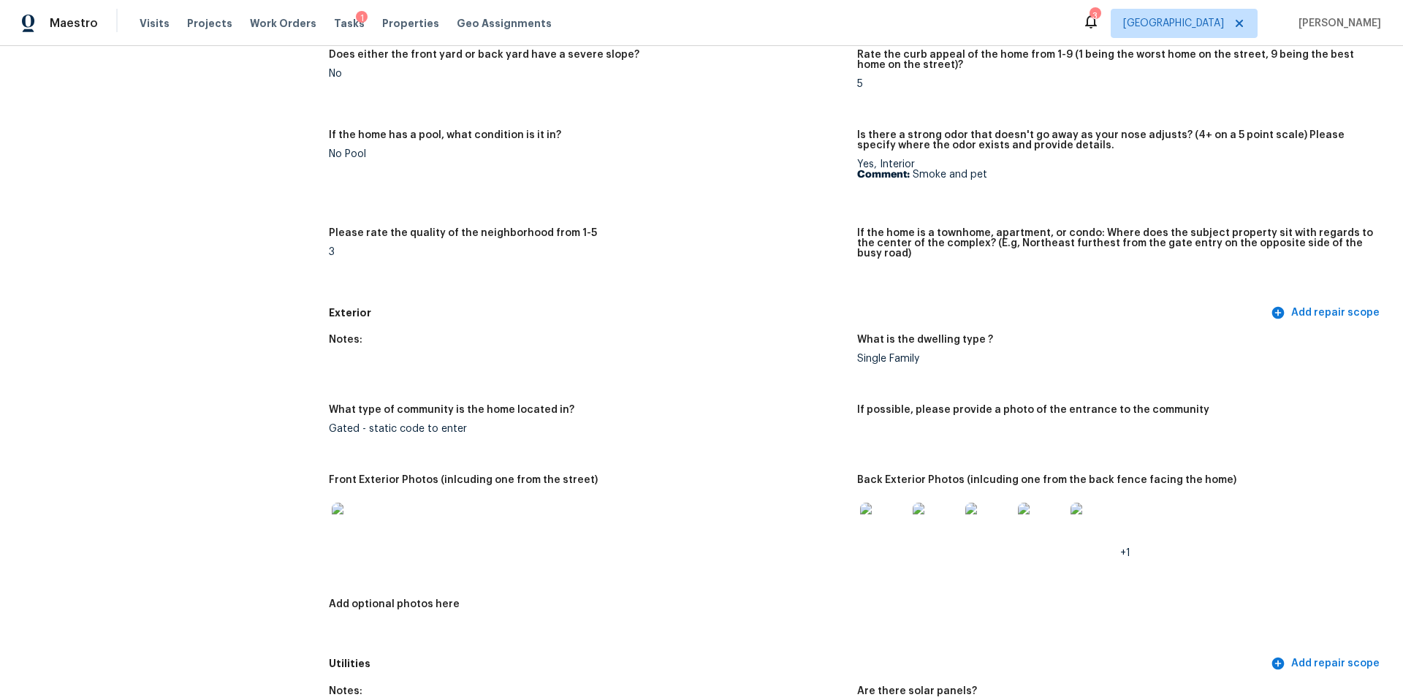
scroll to position [299, 0]
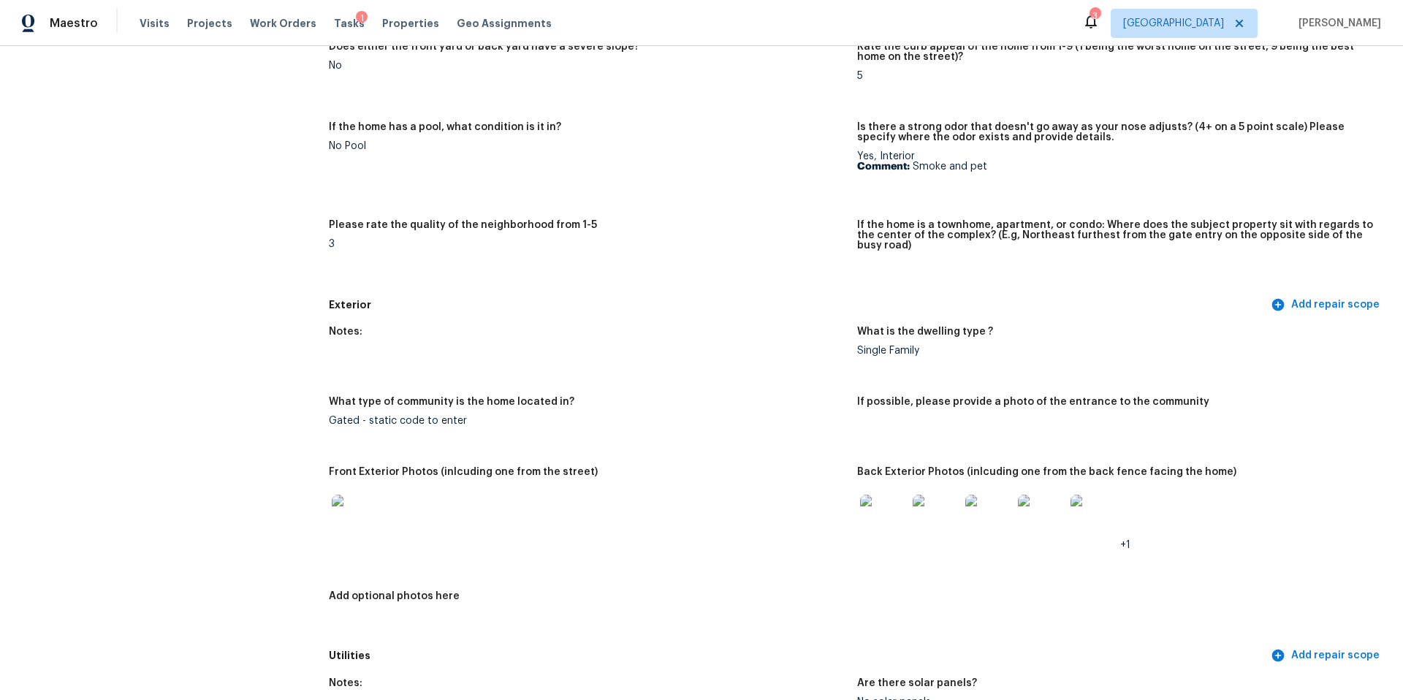
click at [882, 504] on img at bounding box center [883, 518] width 47 height 47
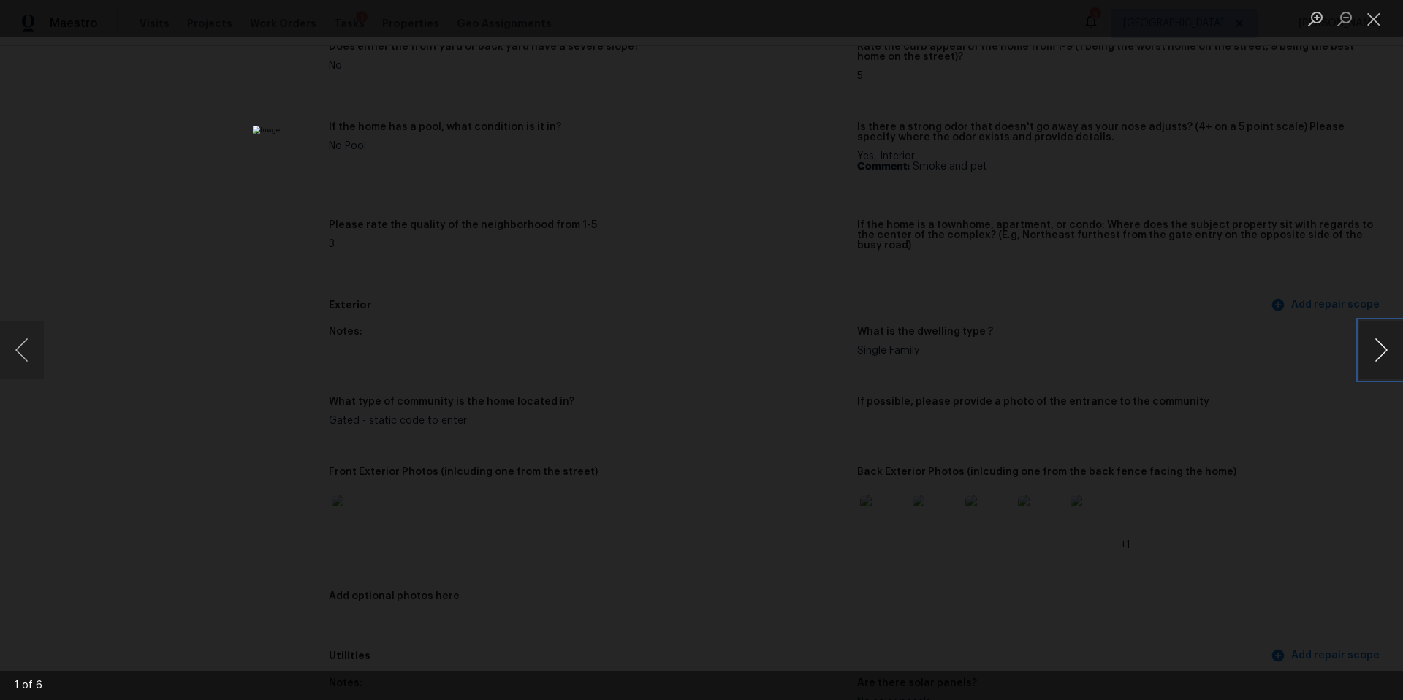
click at [1385, 350] on button "Next image" at bounding box center [1381, 350] width 44 height 58
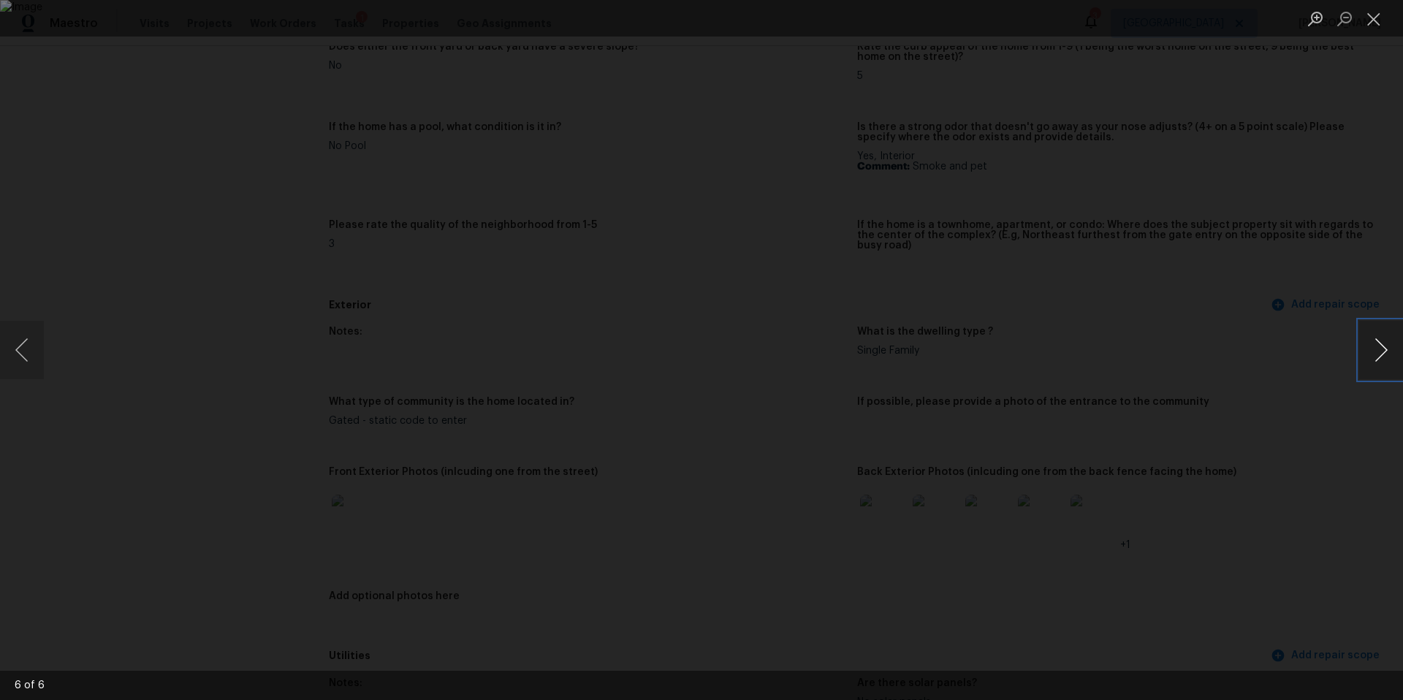
click at [1385, 350] on button "Next image" at bounding box center [1381, 350] width 44 height 58
click at [1233, 373] on div "Lightbox" at bounding box center [701, 350] width 1403 height 700
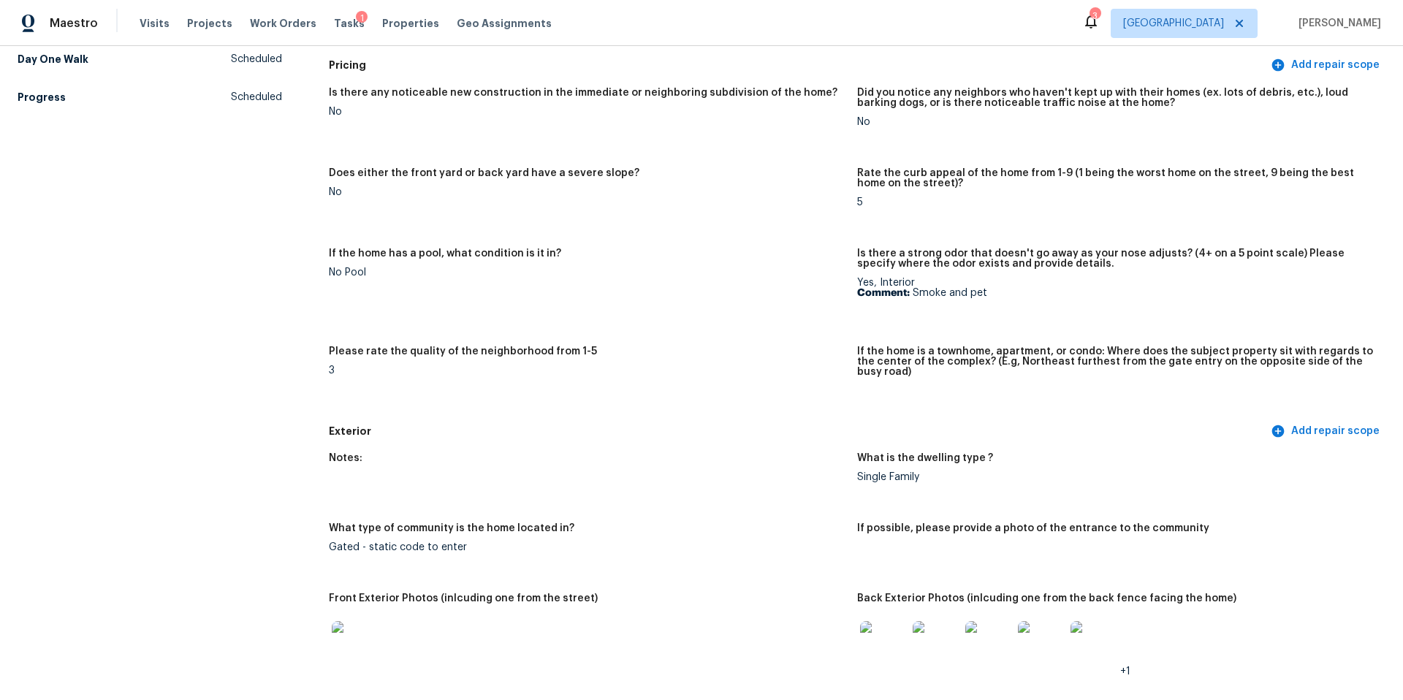
scroll to position [0, 0]
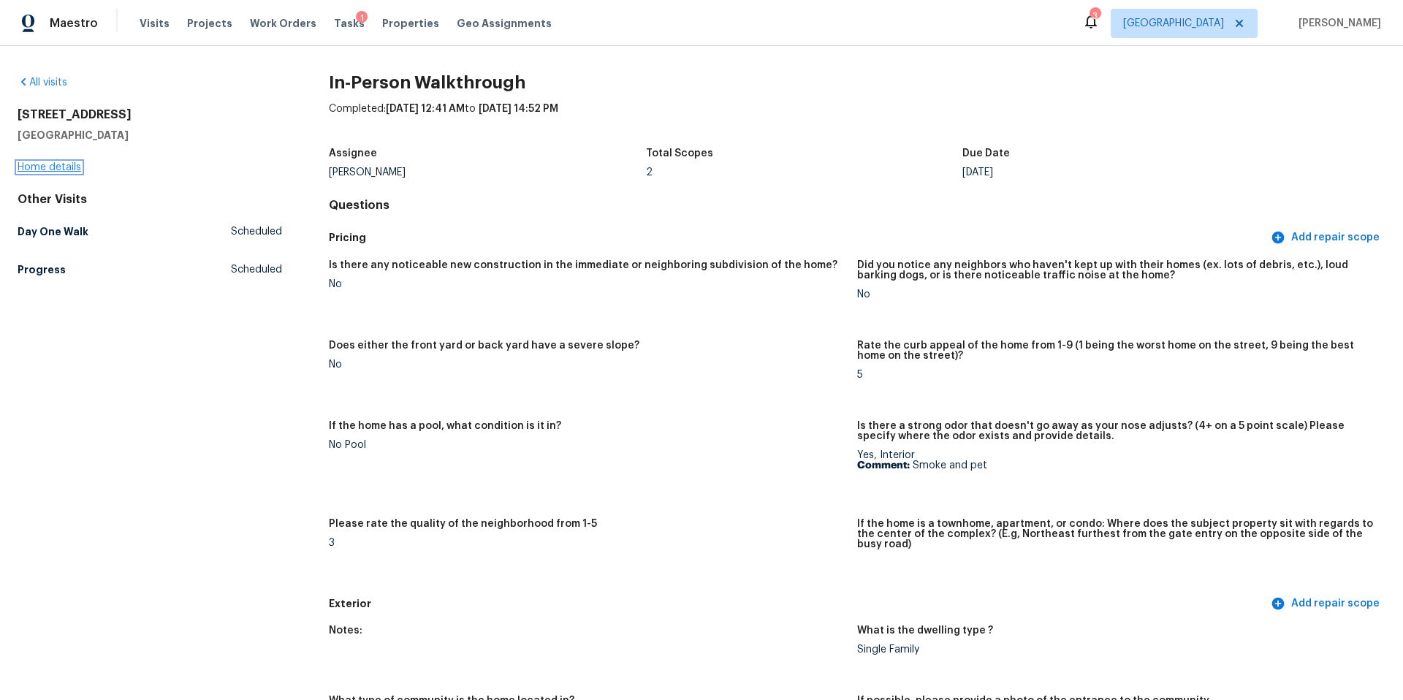
click at [67, 165] on link "Home details" at bounding box center [50, 167] width 64 height 10
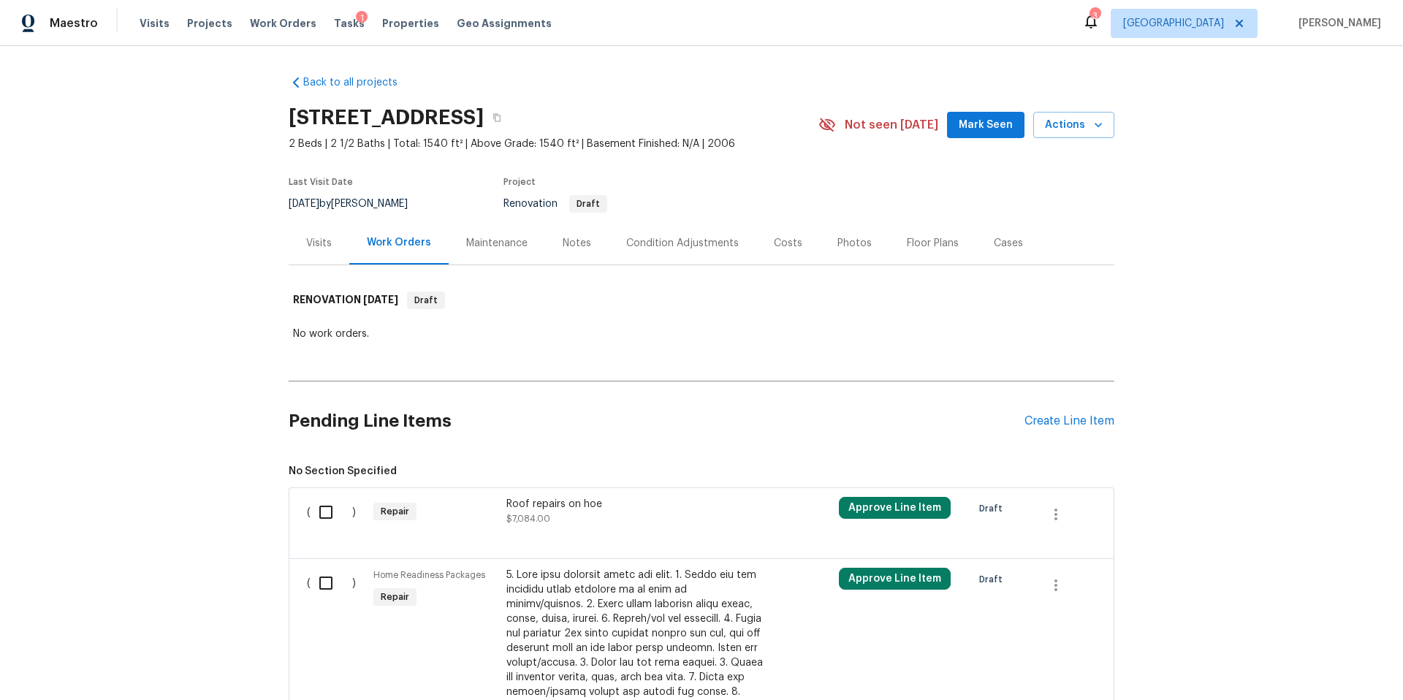
click at [574, 243] on div "Notes" at bounding box center [577, 243] width 28 height 15
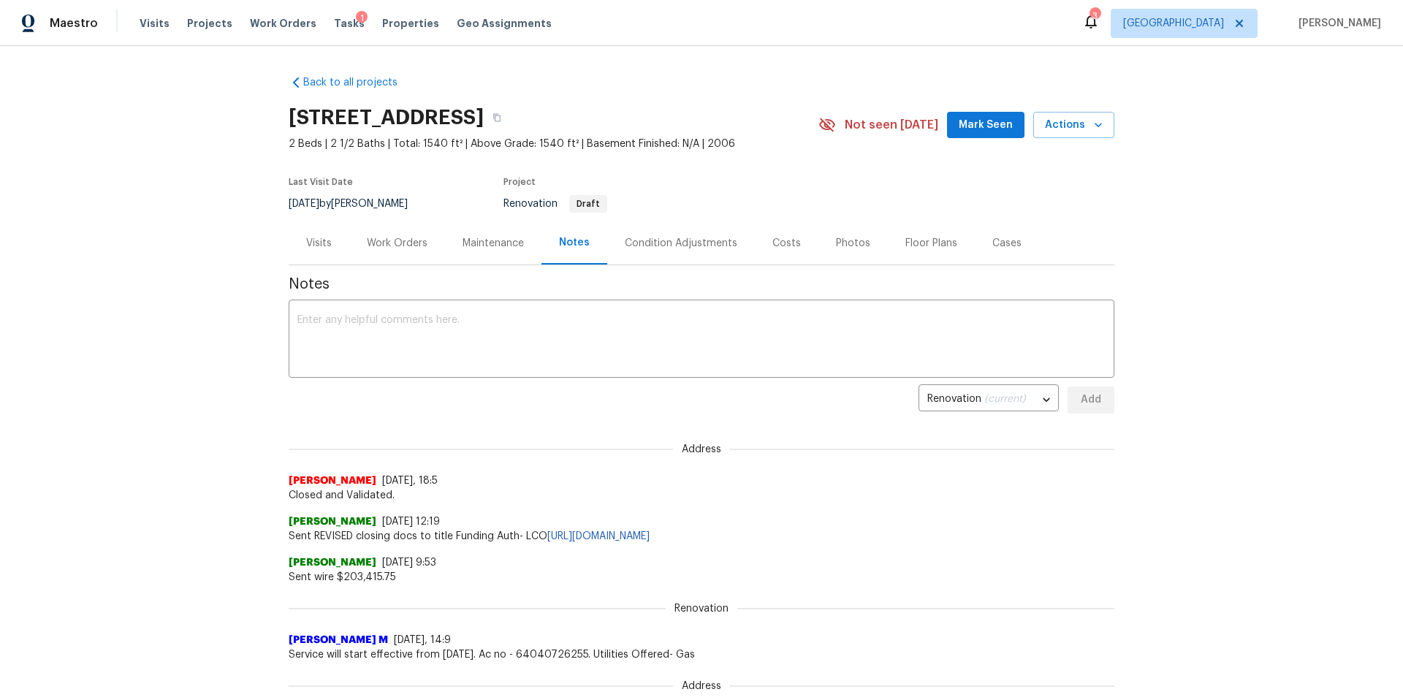
click at [321, 238] on div "Visits" at bounding box center [319, 243] width 26 height 15
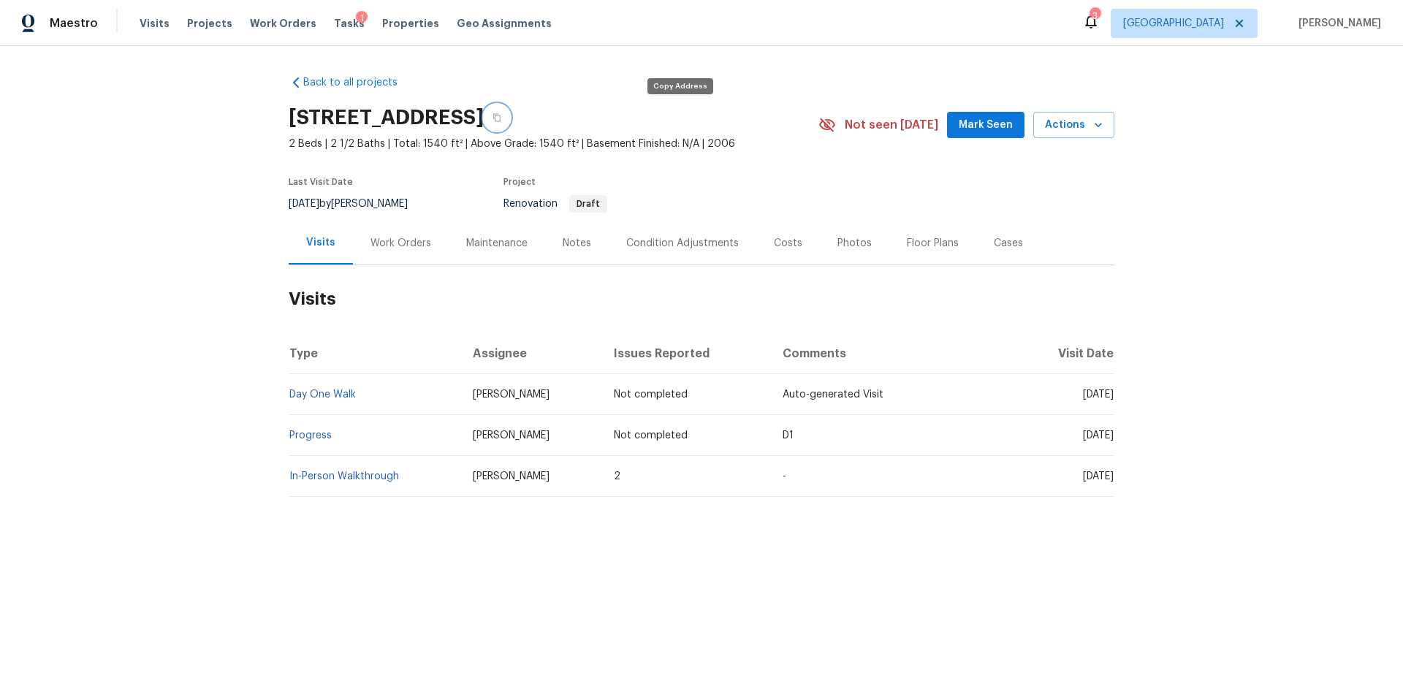
click at [500, 118] on icon "button" at bounding box center [496, 118] width 7 height 8
click at [396, 241] on div "Work Orders" at bounding box center [400, 243] width 61 height 15
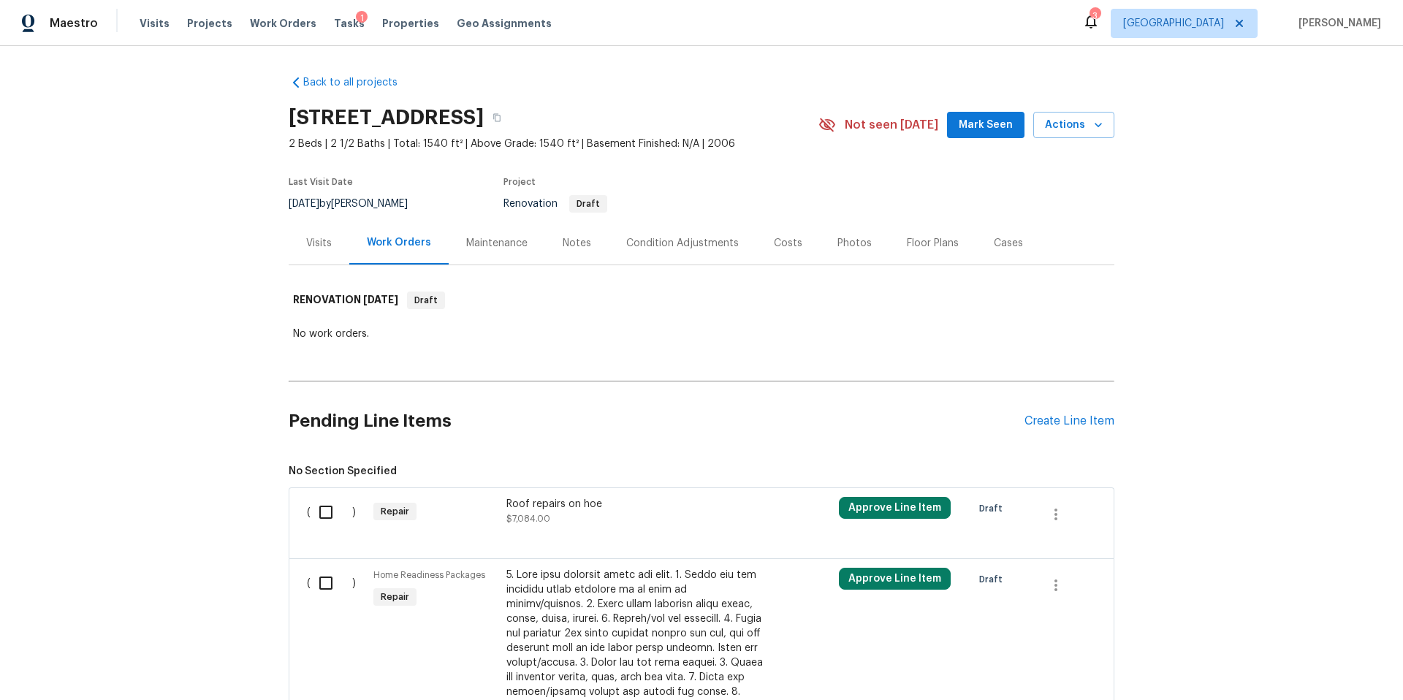
click at [324, 244] on div "Visits" at bounding box center [319, 243] width 26 height 15
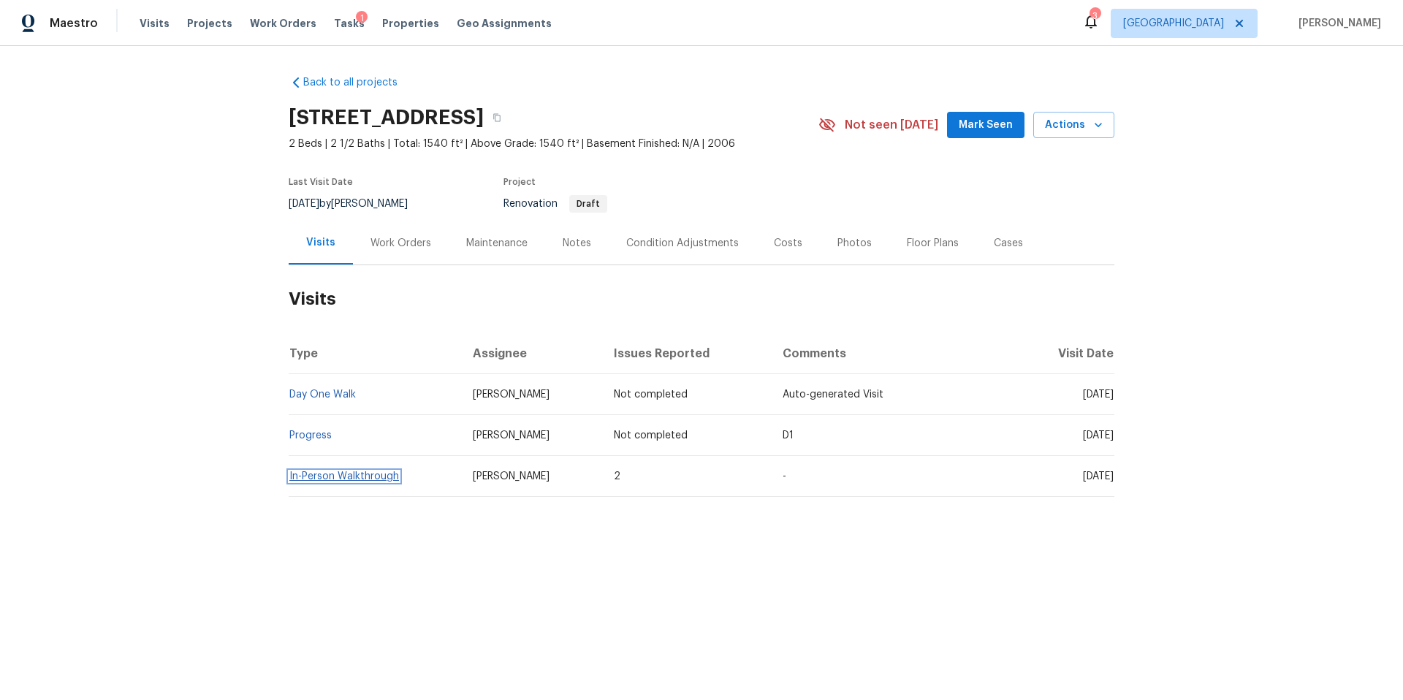
click at [345, 476] on link "In-Person Walkthrough" at bounding box center [344, 476] width 110 height 10
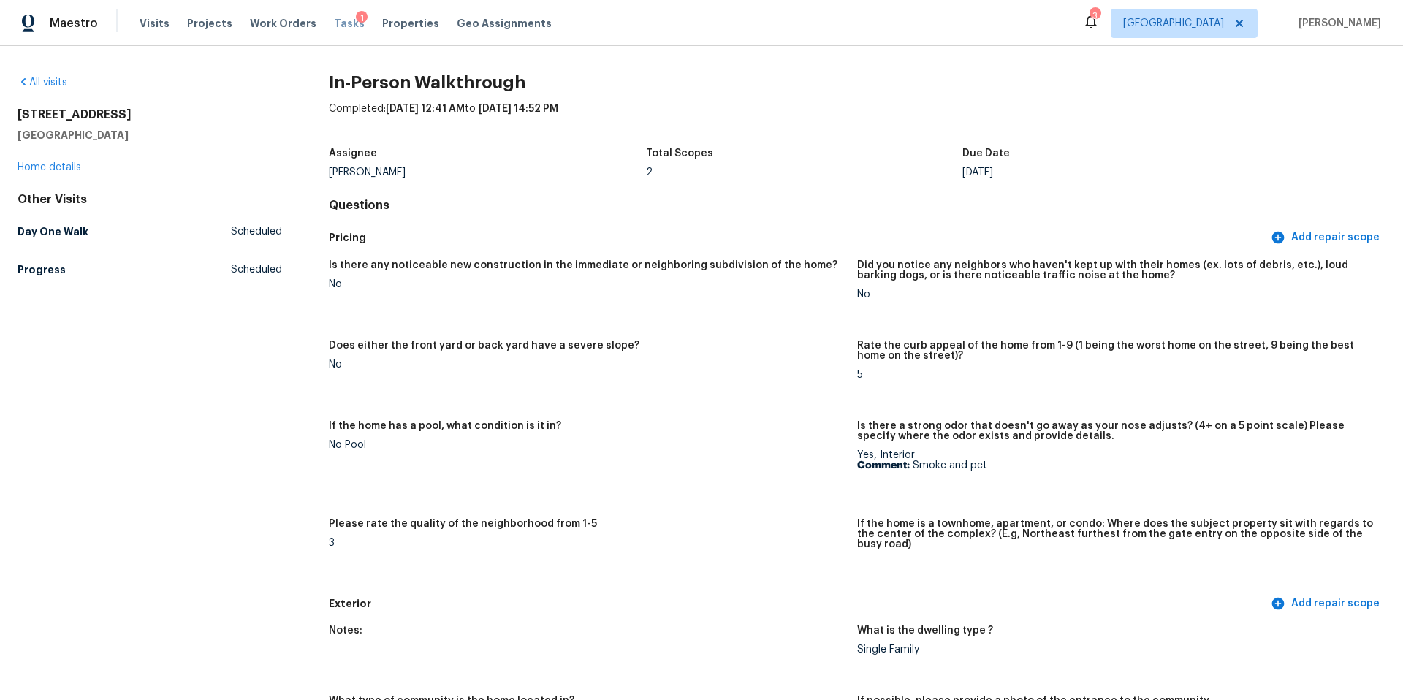
click at [335, 26] on span "Tasks" at bounding box center [349, 23] width 31 height 10
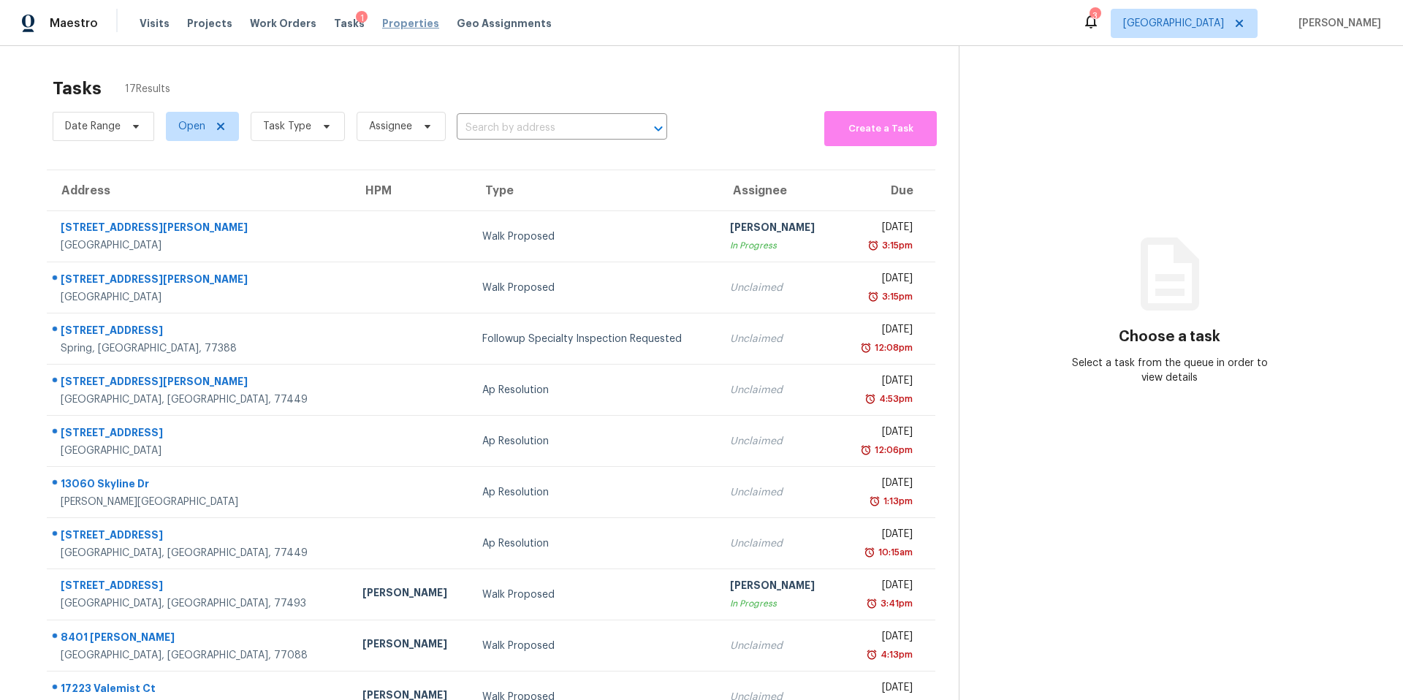
click at [385, 23] on span "Properties" at bounding box center [410, 23] width 57 height 15
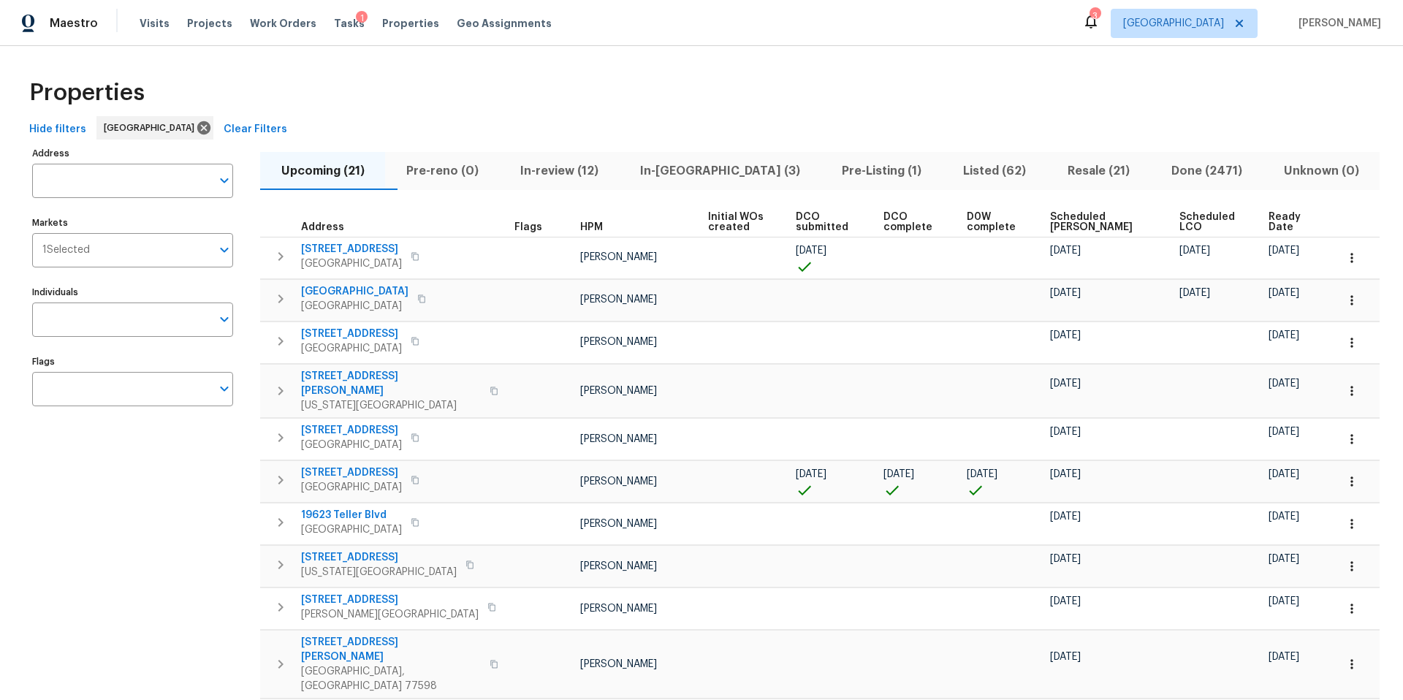
click at [951, 172] on span "Listed (62)" at bounding box center [994, 171] width 87 height 20
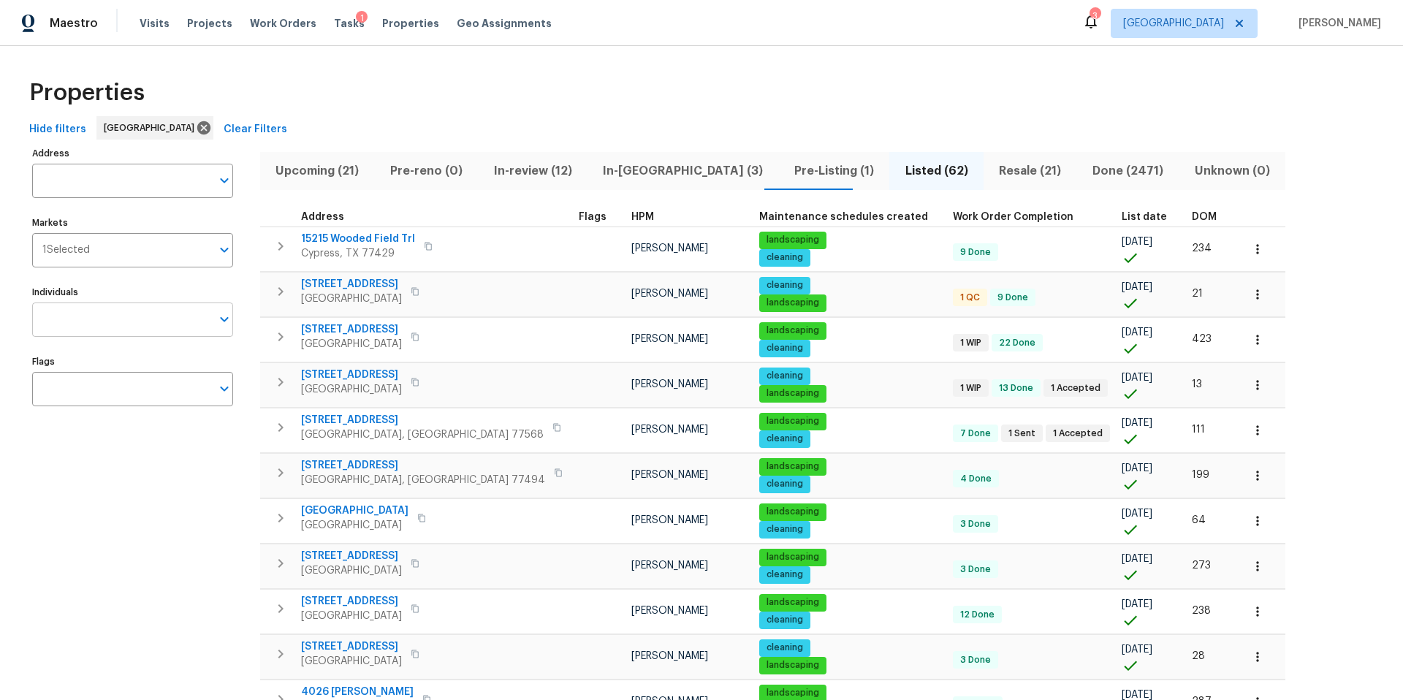
click at [69, 320] on input "Individuals" at bounding box center [121, 319] width 179 height 34
type input "[PERSON_NAME]"
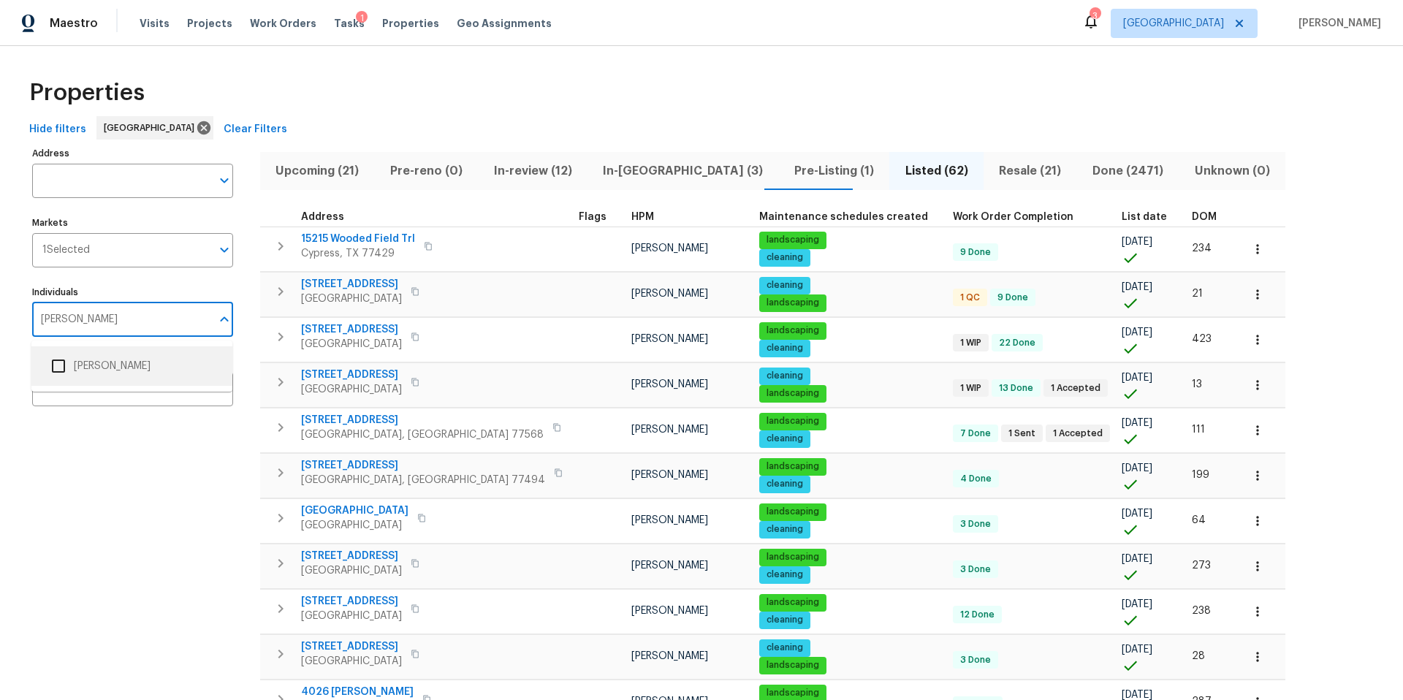
click at [63, 365] on input "checkbox" at bounding box center [58, 366] width 31 height 31
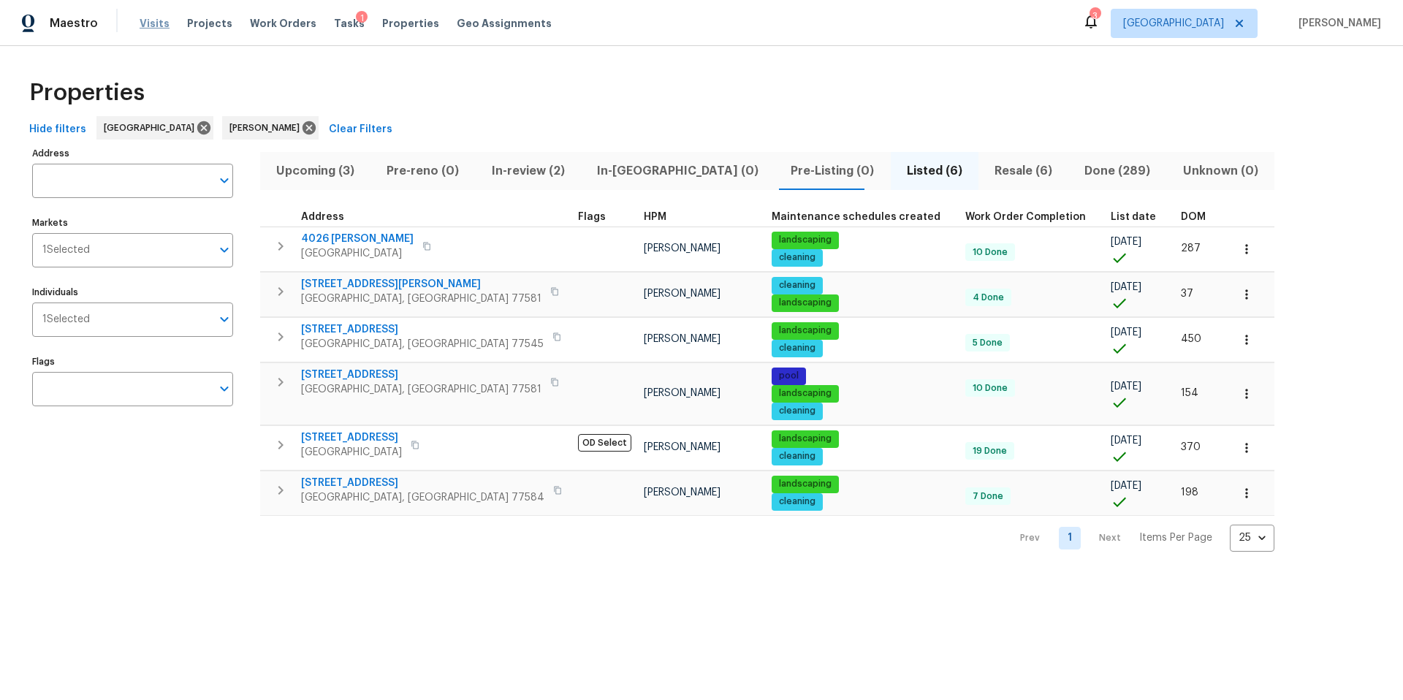
click at [149, 23] on span "Visits" at bounding box center [155, 23] width 30 height 15
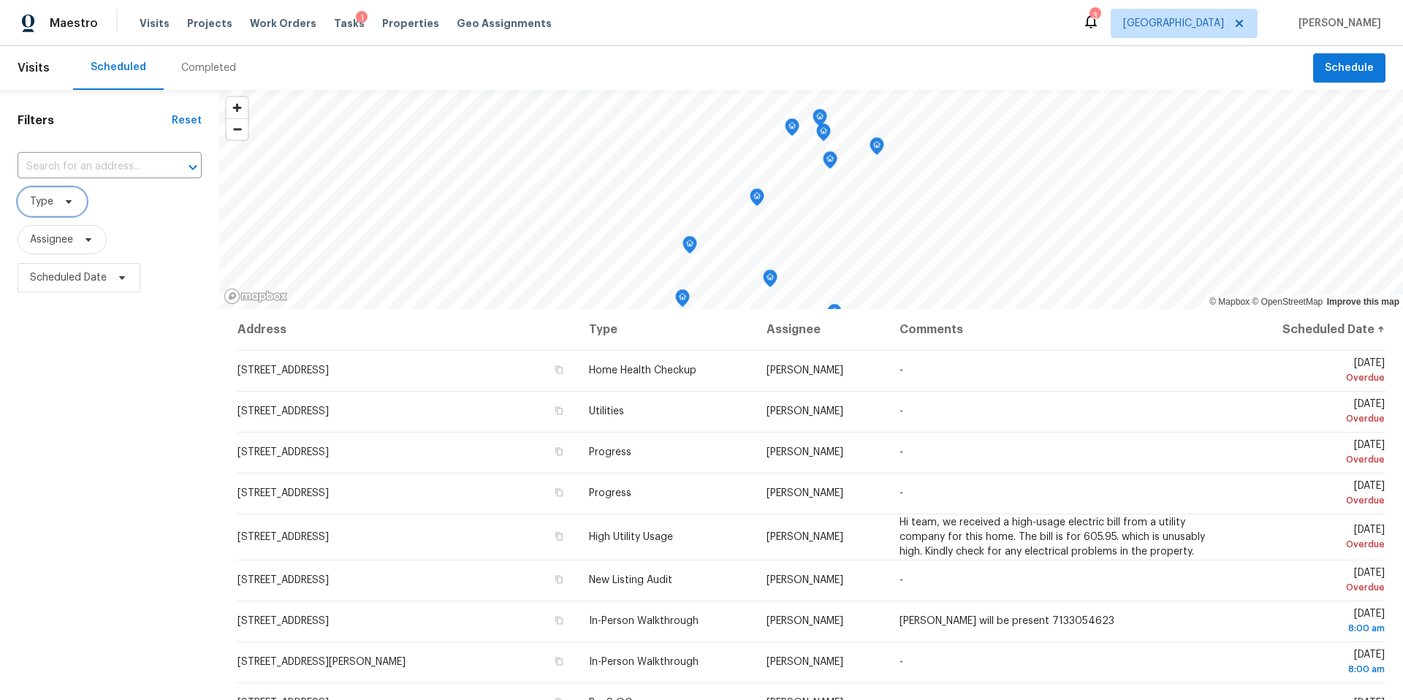
click at [69, 199] on icon at bounding box center [69, 202] width 12 height 12
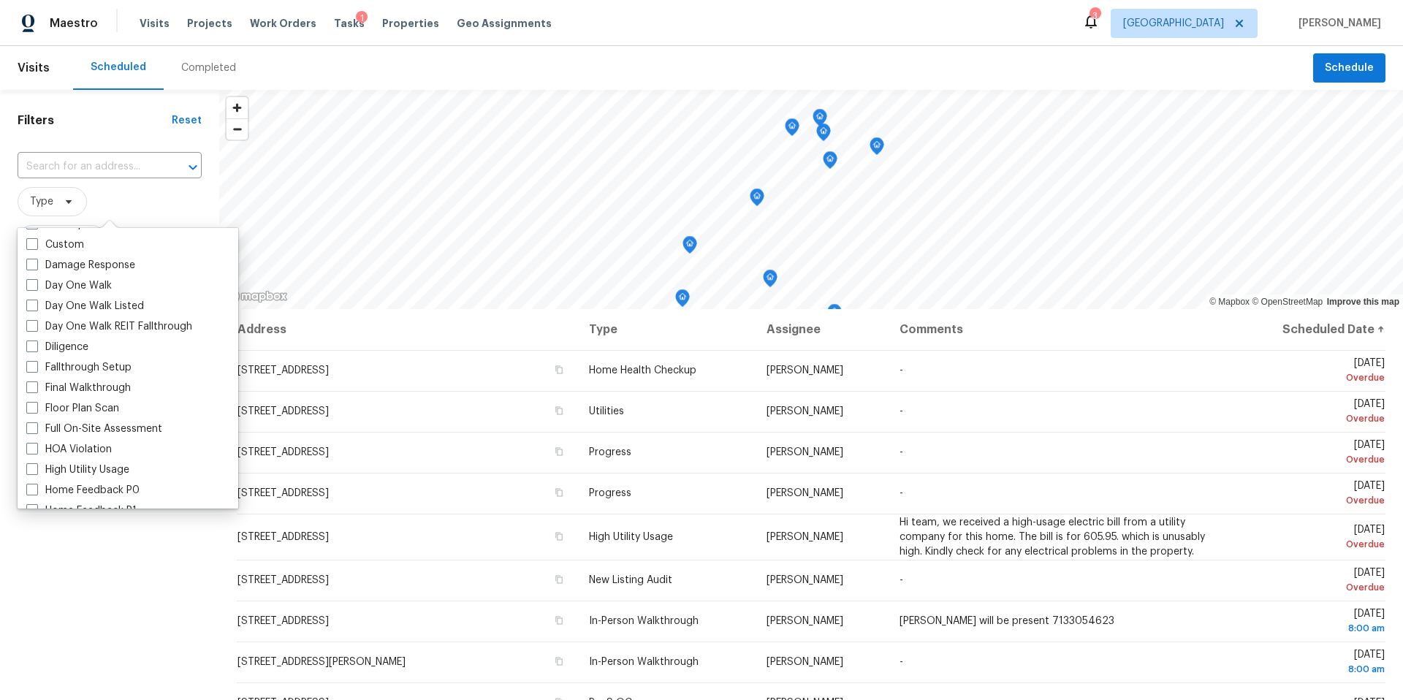
scroll to position [229, 0]
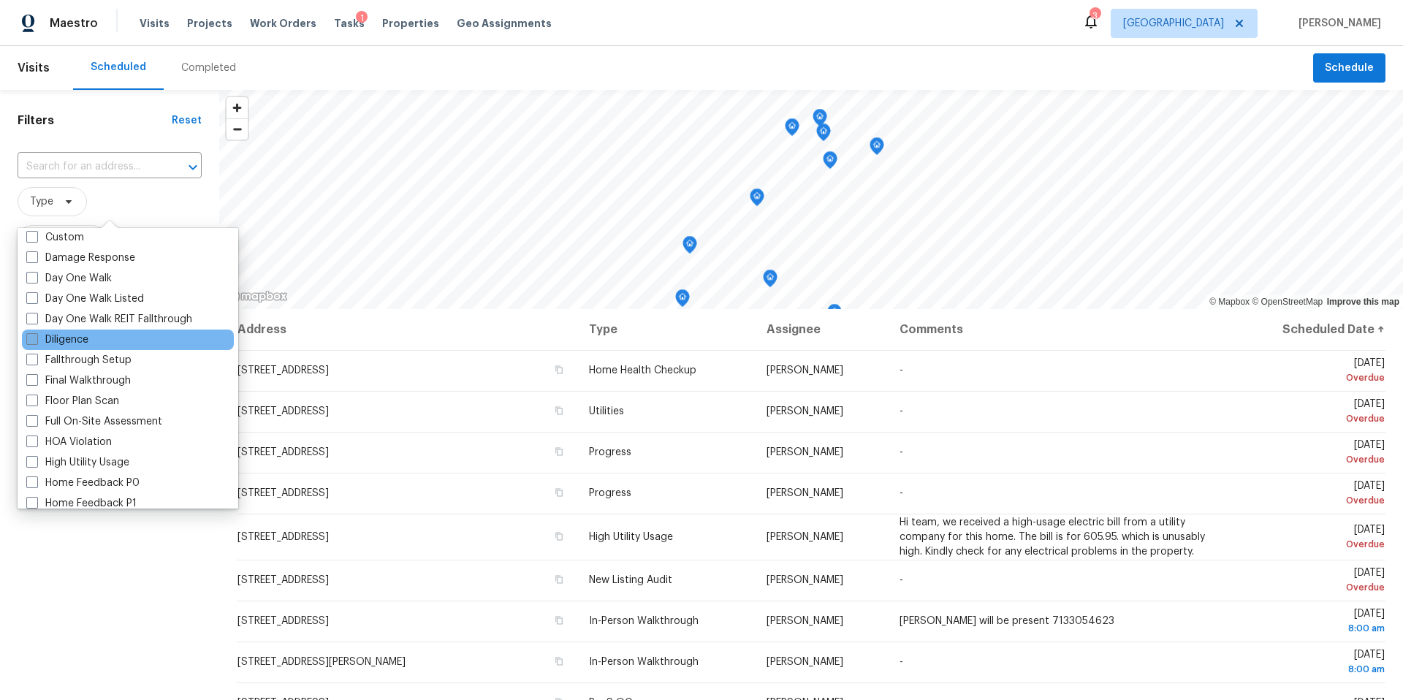
click at [72, 338] on label "Diligence" at bounding box center [57, 339] width 62 height 15
click at [36, 338] on input "Diligence" at bounding box center [30, 336] width 9 height 9
checkbox input "true"
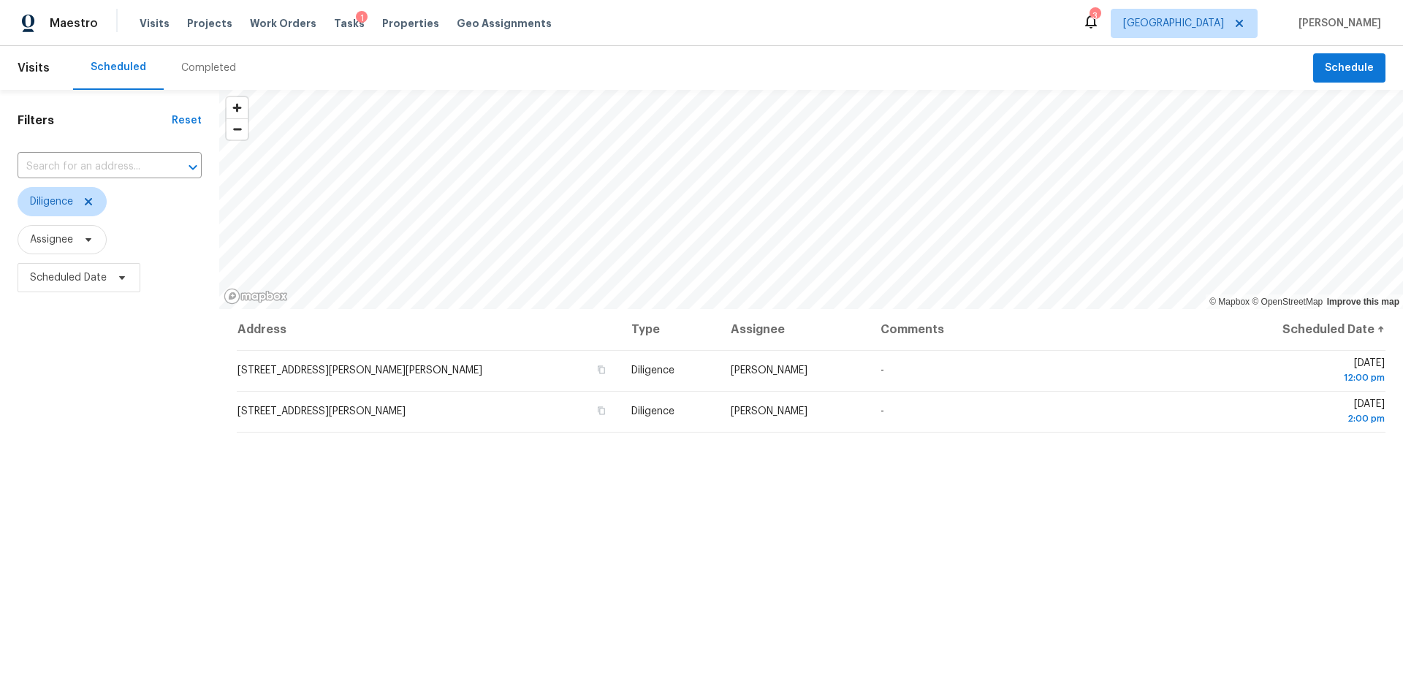
click at [50, 595] on div "Filters Reset ​ Diligence Assignee Scheduled Date" at bounding box center [109, 479] width 219 height 779
